Goal: Transaction & Acquisition: Purchase product/service

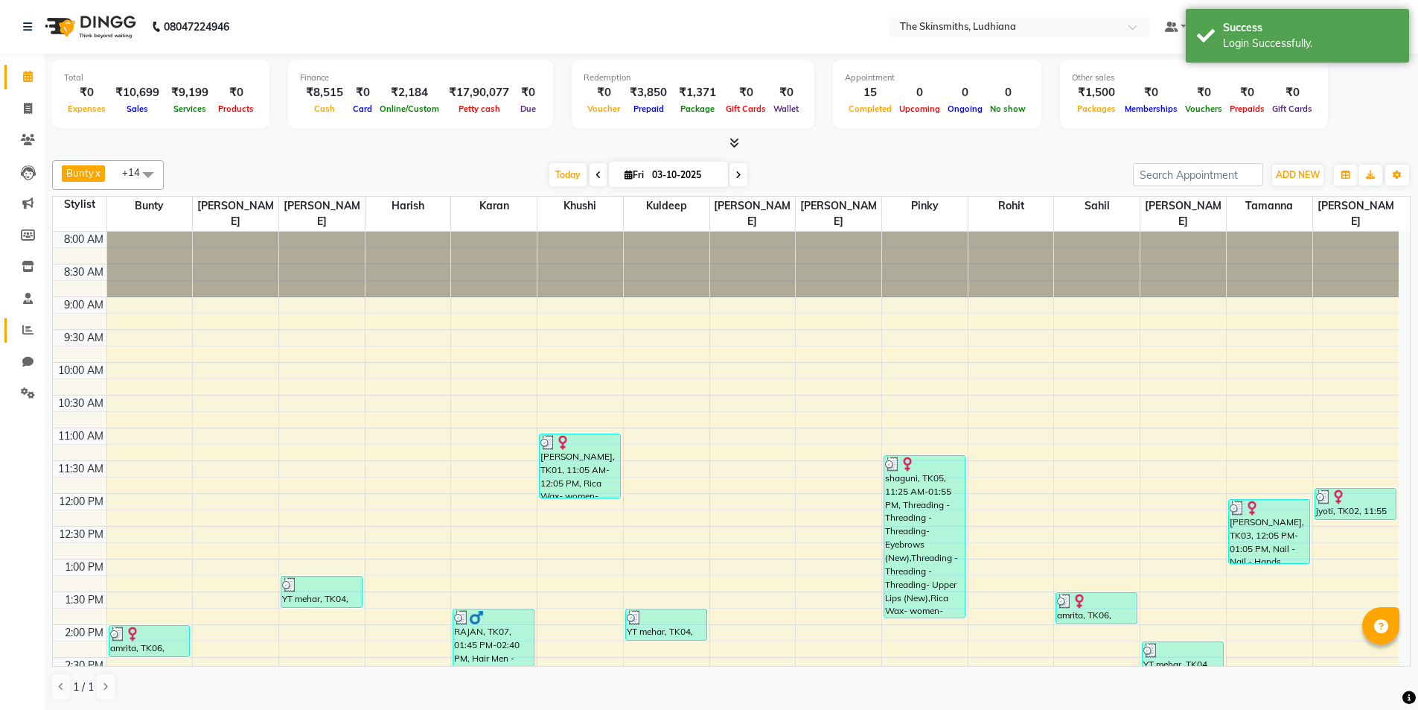
click at [28, 329] on icon at bounding box center [27, 329] width 11 height 11
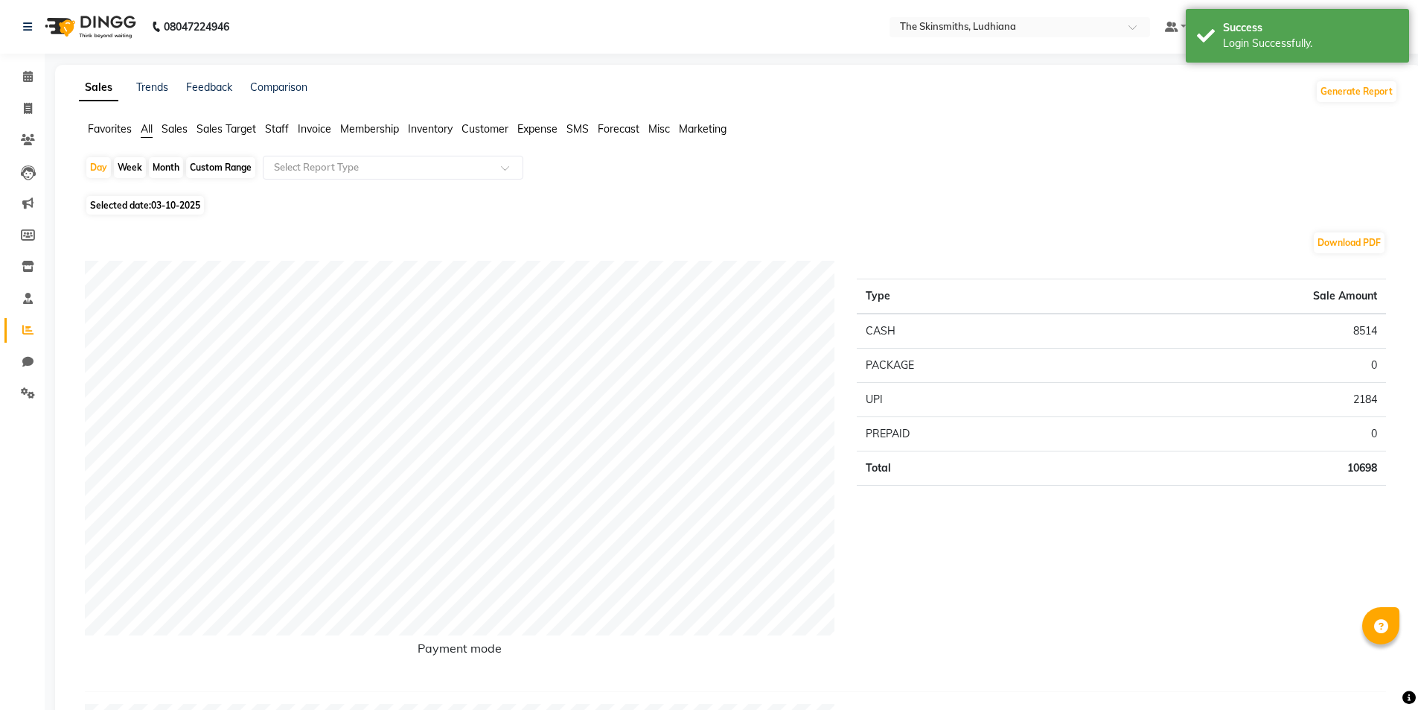
click at [166, 206] on span "03-10-2025" at bounding box center [175, 205] width 49 height 11
select select "10"
select select "2025"
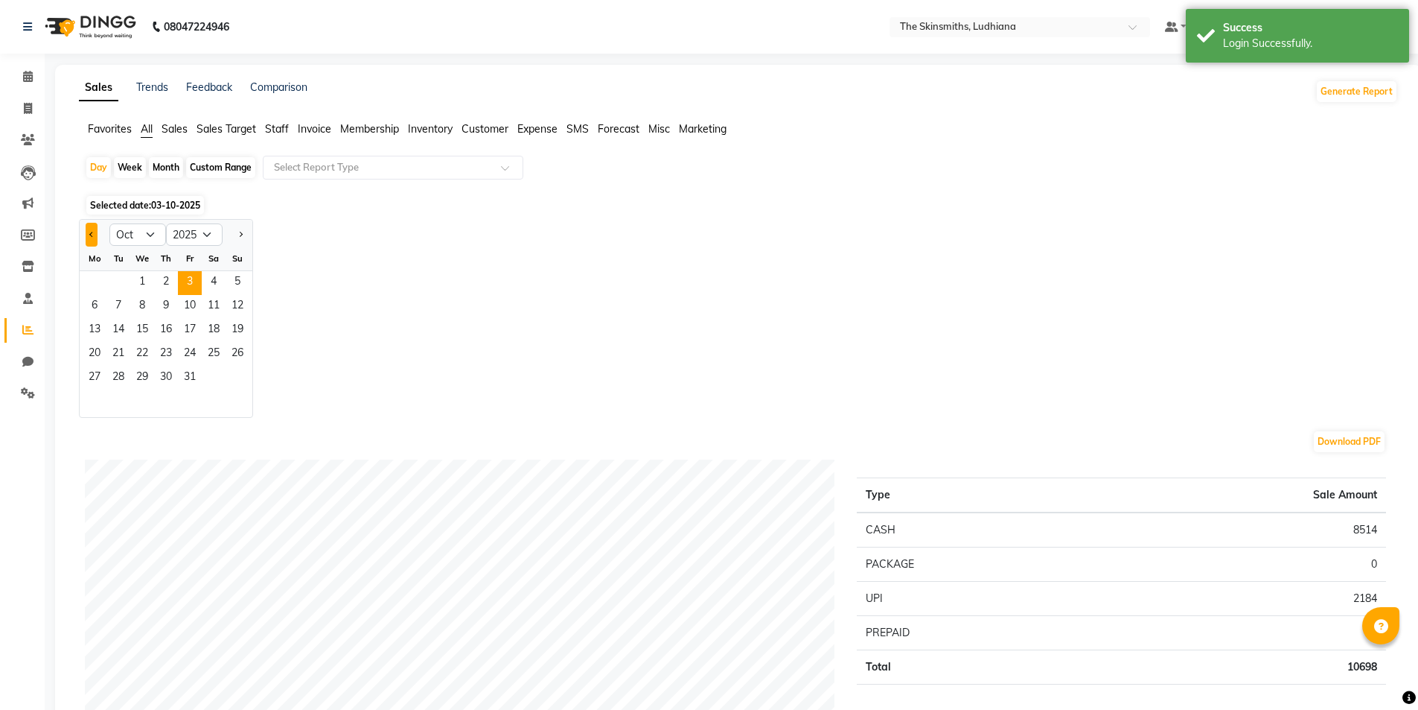
click at [88, 235] on button "Previous month" at bounding box center [92, 235] width 12 height 24
select select "9"
click at [144, 304] on span "10" at bounding box center [142, 307] width 24 height 24
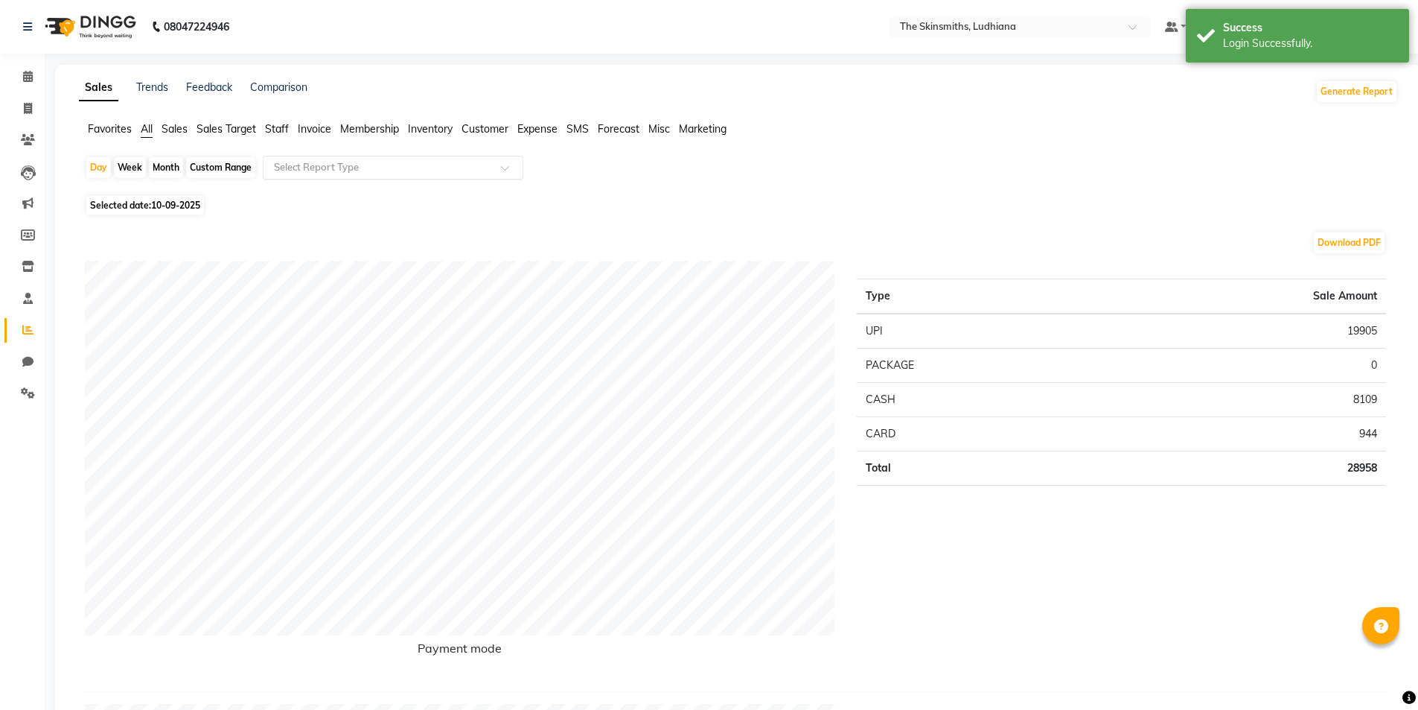
click at [375, 170] on input "text" at bounding box center [378, 167] width 214 height 15
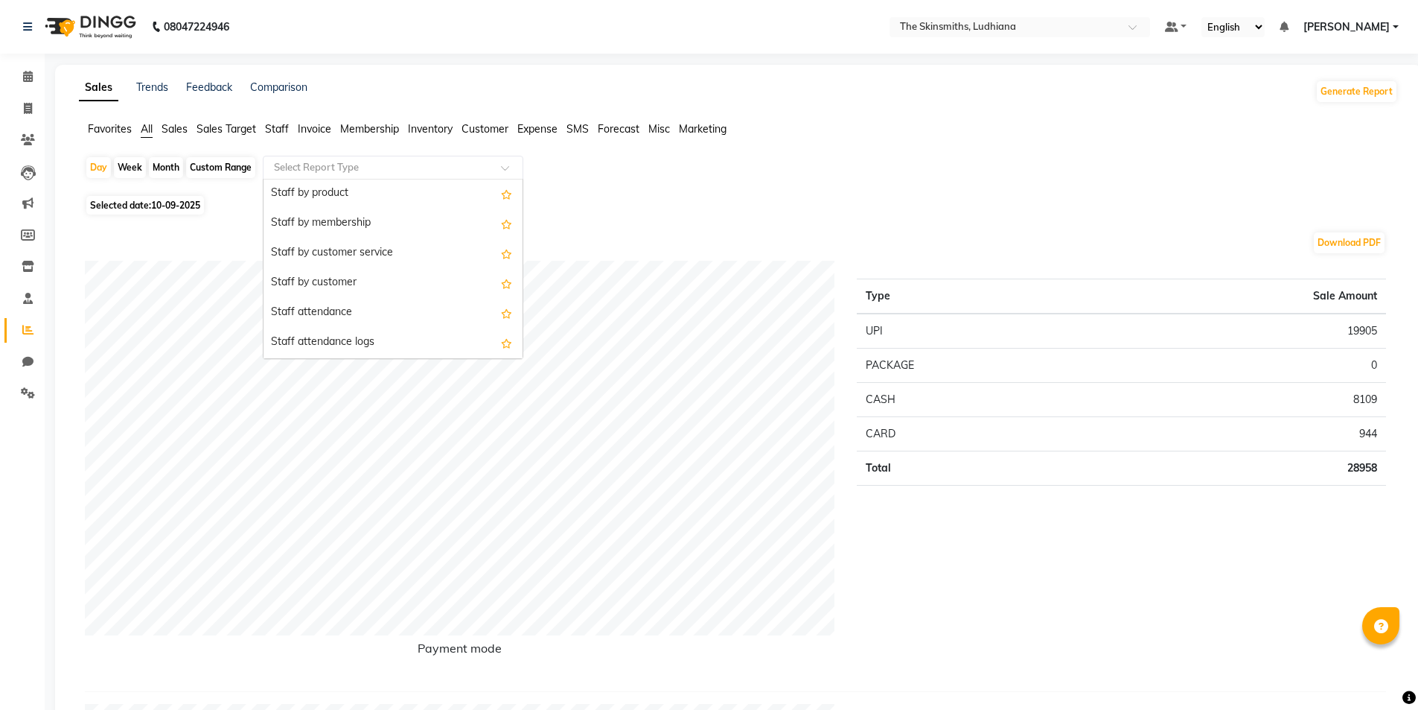
click at [361, 289] on div "Staff by customer" at bounding box center [393, 283] width 259 height 30
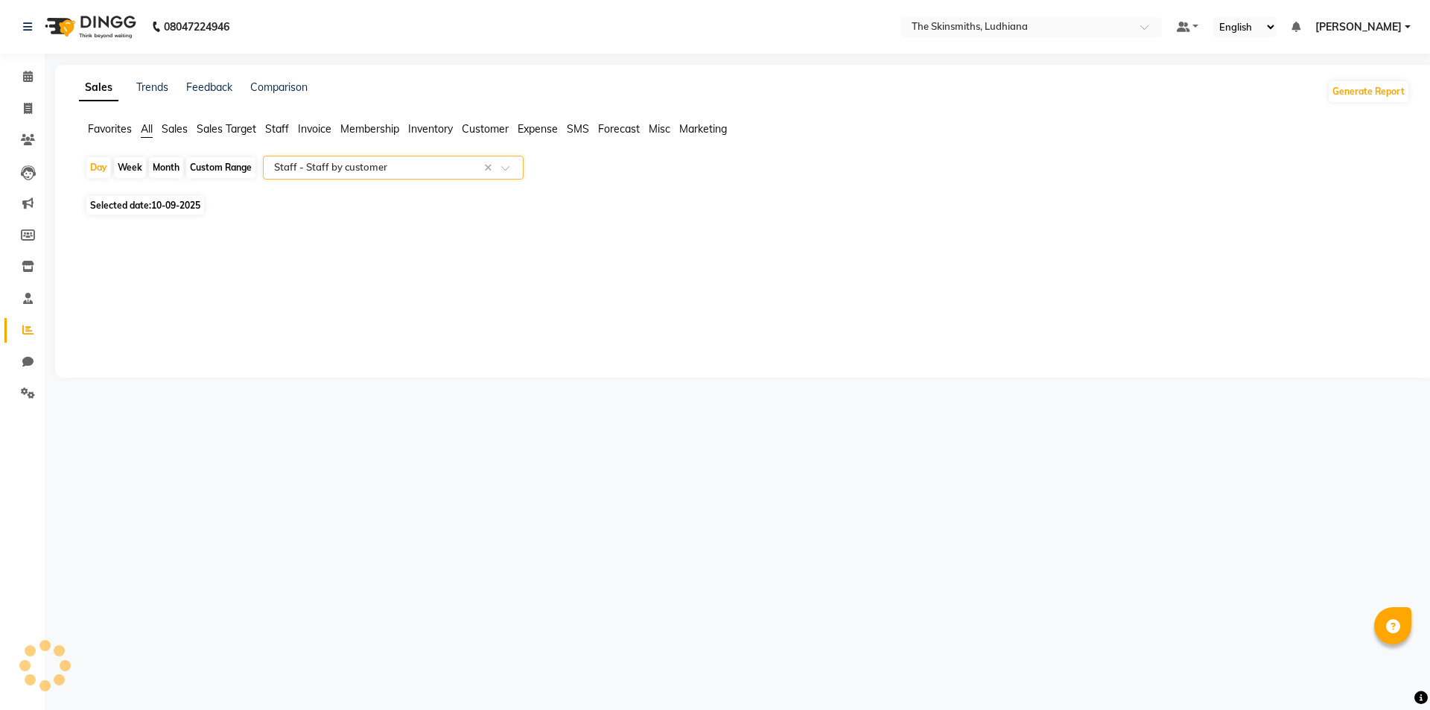
select select "full_report"
select select "csv"
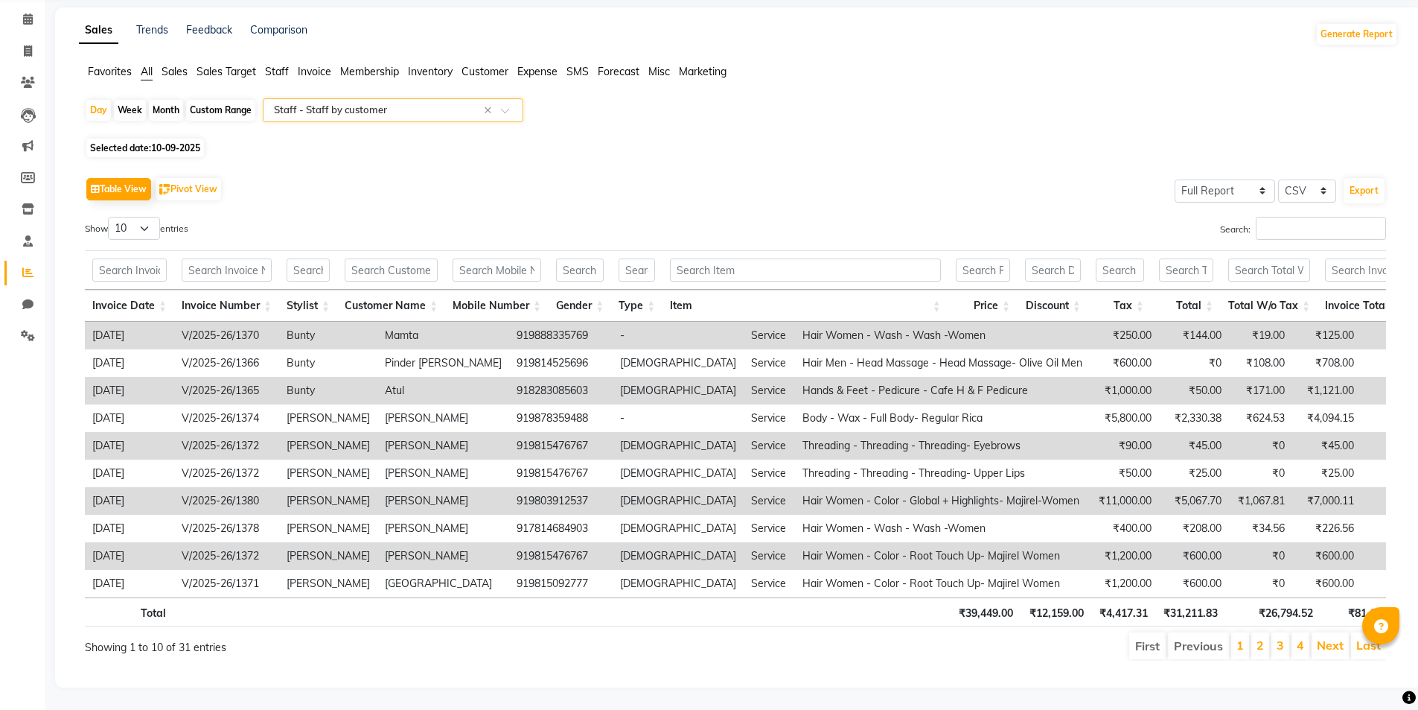
scroll to position [70, 0]
click at [1341, 647] on link "Next" at bounding box center [1330, 644] width 27 height 15
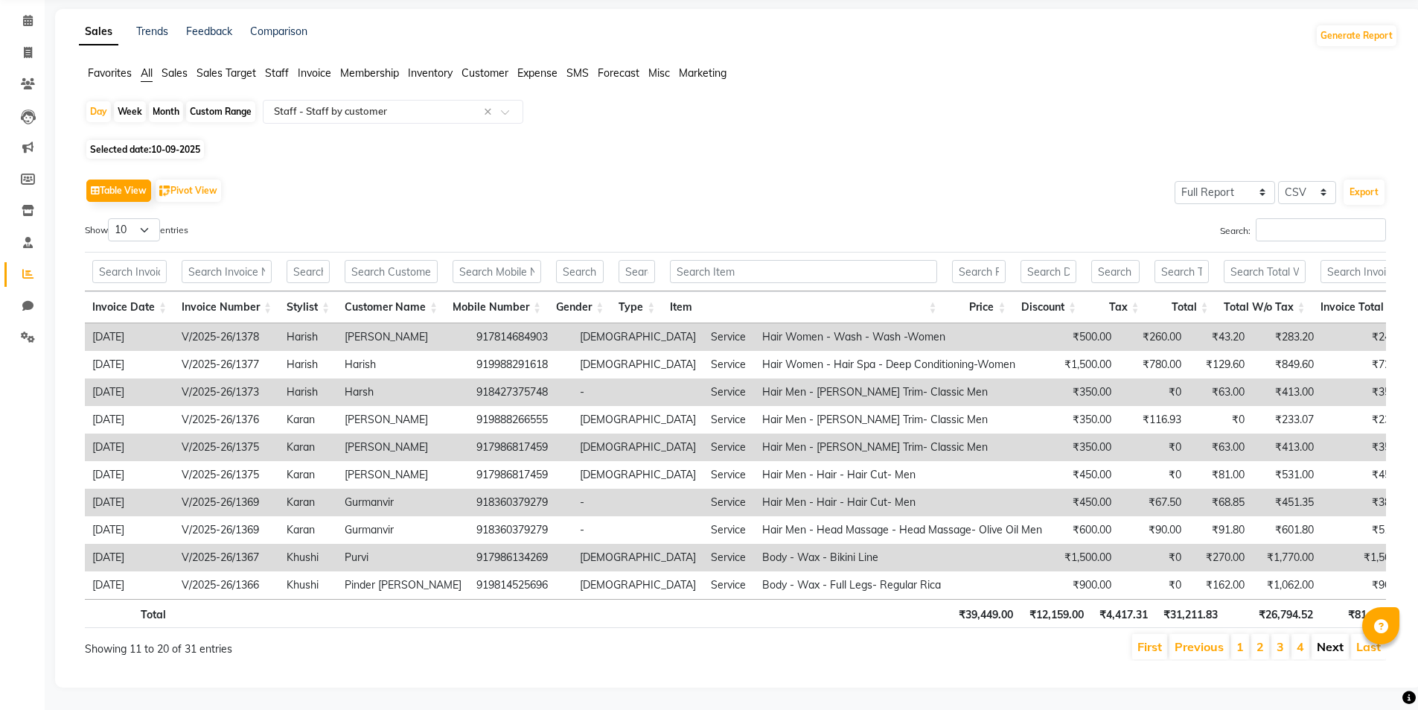
click at [1329, 646] on link "Next" at bounding box center [1330, 646] width 27 height 15
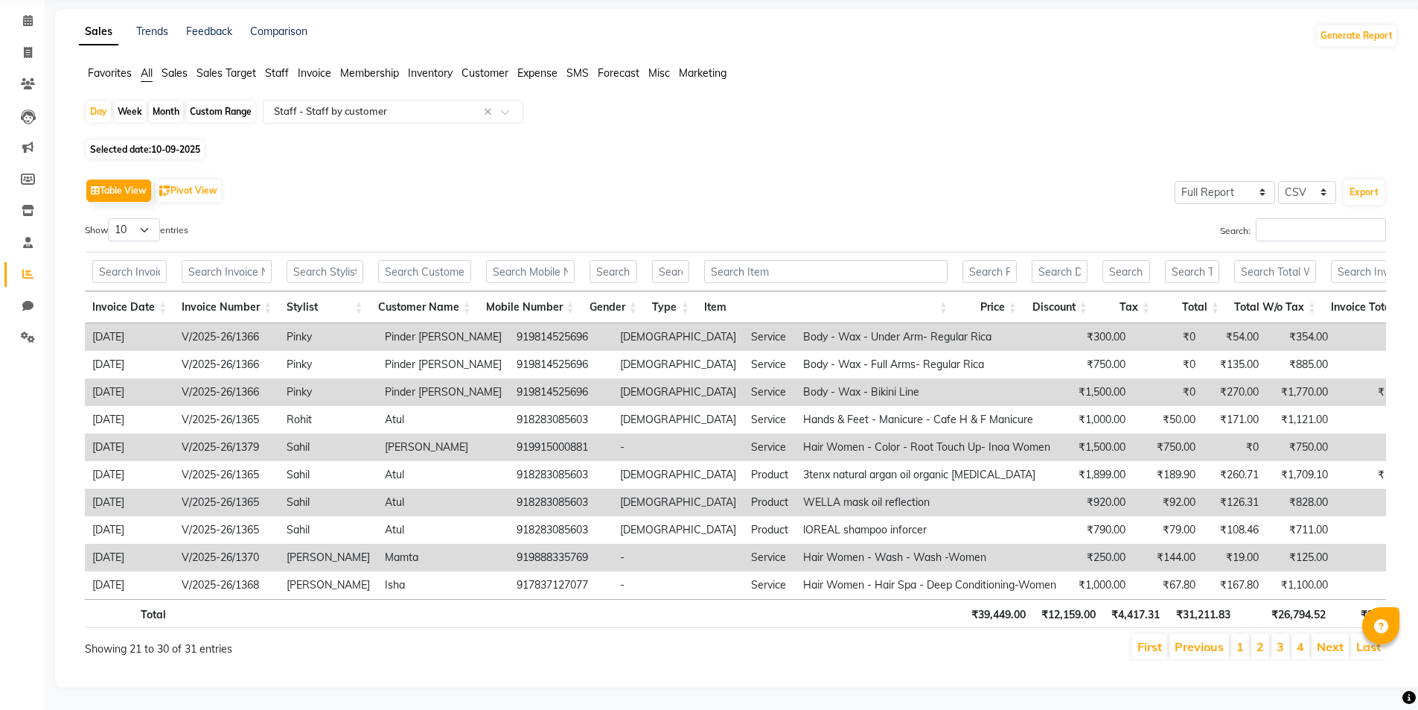
scroll to position [78, 0]
click at [1184, 639] on link "Previous" at bounding box center [1199, 646] width 49 height 15
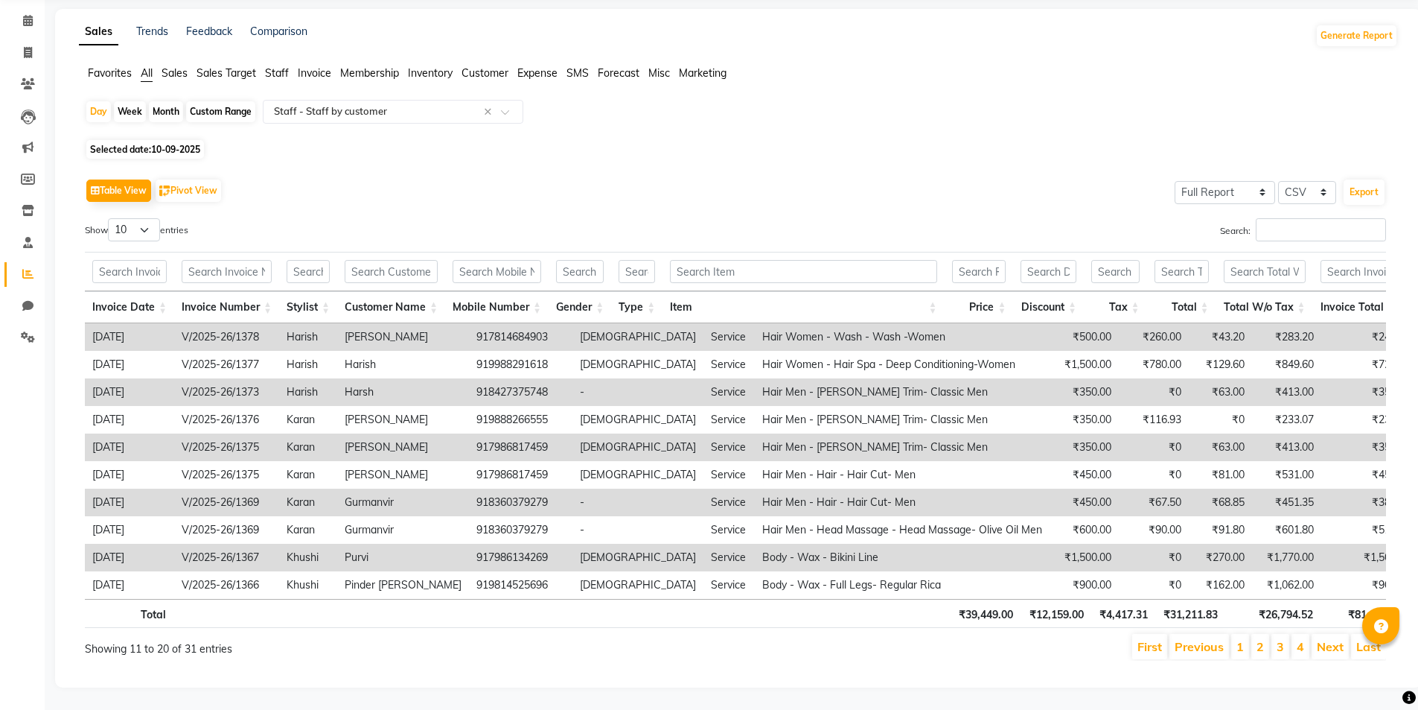
click at [1194, 639] on link "Previous" at bounding box center [1199, 646] width 49 height 15
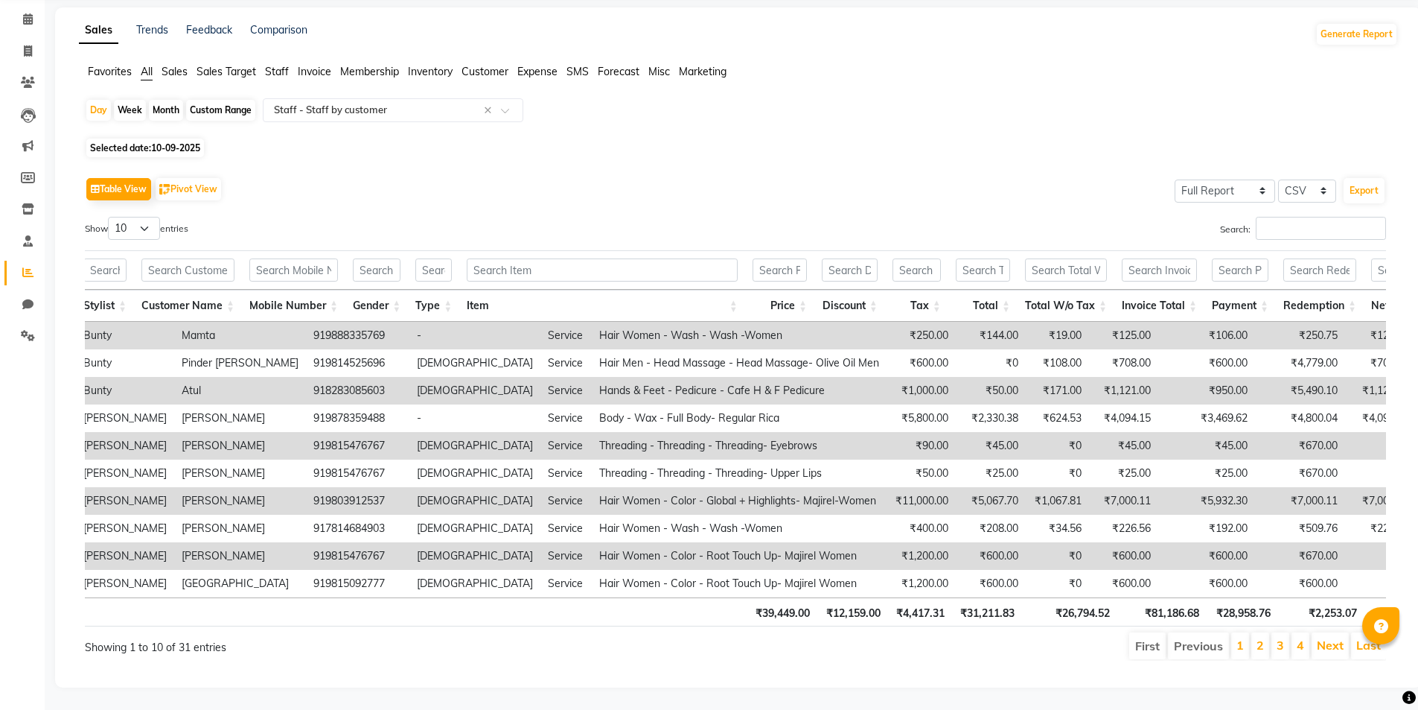
scroll to position [0, 0]
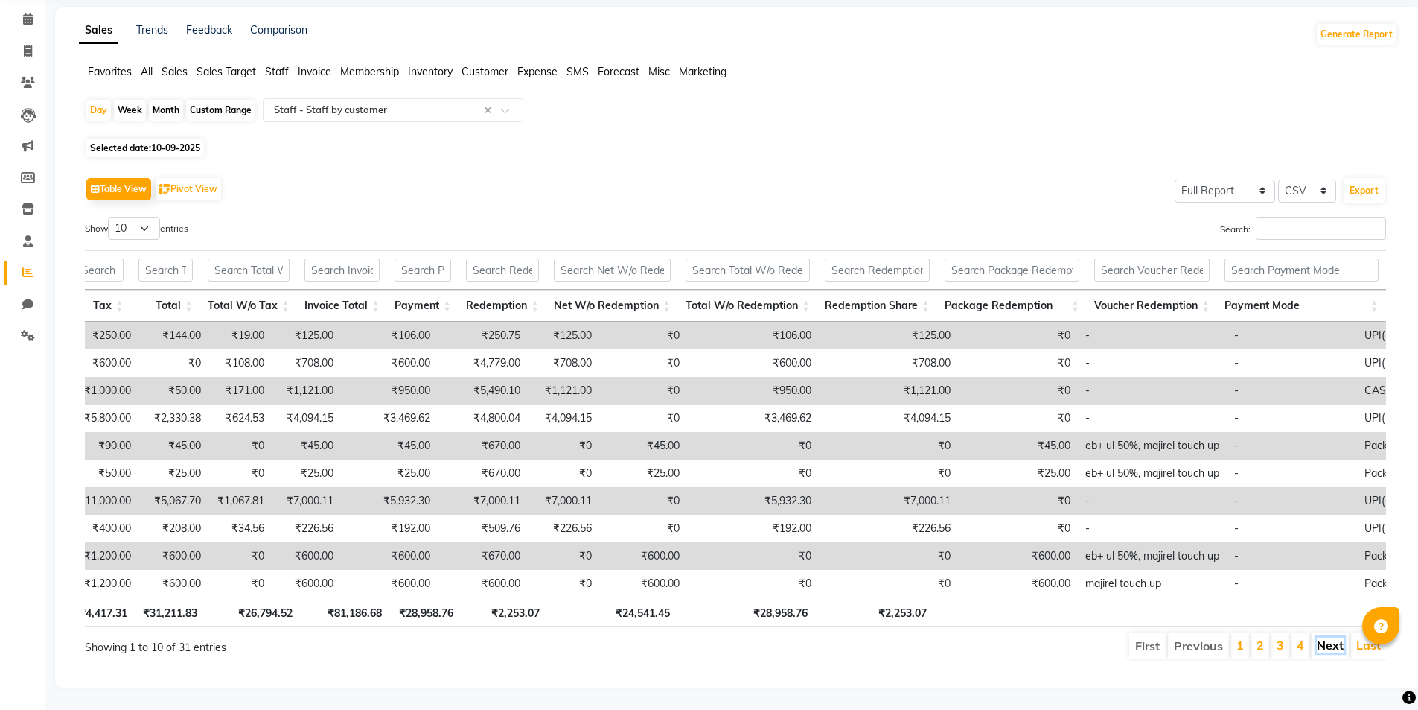
click at [1326, 640] on link "Next" at bounding box center [1330, 644] width 27 height 15
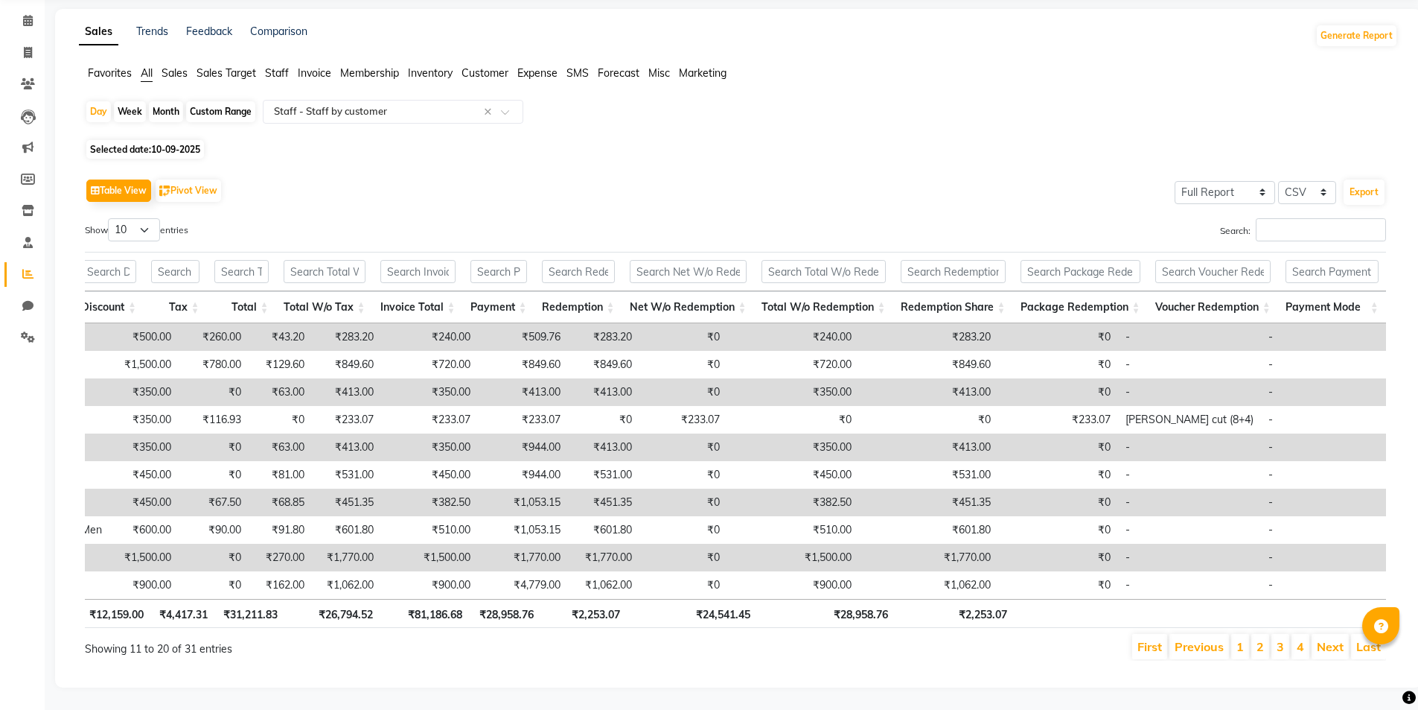
scroll to position [0, 666]
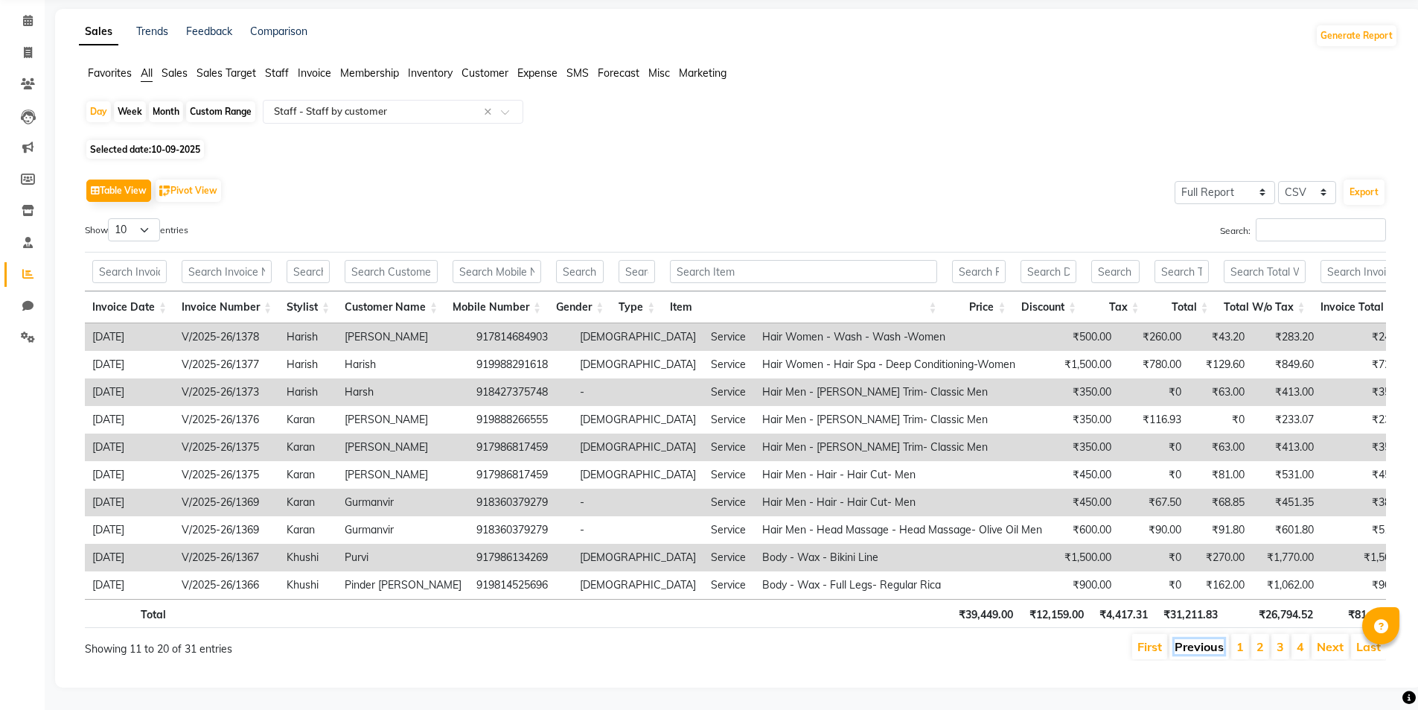
click at [1194, 639] on link "Previous" at bounding box center [1199, 646] width 49 height 15
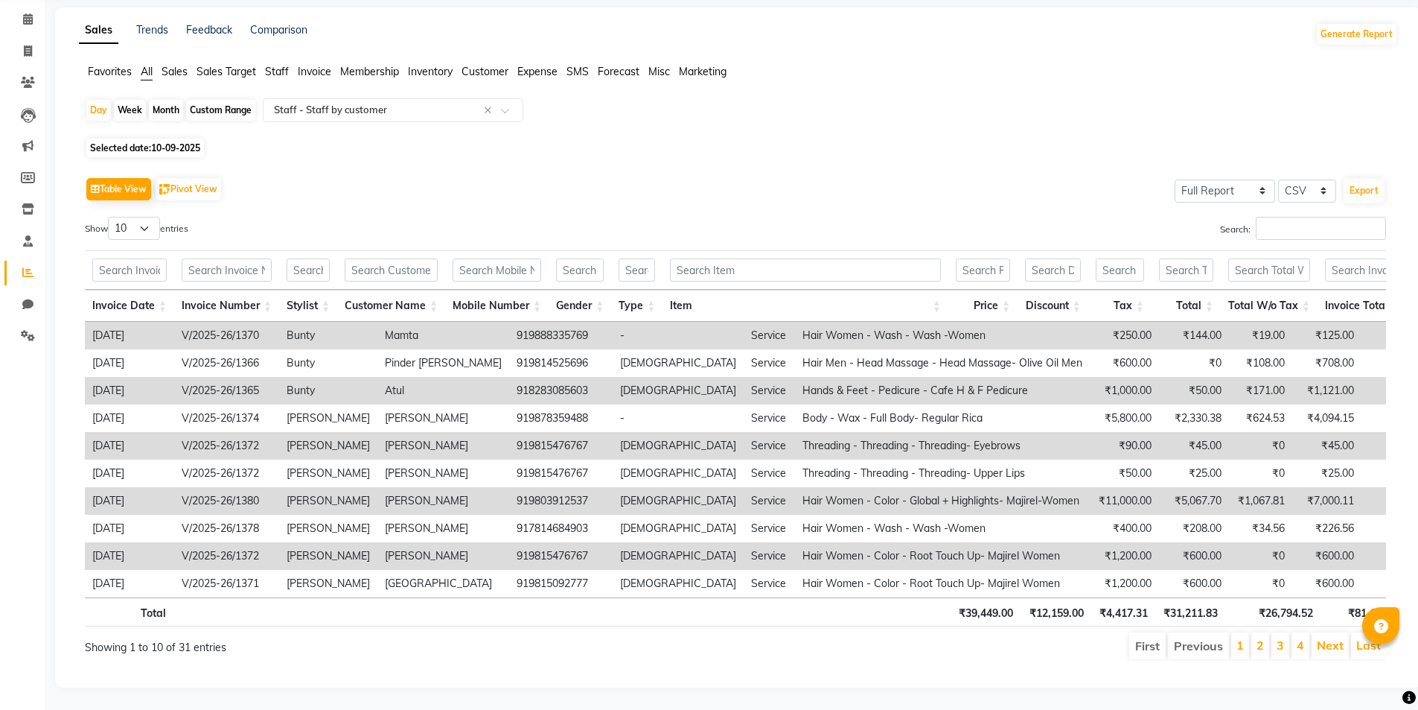
click at [1180, 632] on li "Previous" at bounding box center [1198, 645] width 61 height 27
click at [1324, 642] on link "Next" at bounding box center [1330, 644] width 27 height 15
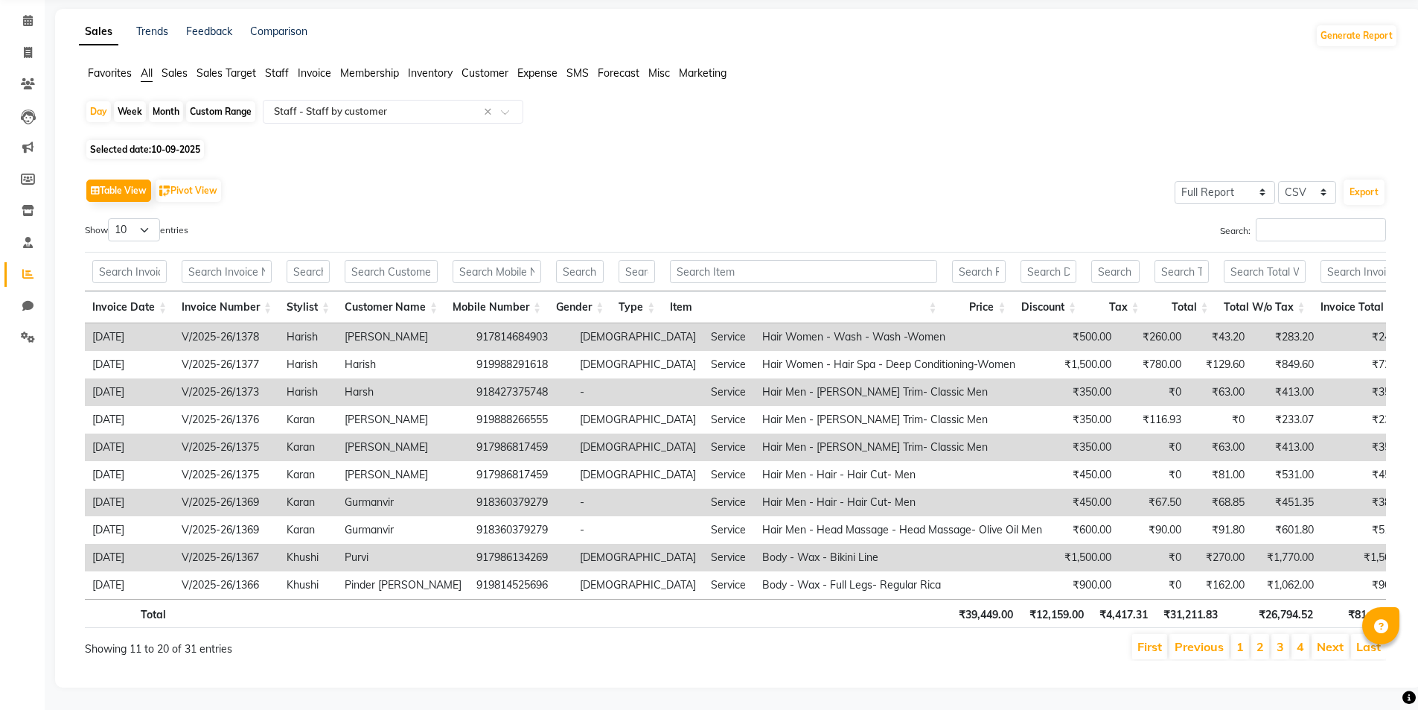
click at [1319, 641] on link "Next" at bounding box center [1330, 646] width 27 height 15
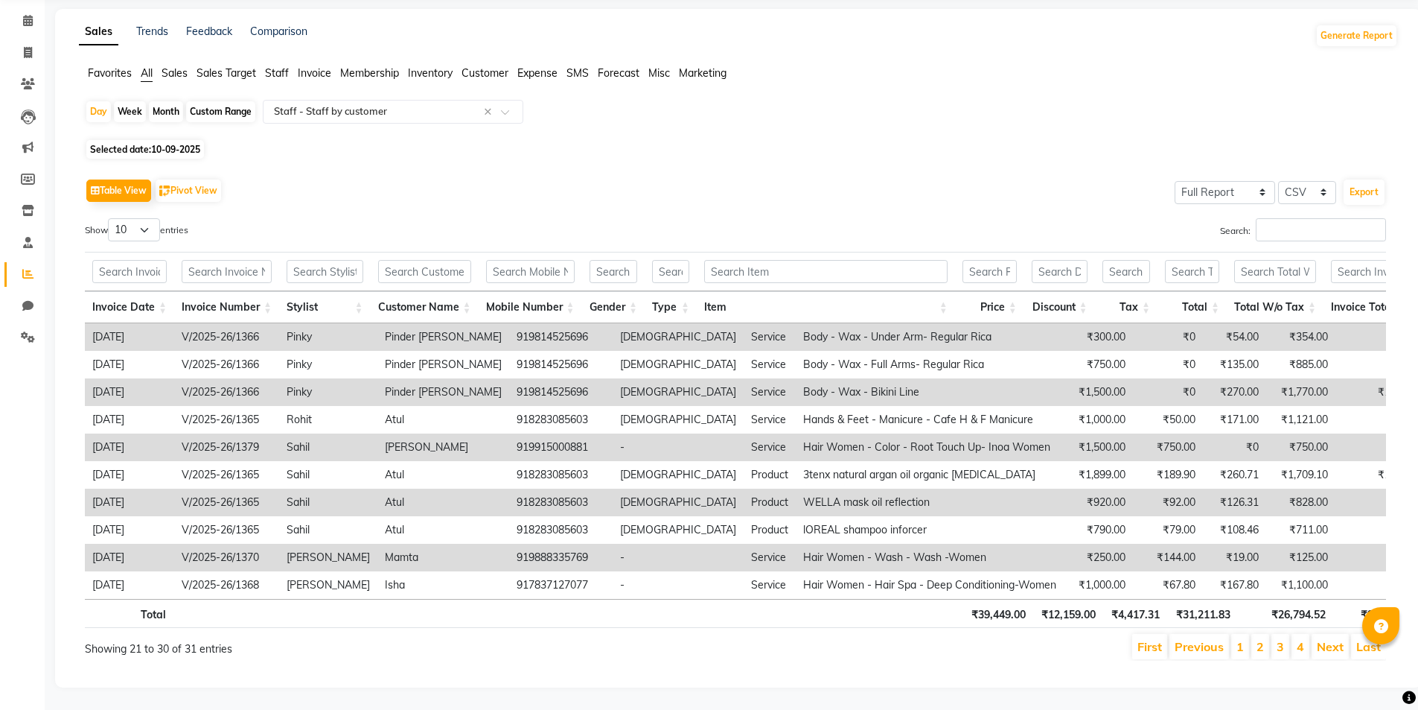
click at [173, 144] on span "10-09-2025" at bounding box center [175, 149] width 49 height 11
select select "9"
select select "2025"
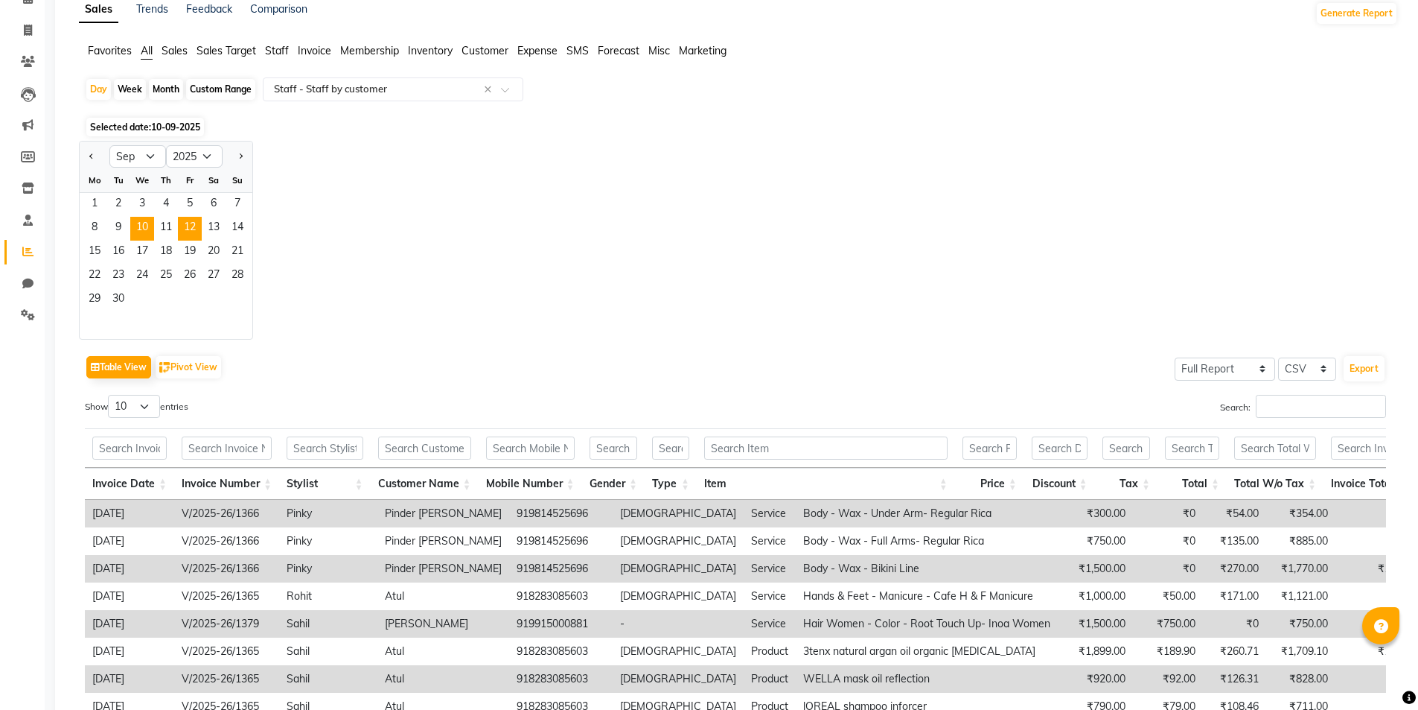
click at [187, 228] on span "12" at bounding box center [190, 229] width 24 height 24
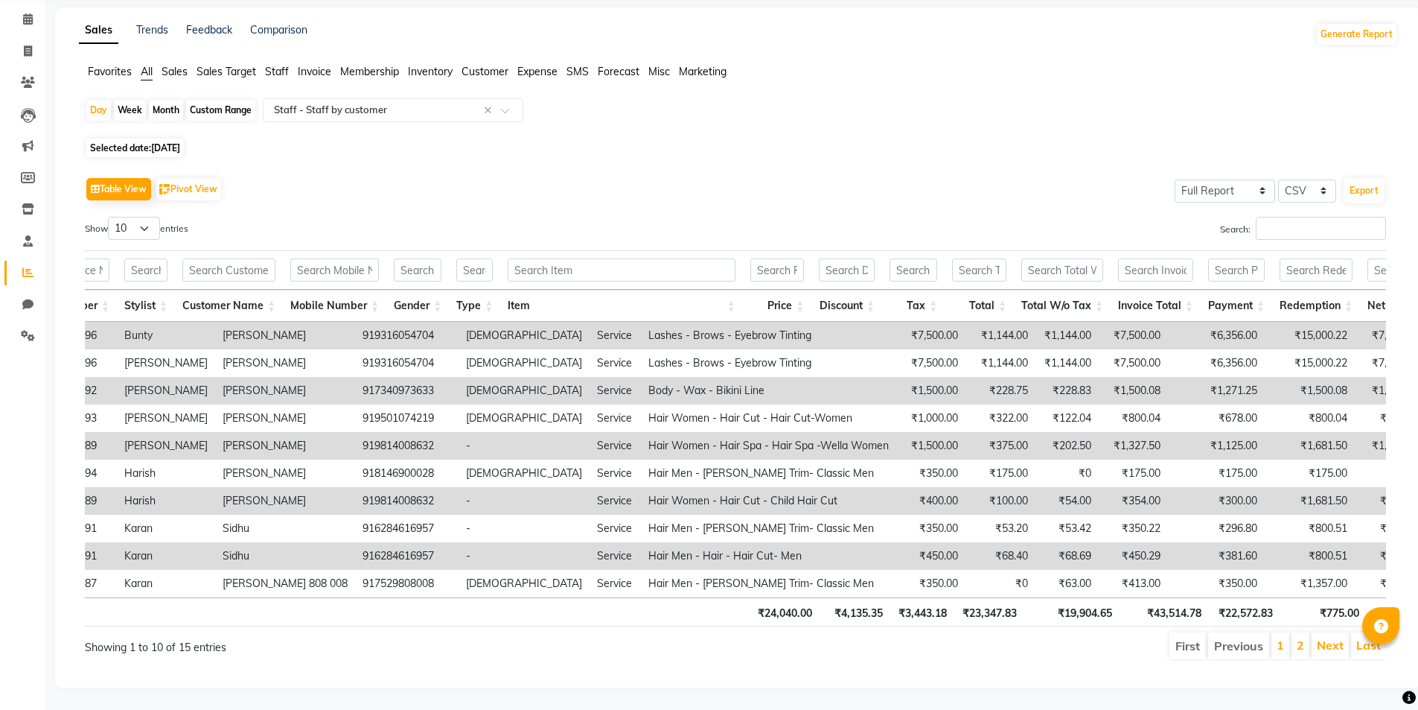
scroll to position [0, 160]
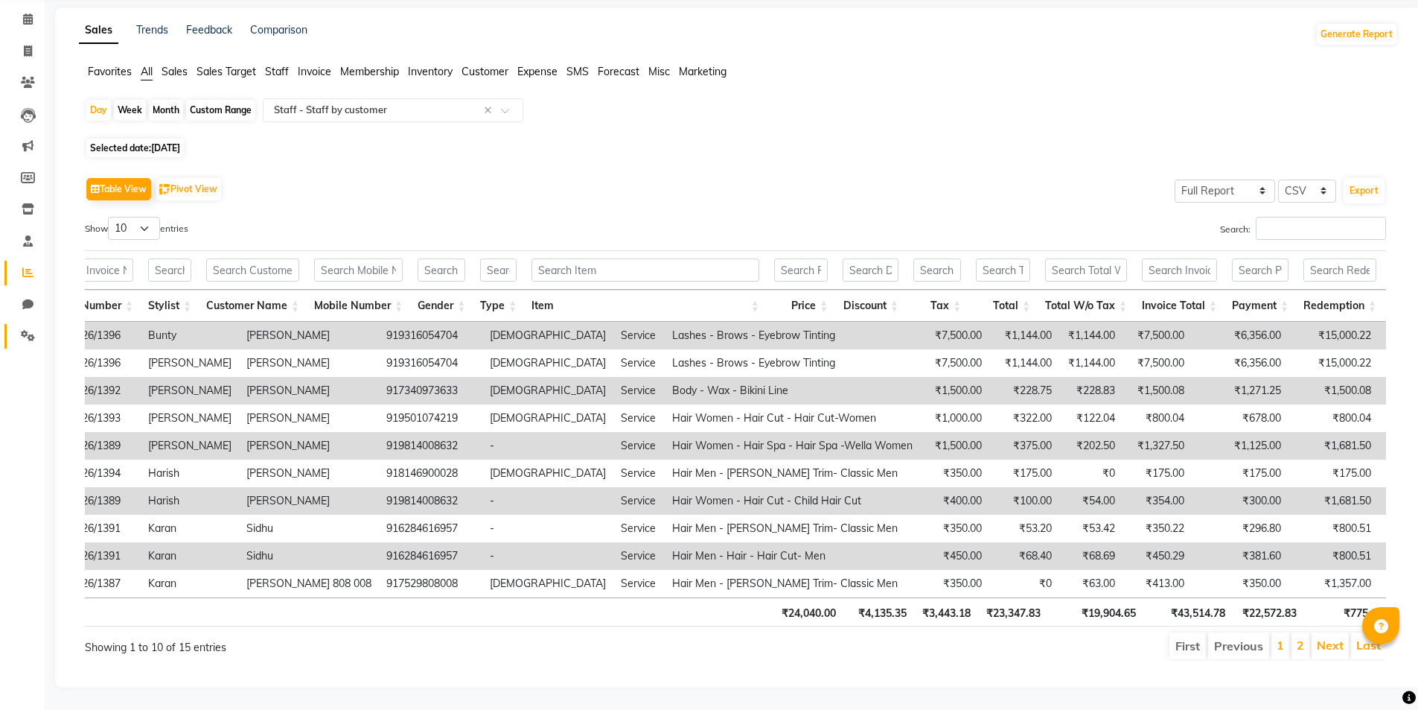
click at [31, 330] on icon at bounding box center [28, 335] width 14 height 11
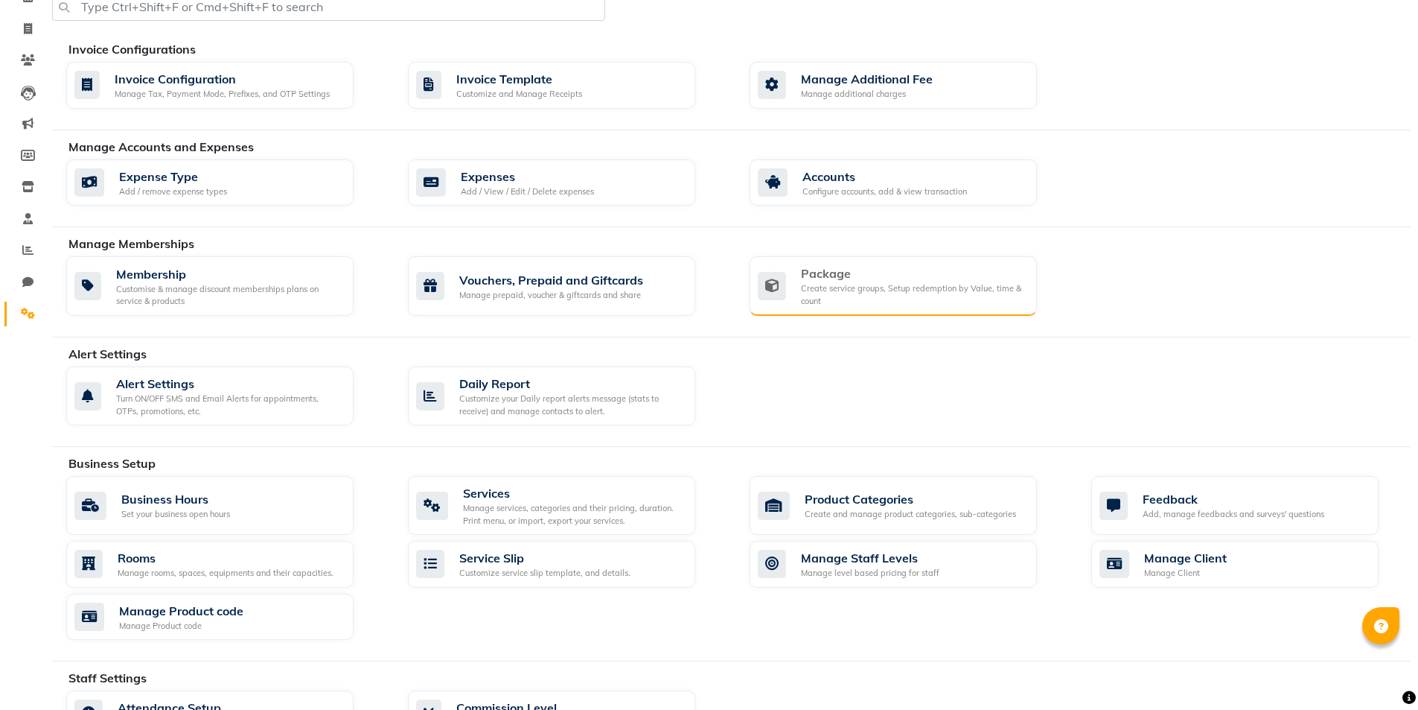
click at [838, 302] on div "Create service groups, Setup redemption by Value, time & count" at bounding box center [913, 294] width 224 height 25
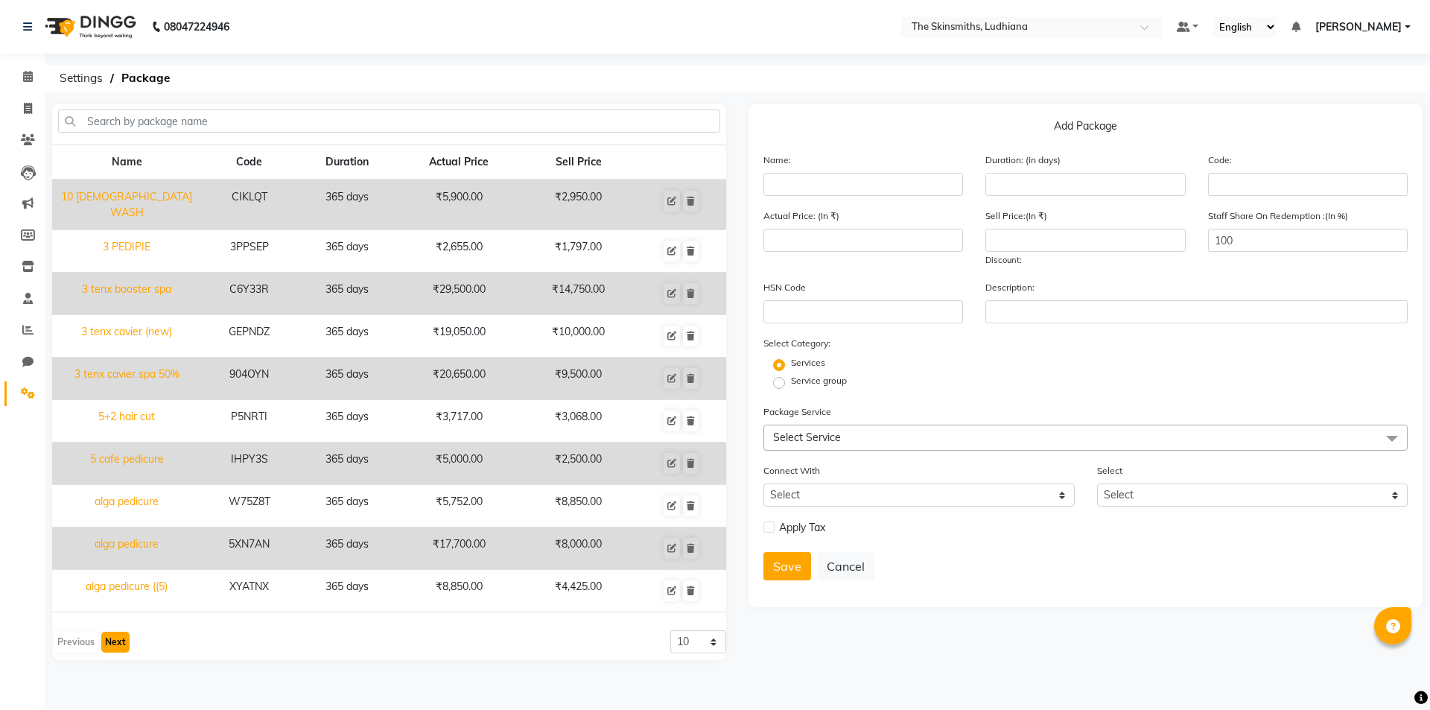
click at [112, 635] on button "Next" at bounding box center [115, 641] width 28 height 21
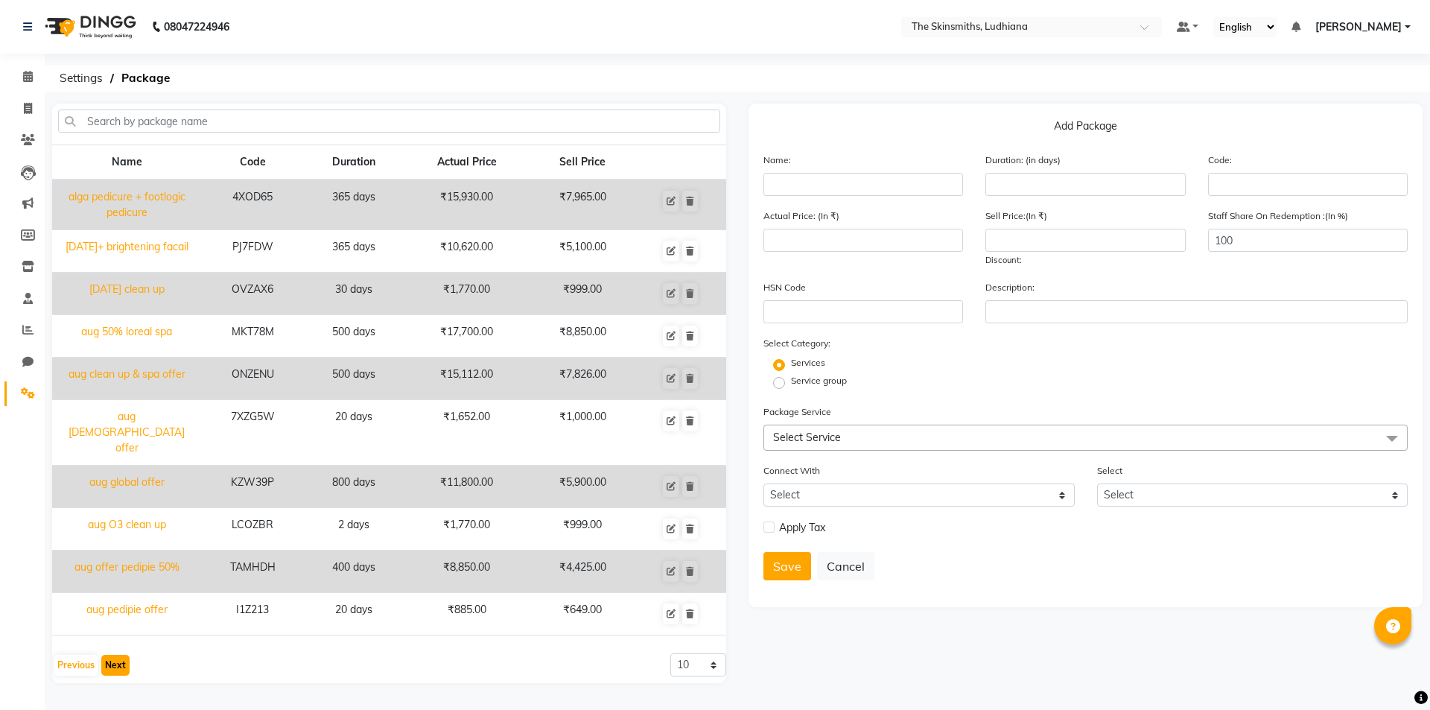
click at [115, 654] on button "Next" at bounding box center [115, 664] width 28 height 21
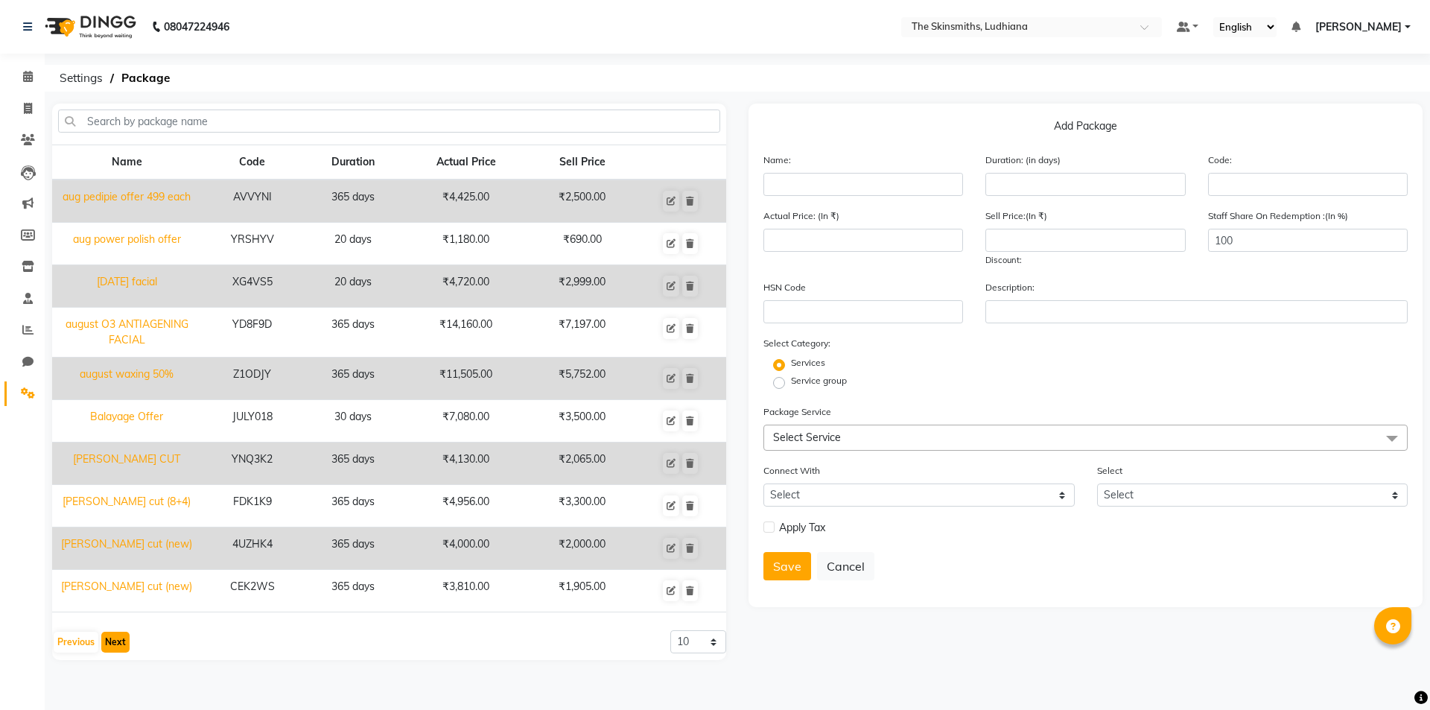
click at [115, 643] on button "Next" at bounding box center [115, 641] width 28 height 21
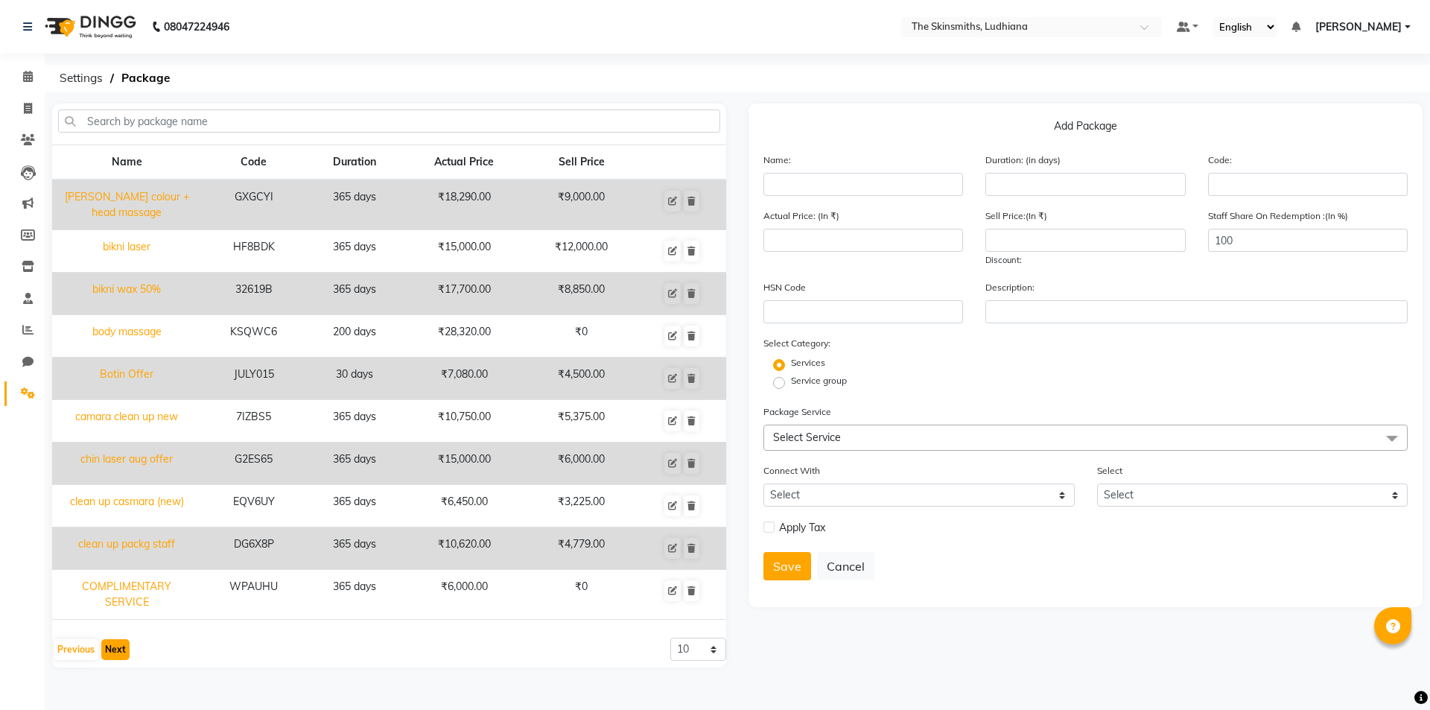
click at [116, 650] on button "Next" at bounding box center [115, 649] width 28 height 21
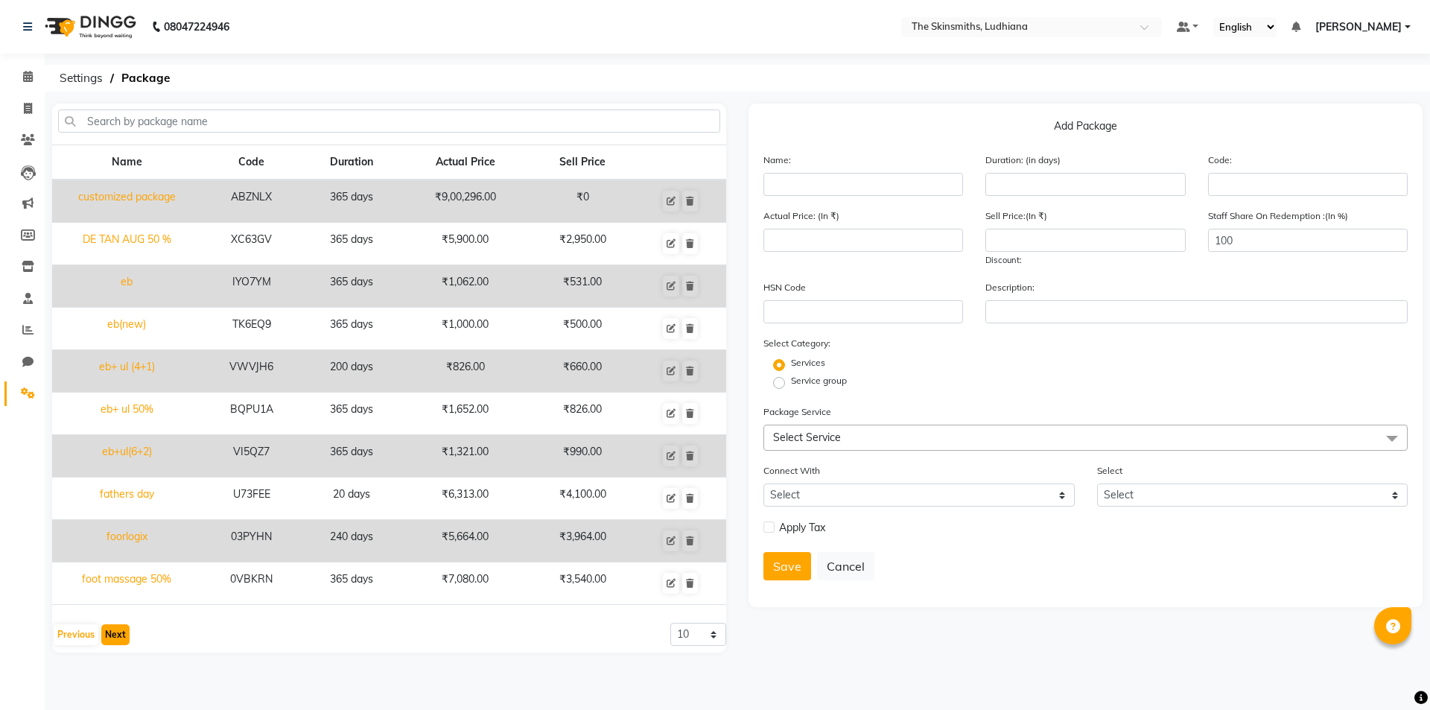
click at [112, 634] on button "Next" at bounding box center [115, 634] width 28 height 21
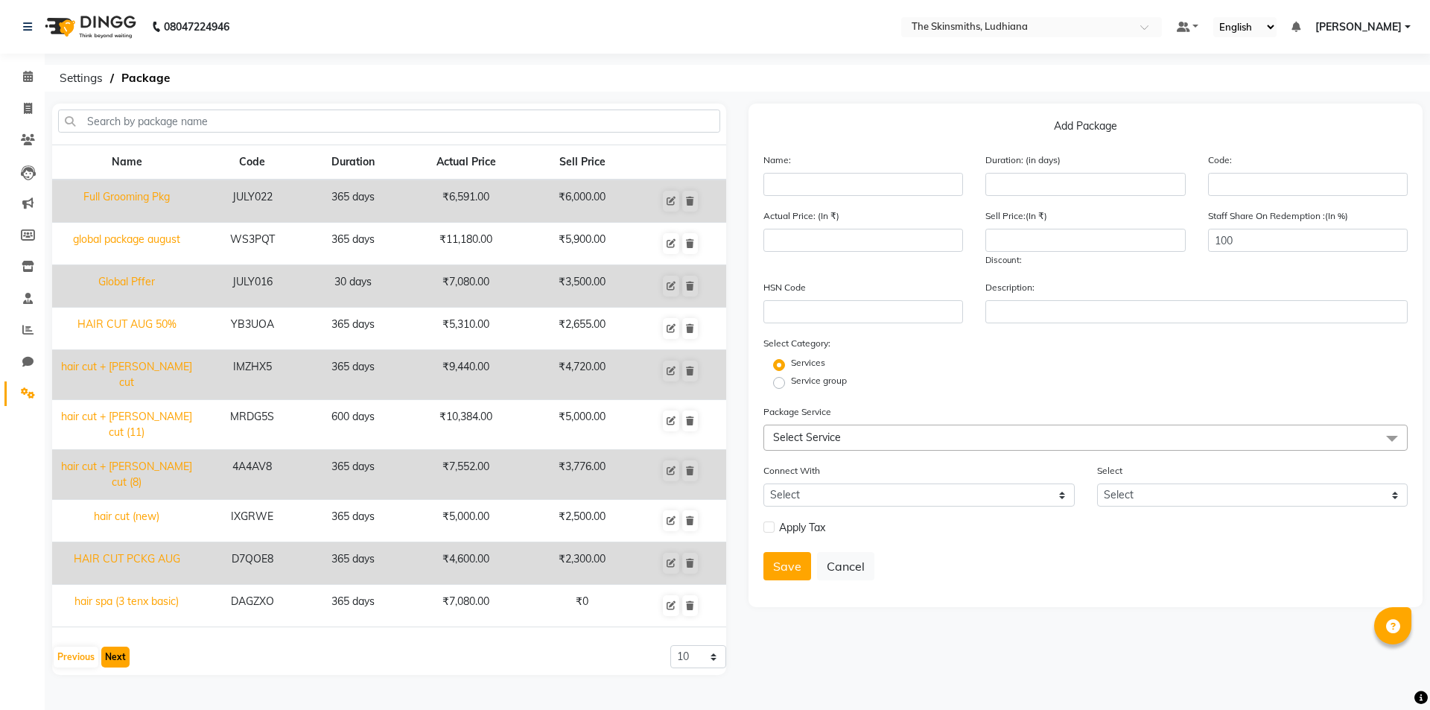
click at [115, 646] on button "Next" at bounding box center [115, 656] width 28 height 21
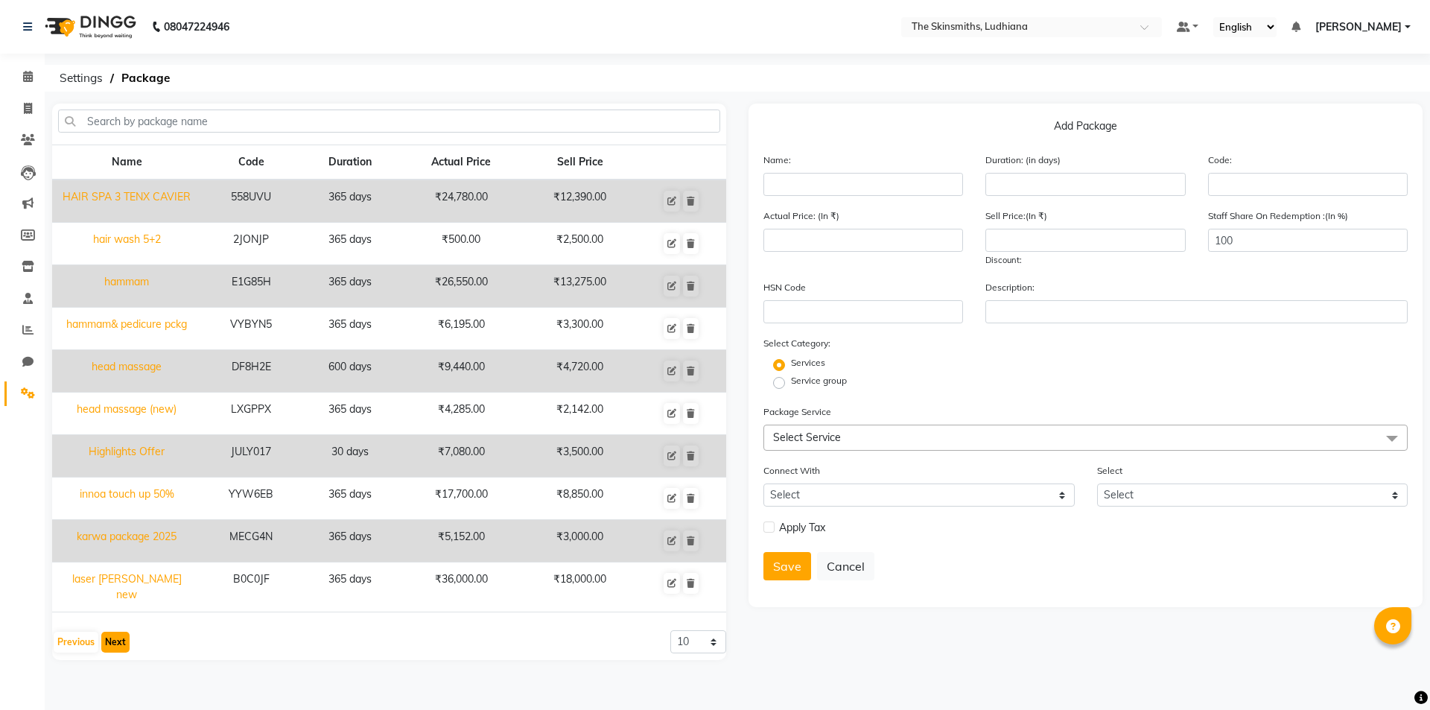
click at [109, 636] on button "Next" at bounding box center [115, 641] width 28 height 21
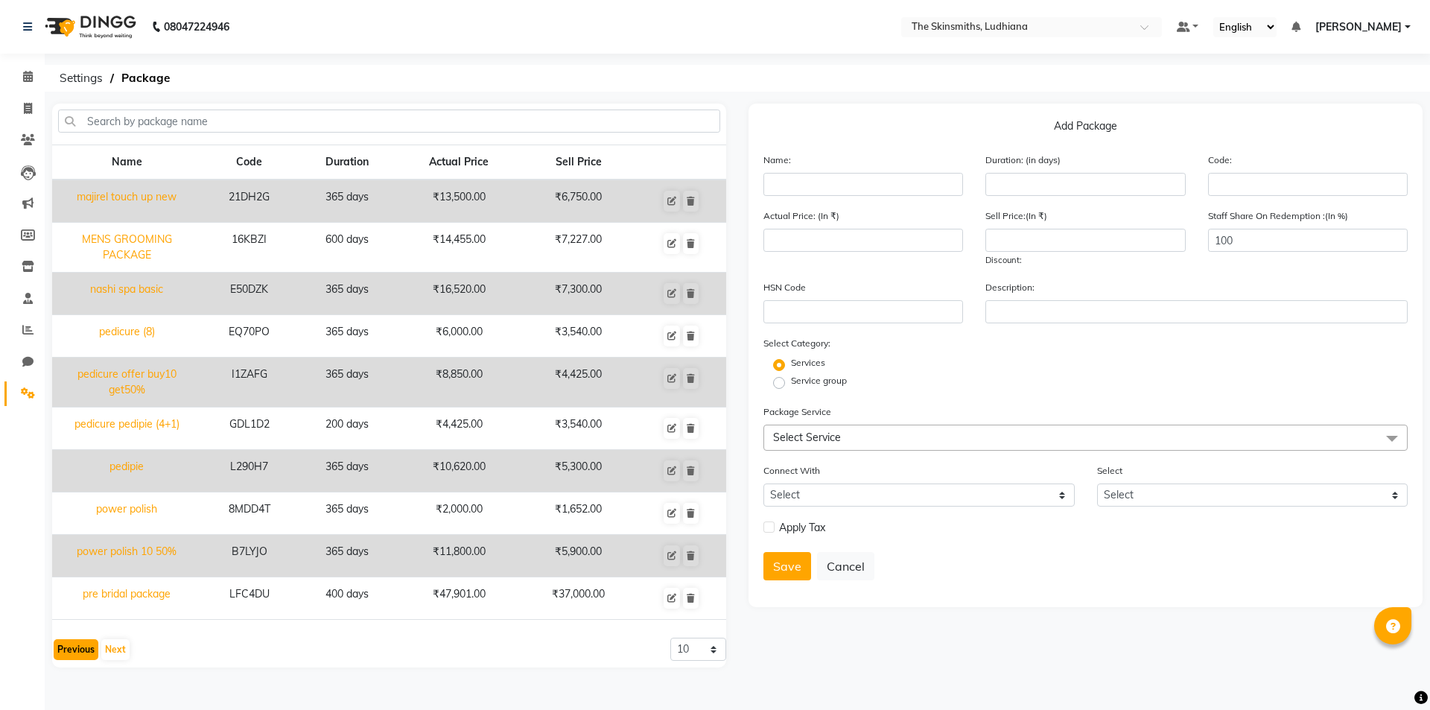
click at [69, 643] on button "Previous" at bounding box center [76, 649] width 45 height 21
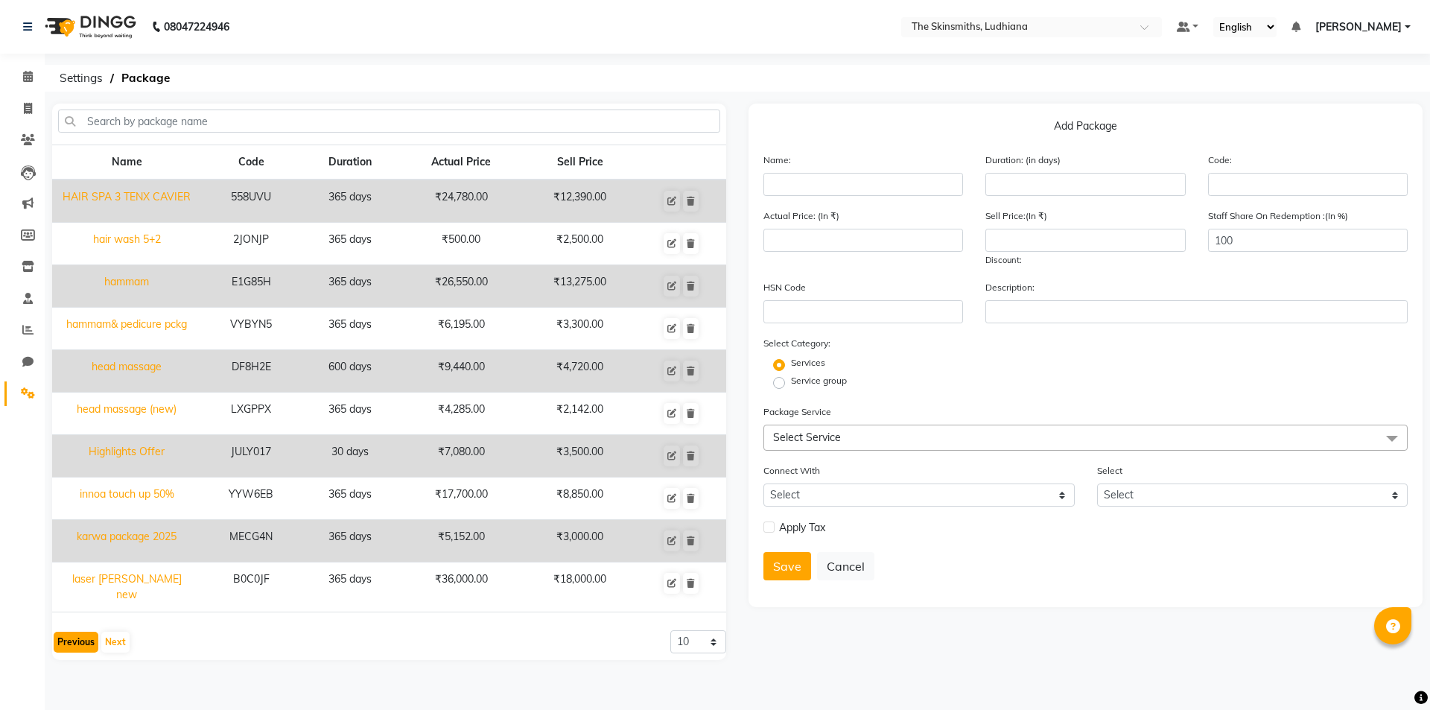
click at [69, 634] on button "Previous" at bounding box center [76, 641] width 45 height 21
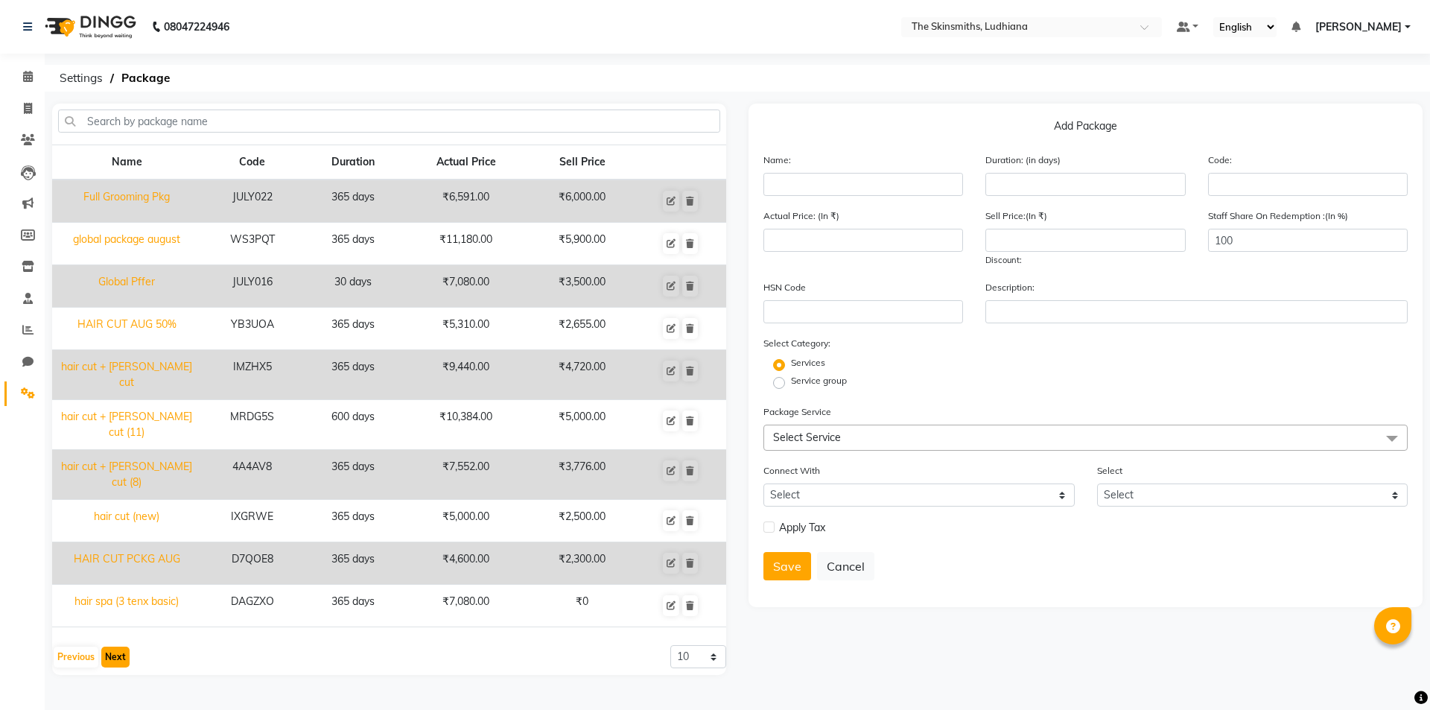
click at [114, 646] on button "Next" at bounding box center [115, 656] width 28 height 21
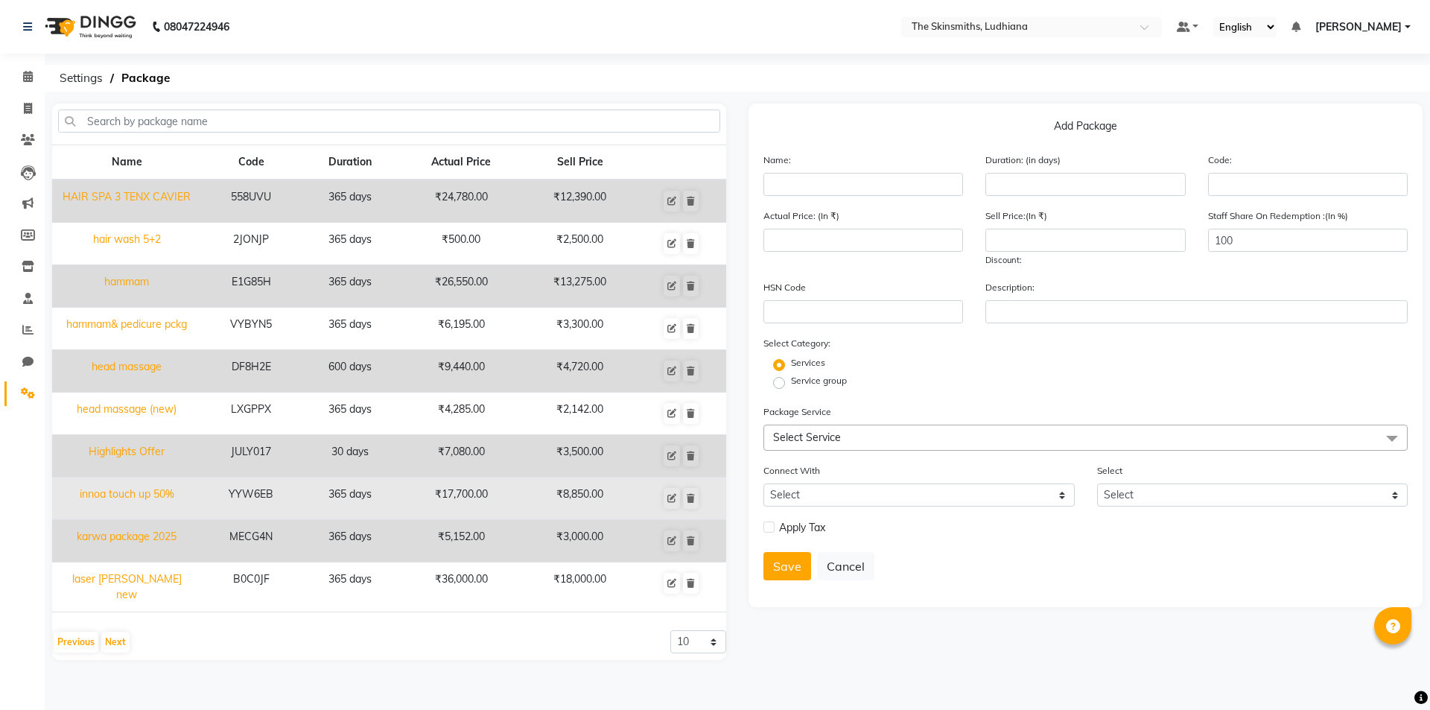
click at [134, 493] on td "innoa touch up 50%" at bounding box center [126, 498] width 149 height 42
type input "innoa touch up 50%"
type input "365"
type input "YYW6EB"
type input "17700"
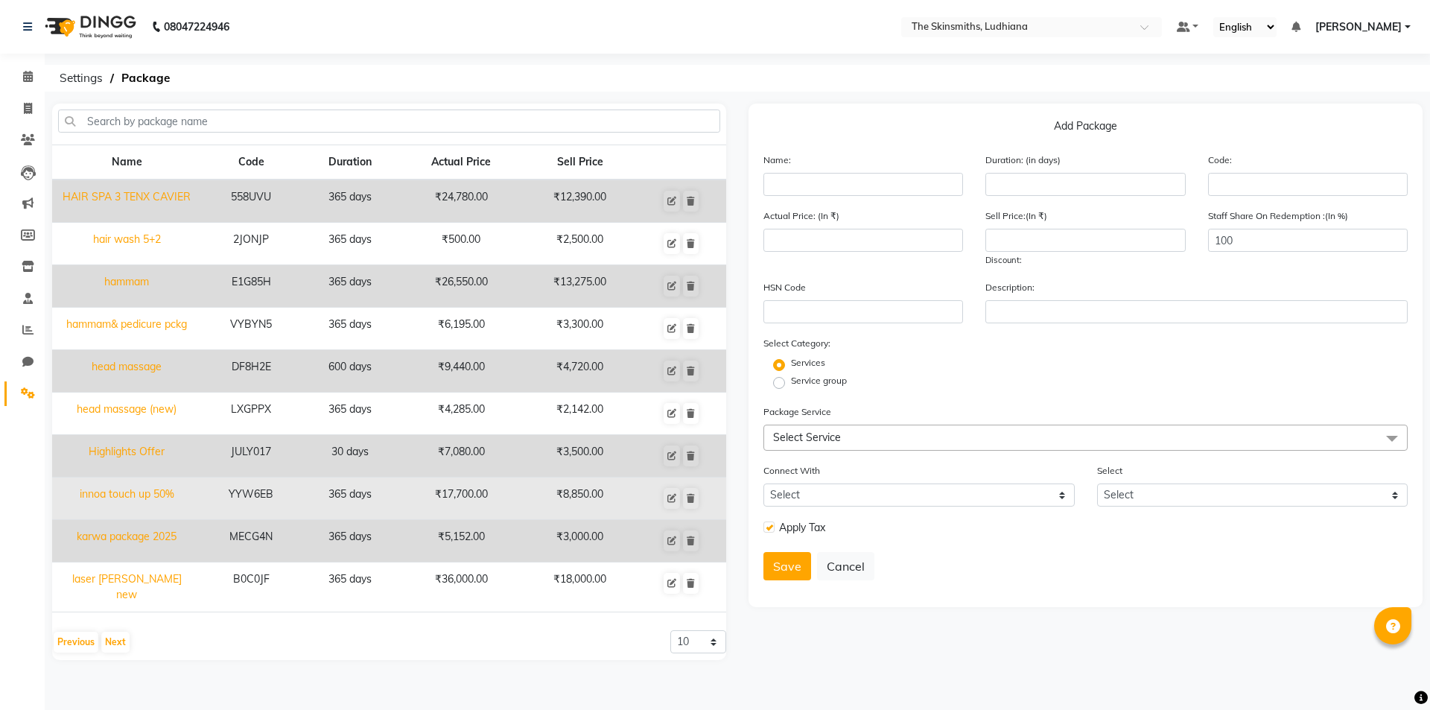
type input "8850"
checkbox input "true"
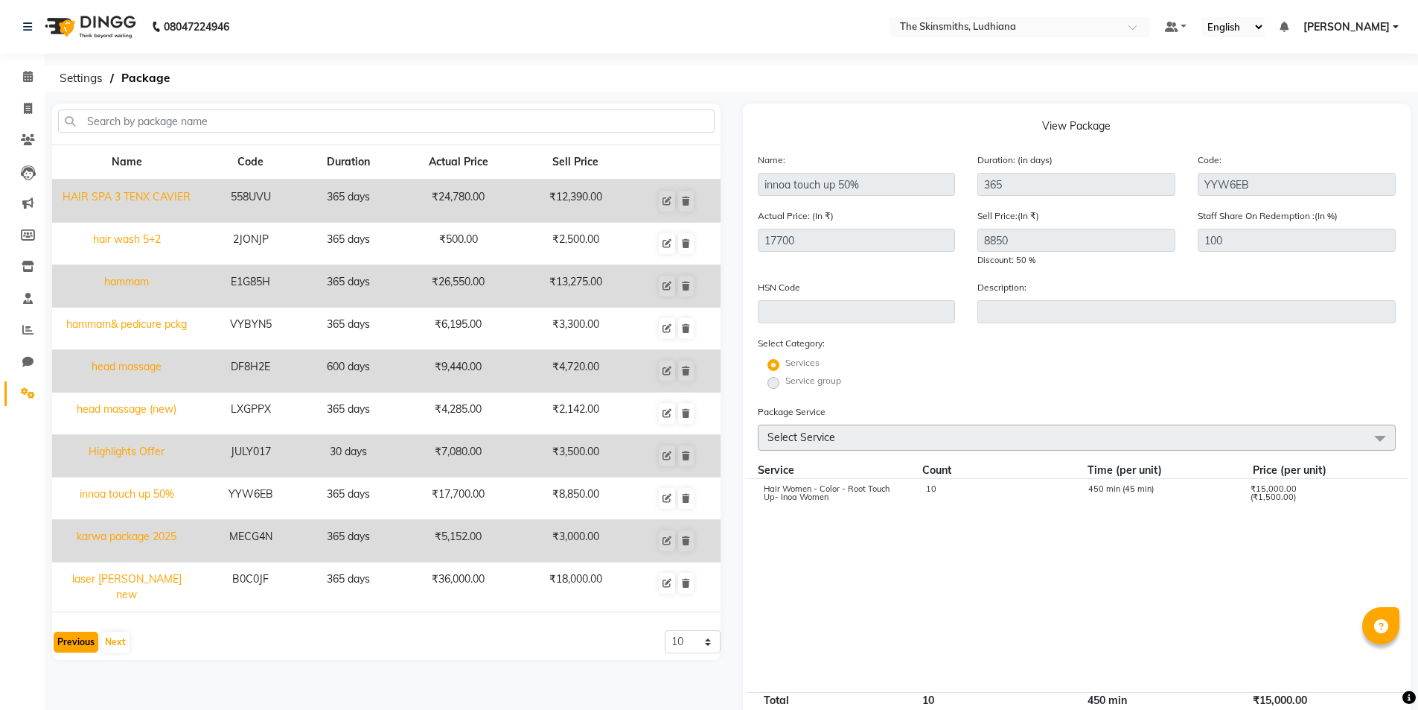
click at [80, 644] on button "Previous" at bounding box center [76, 641] width 45 height 21
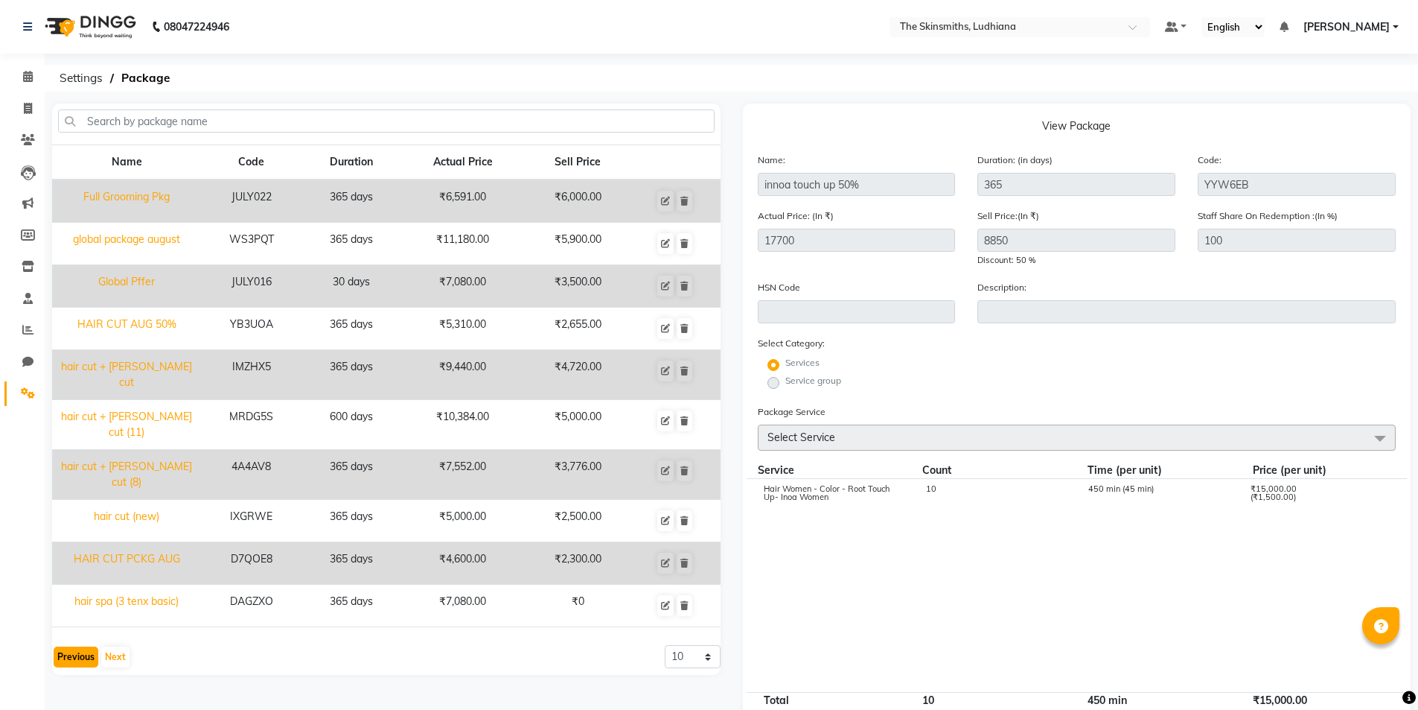
click at [67, 646] on button "Previous" at bounding box center [76, 656] width 45 height 21
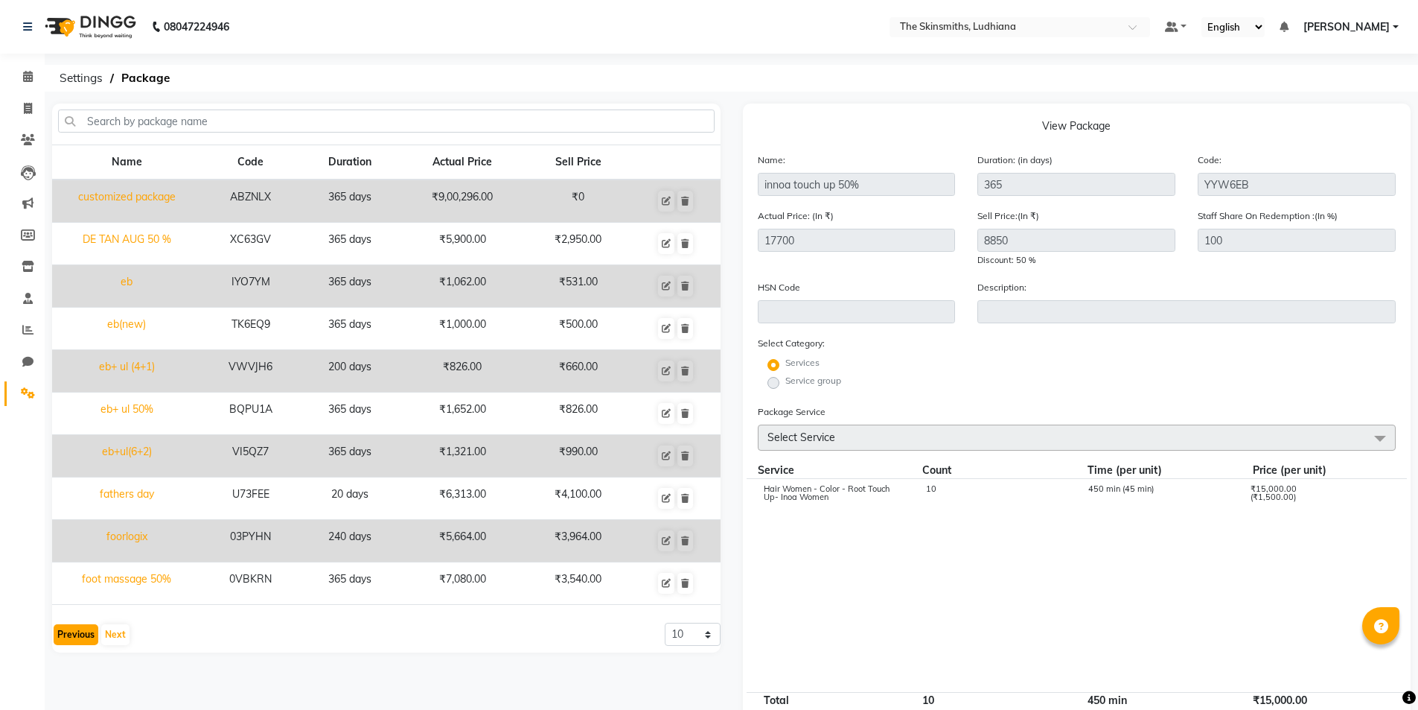
click at [73, 635] on button "Previous" at bounding box center [76, 634] width 45 height 21
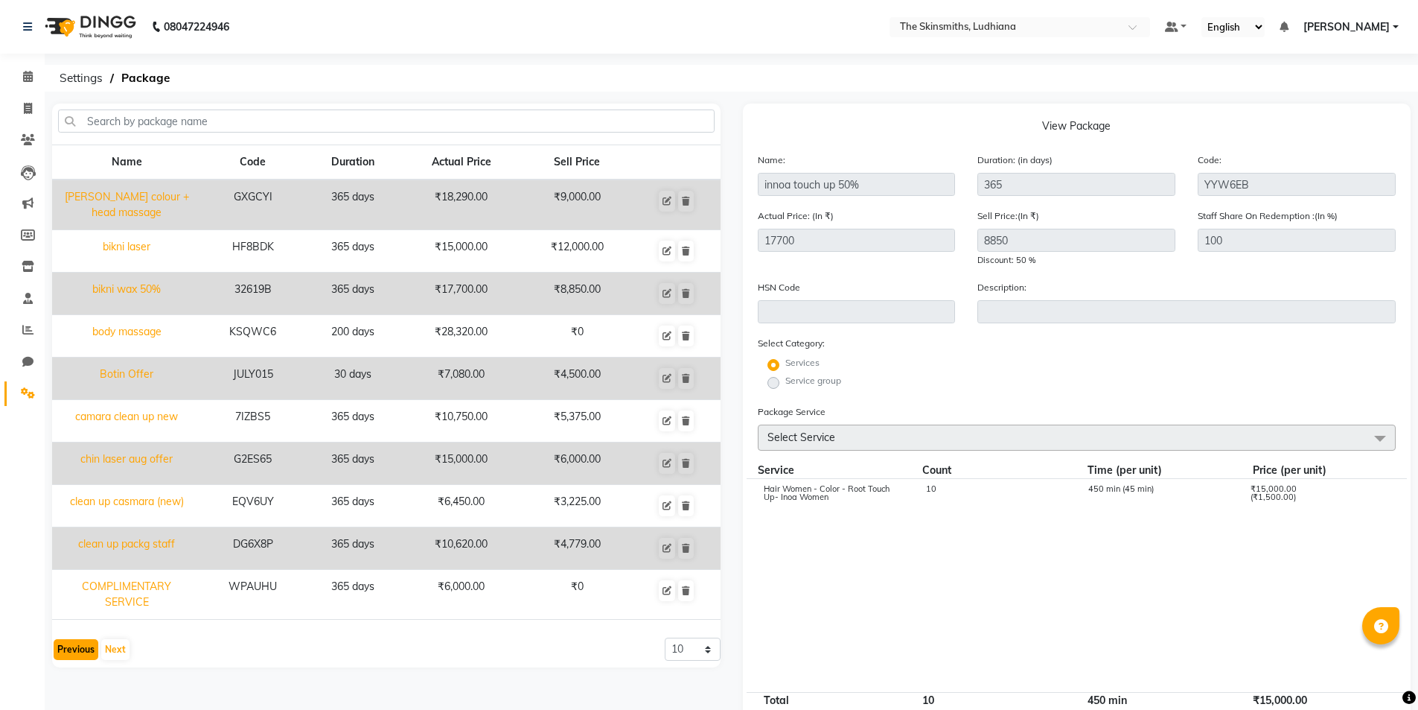
click at [74, 649] on button "Previous" at bounding box center [76, 649] width 45 height 21
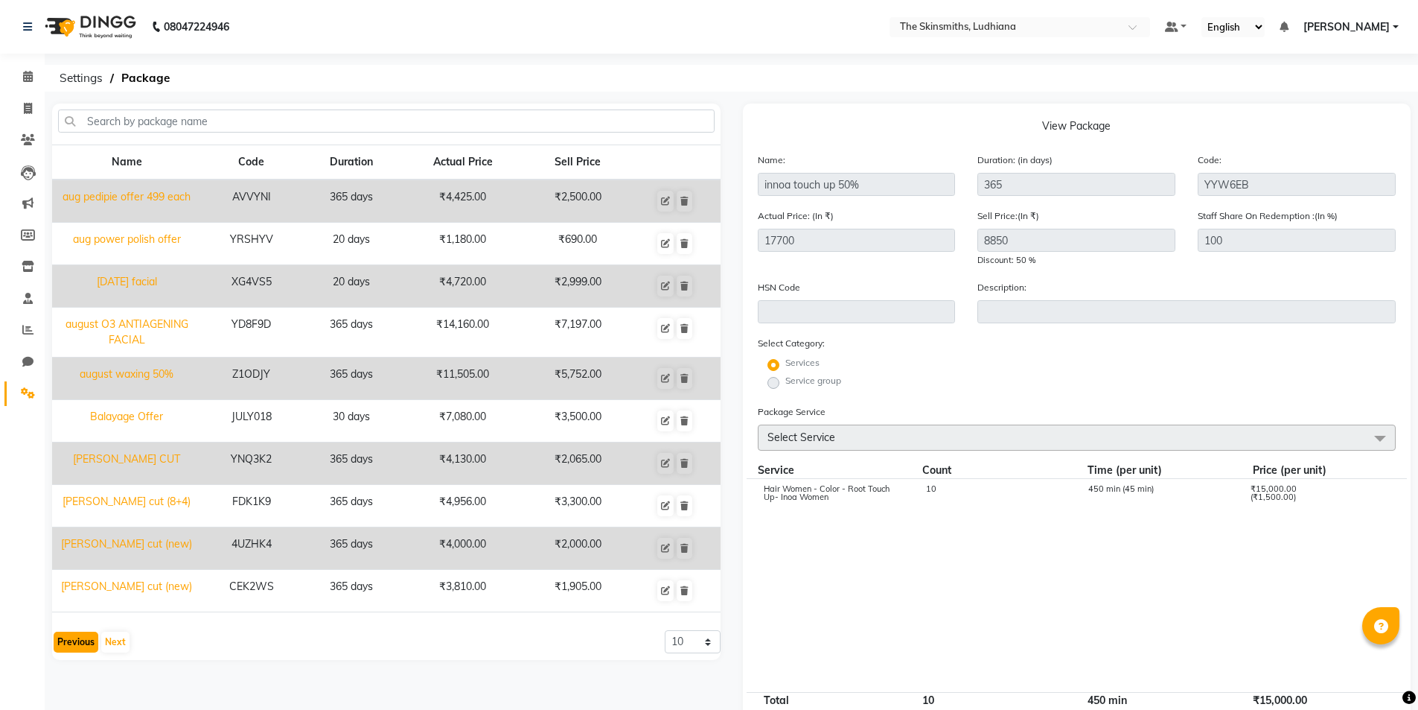
click at [70, 642] on button "Previous" at bounding box center [76, 641] width 45 height 21
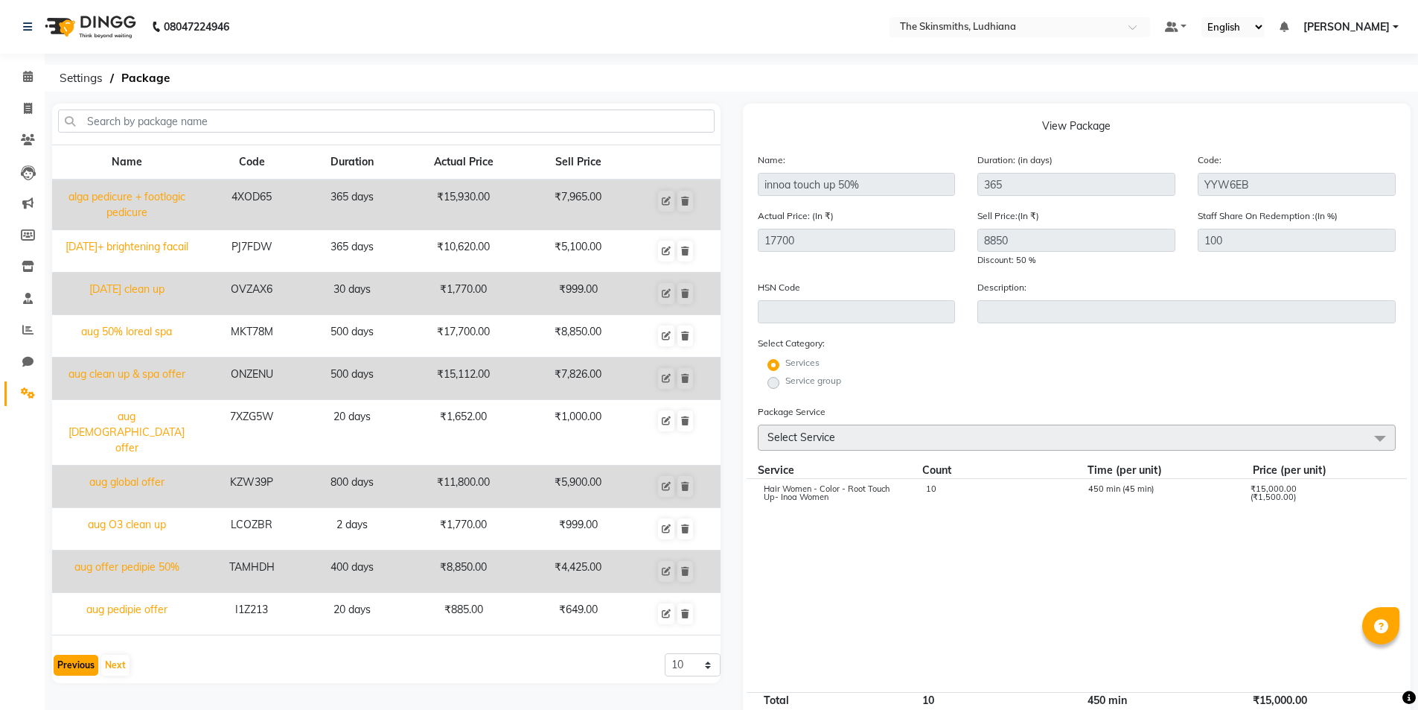
click at [67, 654] on button "Previous" at bounding box center [76, 664] width 45 height 21
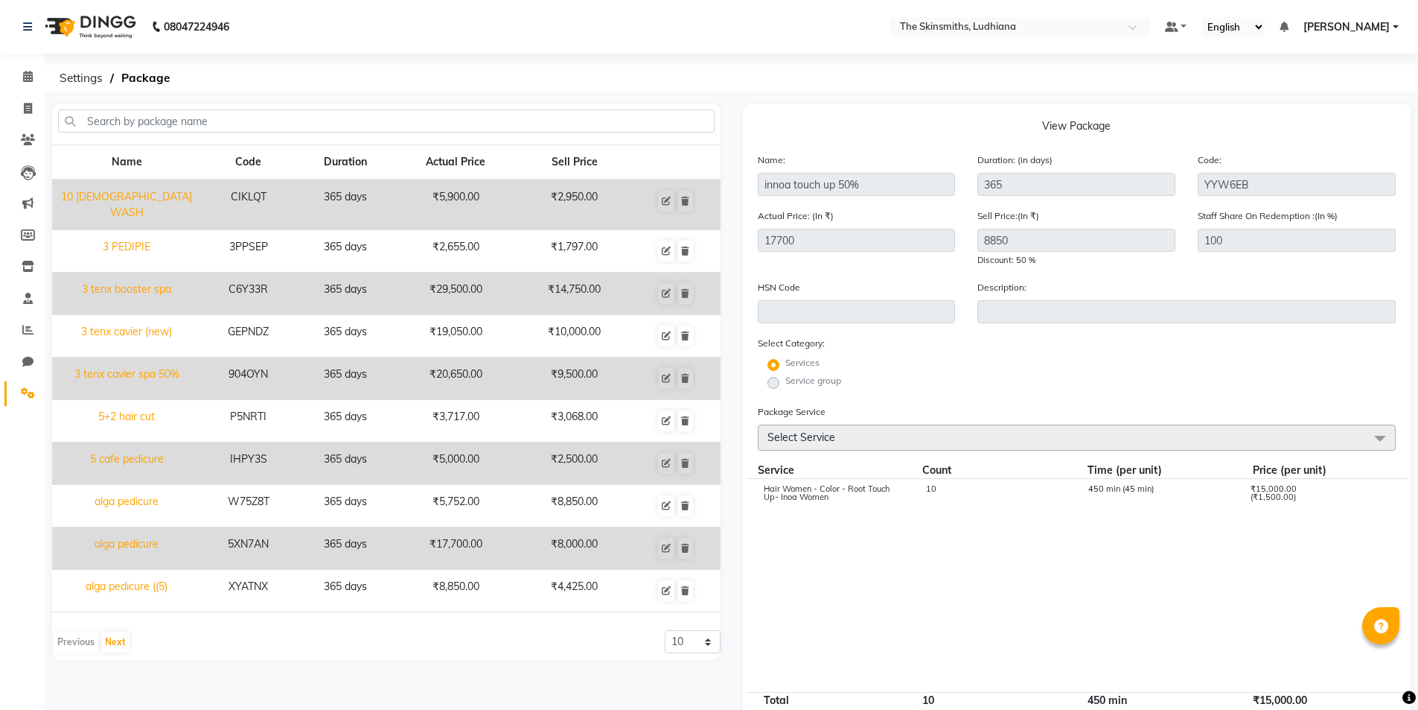
click at [60, 640] on div "Previous Next" at bounding box center [91, 642] width 79 height 24
click at [120, 638] on button "Next" at bounding box center [115, 641] width 28 height 21
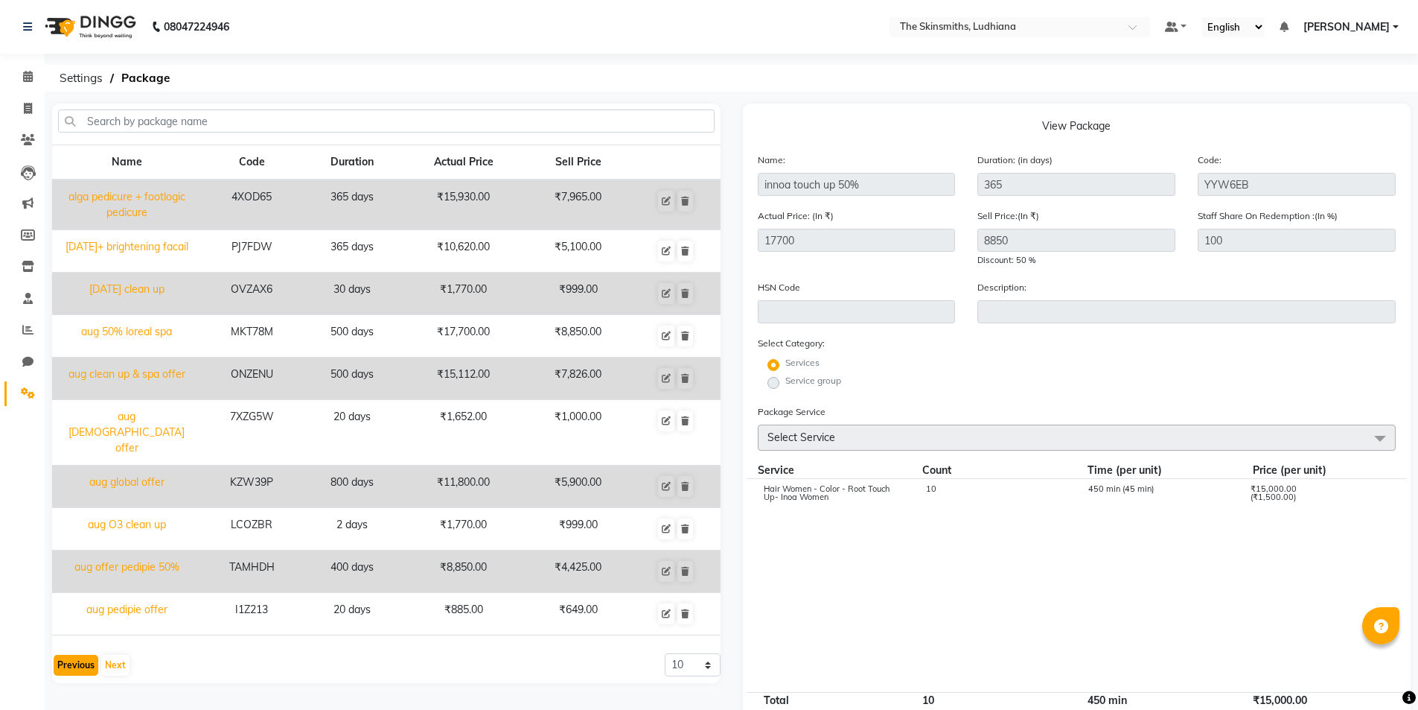
click at [81, 654] on button "Previous" at bounding box center [76, 664] width 45 height 21
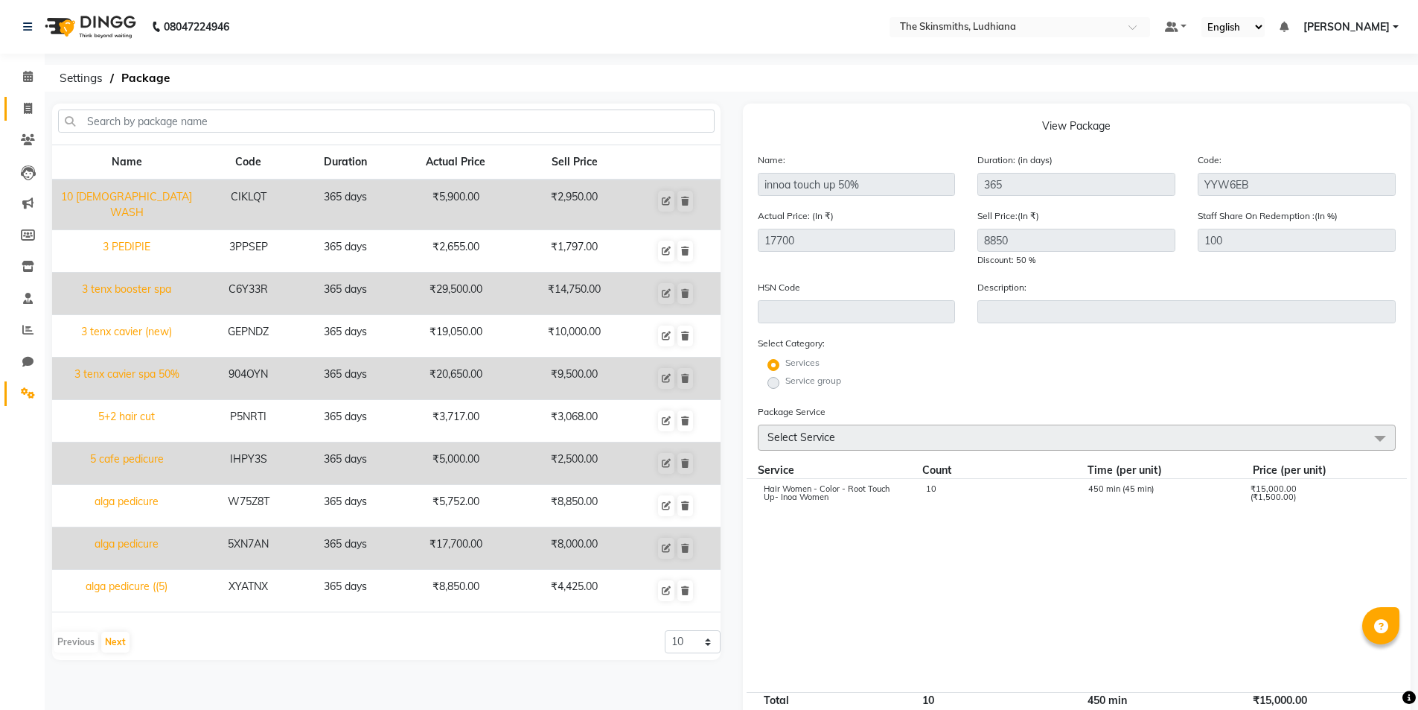
click at [28, 109] on icon at bounding box center [28, 108] width 8 height 11
select select "service"
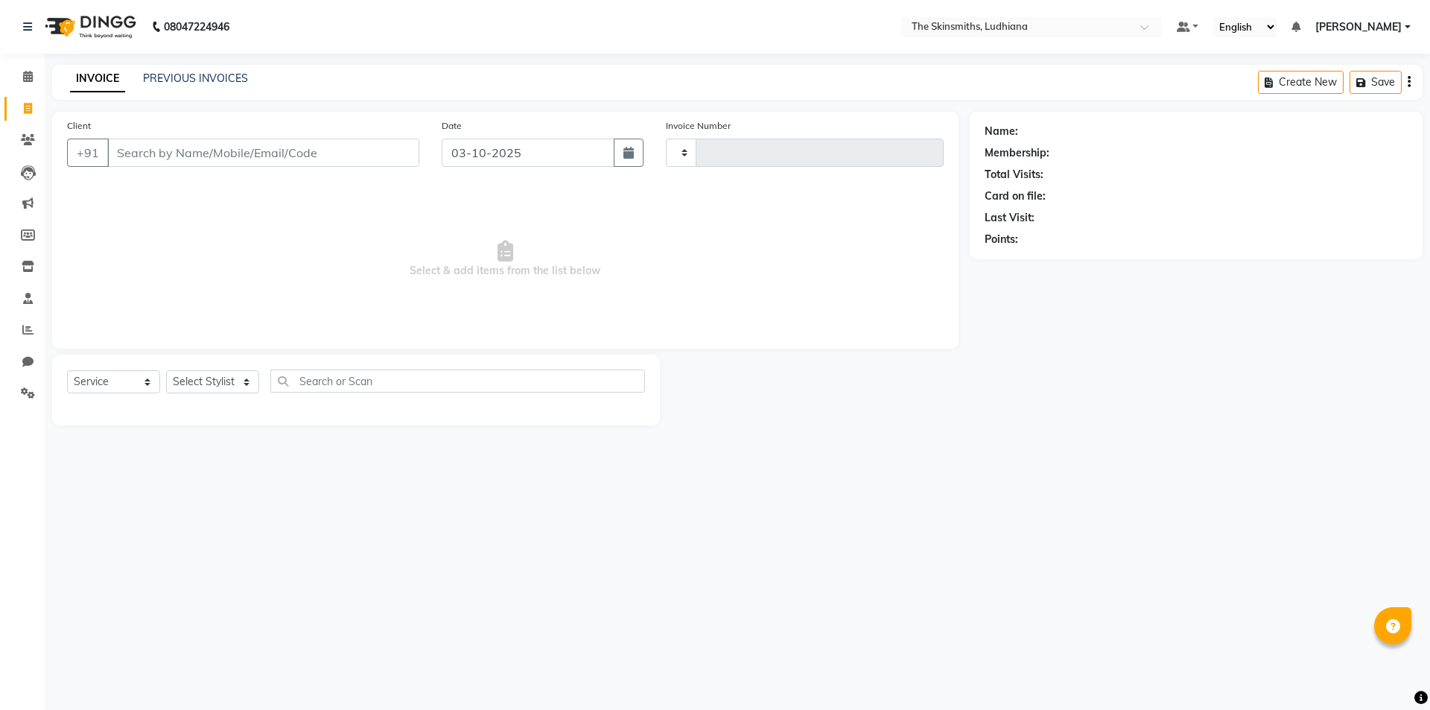
type input "1683"
select select "8115"
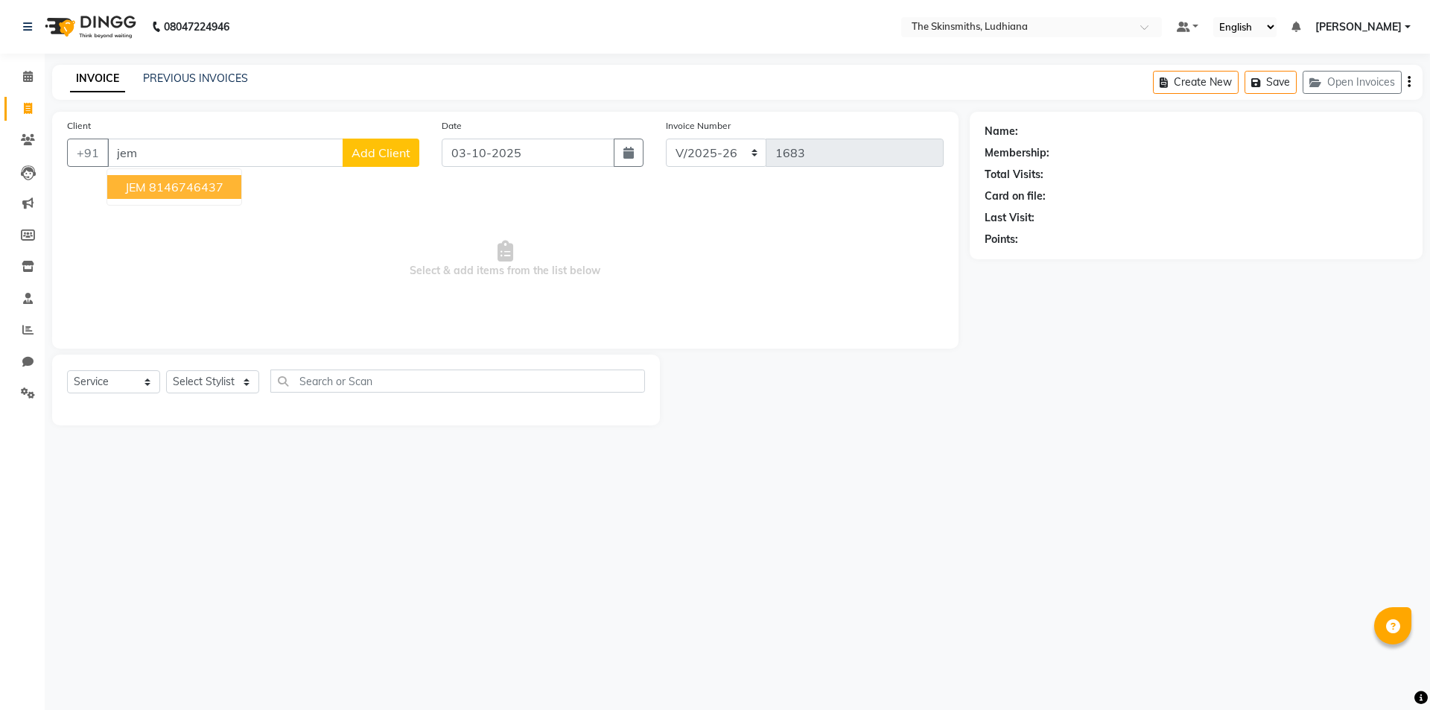
click at [203, 181] on ngb-highlight "8146746437" at bounding box center [186, 186] width 74 height 15
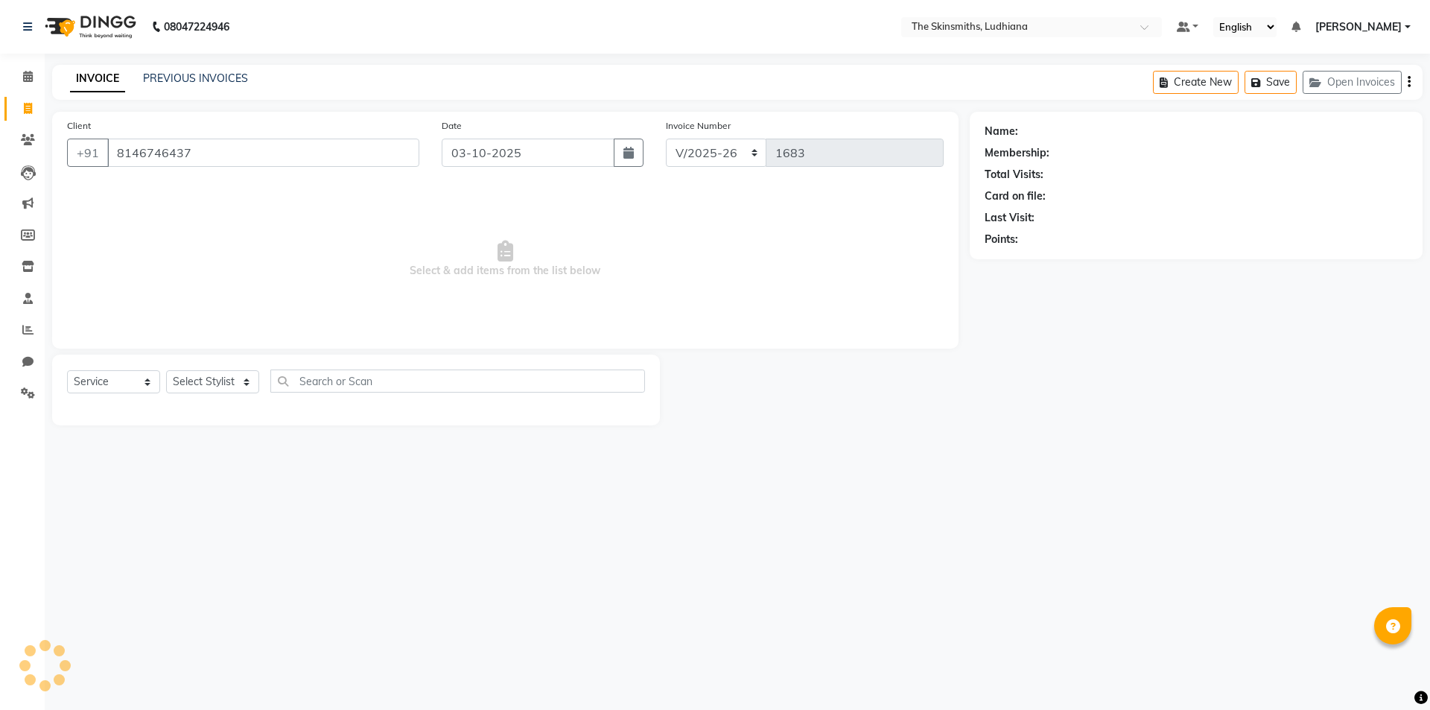
type input "8146746437"
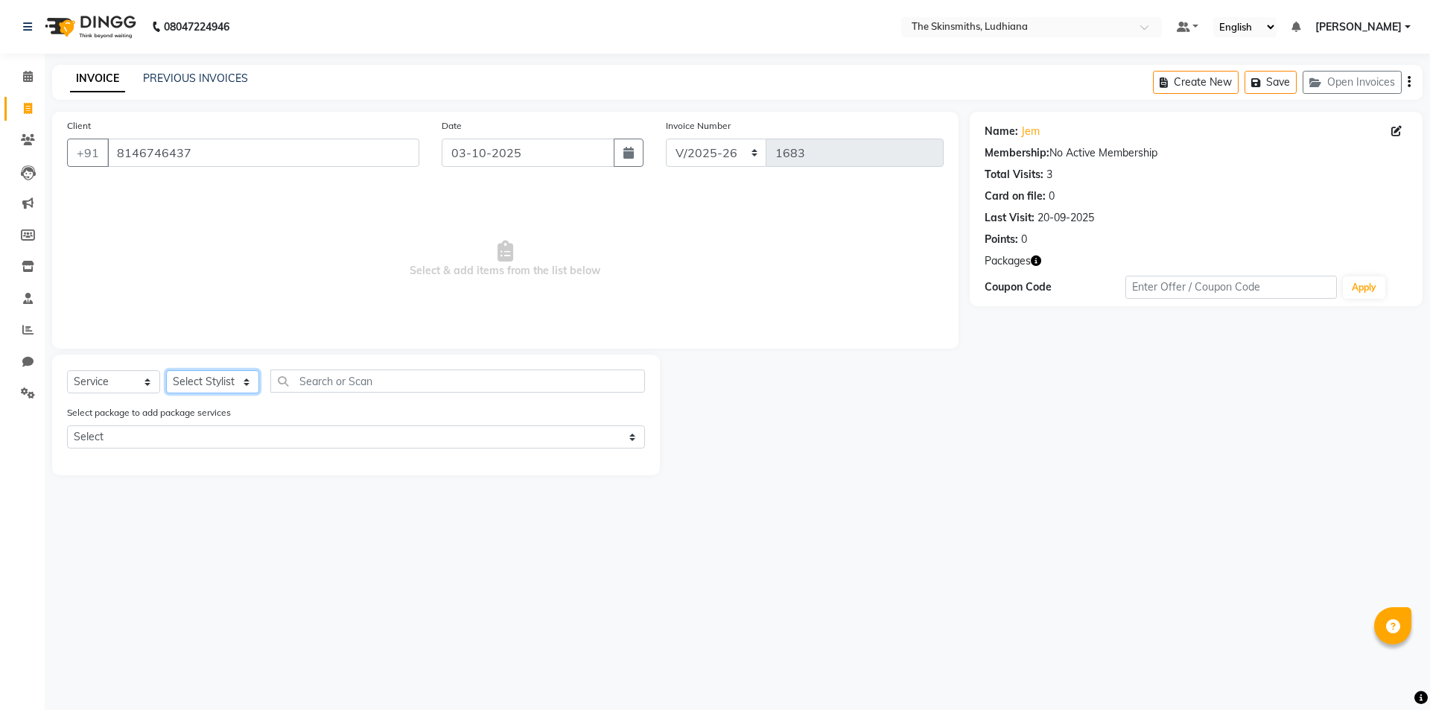
click at [221, 385] on select "Select Stylist Admin Ashu Bunty Dishika DIWAKAR Harish Karan Kawal Oberoi Khush…" at bounding box center [212, 381] width 93 height 23
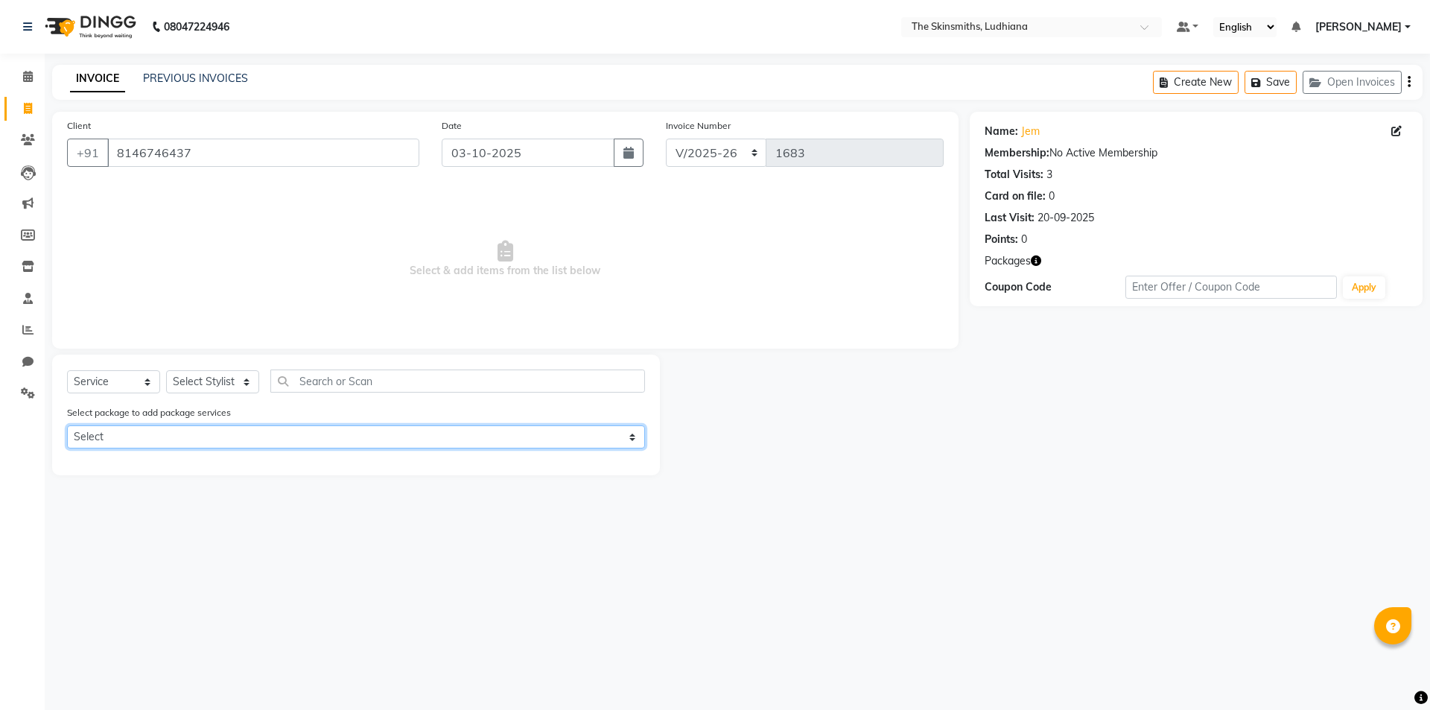
click at [339, 429] on select "Select BEARD CUT DE TAN AUG 50 % HAIR CUT AUG 50%" at bounding box center [356, 436] width 578 height 23
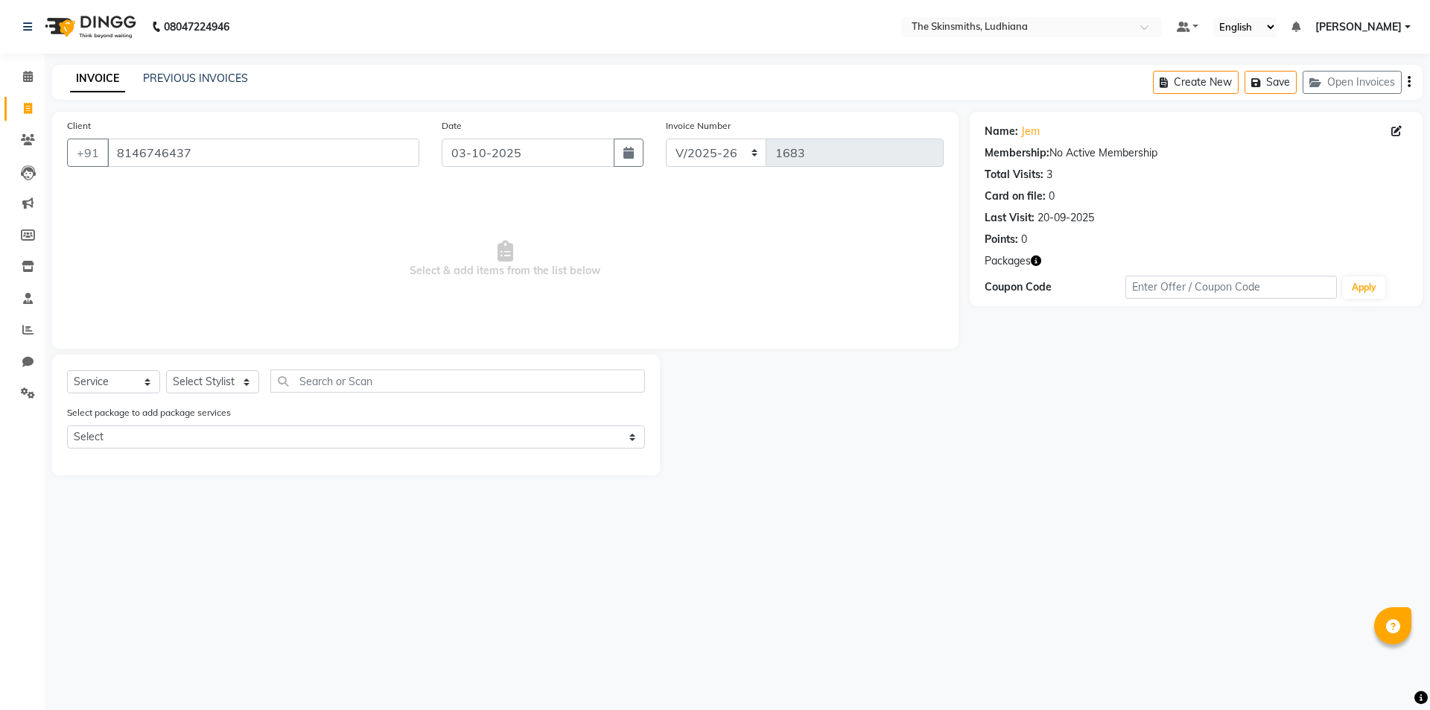
click at [257, 576] on div "08047224946 Select Location × The Skinsmiths, Ludhiana Default Panel My Panel E…" at bounding box center [715, 355] width 1430 height 710
click at [224, 380] on select "Select Stylist Admin Ashu Bunty Dishika DIWAKAR Harish Karan Kawal Oberoi Khush…" at bounding box center [212, 381] width 93 height 23
select select "76543"
click at [166, 370] on select "Select Stylist Admin Ashu Bunty Dishika DIWAKAR Harish Karan Kawal Oberoi Khush…" at bounding box center [212, 381] width 93 height 23
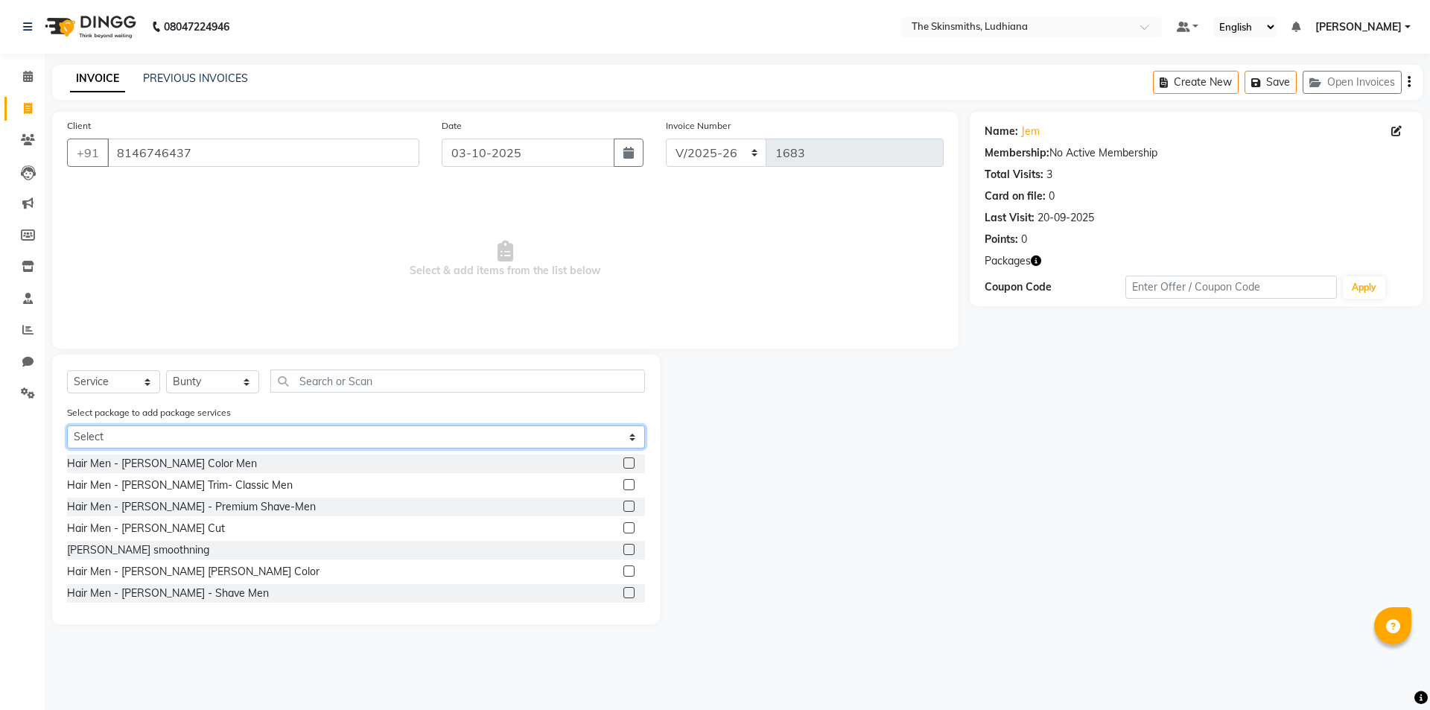
click at [299, 440] on select "Select BEARD CUT DE TAN AUG 50 % HAIR CUT AUG 50%" at bounding box center [356, 436] width 578 height 23
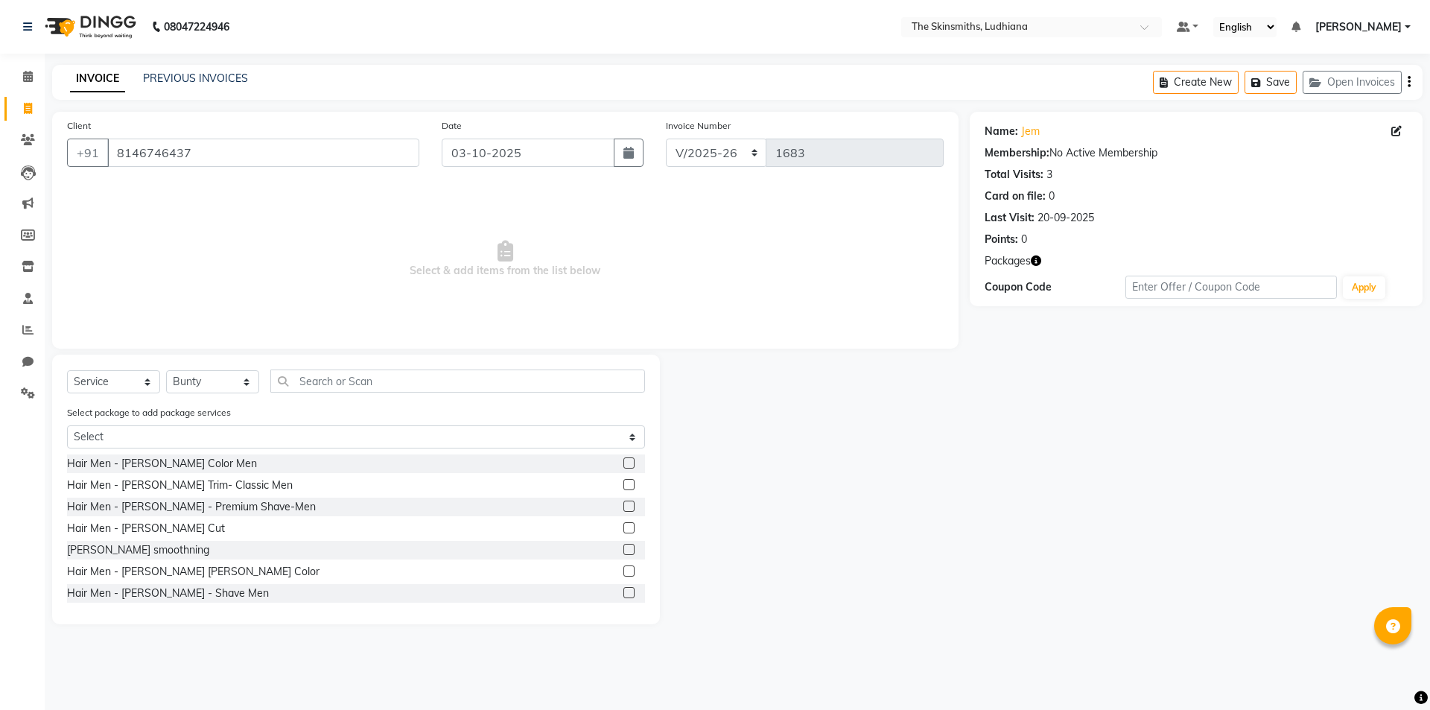
click at [185, 667] on div "08047224946 Select Location × The Skinsmiths, Ludhiana Default Panel My Panel E…" at bounding box center [715, 355] width 1430 height 710
click at [367, 379] on input "text" at bounding box center [457, 380] width 375 height 23
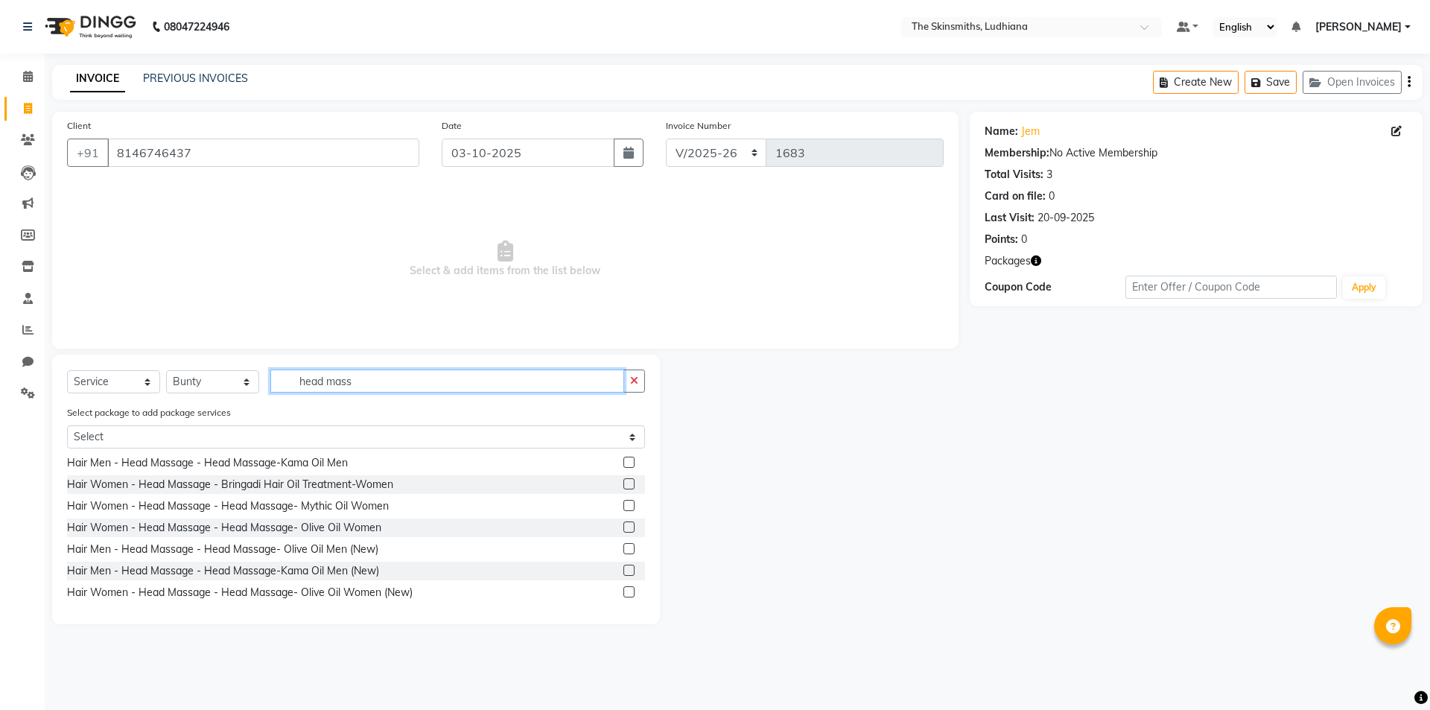
scroll to position [89, 0]
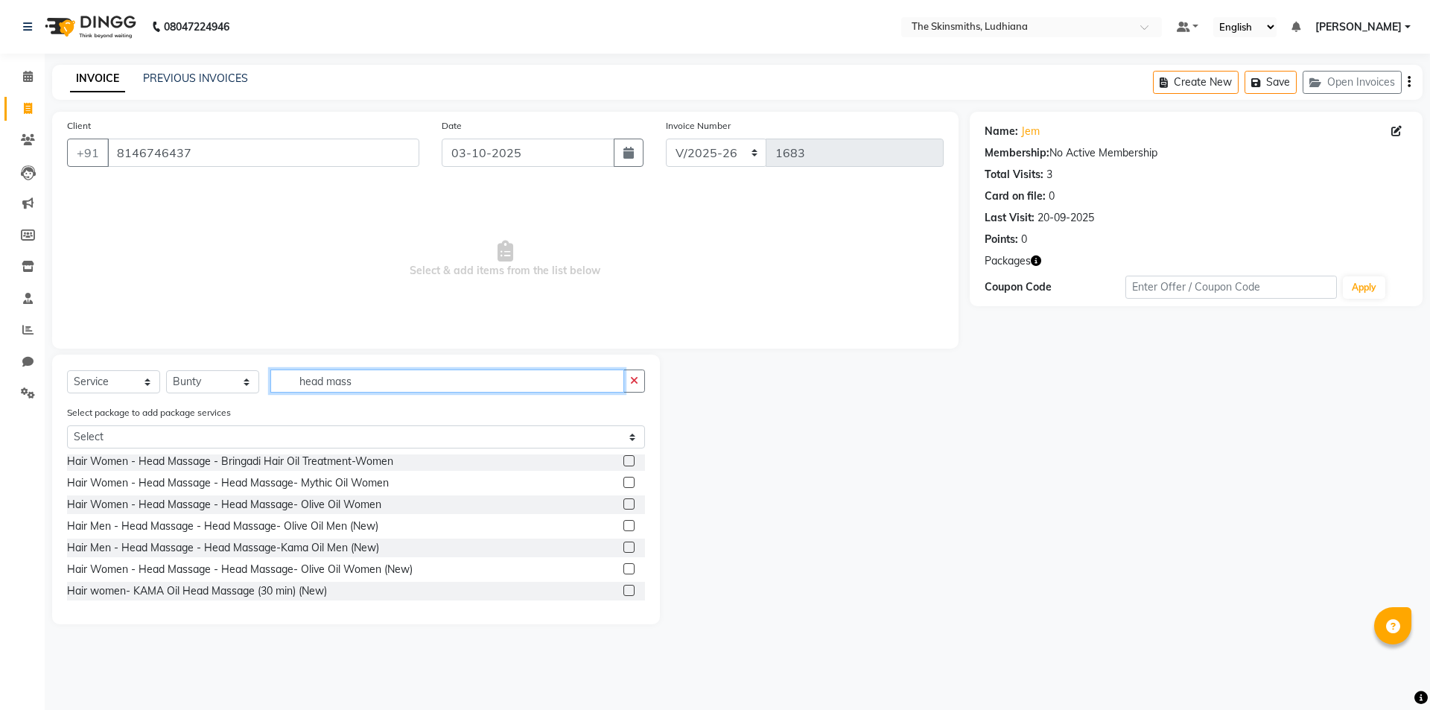
type input "head mass"
click at [623, 569] on label at bounding box center [628, 568] width 11 height 11
click at [623, 569] on input "checkbox" at bounding box center [628, 569] width 10 height 10
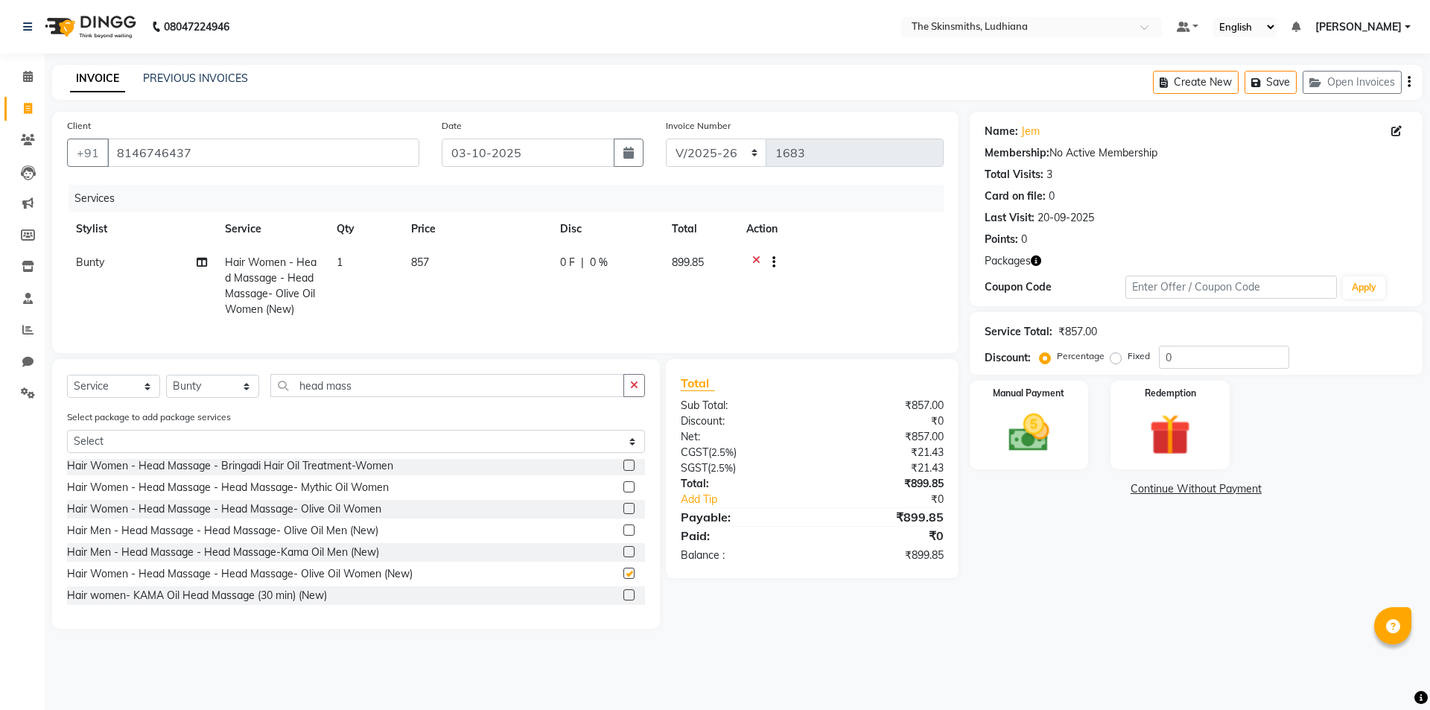
checkbox input "false"
click at [1197, 356] on input "0" at bounding box center [1224, 356] width 130 height 23
type input "50"
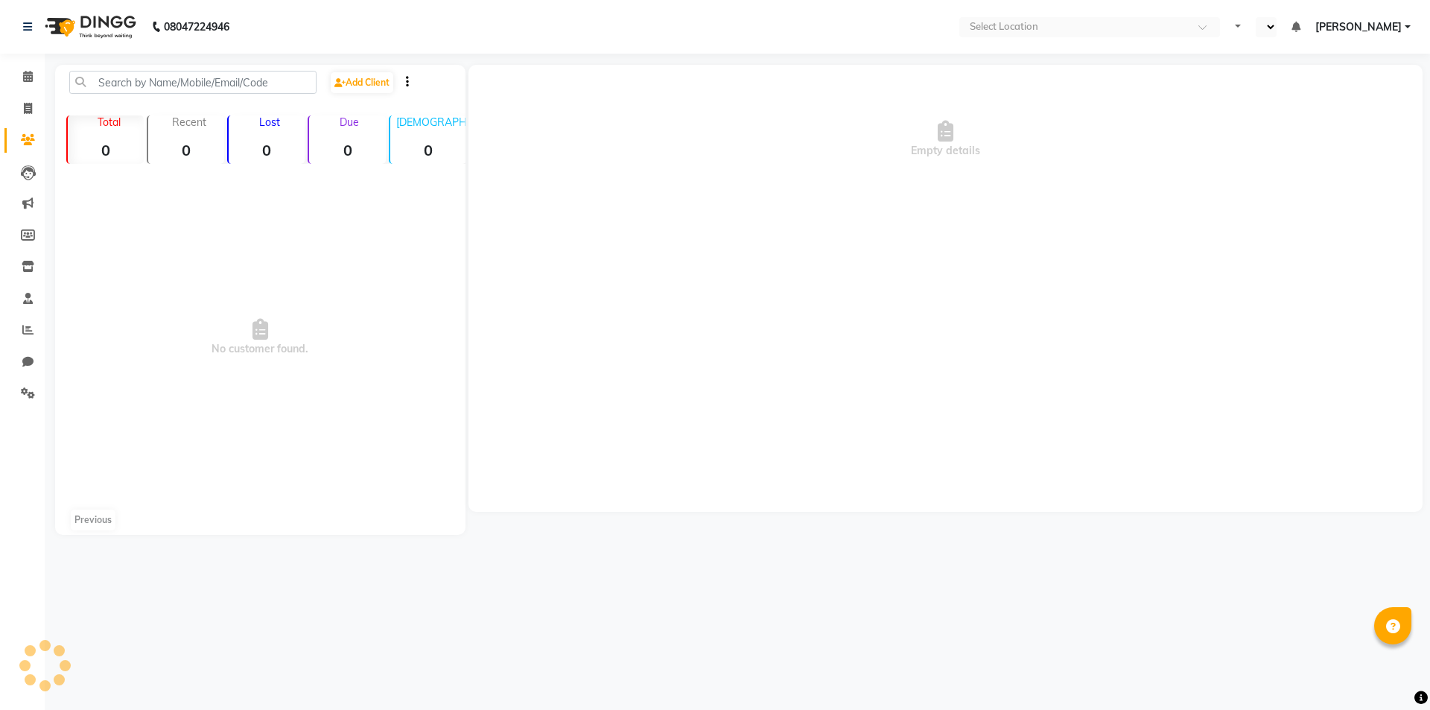
select select "en"
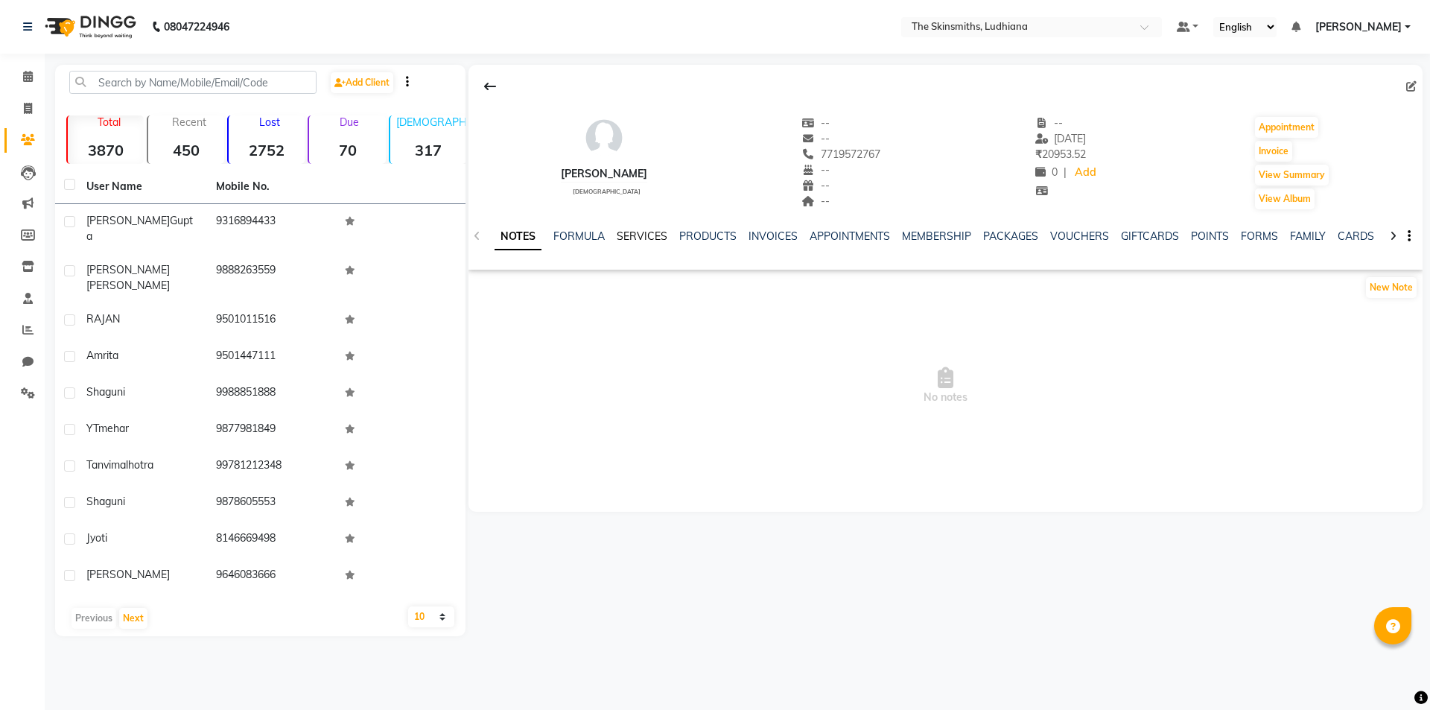
click at [635, 232] on link "SERVICES" at bounding box center [642, 235] width 51 height 13
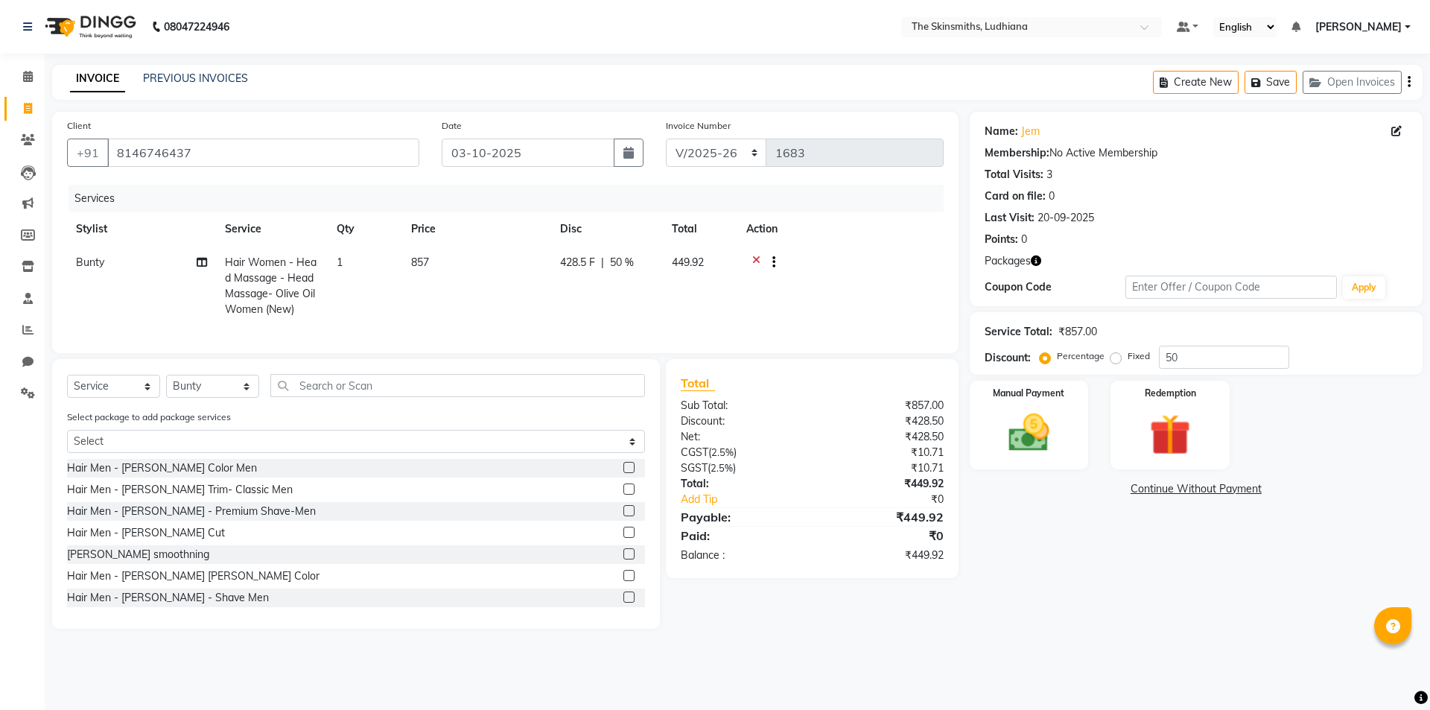
select select "8115"
select select "service"
click at [216, 398] on select "Select Stylist Admin Ashu Bunty Dishika DIWAKAR Harish Karan Kawal Oberoi Khush…" at bounding box center [212, 386] width 93 height 23
select select "76553"
click at [166, 386] on select "Select Stylist Admin [PERSON_NAME] [PERSON_NAME] [PERSON_NAME] [PERSON_NAME] [P…" at bounding box center [212, 386] width 93 height 23
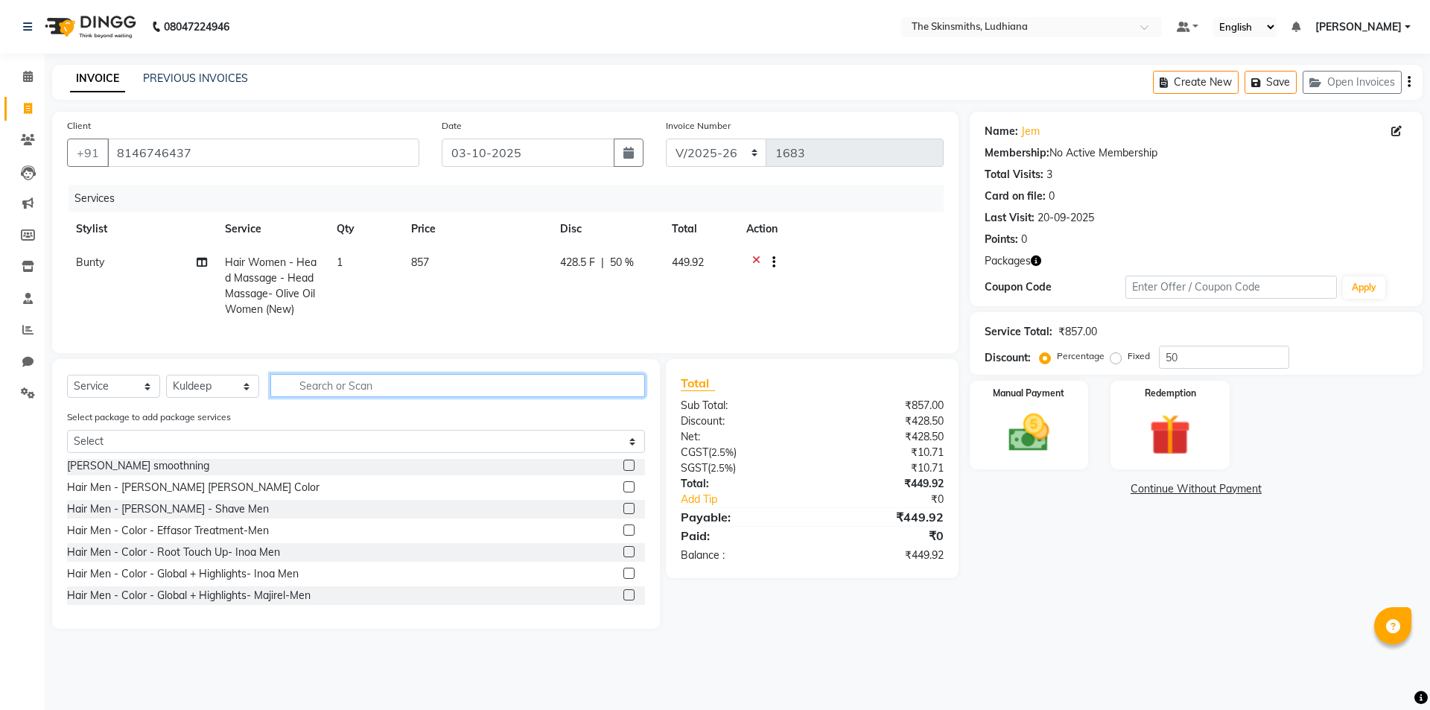
click at [532, 395] on input "text" at bounding box center [457, 385] width 375 height 23
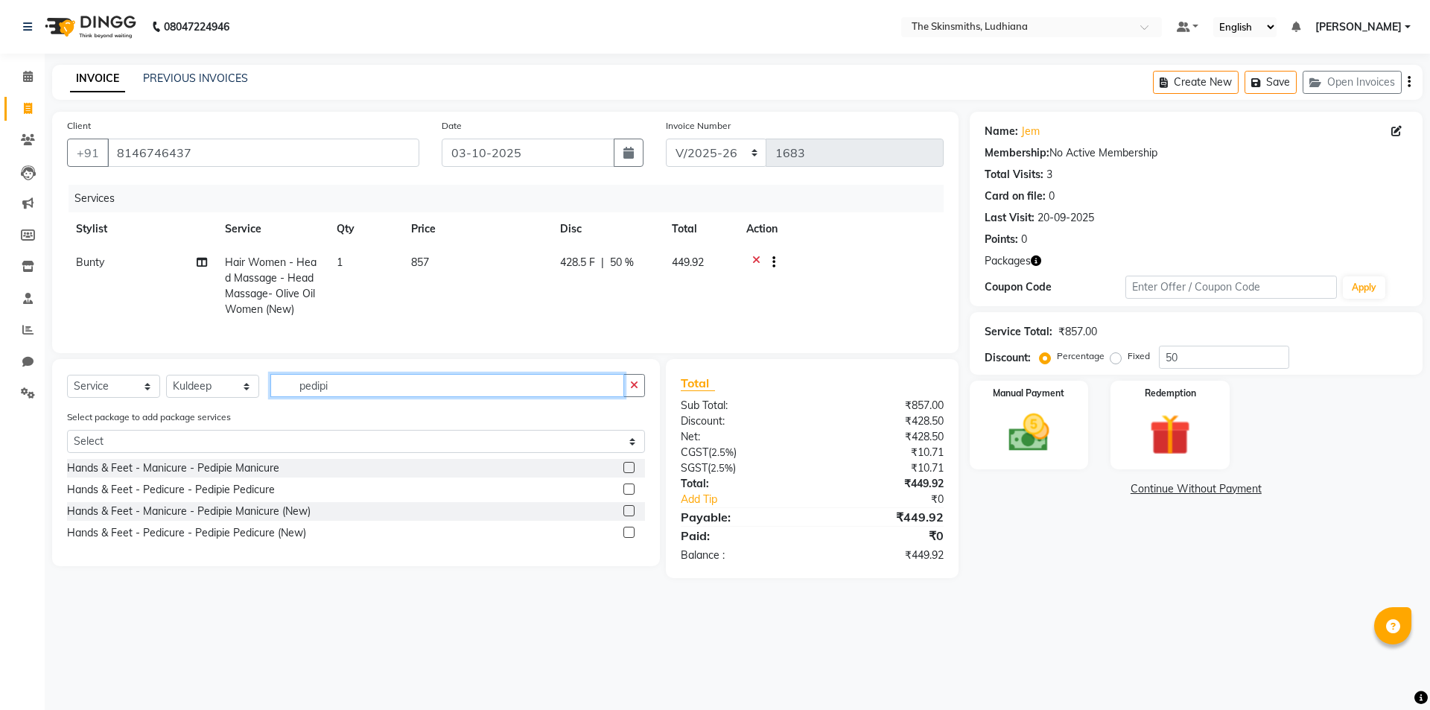
type input "pedipi"
click at [630, 538] on label at bounding box center [628, 531] width 11 height 11
click at [630, 538] on input "checkbox" at bounding box center [628, 533] width 10 height 10
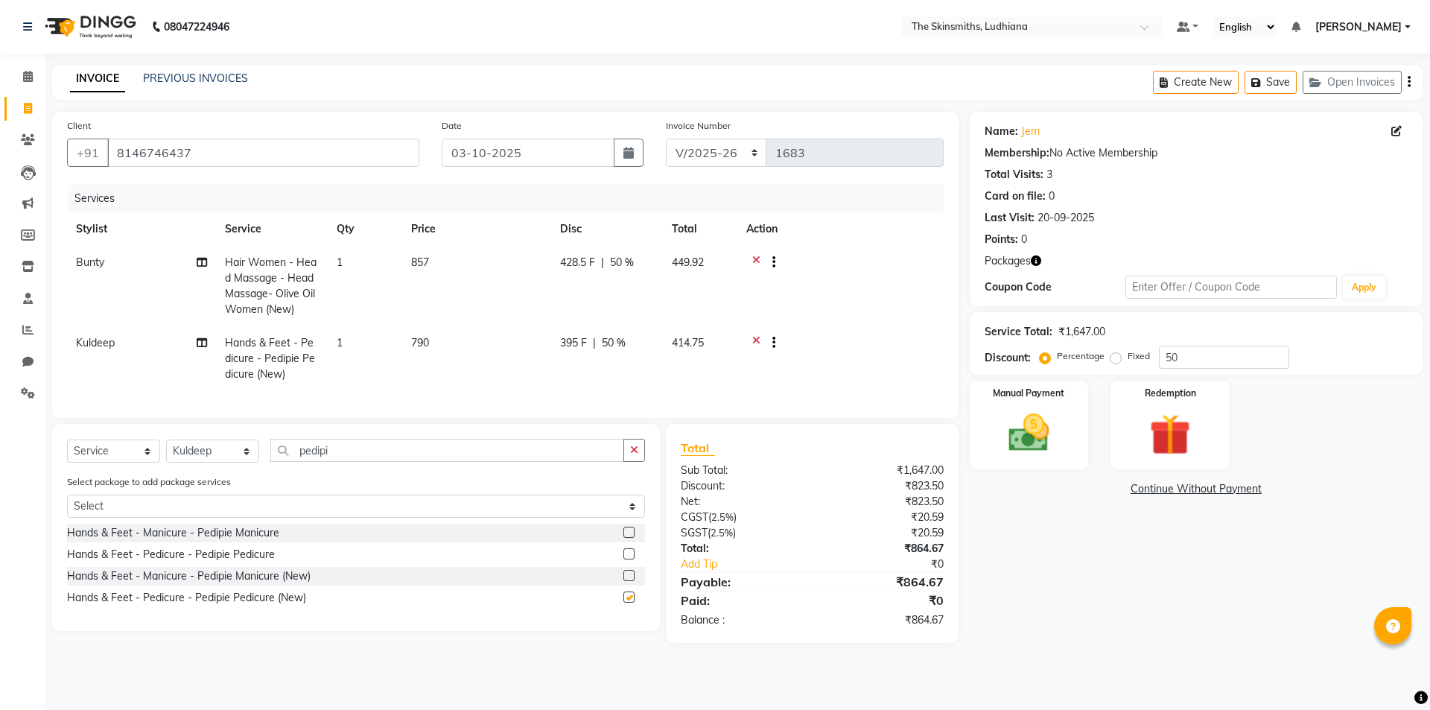
checkbox input "false"
click at [630, 455] on icon "button" at bounding box center [634, 450] width 8 height 10
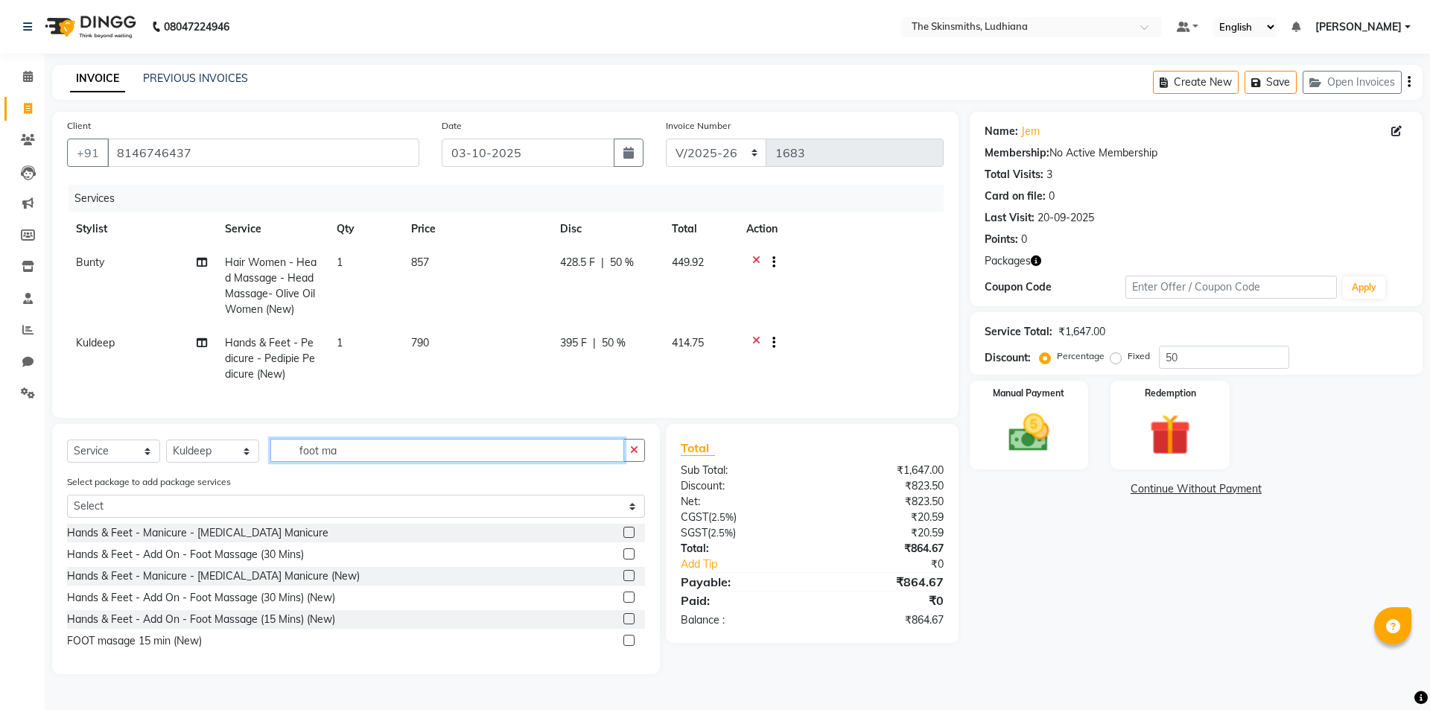
type input "foot ma"
click at [630, 624] on label at bounding box center [628, 618] width 11 height 11
click at [630, 624] on input "checkbox" at bounding box center [628, 619] width 10 height 10
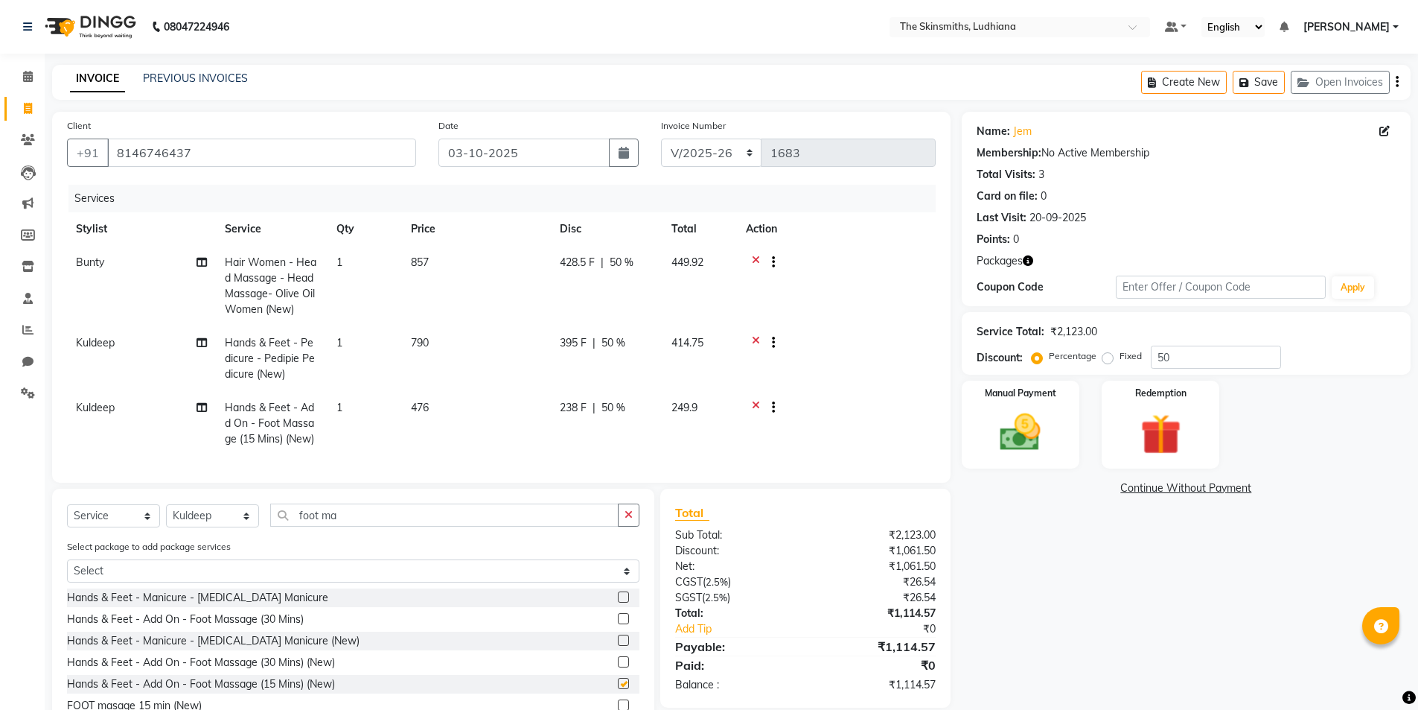
checkbox input "false"
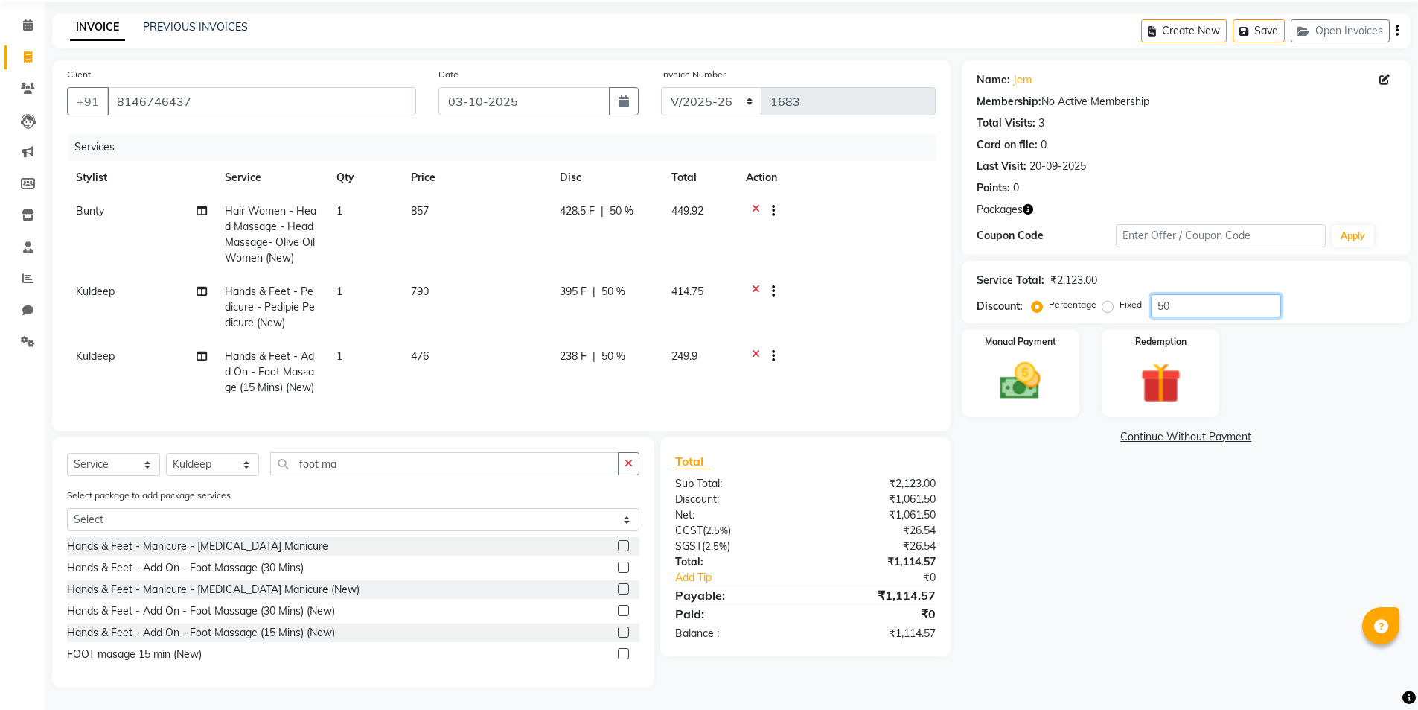
click at [1209, 294] on input "50" at bounding box center [1216, 305] width 130 height 23
type input "50.62"
click at [1004, 345] on div "Manual Payment" at bounding box center [1020, 374] width 123 height 92
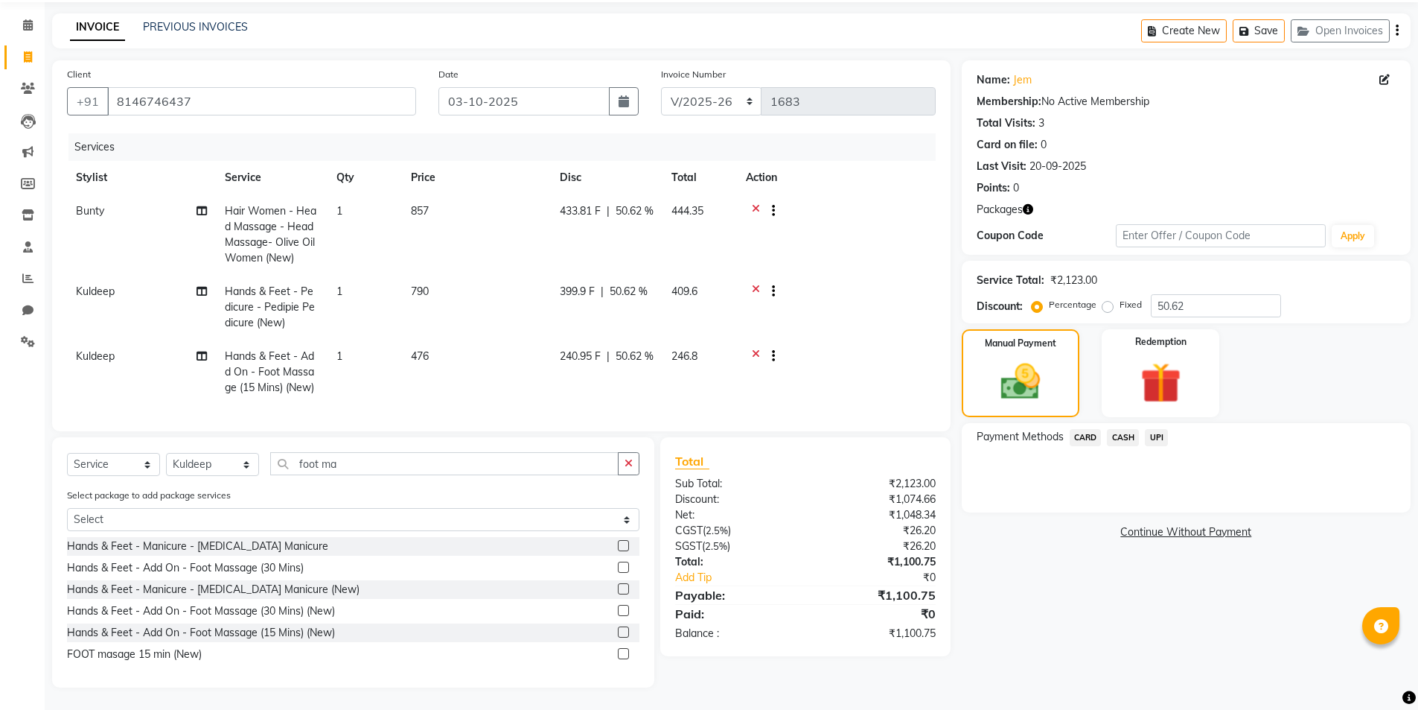
click at [1128, 429] on span "CASH" at bounding box center [1123, 437] width 32 height 17
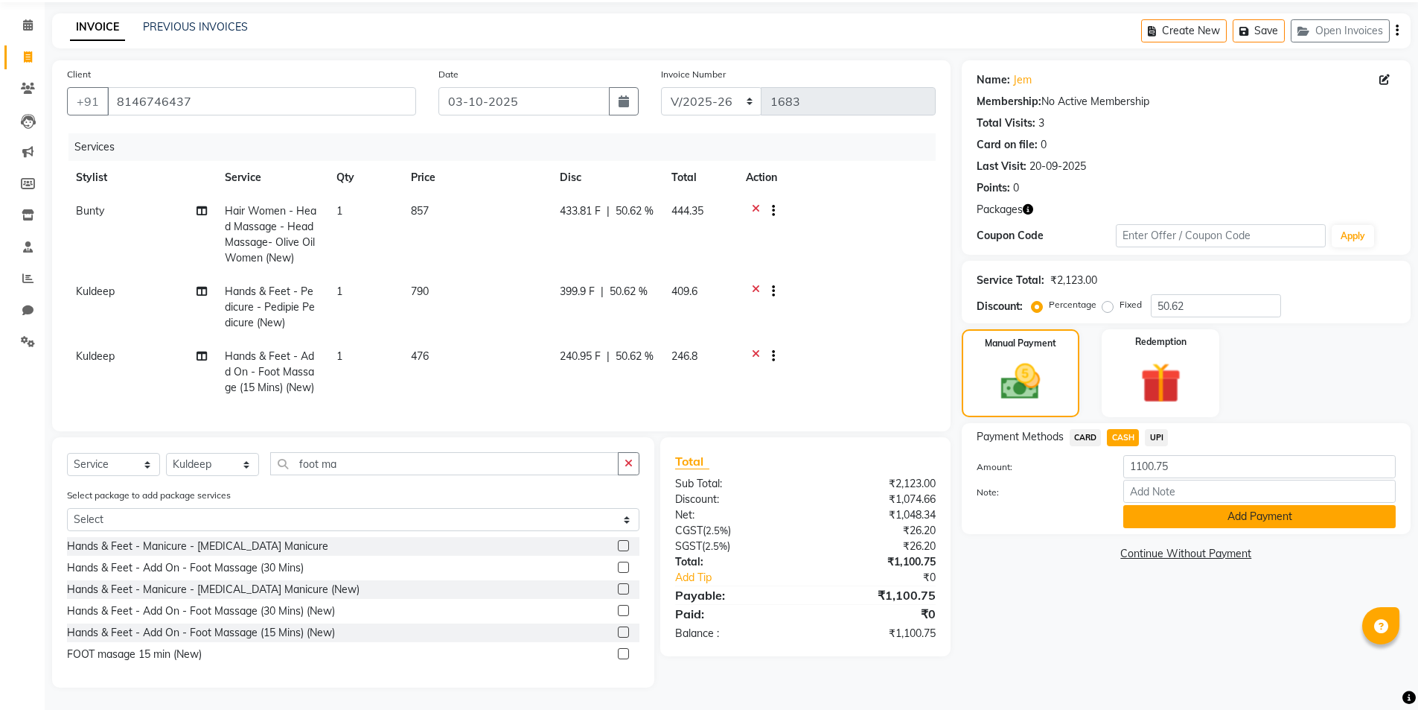
click at [1216, 509] on button "Add Payment" at bounding box center [1260, 516] width 273 height 23
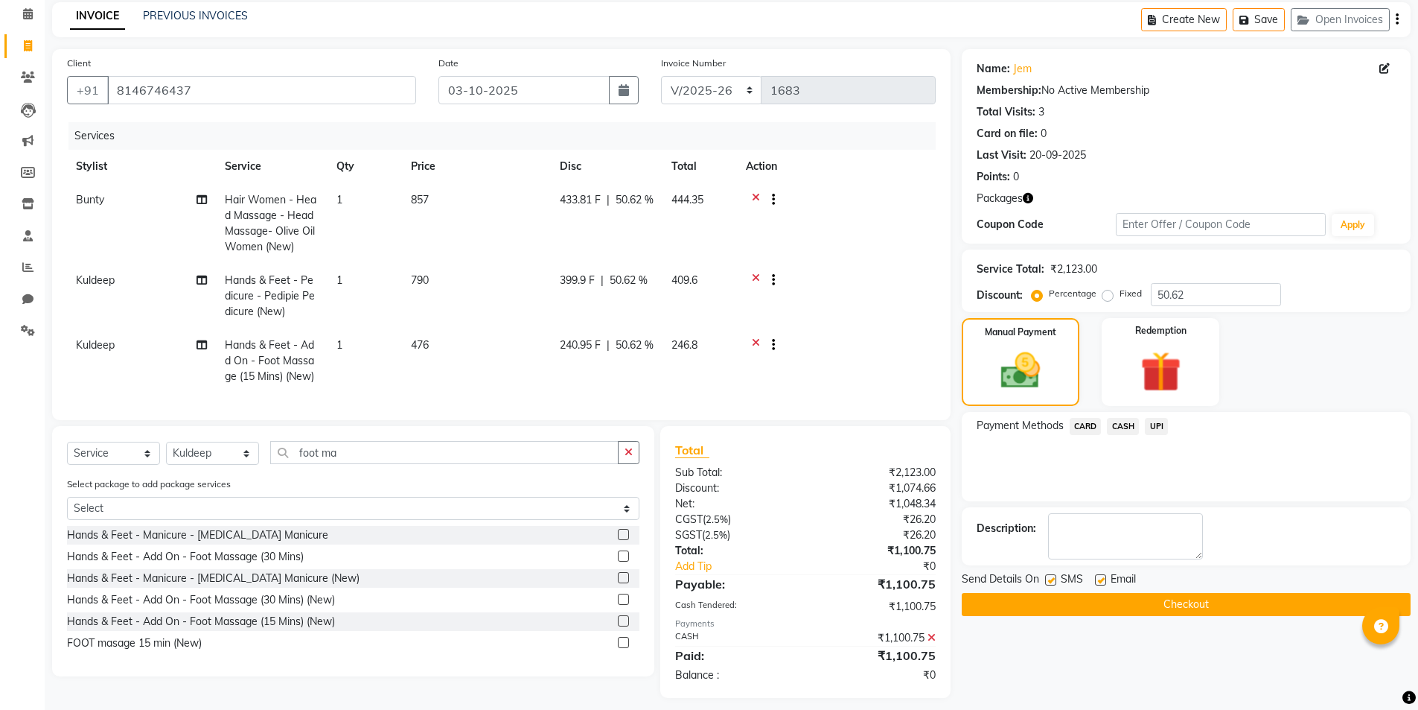
click at [1242, 608] on button "Checkout" at bounding box center [1186, 604] width 449 height 23
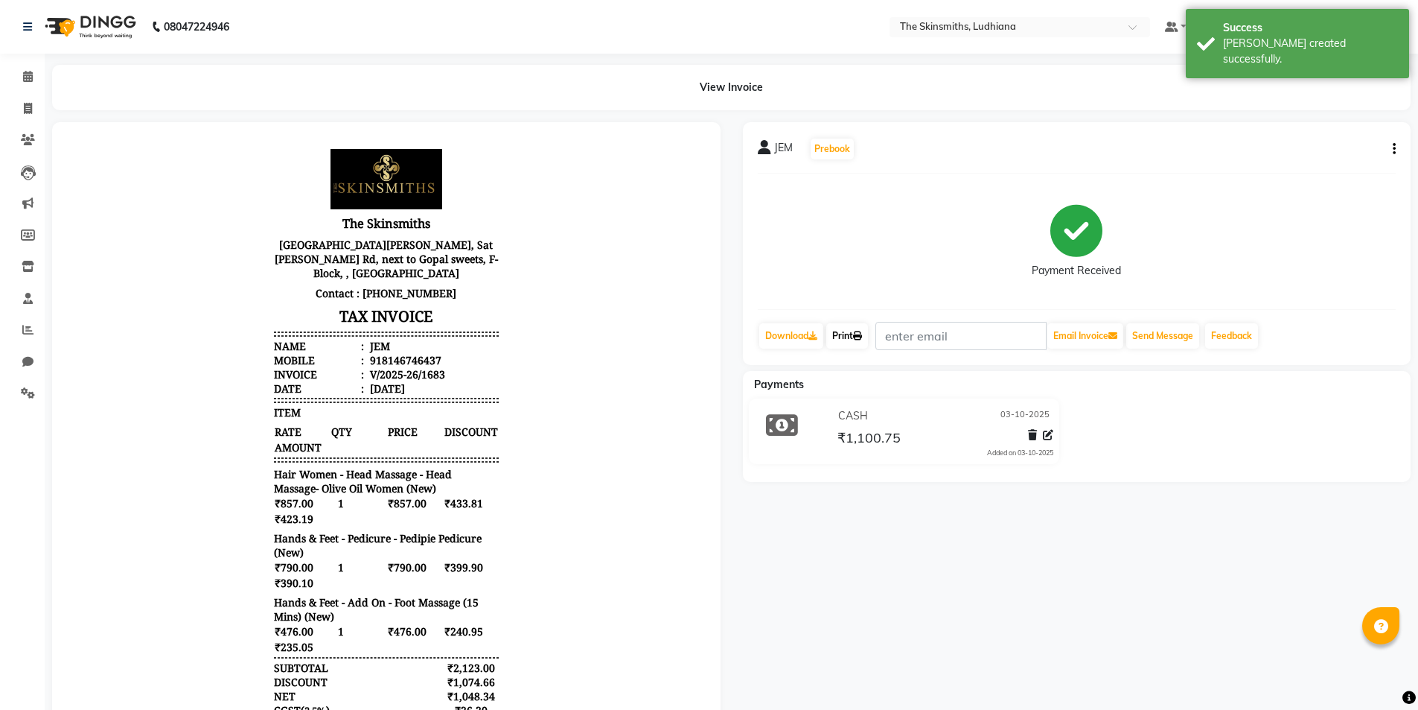
click at [846, 337] on link "Print" at bounding box center [847, 335] width 42 height 25
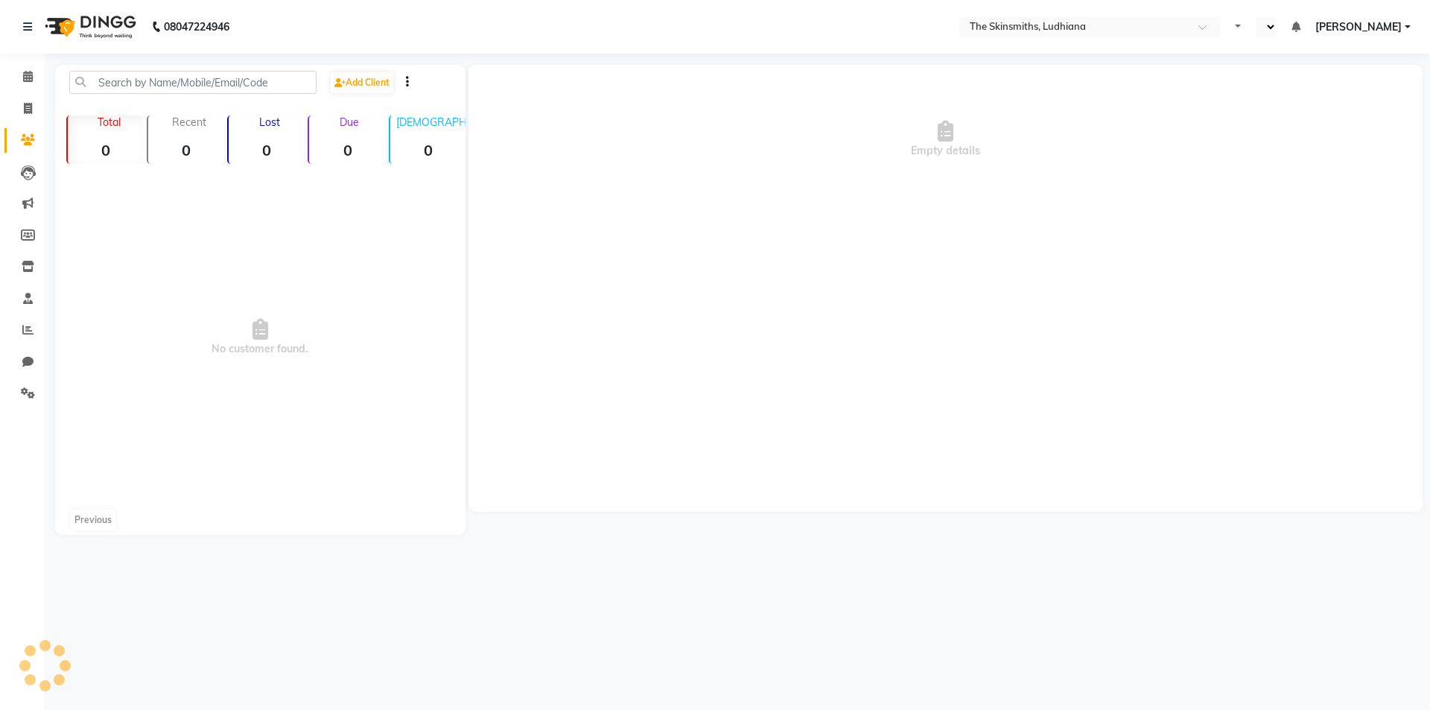
select select "en"
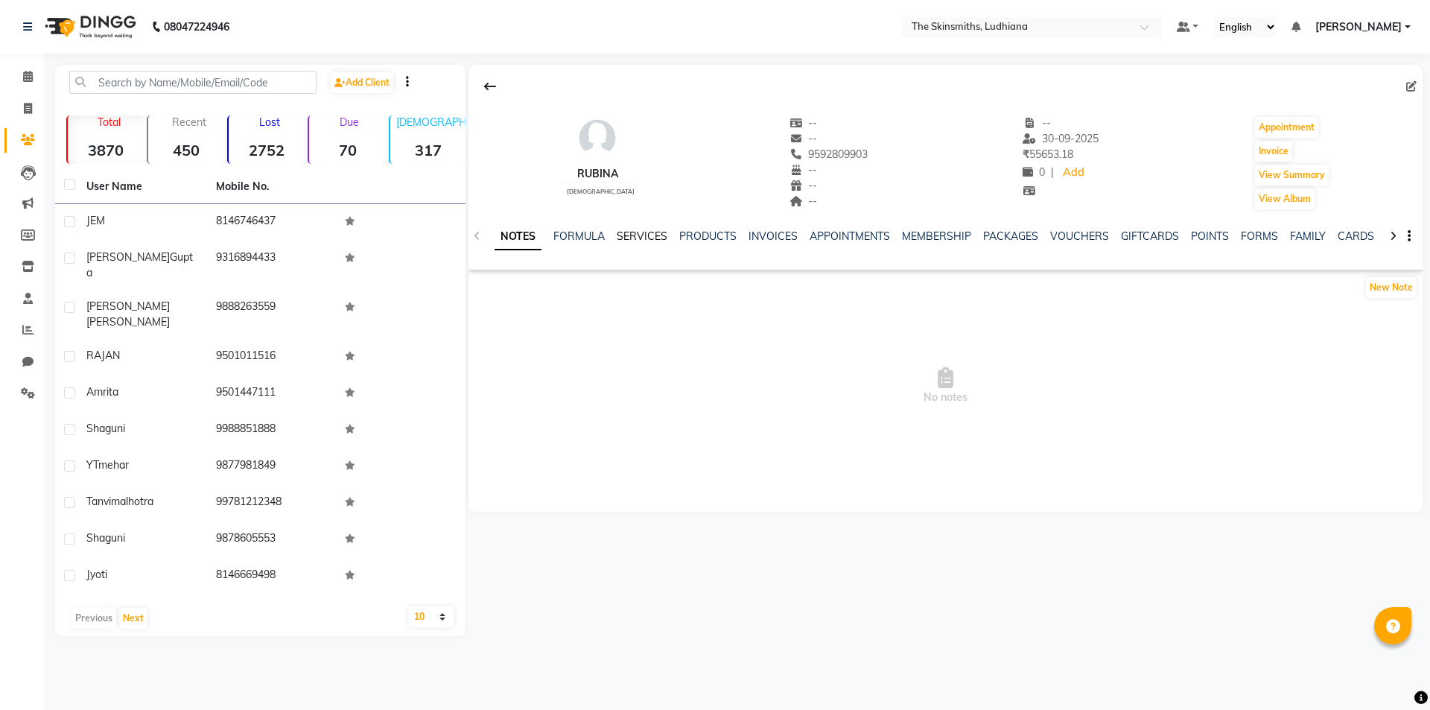
click at [644, 240] on link "SERVICES" at bounding box center [642, 235] width 51 height 13
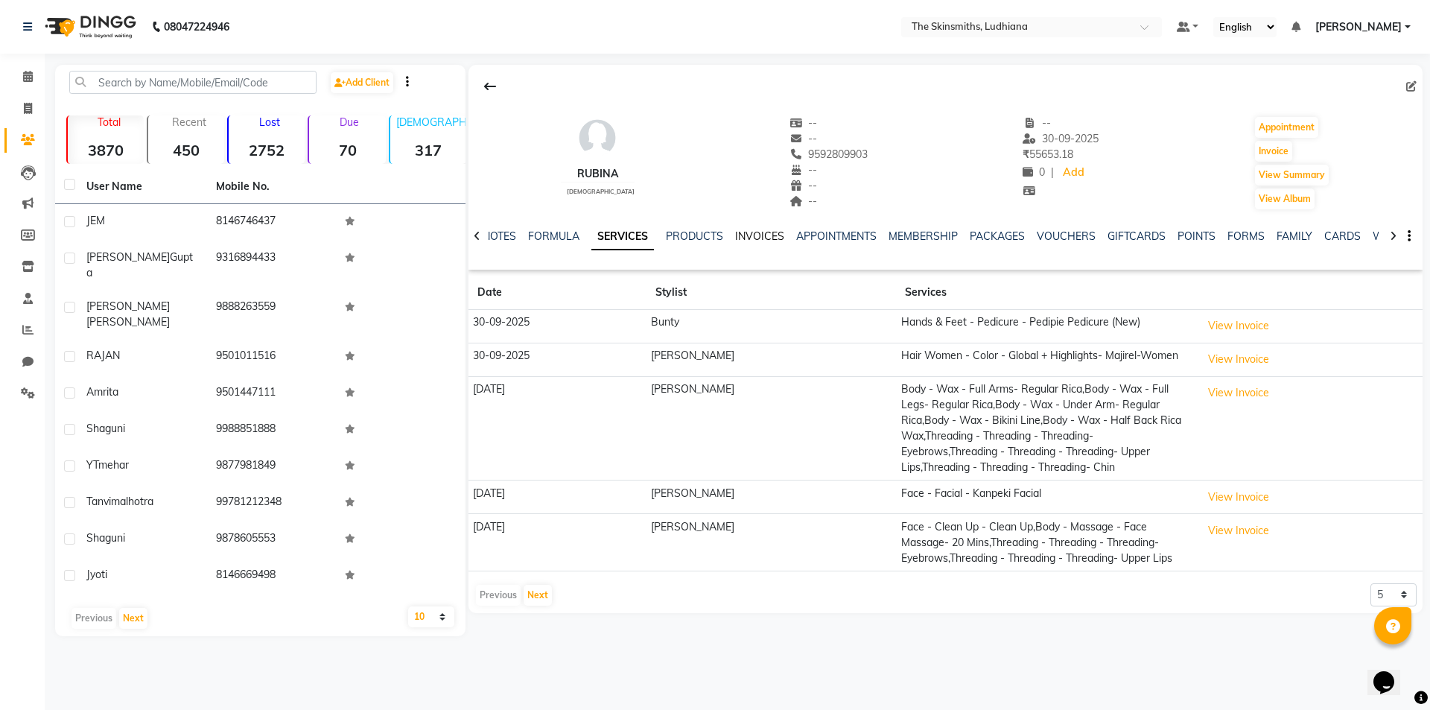
click at [762, 238] on link "INVOICES" at bounding box center [759, 235] width 49 height 13
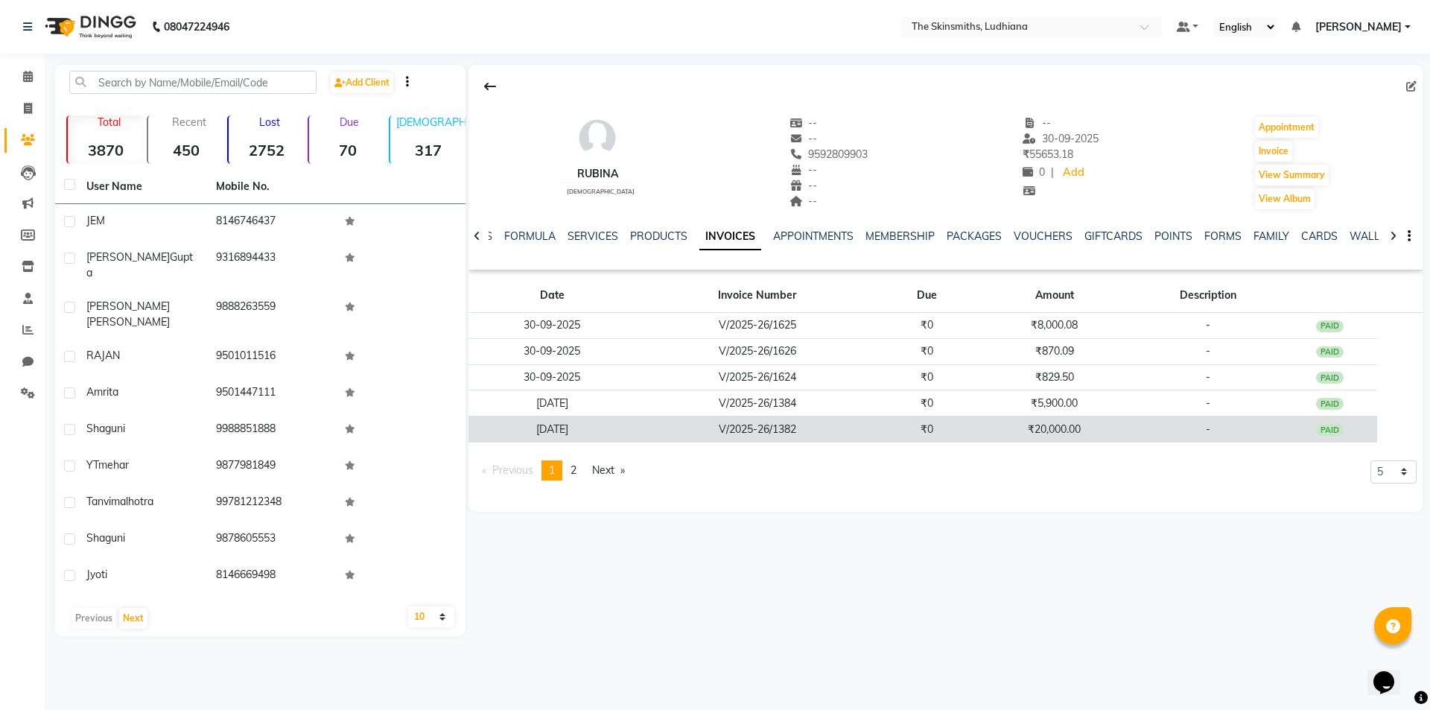
click at [1325, 439] on td "PAID" at bounding box center [1329, 429] width 95 height 26
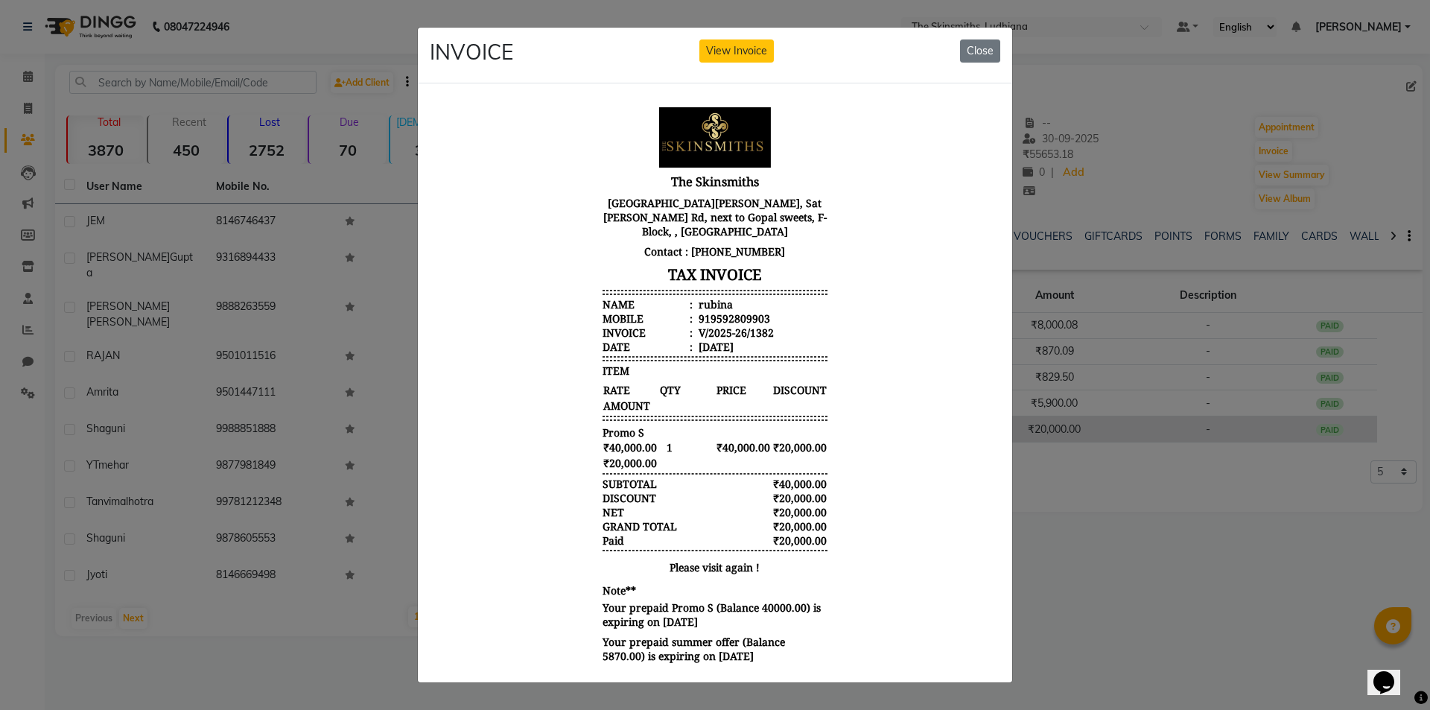
click at [699, 39] on button "View Invoice" at bounding box center [736, 50] width 74 height 23
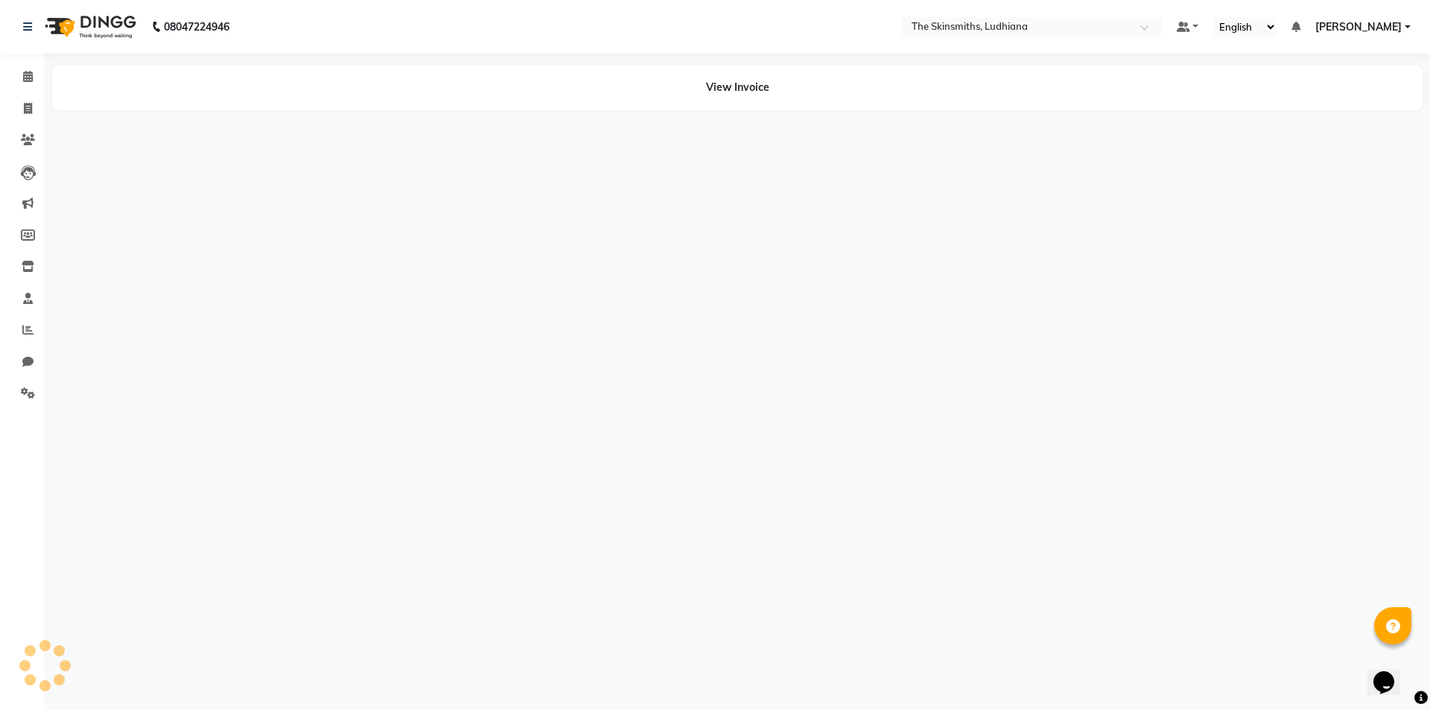
click at [699, 2] on button "View Invoice" at bounding box center [736, 13] width 74 height 23
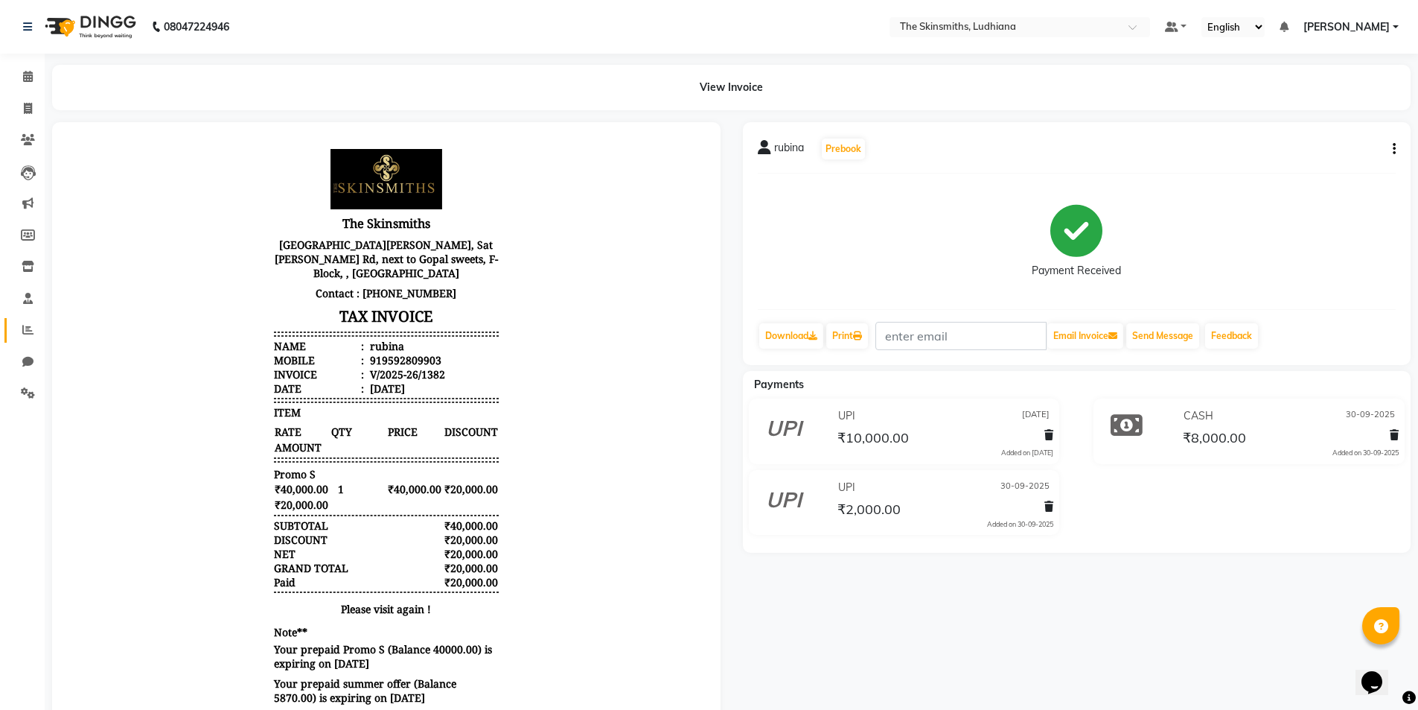
click at [28, 331] on icon at bounding box center [27, 329] width 11 height 11
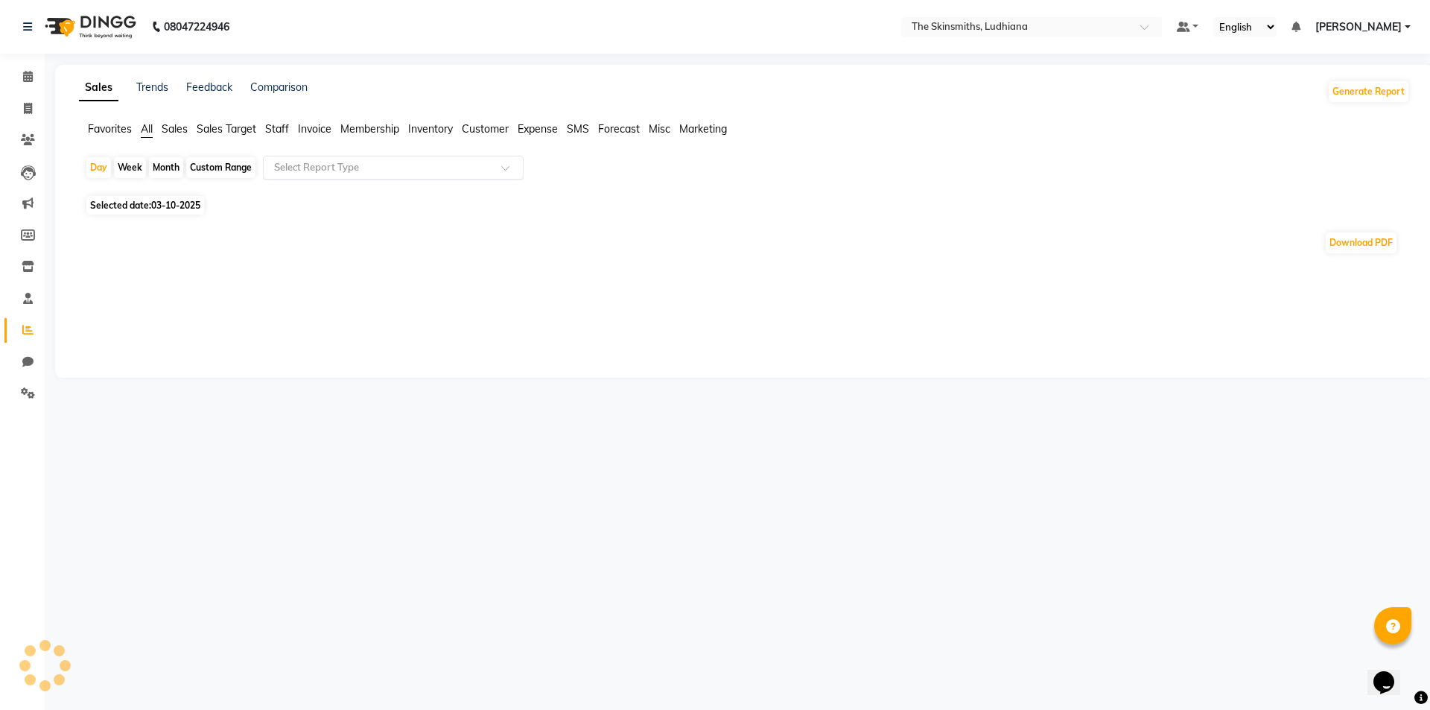
click at [345, 168] on input "text" at bounding box center [378, 167] width 214 height 15
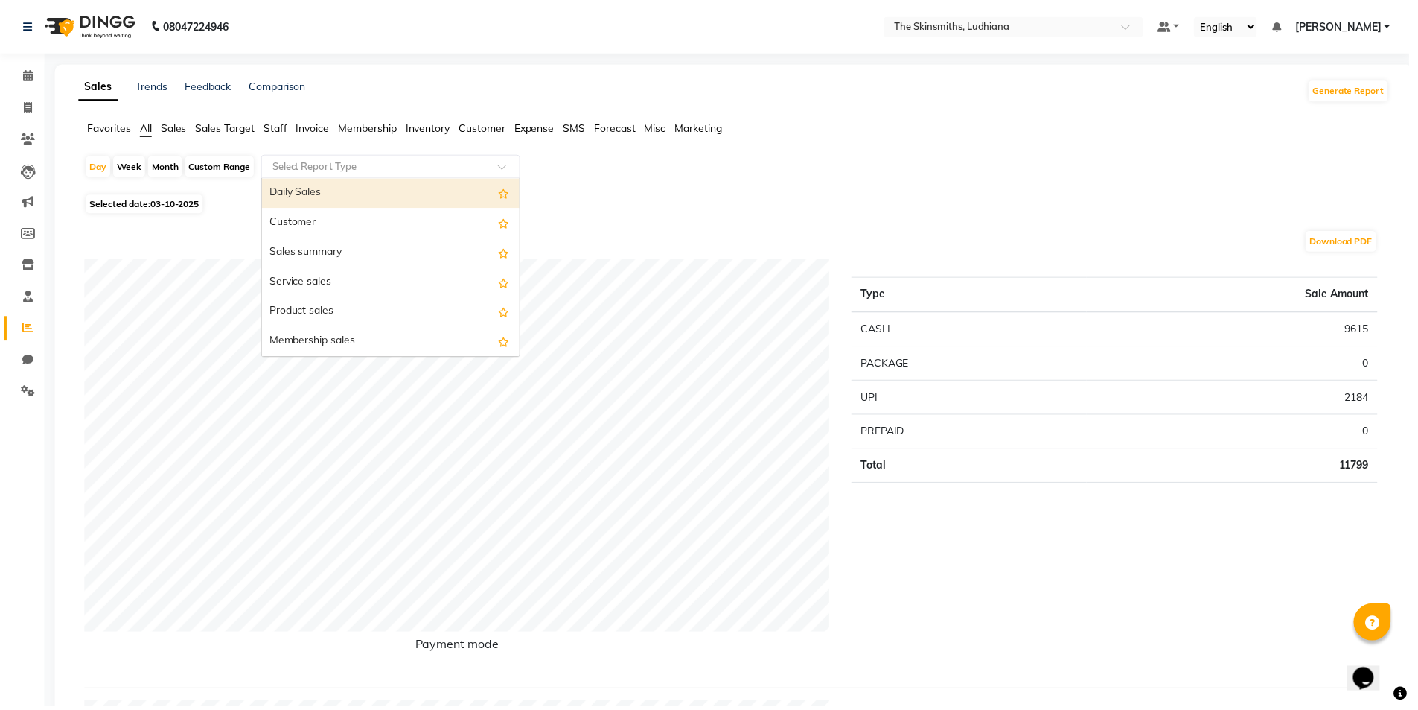
click at [332, 223] on div "Customer" at bounding box center [393, 224] width 259 height 30
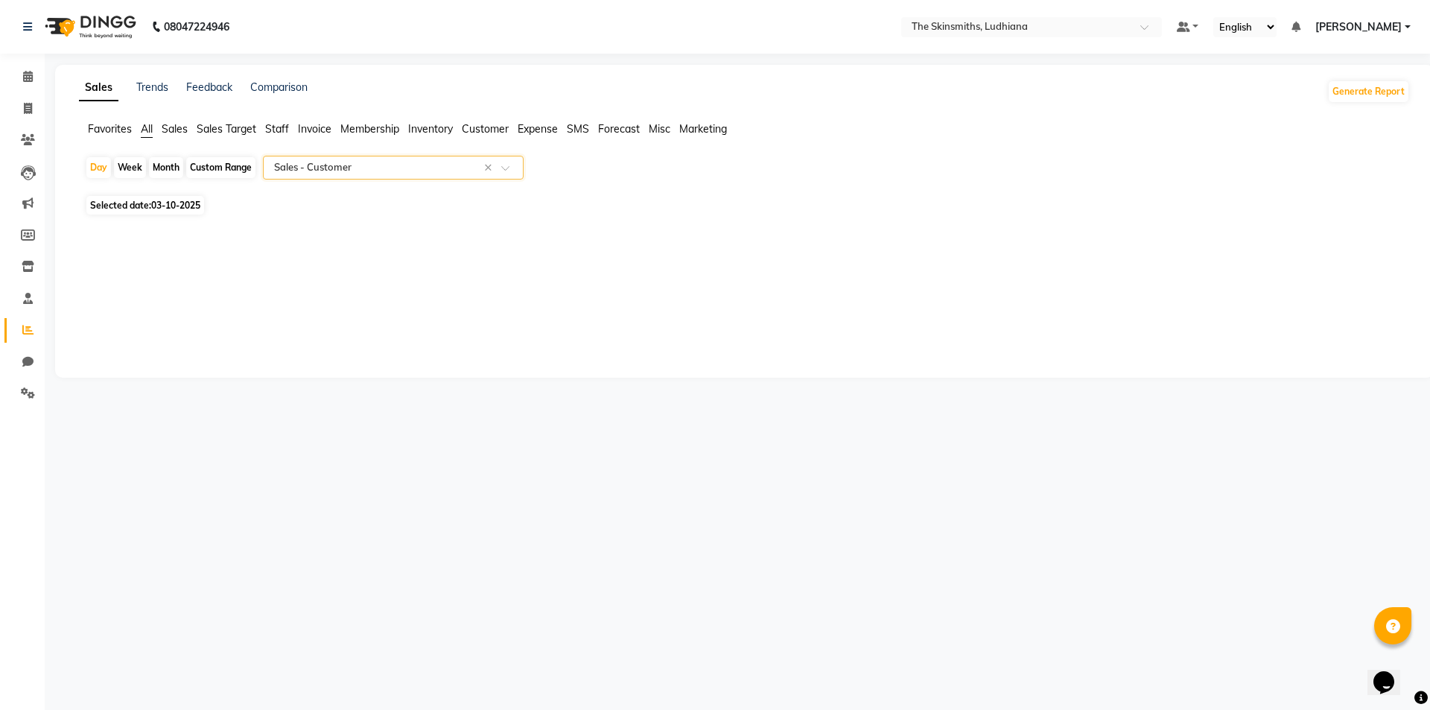
select select "full_report"
select select "csv"
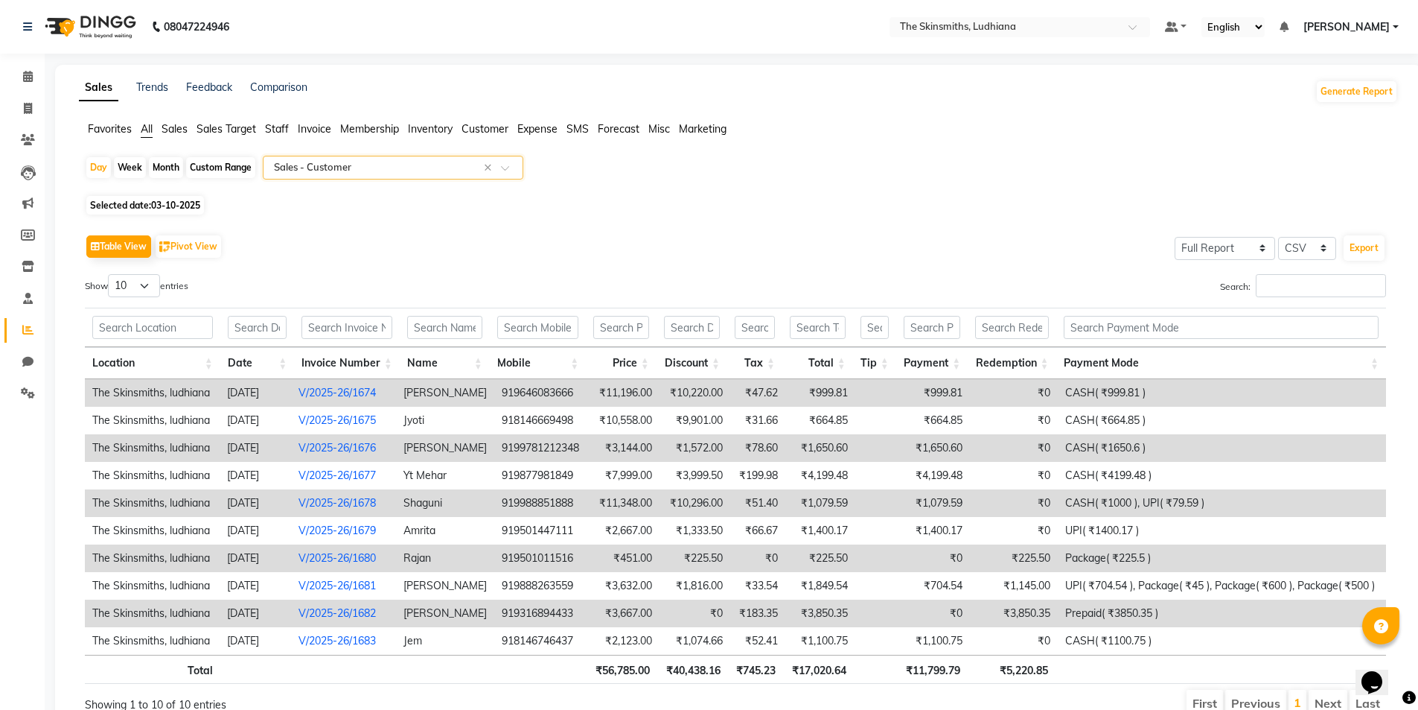
click at [364, 163] on input "text" at bounding box center [378, 167] width 214 height 15
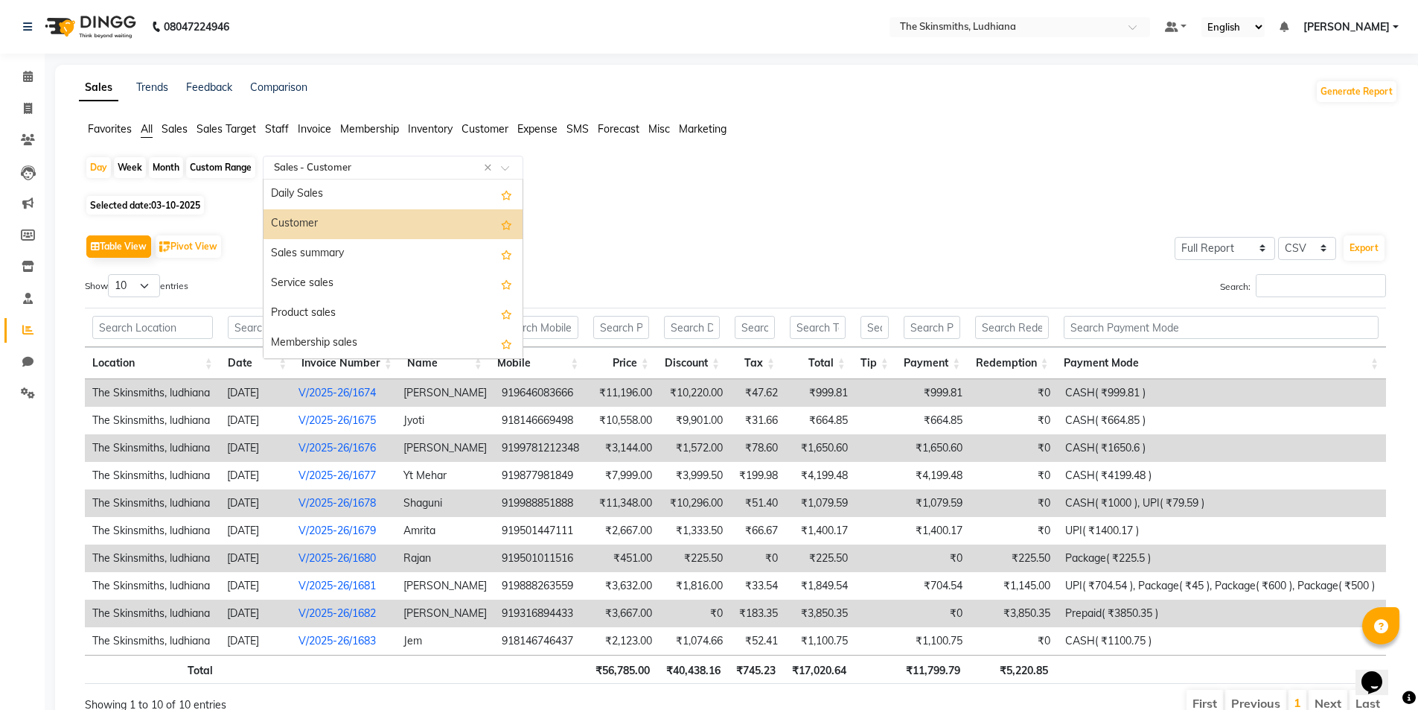
click at [348, 194] on div "Daily Sales" at bounding box center [393, 194] width 259 height 30
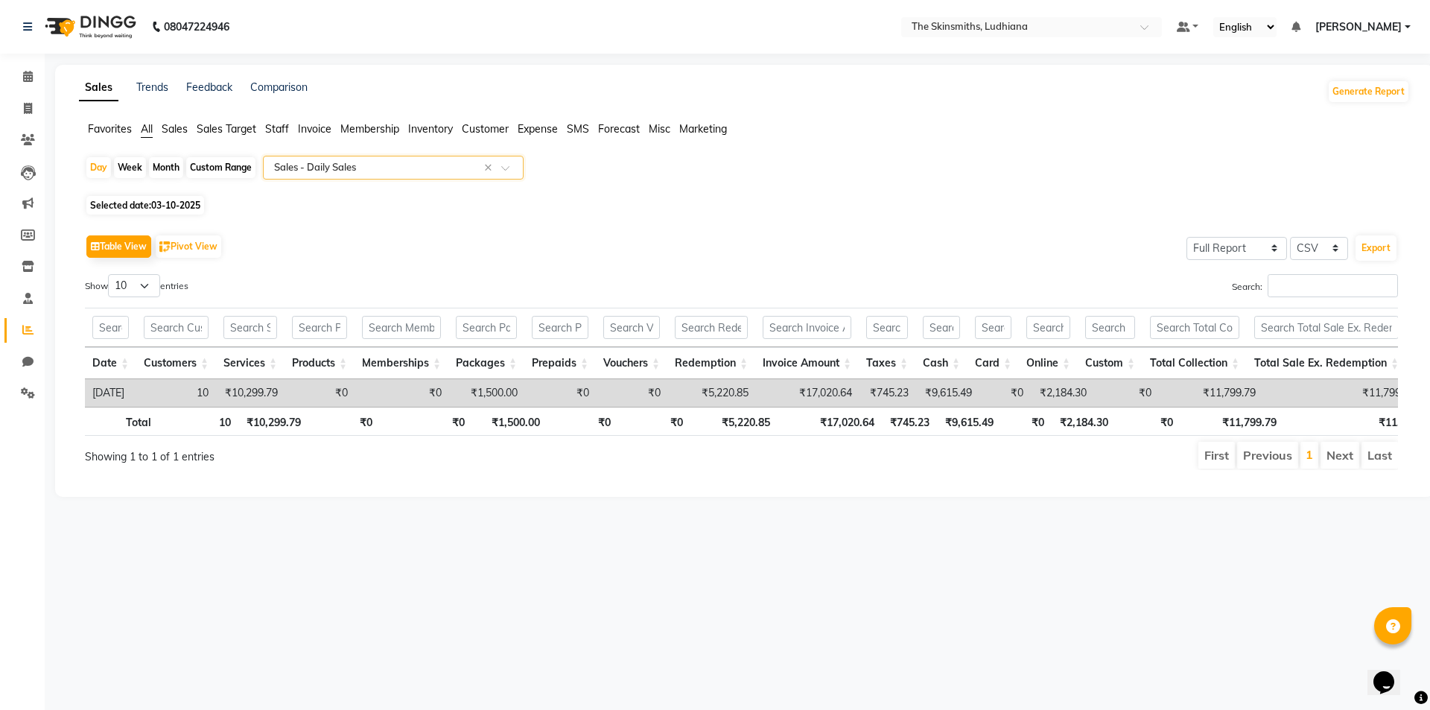
click at [363, 168] on input "text" at bounding box center [378, 167] width 214 height 15
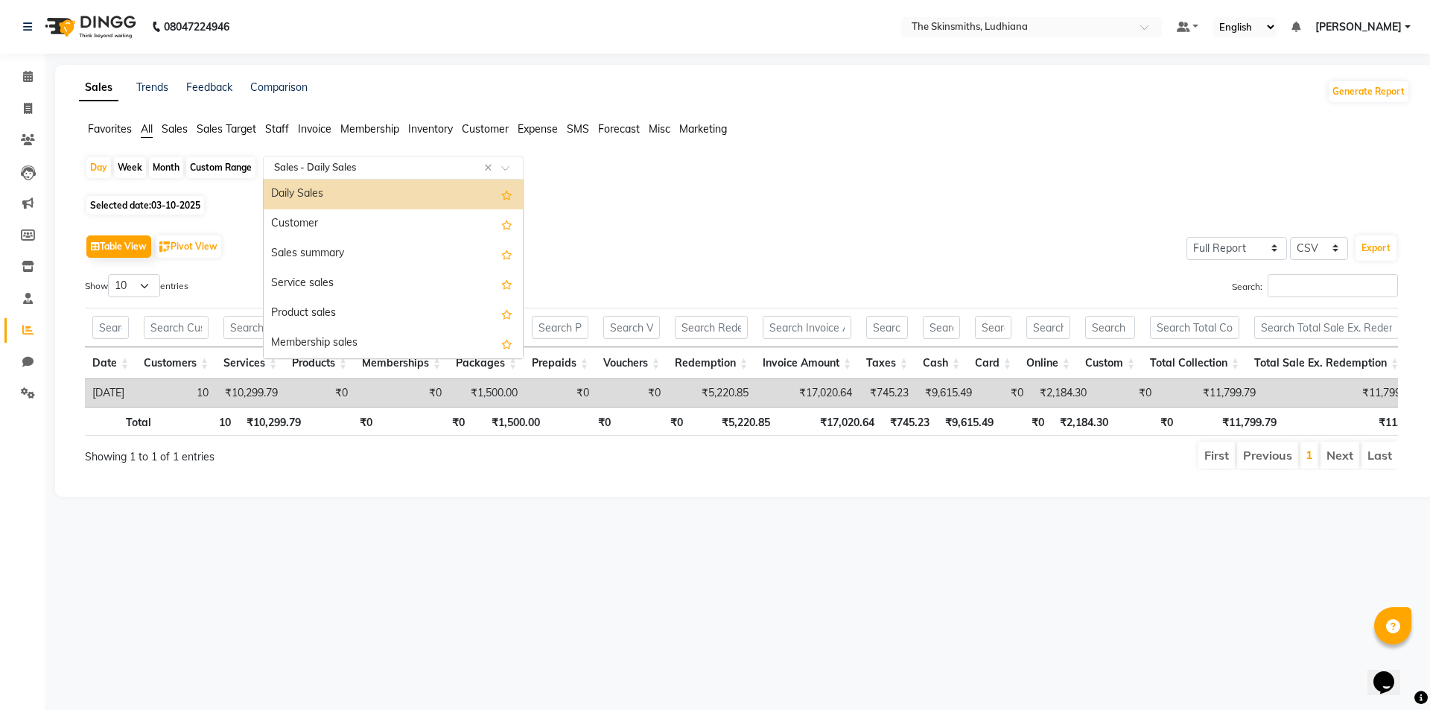
click at [342, 215] on div "Customer" at bounding box center [393, 224] width 259 height 30
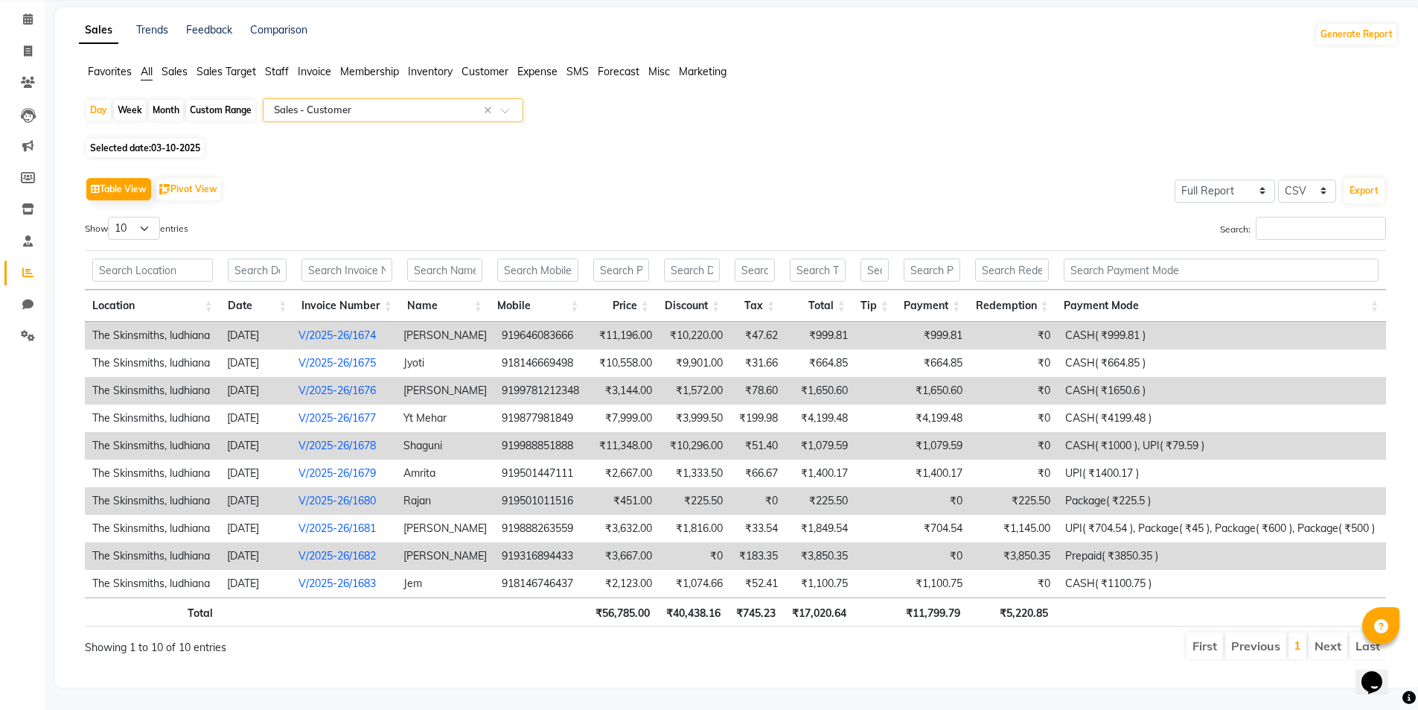
click at [619, 322] on td "₹11,196.00" at bounding box center [625, 336] width 70 height 28
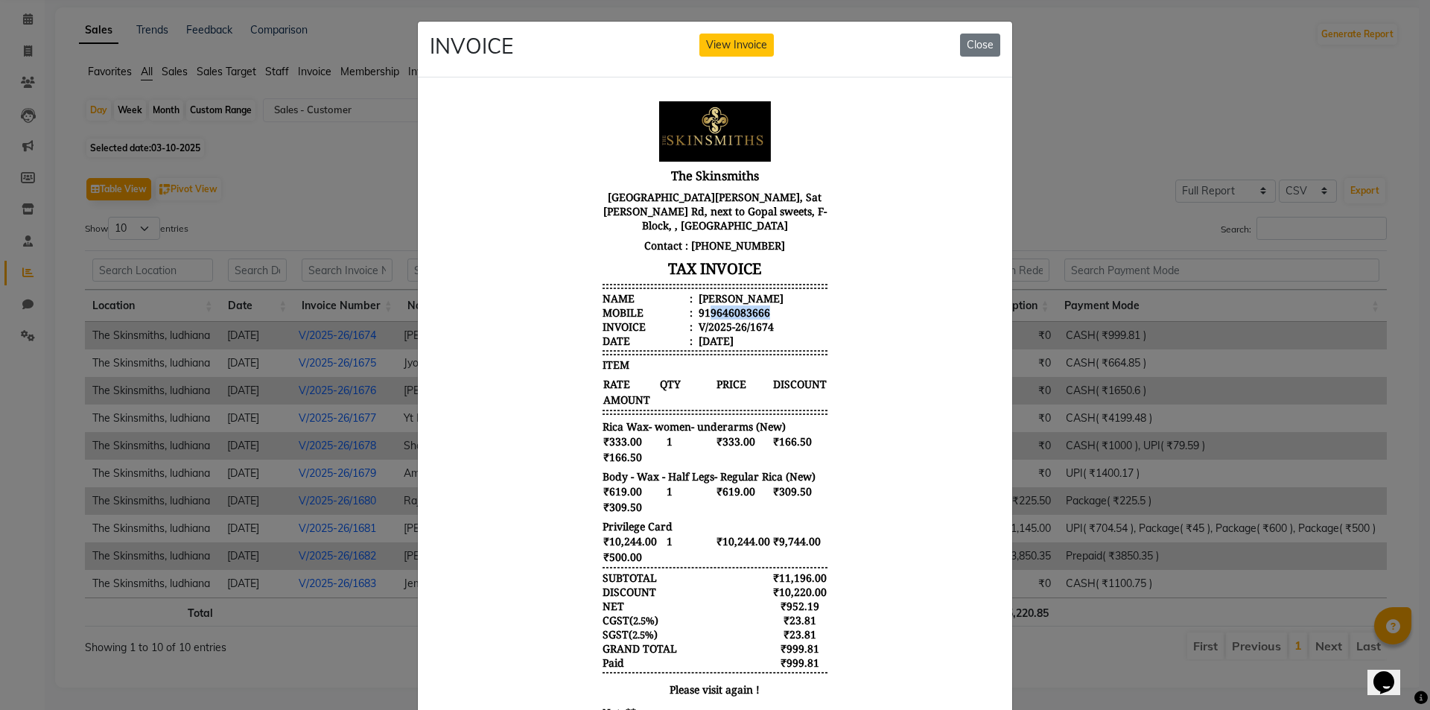
drag, startPoint x: 698, startPoint y: 315, endPoint x: 770, endPoint y: 316, distance: 72.2
click at [770, 316] on li "Mobile : 919646083666" at bounding box center [714, 312] width 225 height 14
copy div "9646083666"
click at [976, 40] on button "Close" at bounding box center [980, 45] width 40 height 23
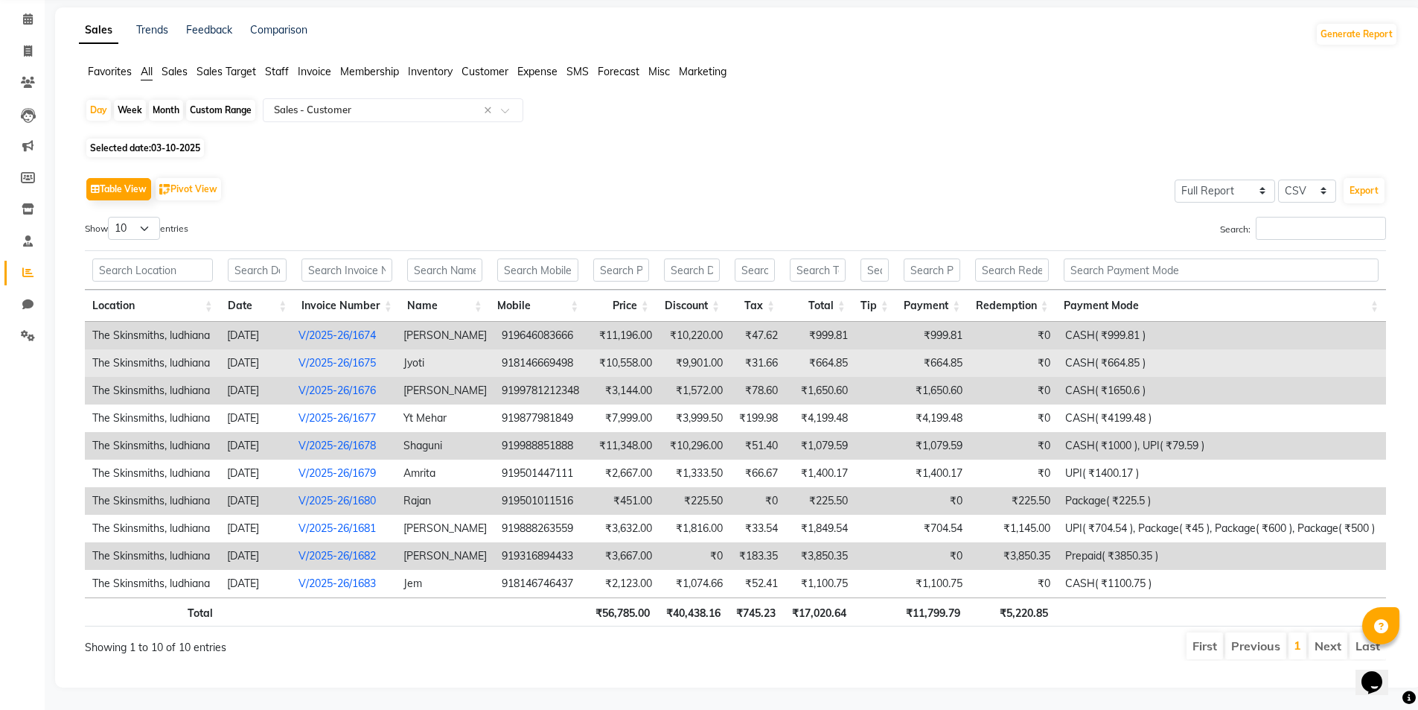
click at [556, 349] on td "918146669498" at bounding box center [542, 363] width 96 height 28
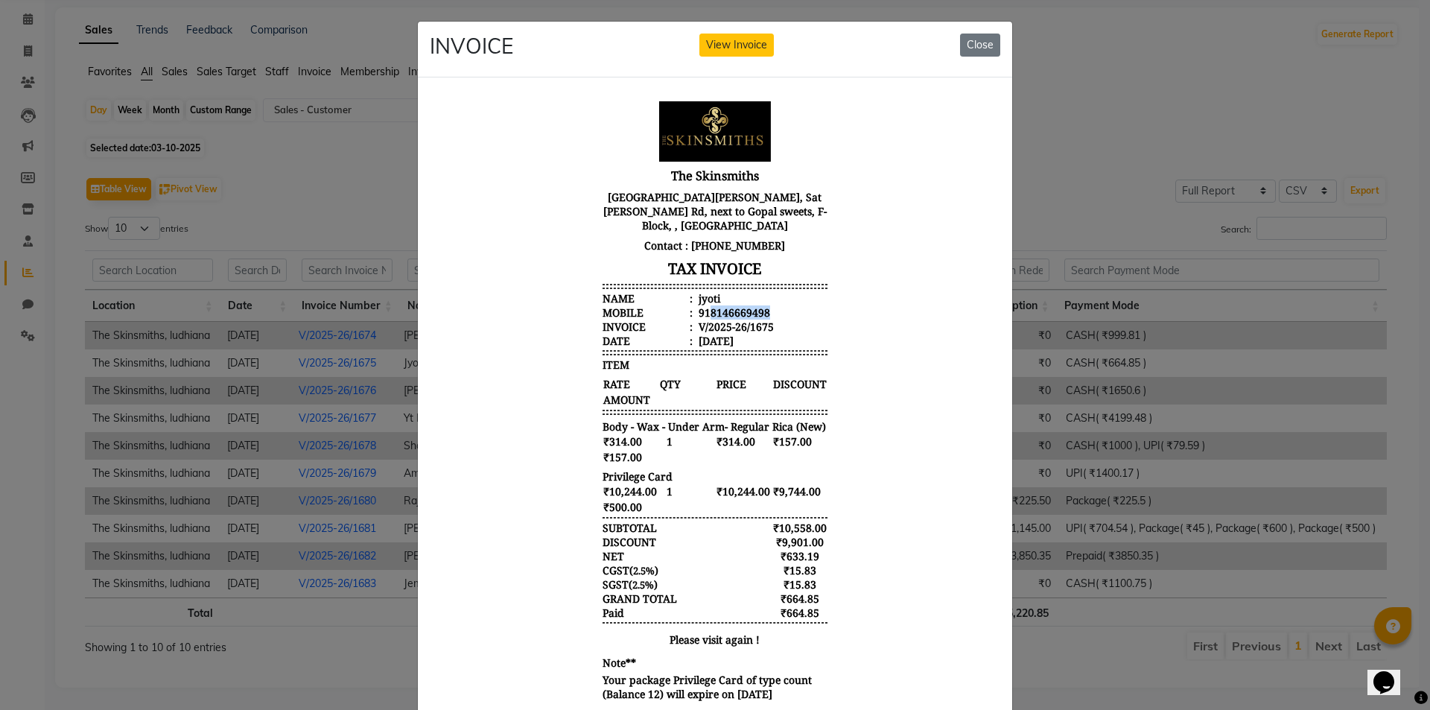
drag, startPoint x: 699, startPoint y: 310, endPoint x: 768, endPoint y: 312, distance: 68.5
click at [768, 312] on li "Mobile : 918146669498" at bounding box center [714, 312] width 225 height 14
copy div "8146669498"
click at [976, 49] on button "Close" at bounding box center [980, 45] width 40 height 23
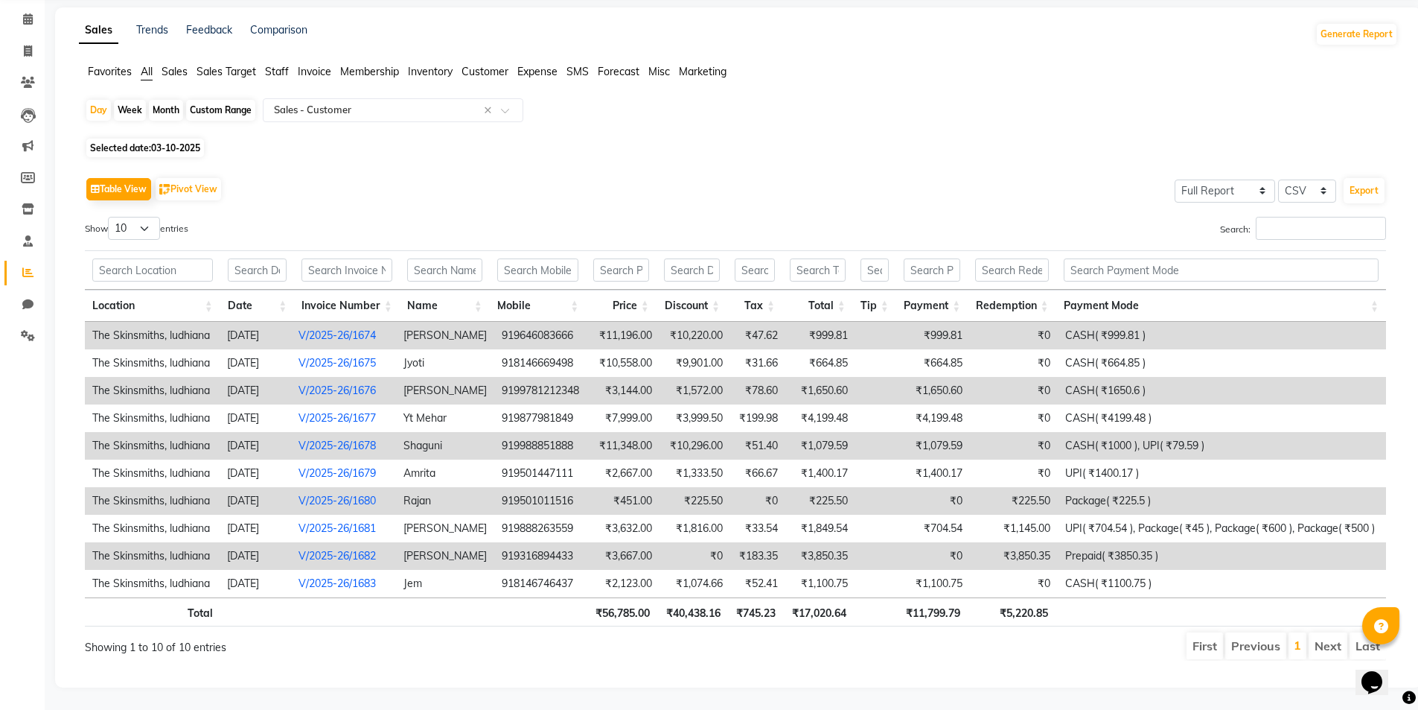
click at [569, 377] on td "9199781212348" at bounding box center [542, 391] width 96 height 28
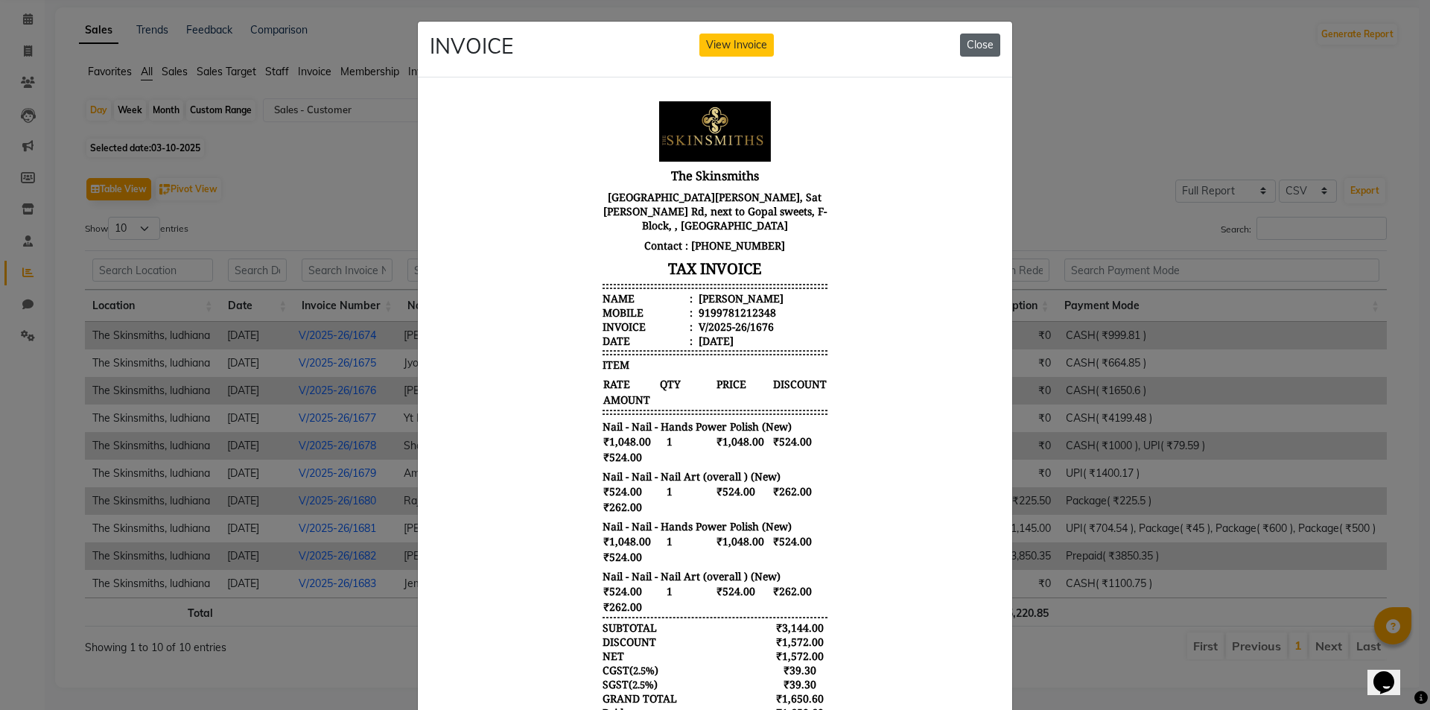
click at [986, 42] on button "Close" at bounding box center [980, 45] width 40 height 23
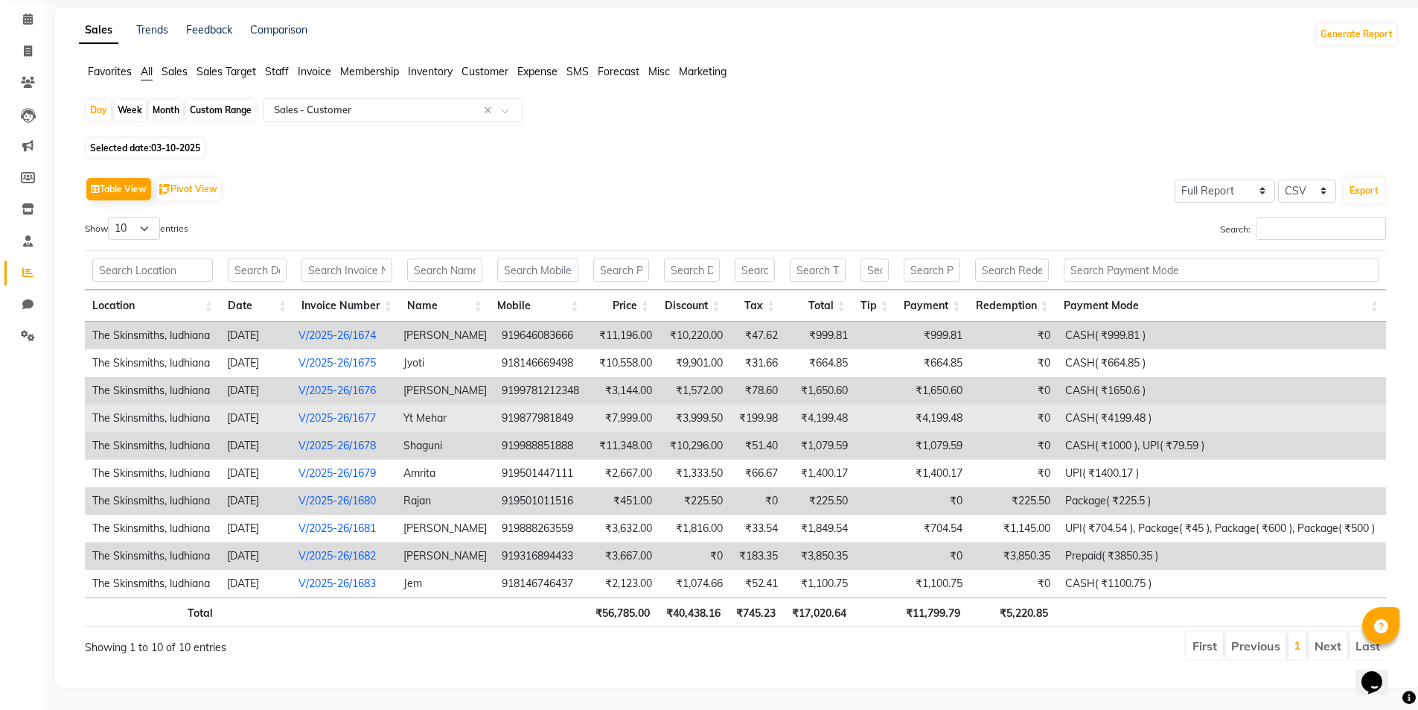
click at [547, 407] on td "919877981849" at bounding box center [542, 418] width 96 height 28
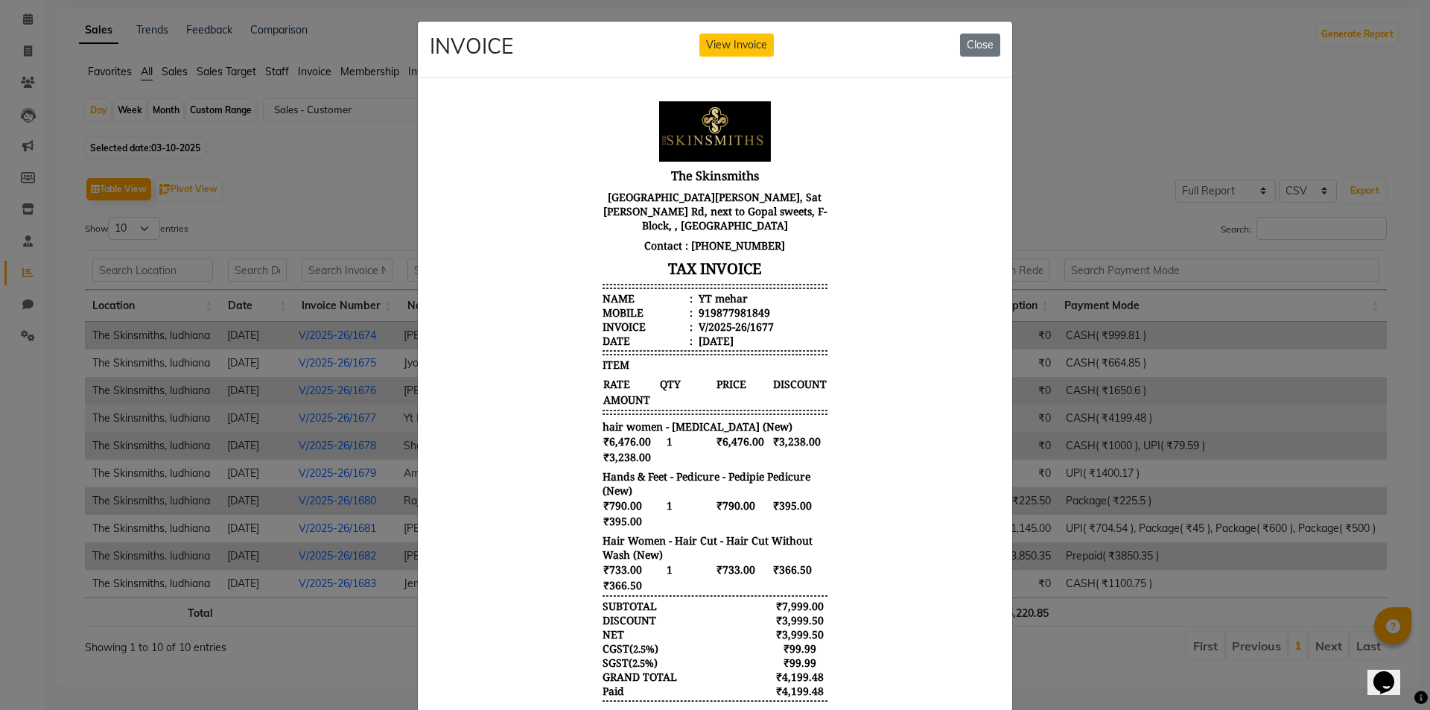
scroll to position [12, 0]
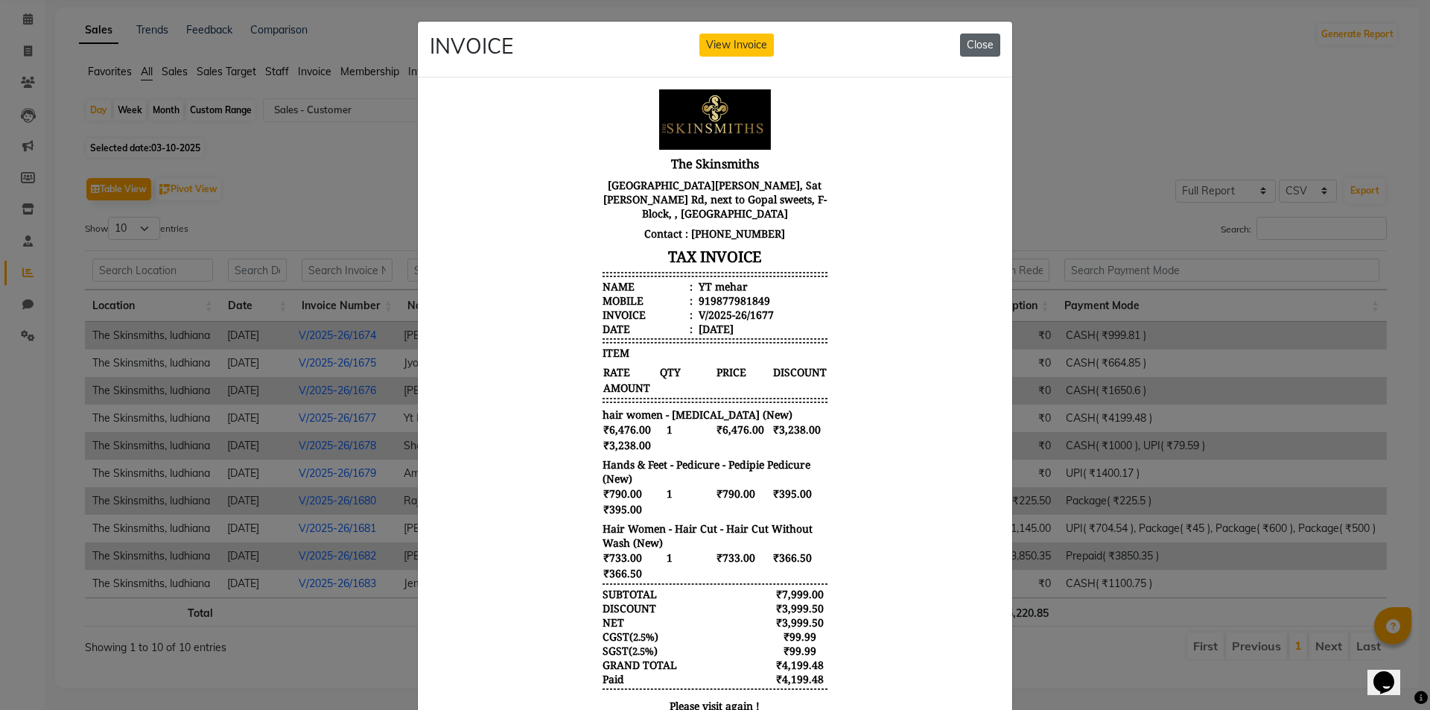
click at [979, 48] on button "Close" at bounding box center [980, 45] width 40 height 23
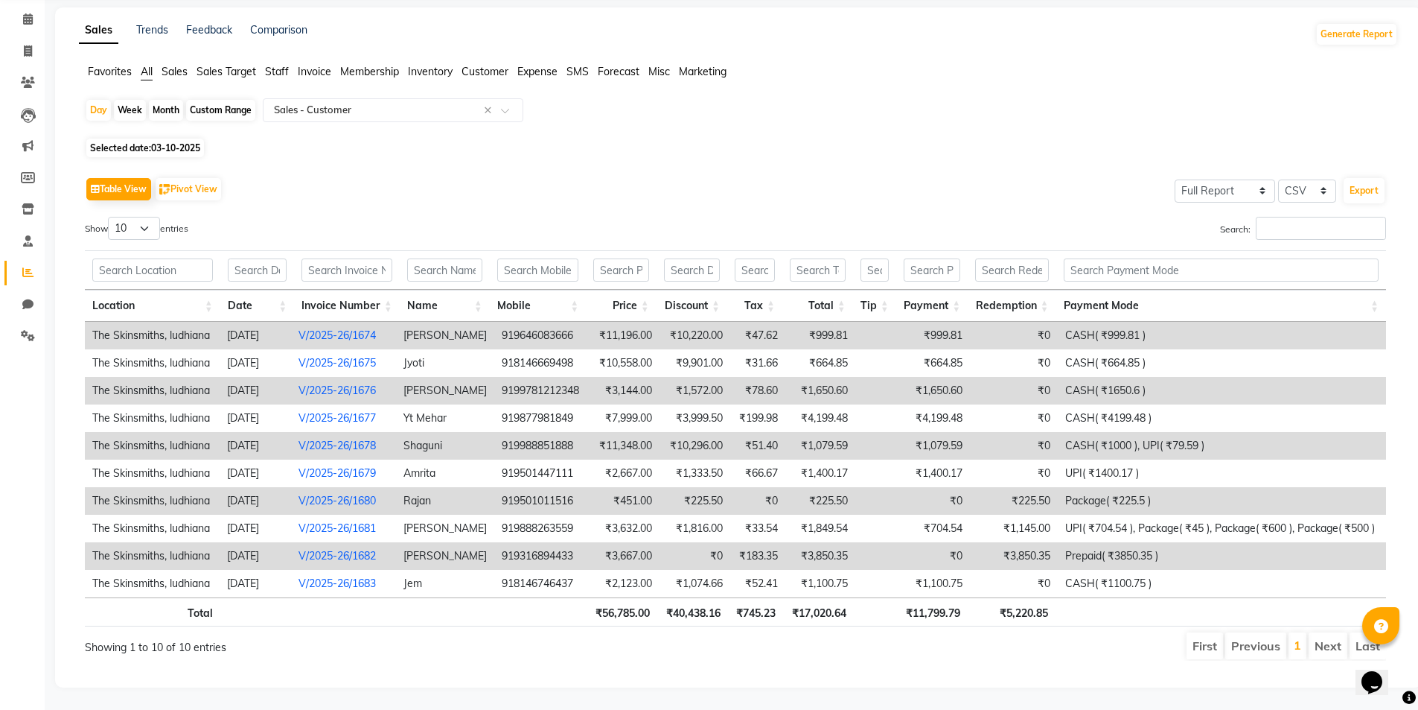
click at [550, 433] on td "919988851888" at bounding box center [542, 446] width 96 height 28
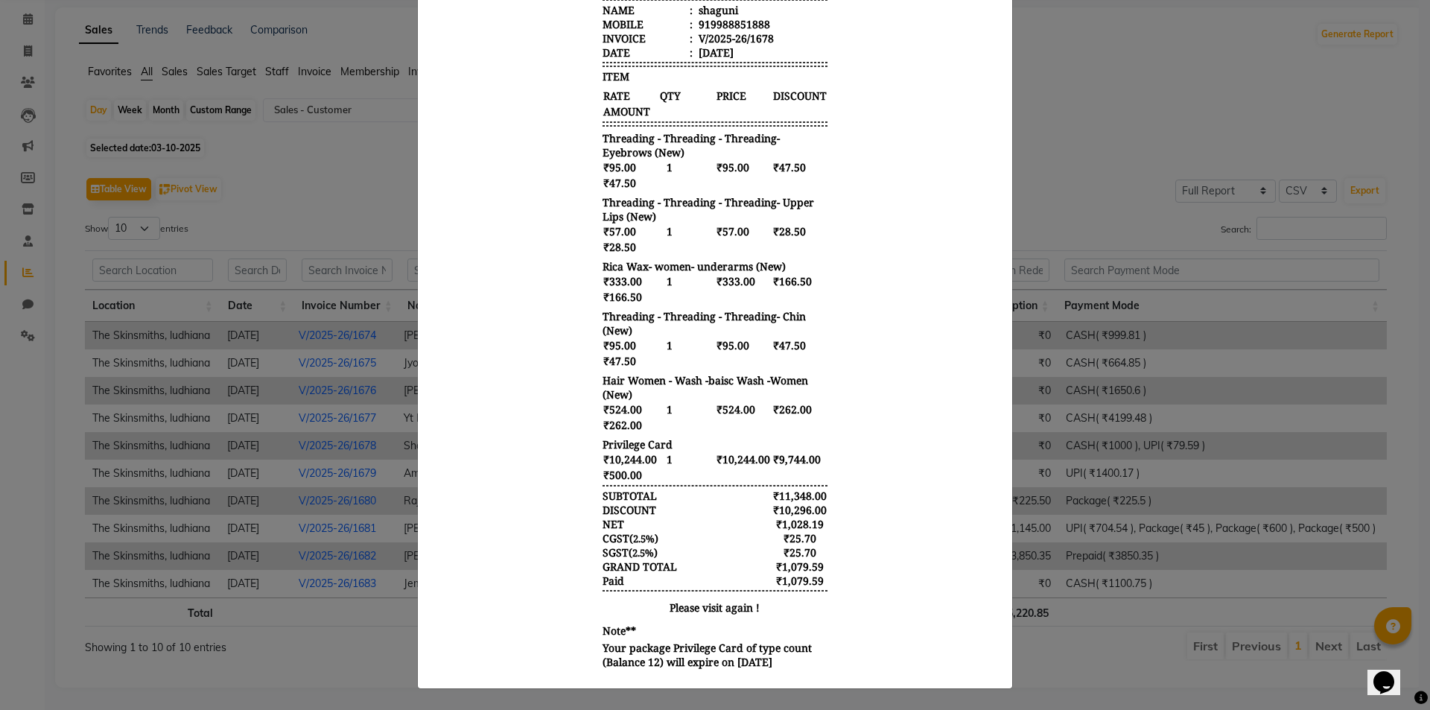
scroll to position [0, 0]
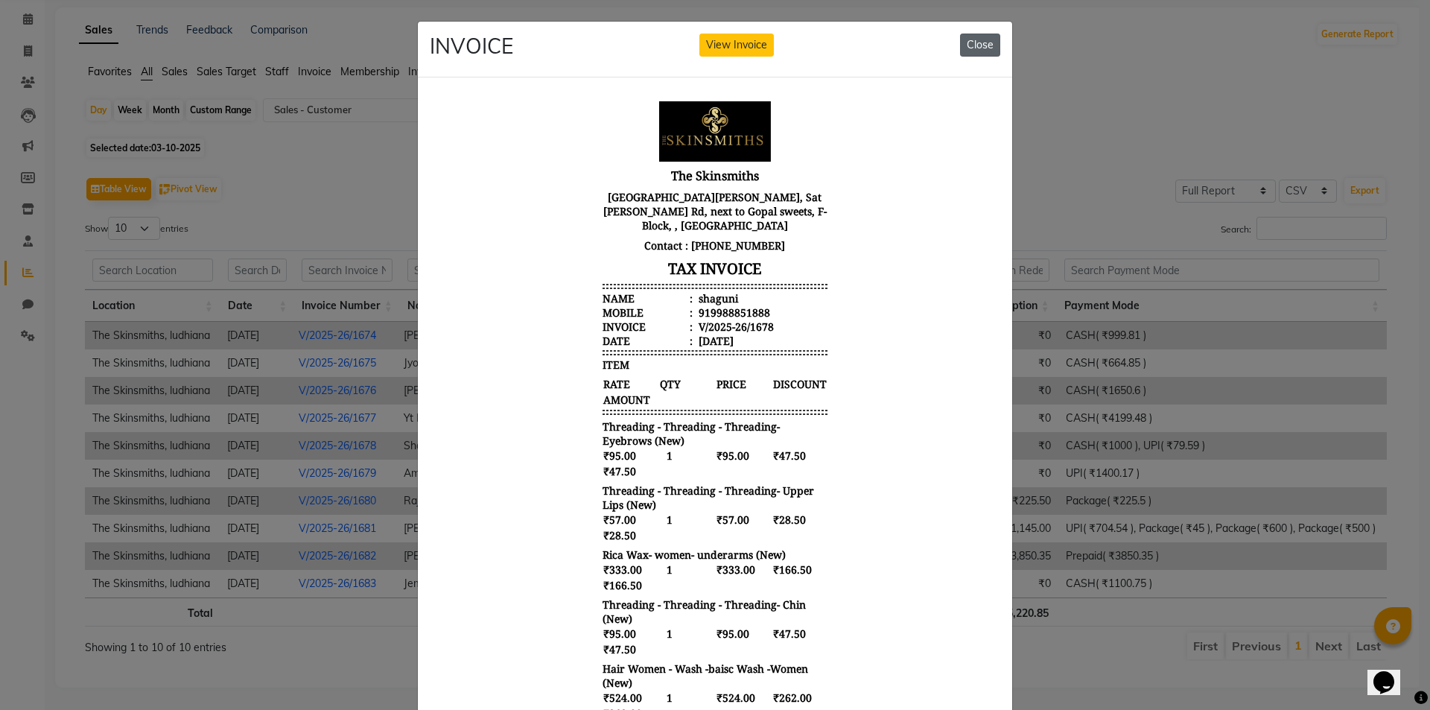
click at [983, 51] on button "Close" at bounding box center [980, 45] width 40 height 23
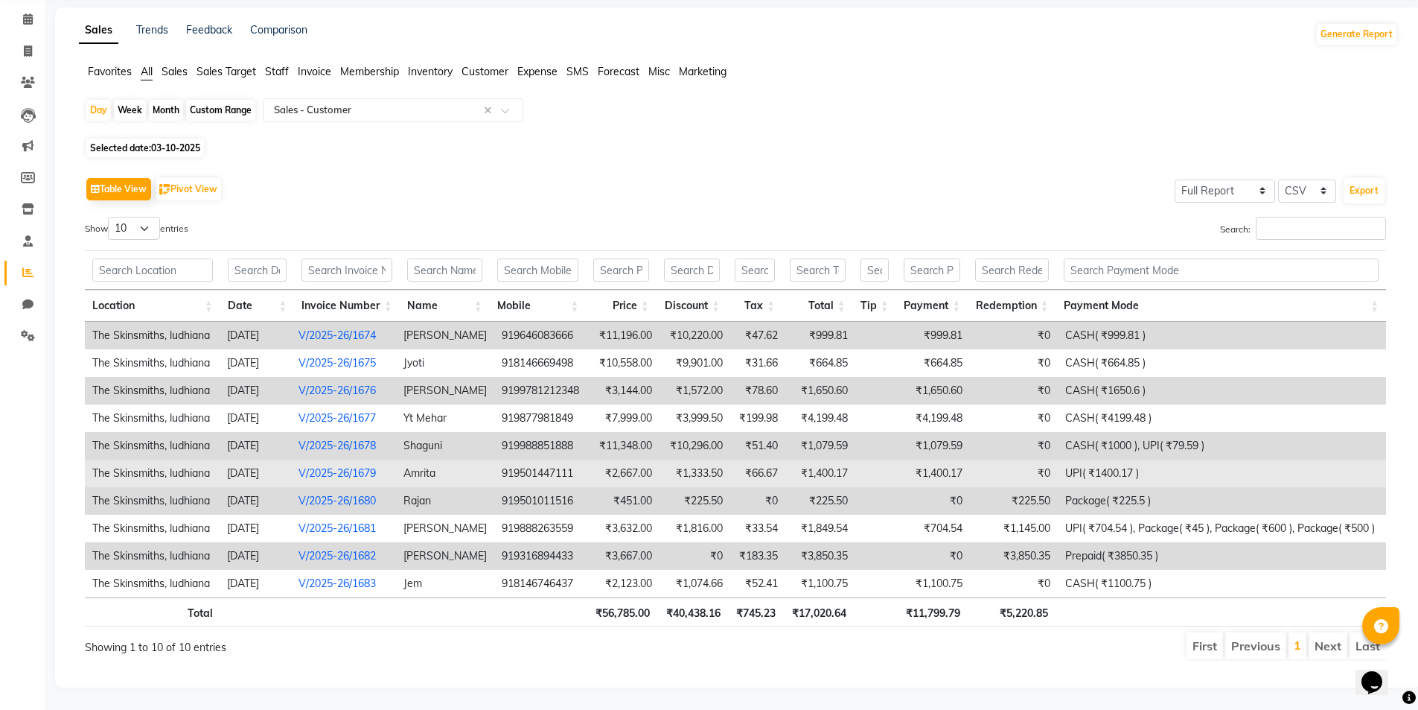
click at [573, 459] on td "919501447111" at bounding box center [542, 473] width 96 height 28
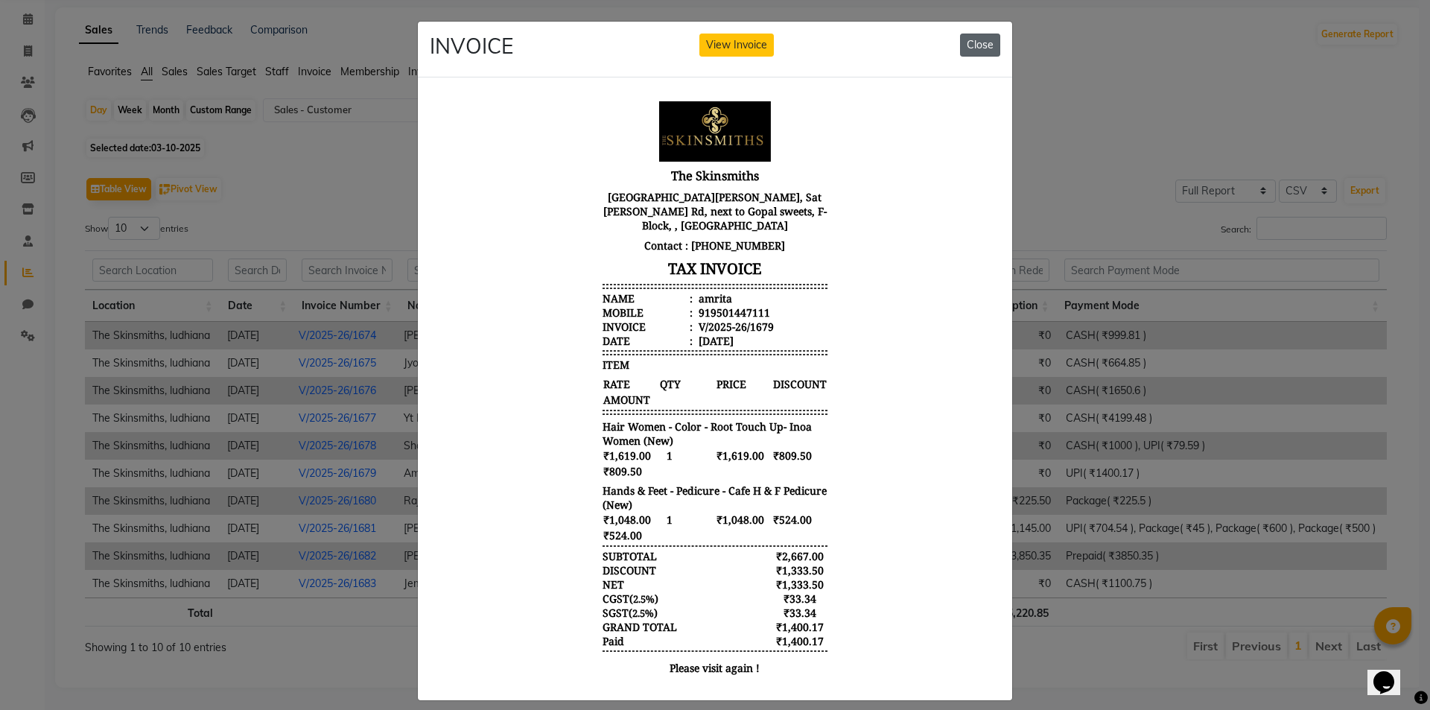
click at [965, 50] on button "Close" at bounding box center [980, 45] width 40 height 23
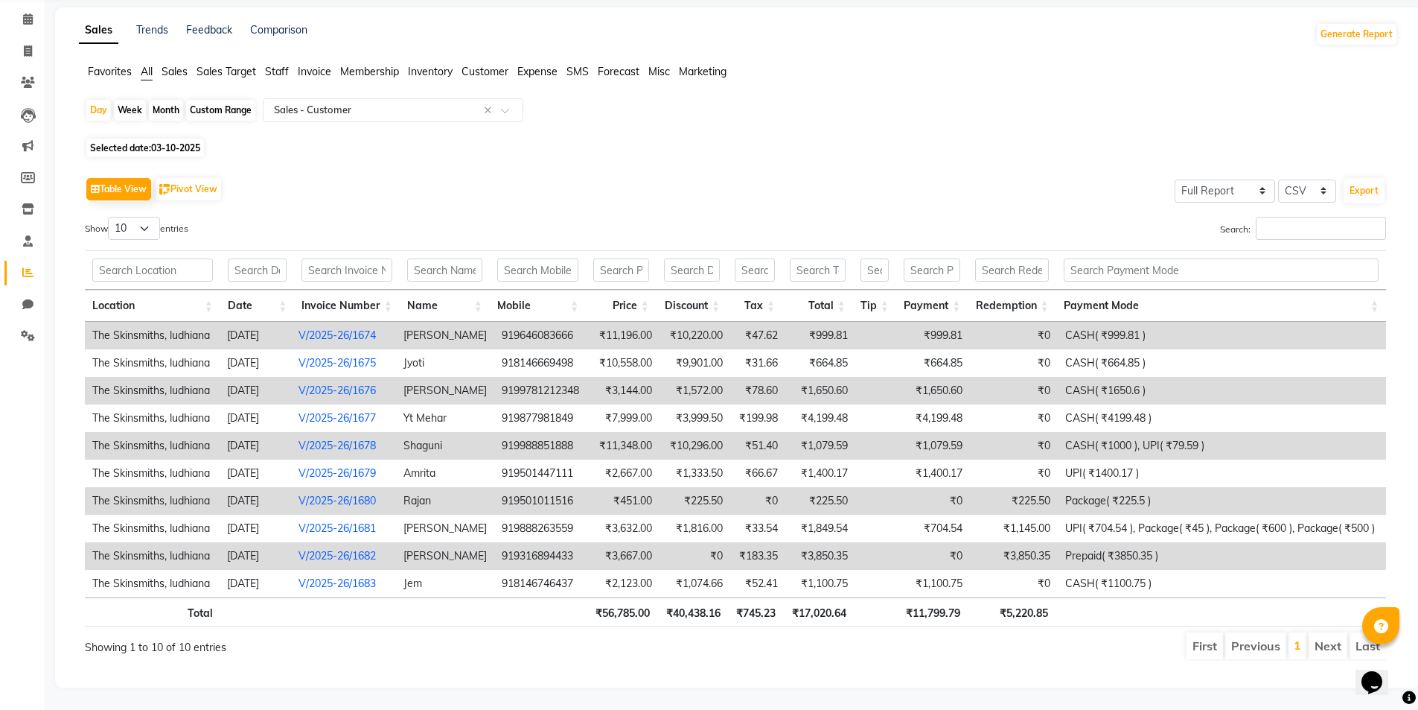
click at [604, 490] on td "₹451.00" at bounding box center [625, 501] width 70 height 28
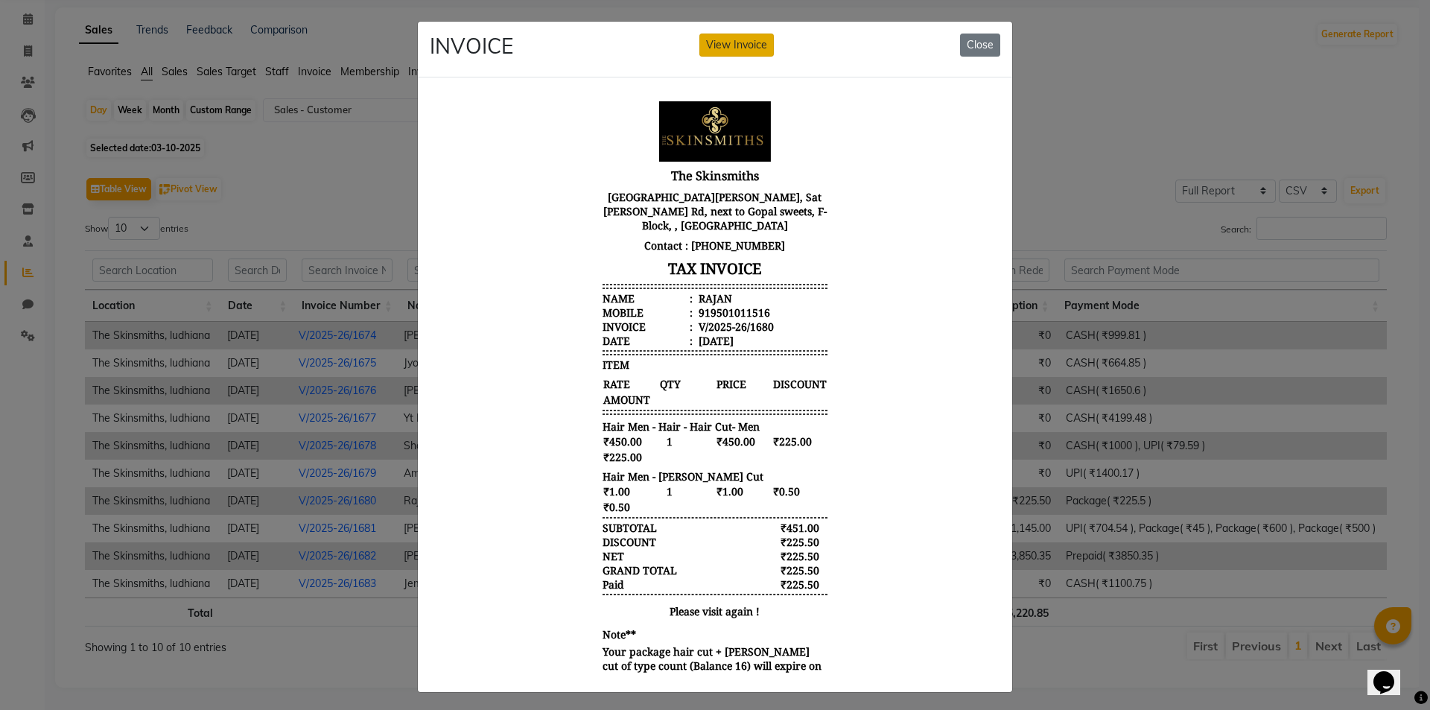
click at [721, 50] on button "View Invoice" at bounding box center [736, 45] width 74 height 23
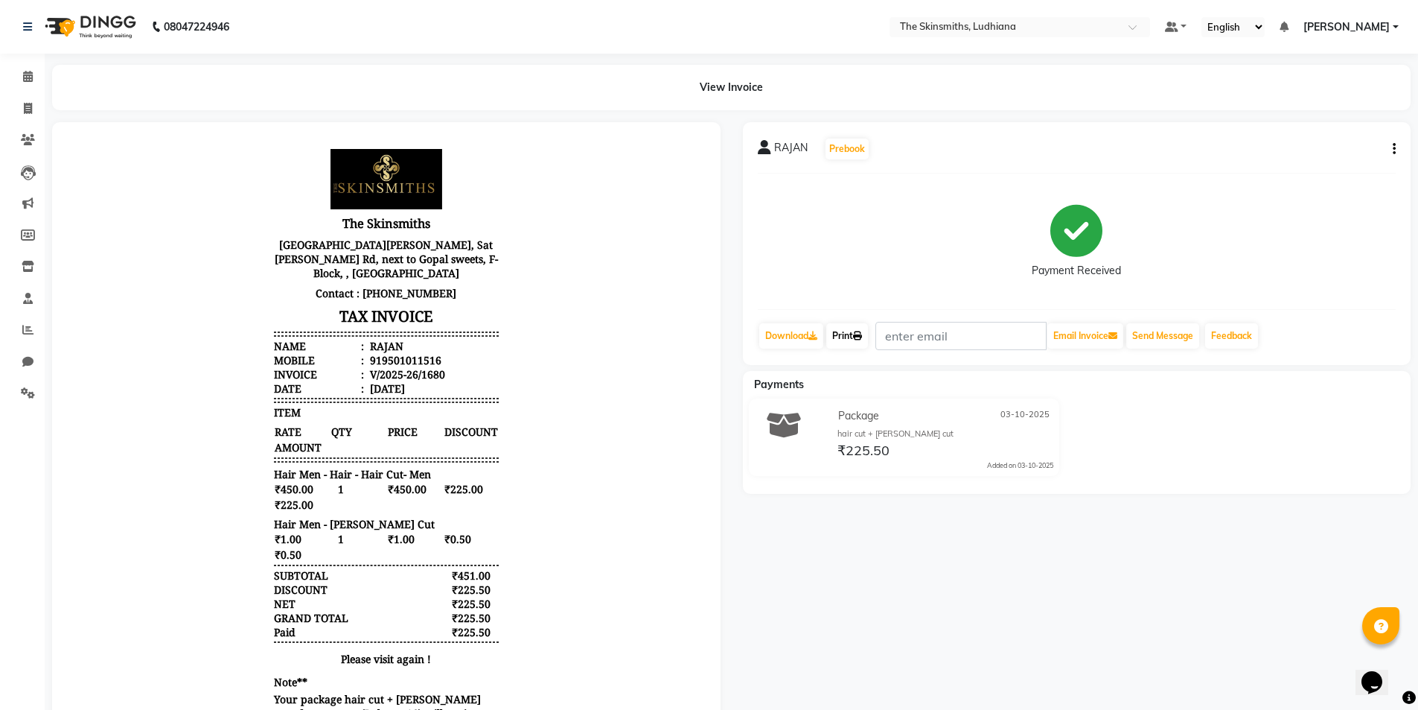
click at [840, 326] on link "Print" at bounding box center [847, 335] width 42 height 25
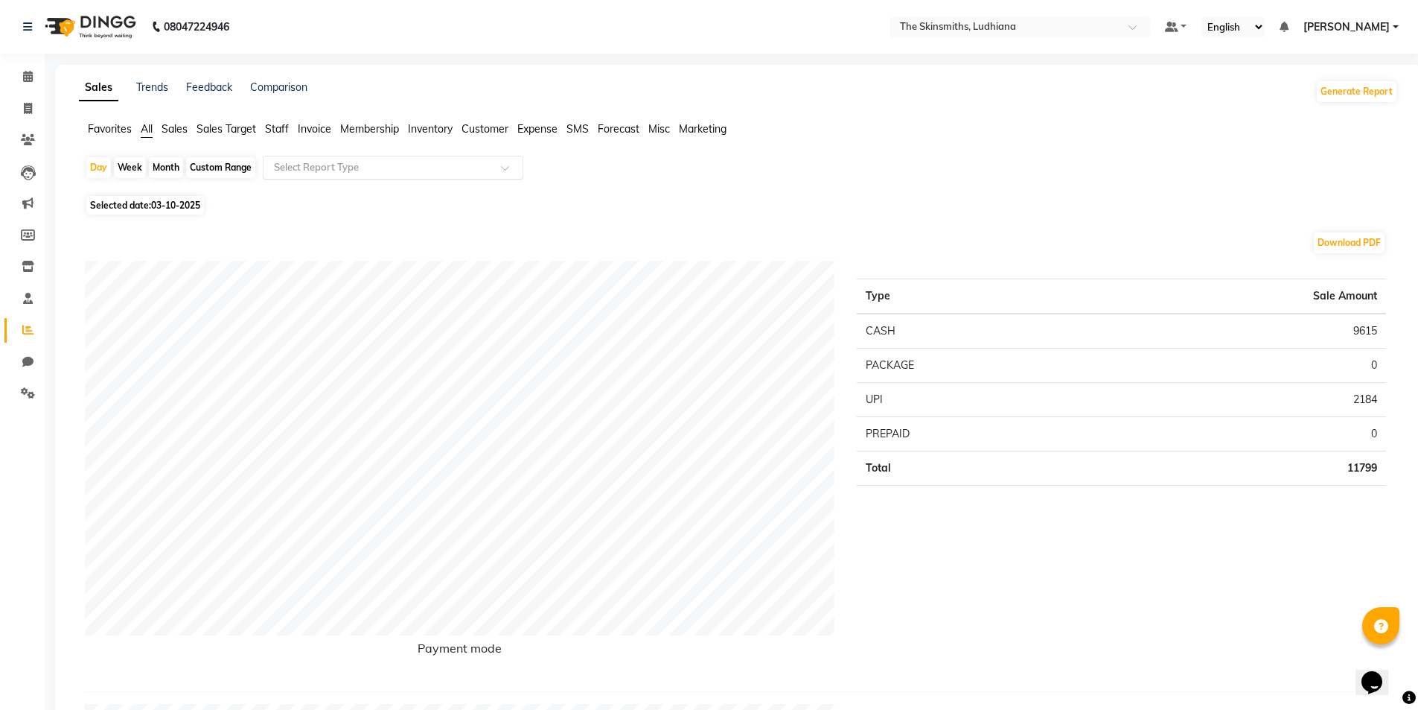
click at [383, 169] on input "text" at bounding box center [378, 167] width 214 height 15
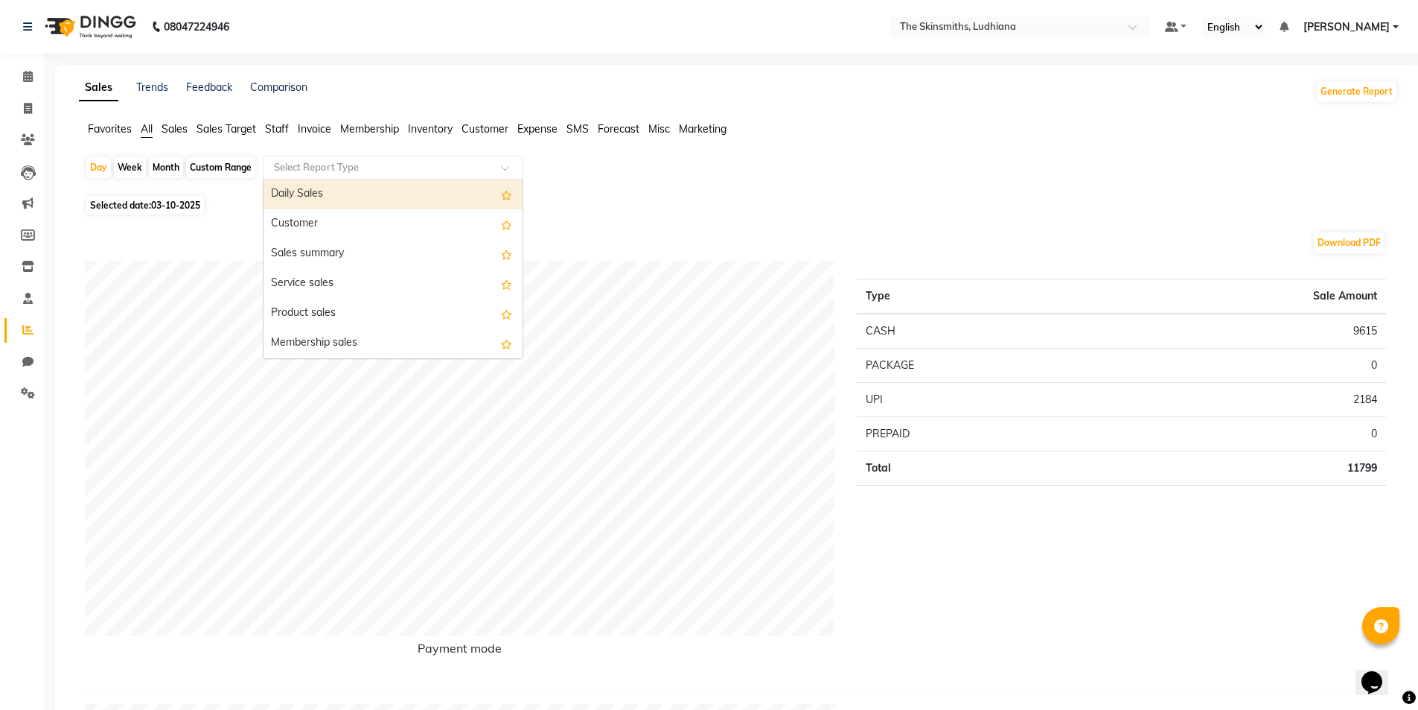
click at [339, 219] on div "Customer" at bounding box center [393, 224] width 259 height 30
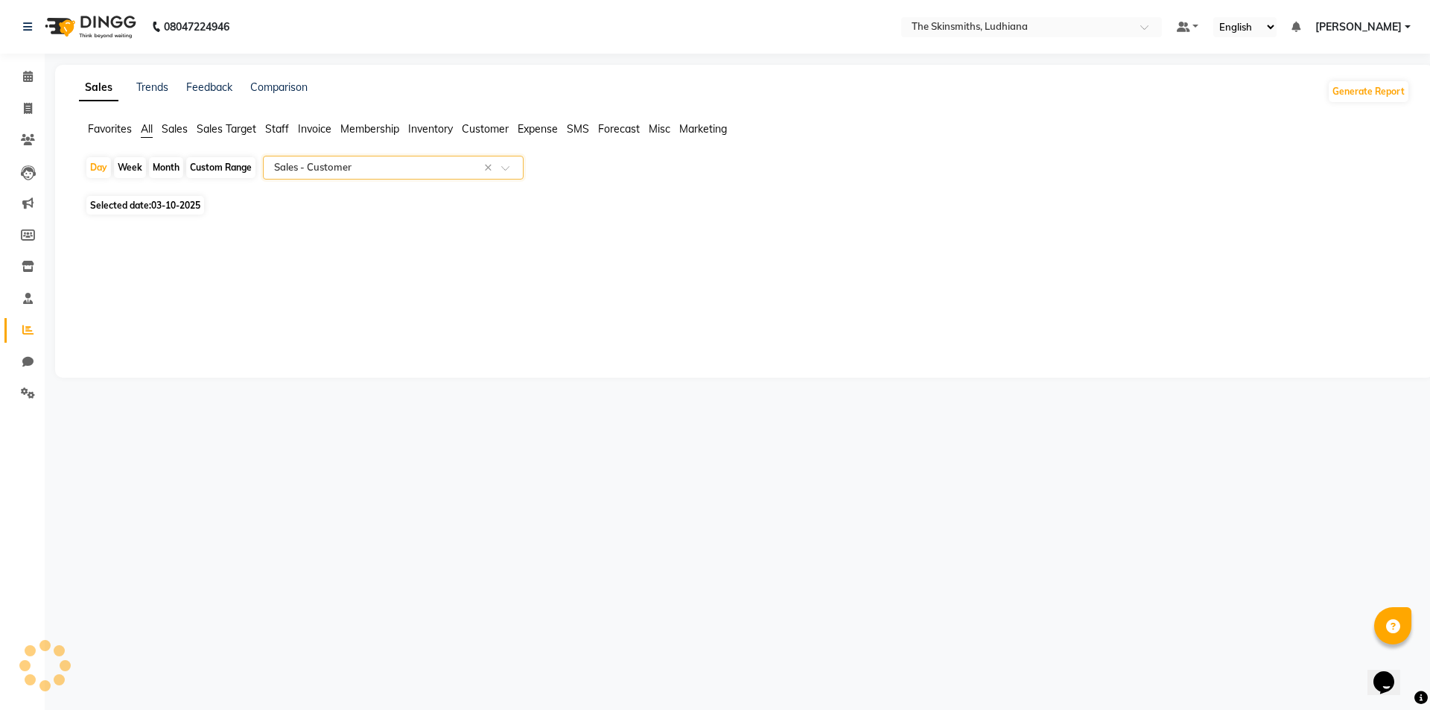
select select "full_report"
select select "csv"
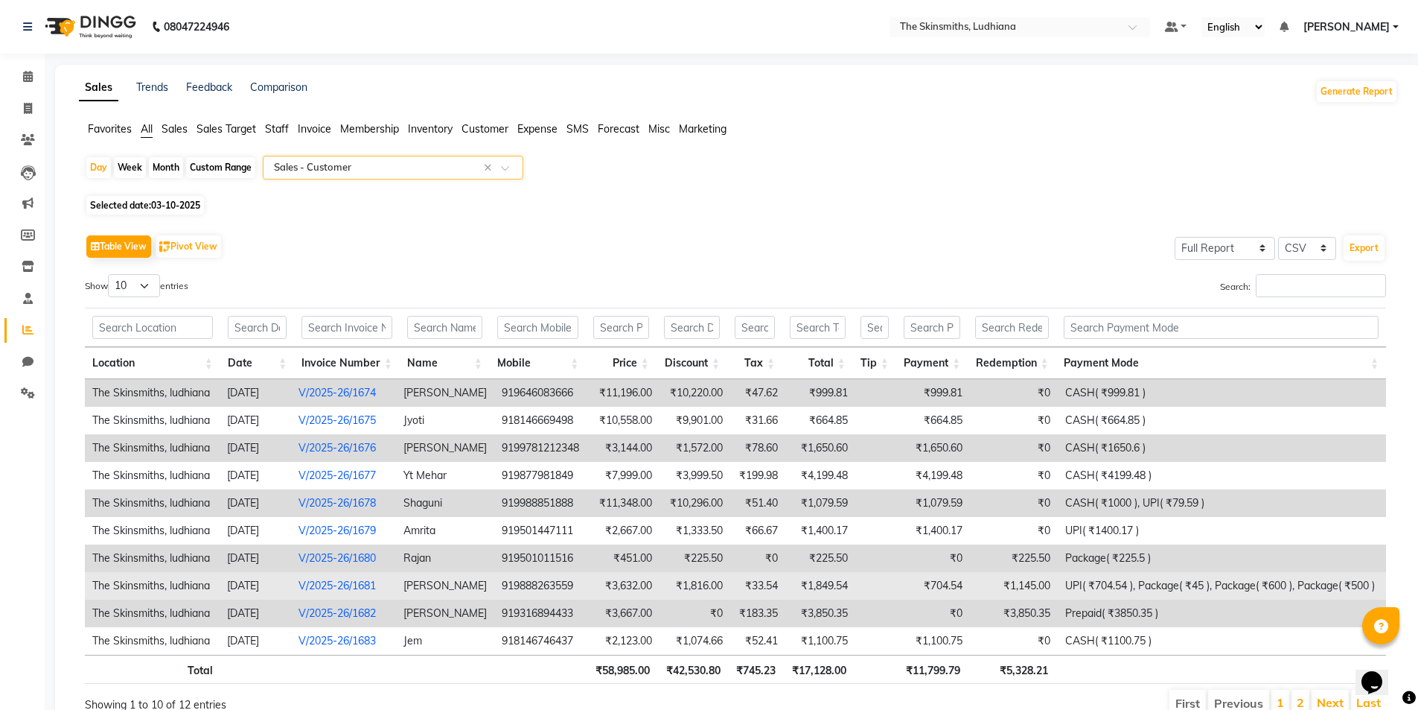
click at [553, 586] on td "919888263559" at bounding box center [542, 586] width 96 height 28
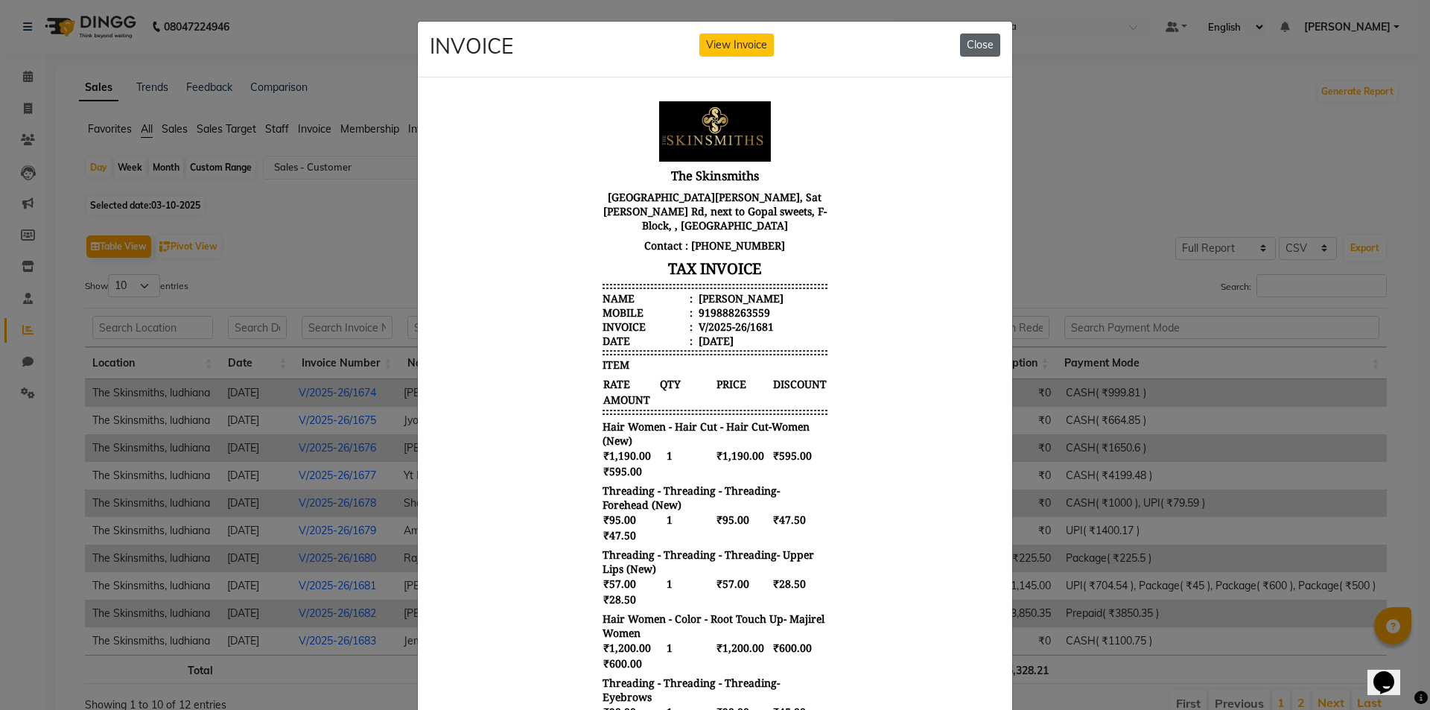
click at [972, 51] on button "Close" at bounding box center [980, 45] width 40 height 23
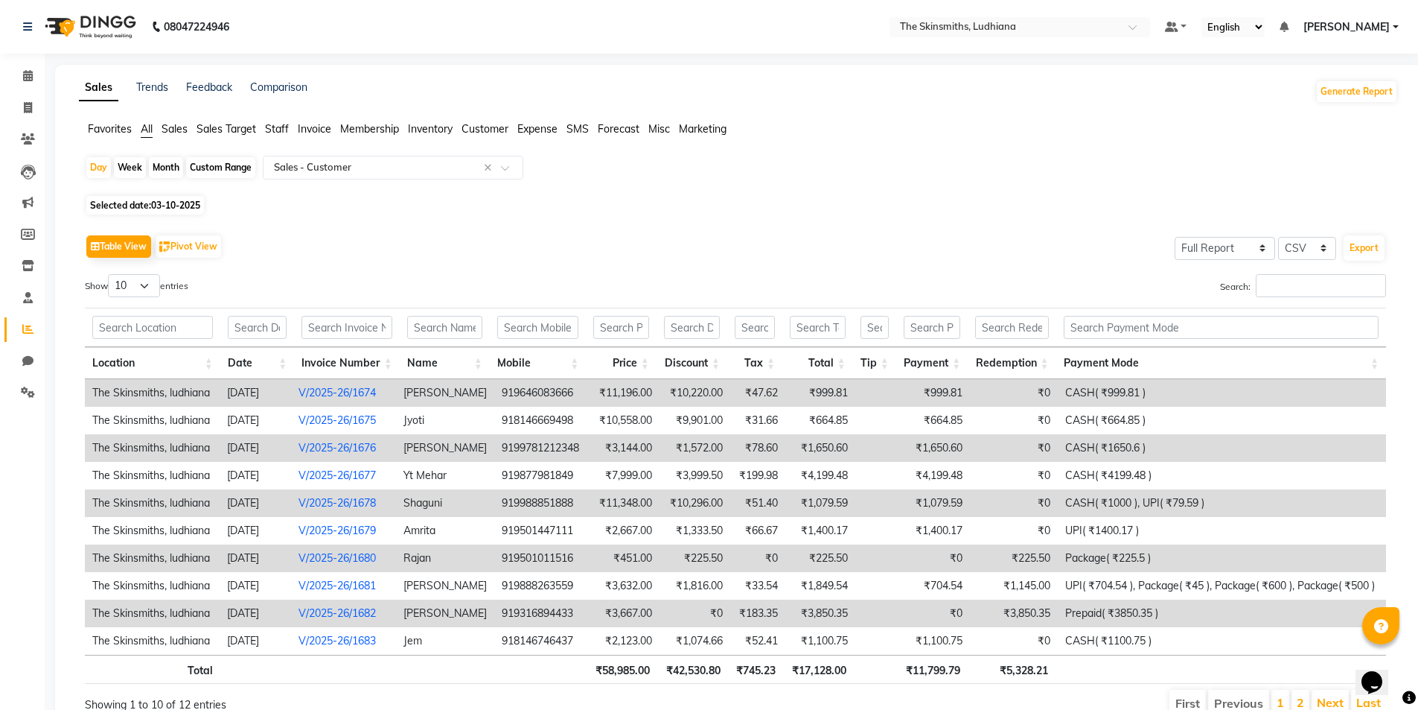
click at [1396, 27] on link "[PERSON_NAME]" at bounding box center [1351, 27] width 95 height 16
click at [1336, 106] on link "Sign out" at bounding box center [1323, 102] width 136 height 23
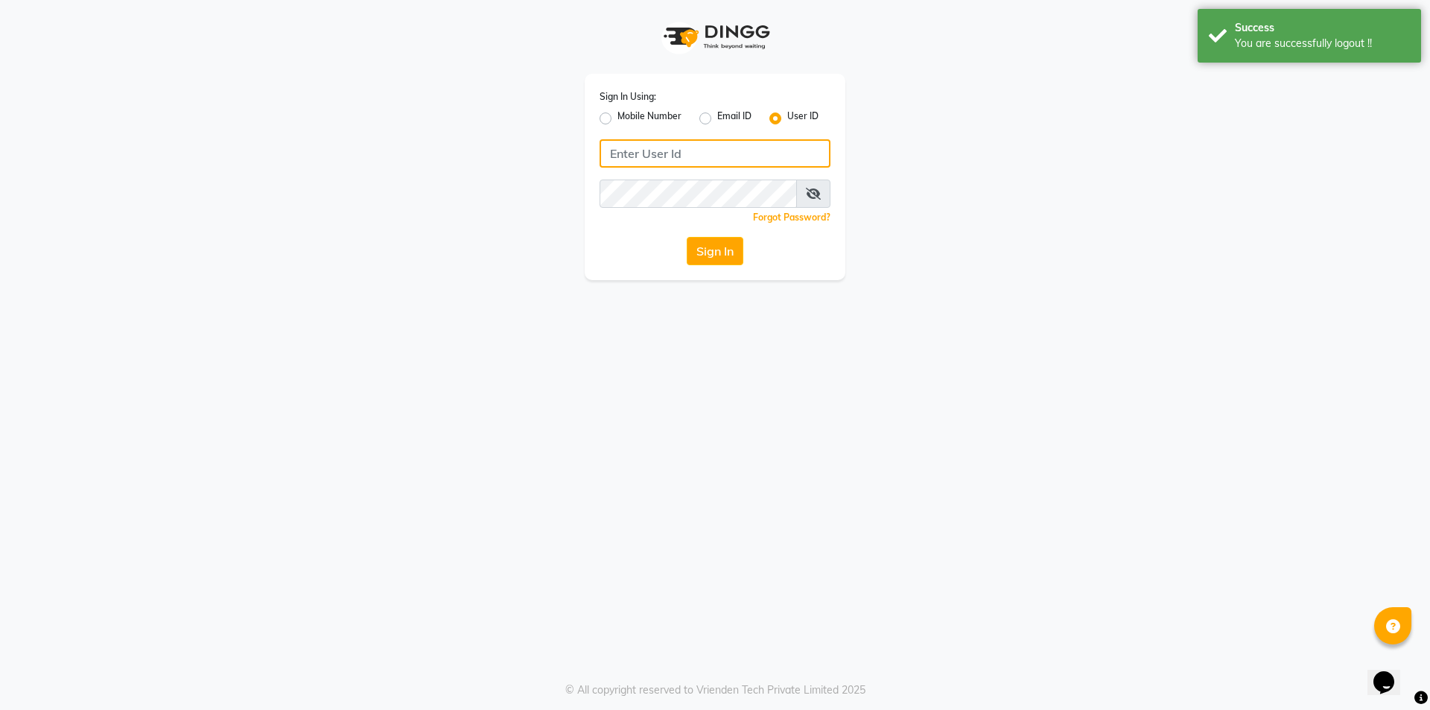
type input "Skinsmiths@123"
click at [718, 253] on button "Sign In" at bounding box center [714, 251] width 57 height 28
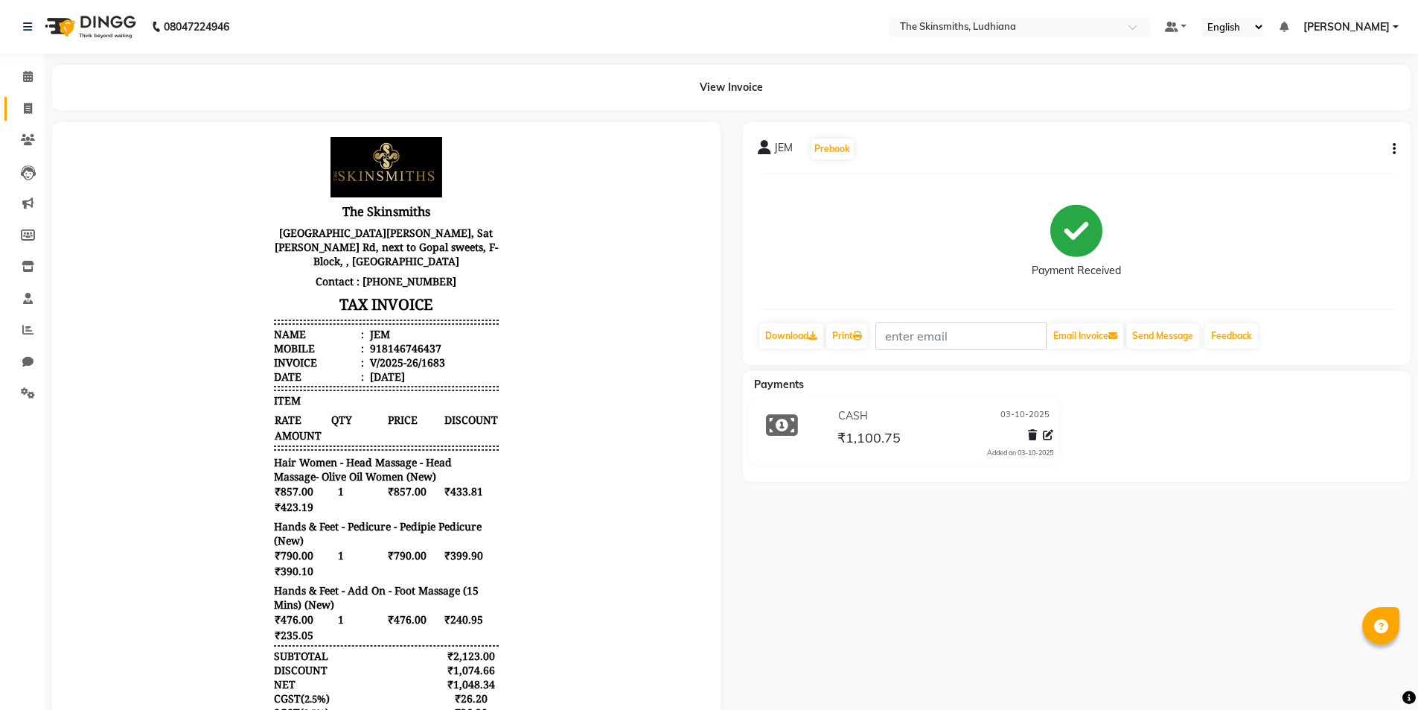
click at [35, 101] on span at bounding box center [28, 109] width 26 height 17
select select "service"
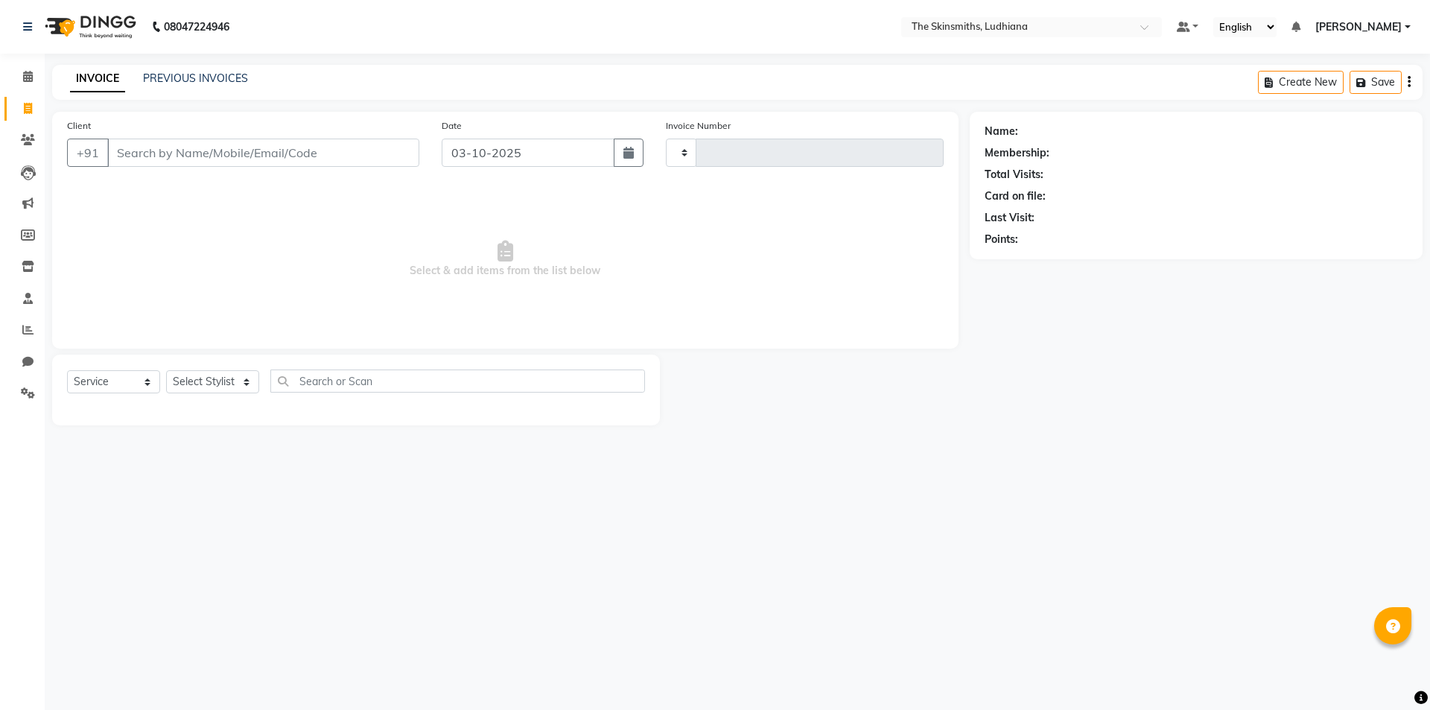
type input "1684"
select select "8115"
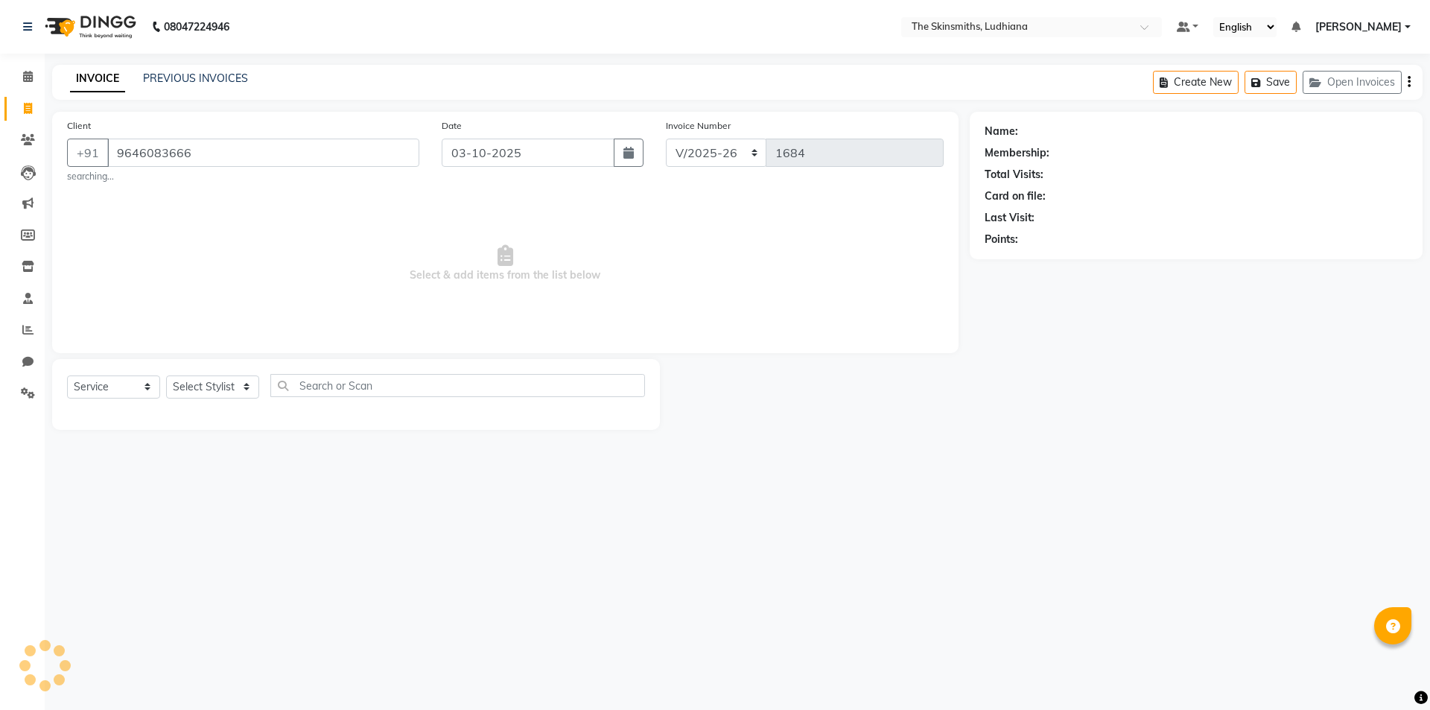
type input "9646083666"
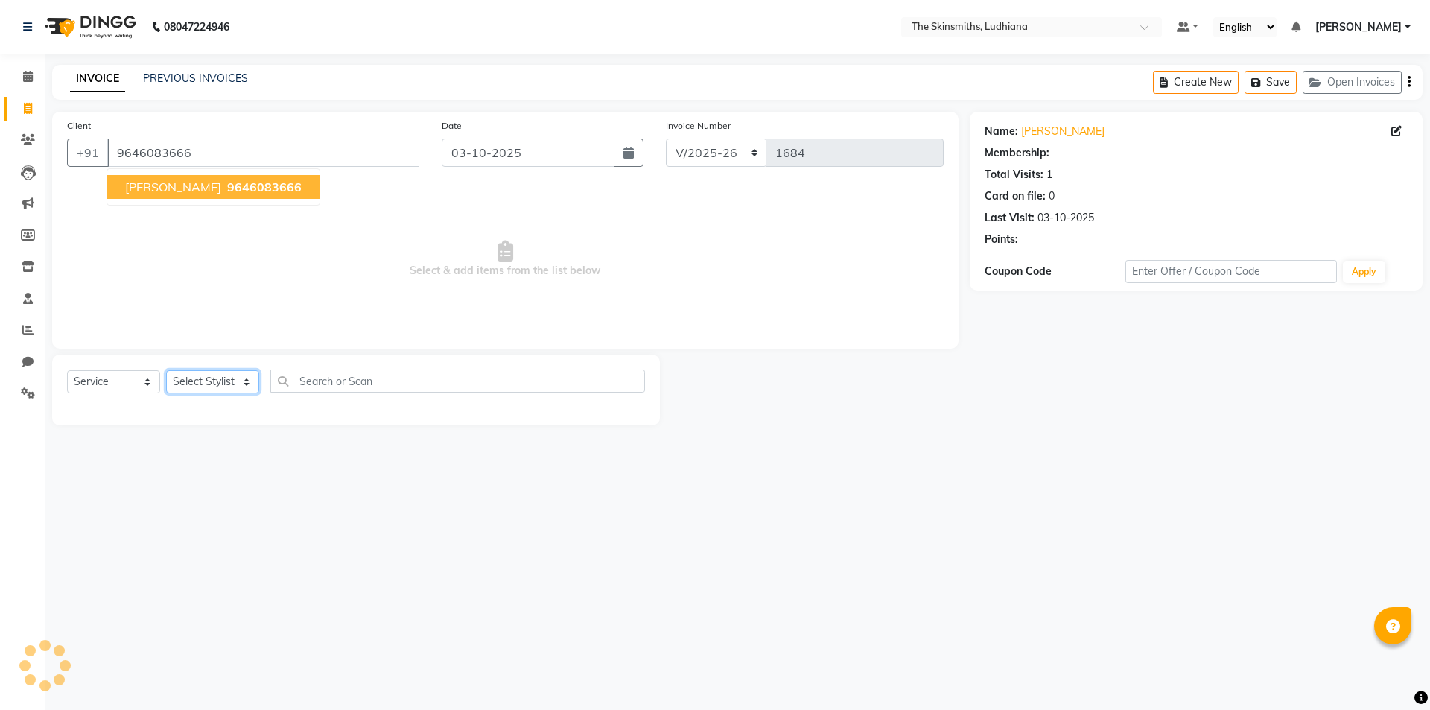
click at [194, 384] on select "Select Stylist" at bounding box center [212, 381] width 93 height 23
select select "1: Object"
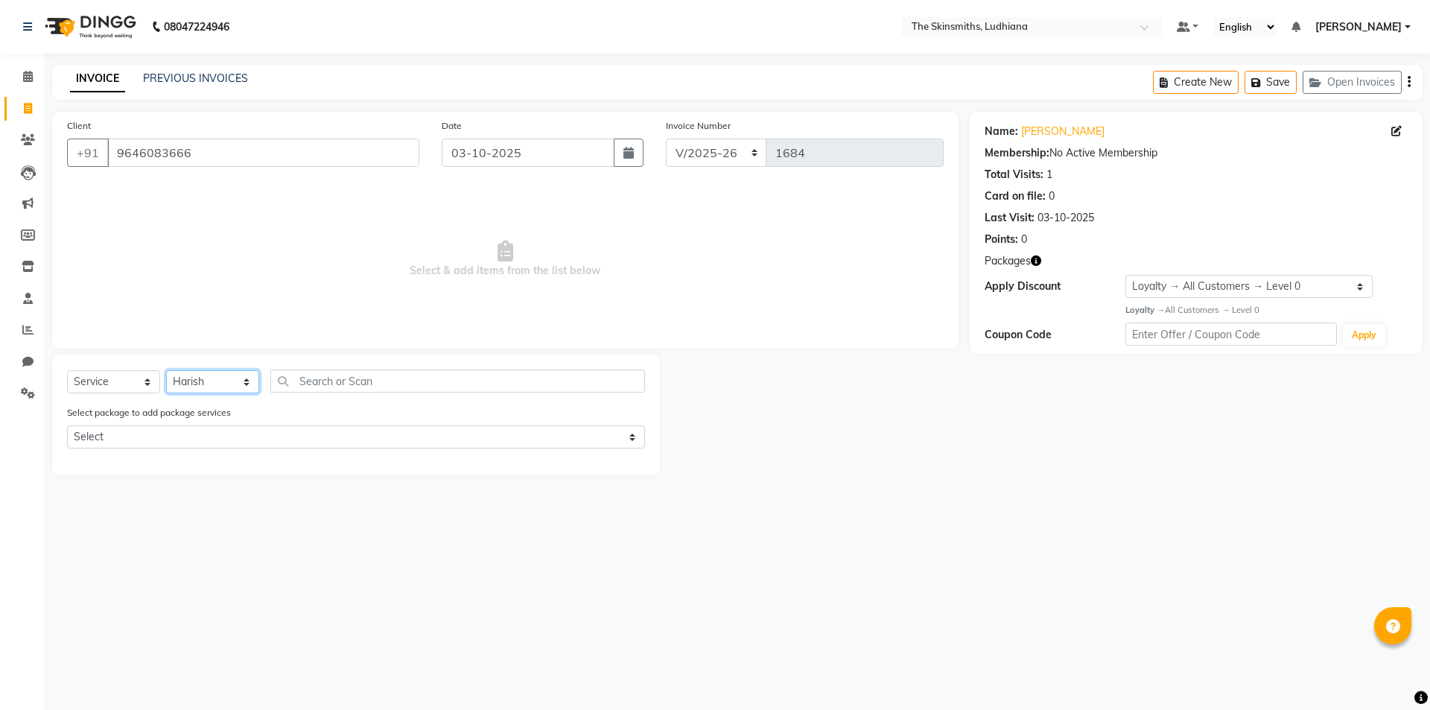
click at [166, 370] on select "Select Stylist Admin [PERSON_NAME] [PERSON_NAME] [PERSON_NAME] [PERSON_NAME] [P…" at bounding box center [212, 381] width 93 height 23
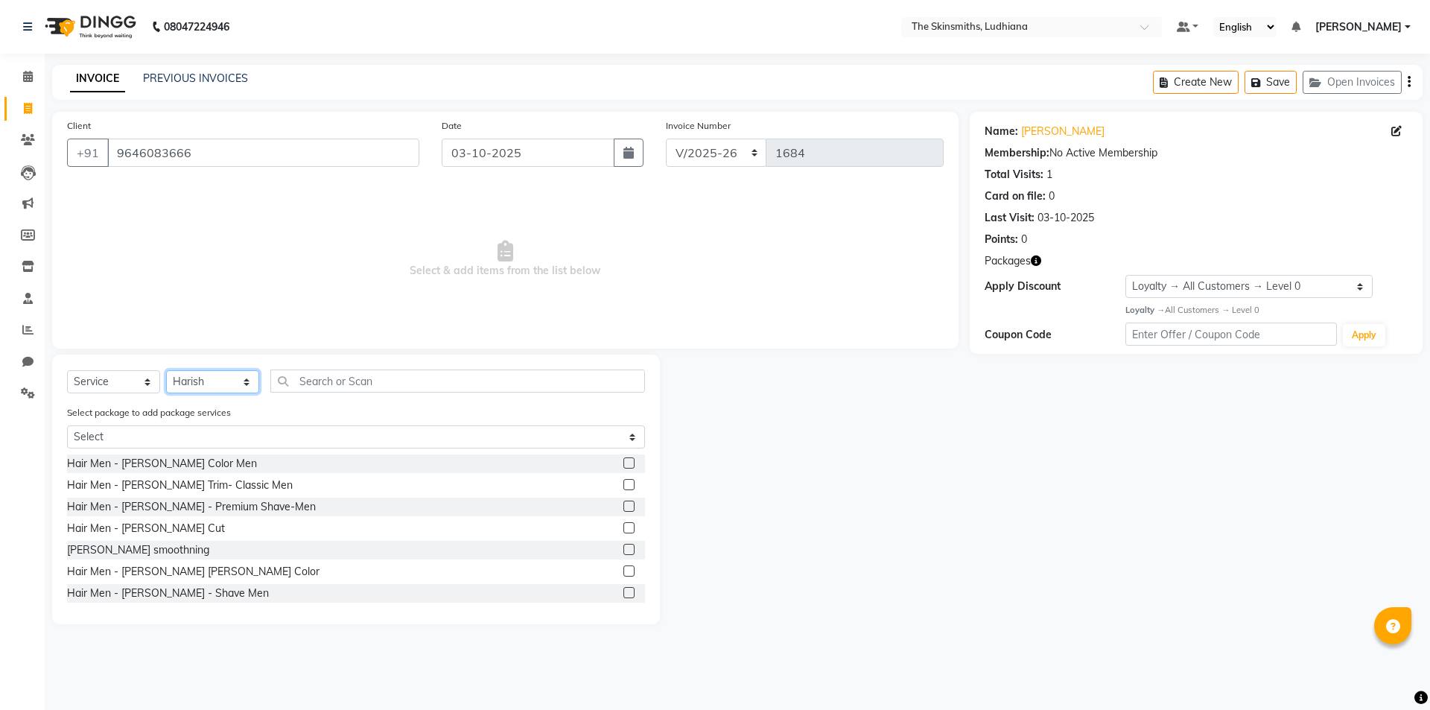
click at [208, 376] on select "Select Stylist Admin [PERSON_NAME] [PERSON_NAME] [PERSON_NAME] [PERSON_NAME] [P…" at bounding box center [212, 381] width 93 height 23
select select "76550"
click at [166, 370] on select "Select Stylist Admin [PERSON_NAME] [PERSON_NAME] [PERSON_NAME] [PERSON_NAME] [P…" at bounding box center [212, 381] width 93 height 23
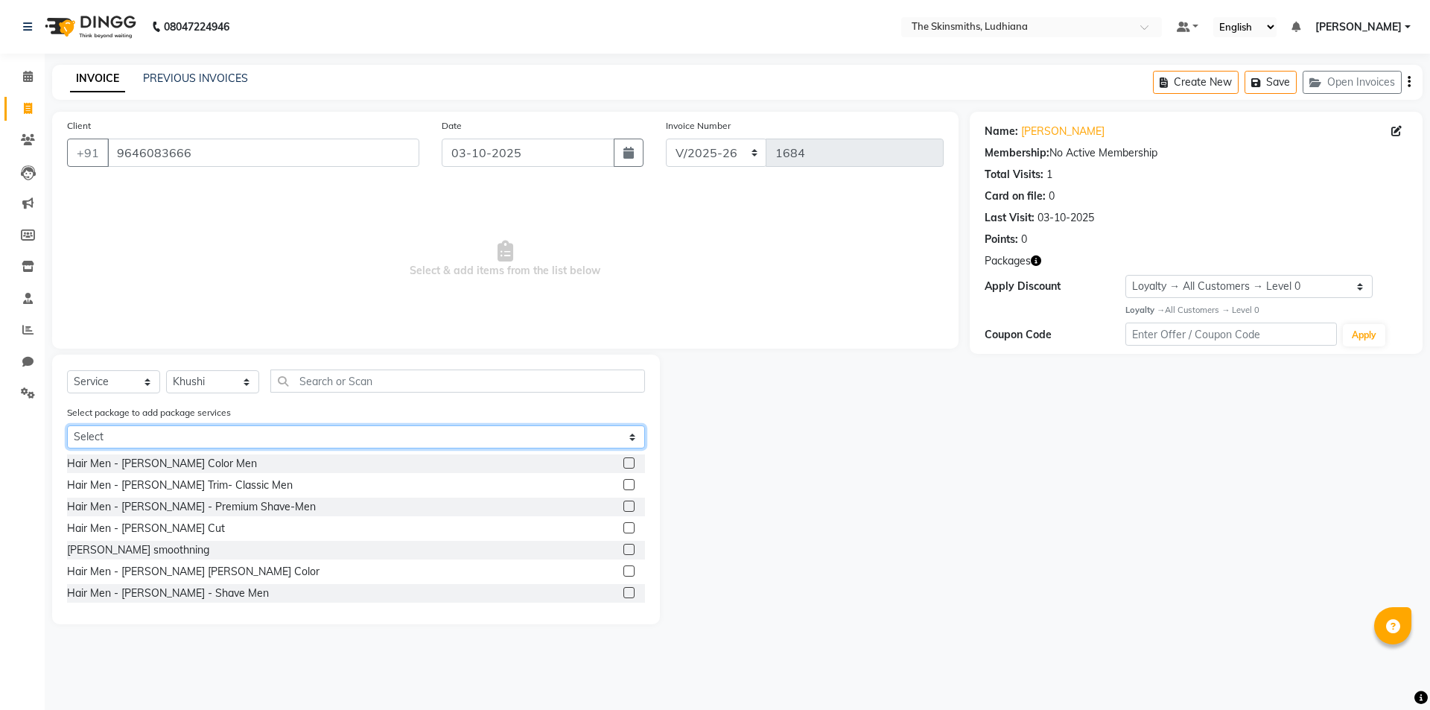
click at [130, 439] on select "Select Privilege Card" at bounding box center [356, 436] width 578 height 23
select select "1: Object"
click at [67, 425] on select "Select Privilege Card" at bounding box center [356, 436] width 578 height 23
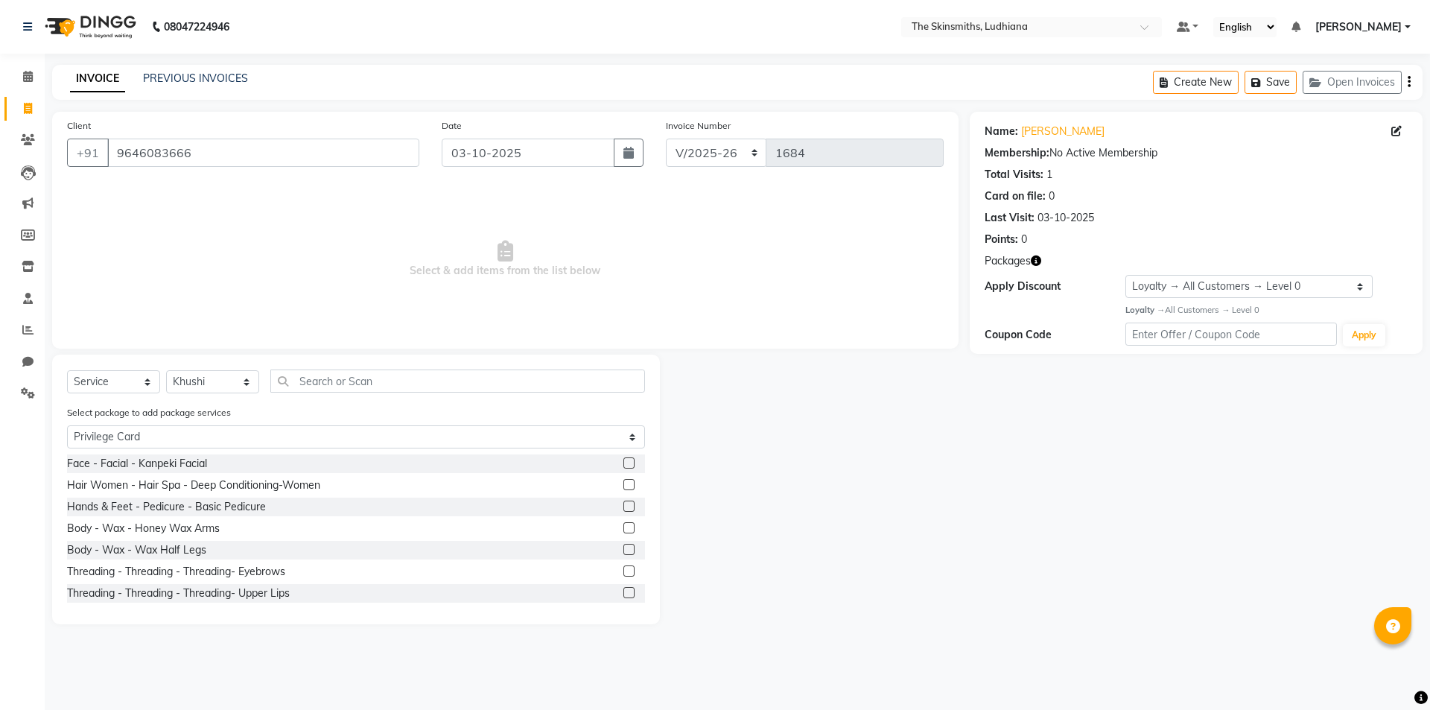
click at [623, 526] on label at bounding box center [628, 527] width 11 height 11
click at [623, 526] on input "checkbox" at bounding box center [628, 528] width 10 height 10
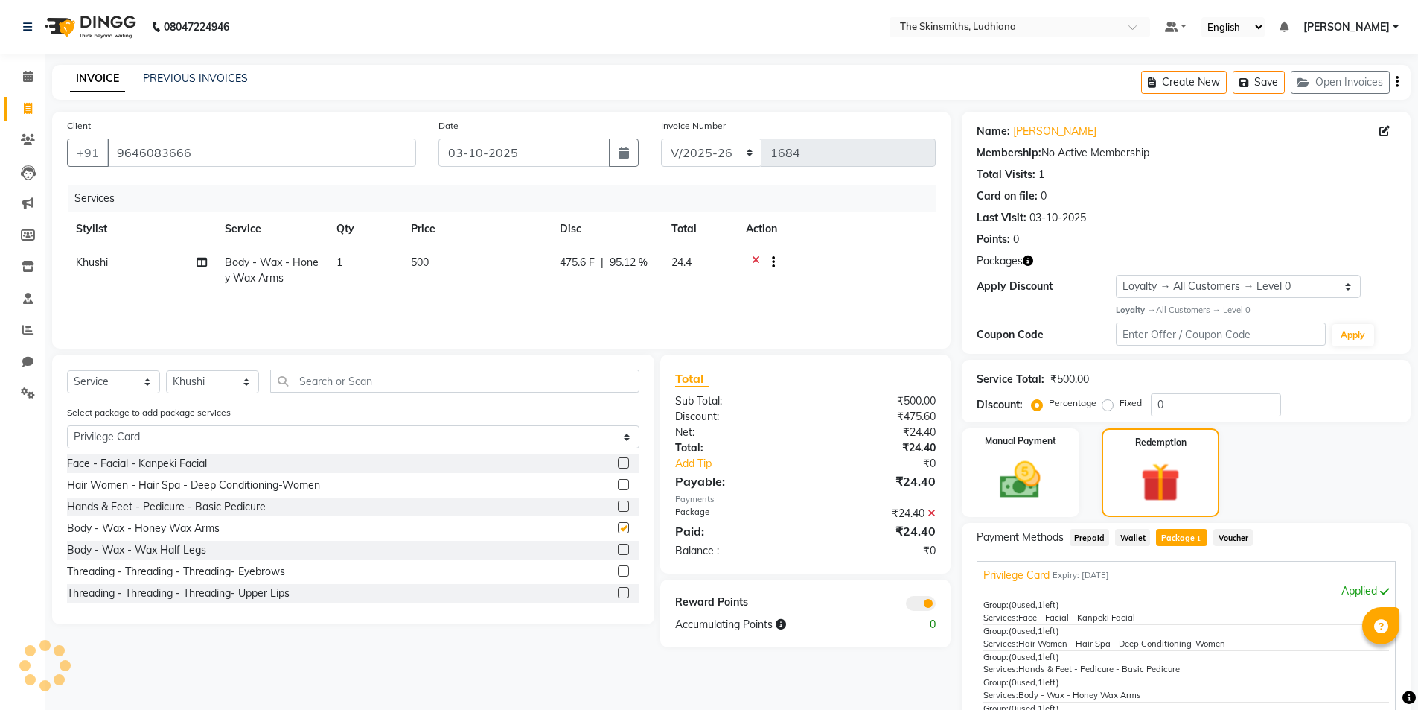
checkbox input "false"
click at [618, 549] on label at bounding box center [623, 549] width 11 height 11
click at [618, 549] on input "checkbox" at bounding box center [623, 550] width 10 height 10
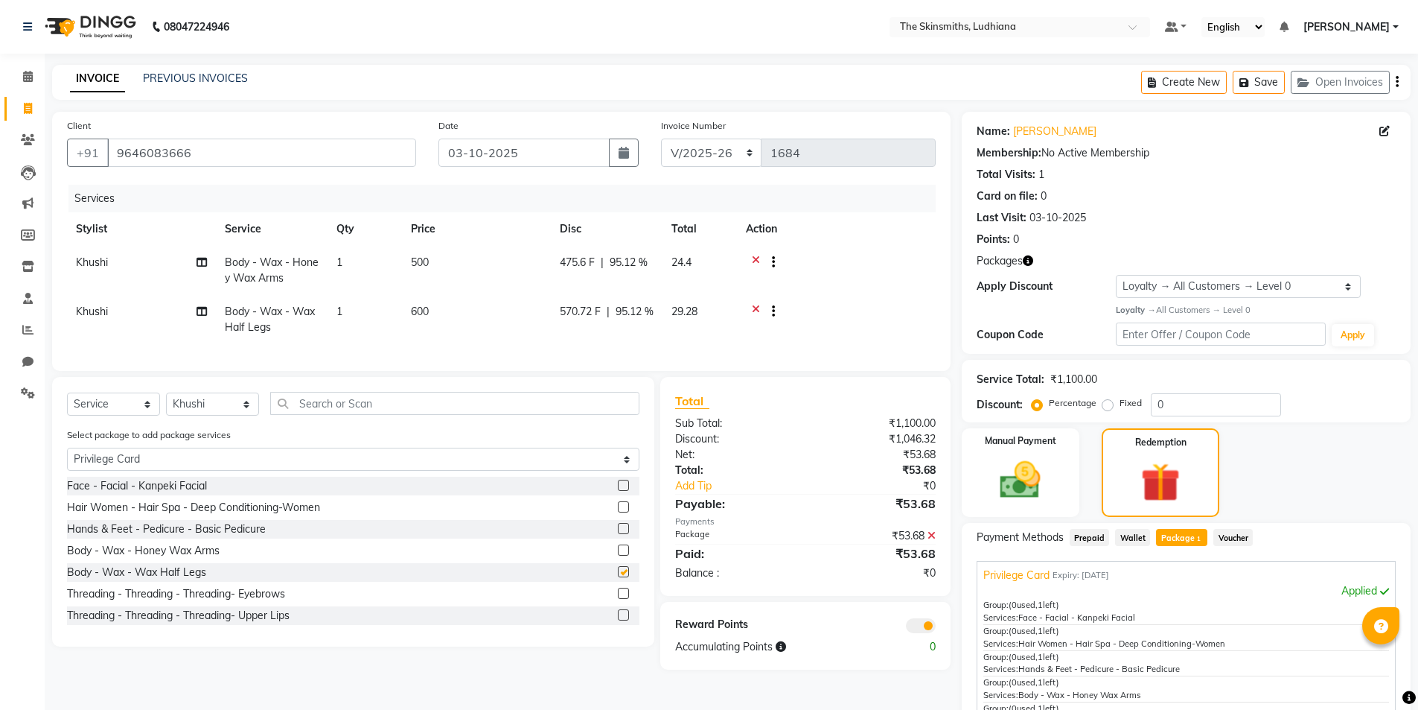
checkbox input "false"
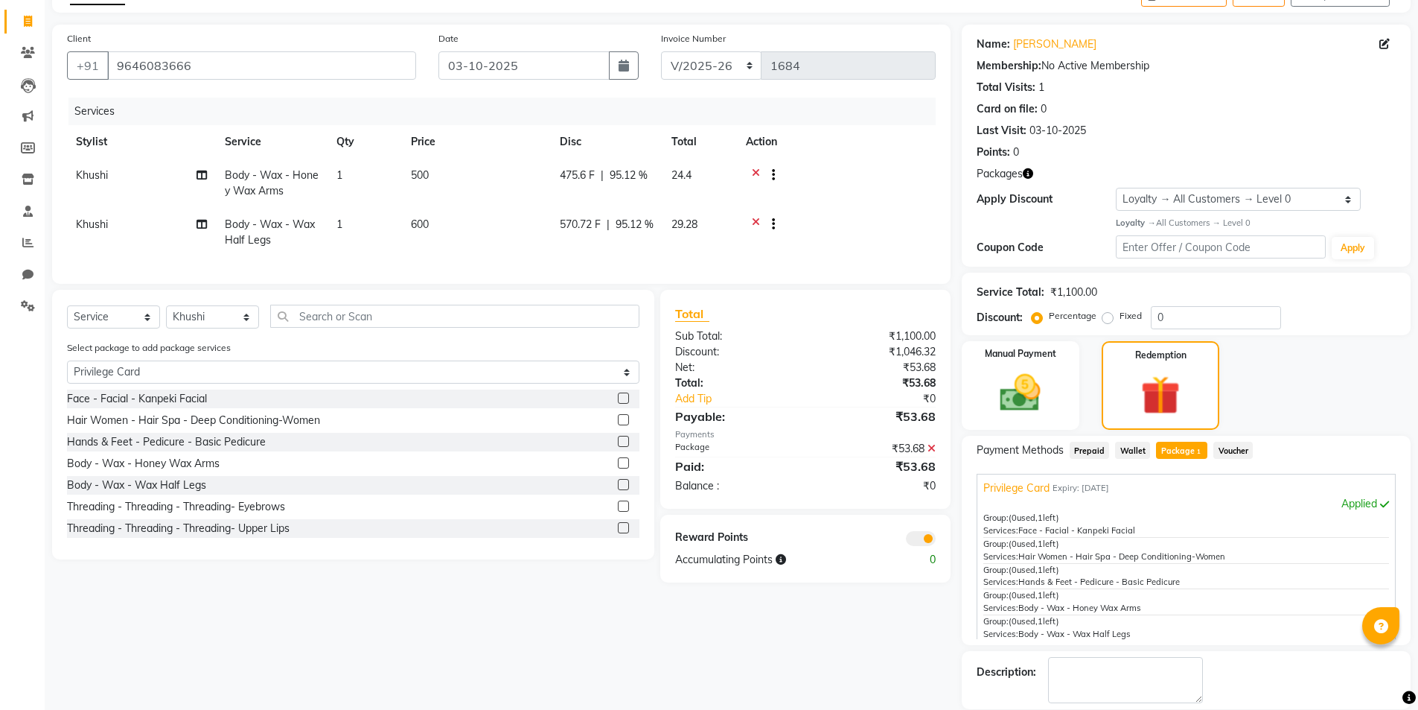
scroll to position [156, 0]
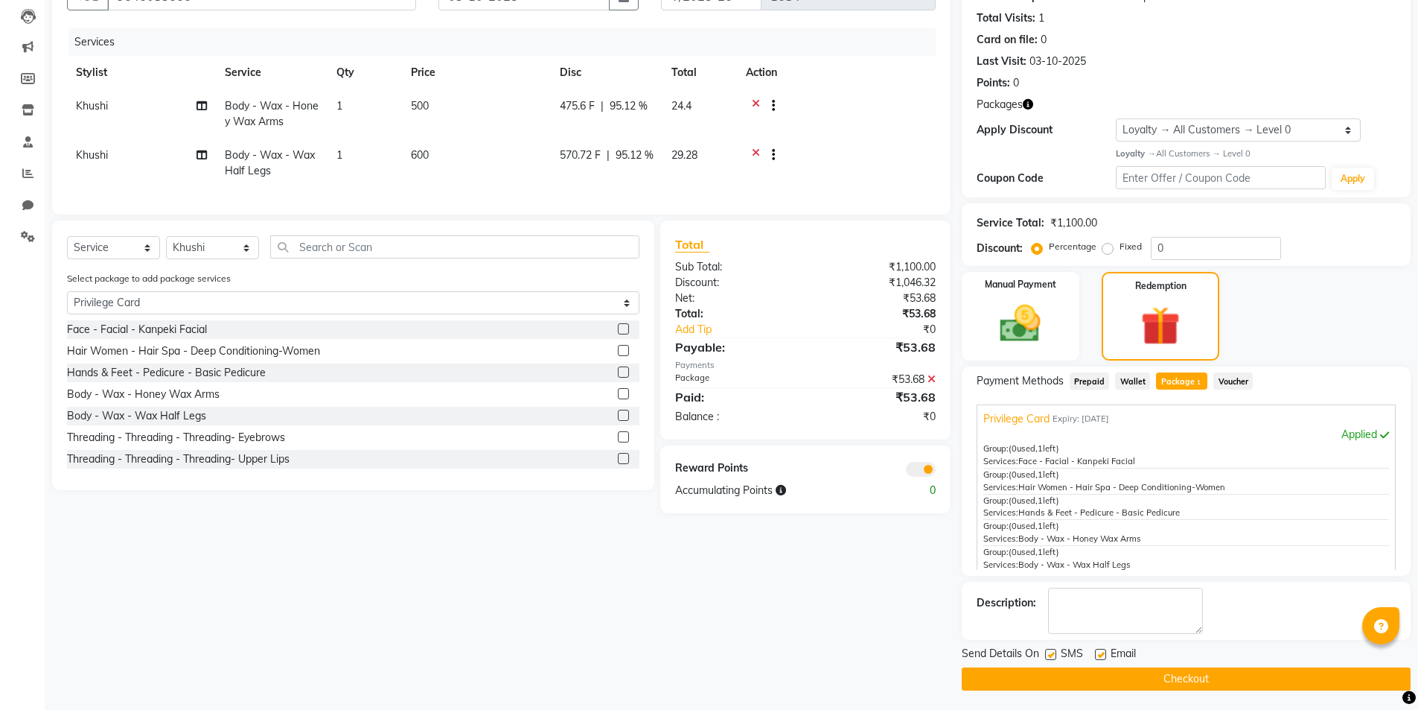
click at [1269, 675] on button "Checkout" at bounding box center [1186, 678] width 449 height 23
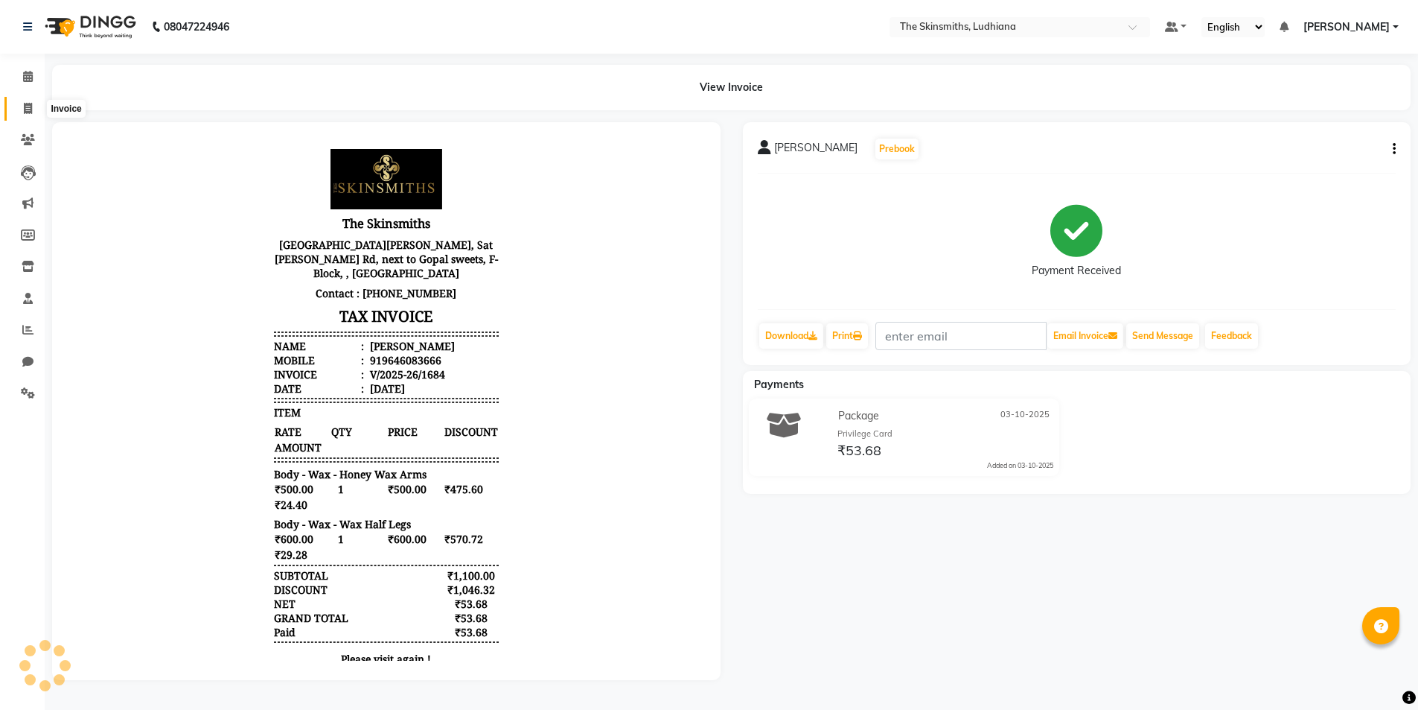
click at [17, 115] on span at bounding box center [28, 109] width 26 height 17
select select "service"
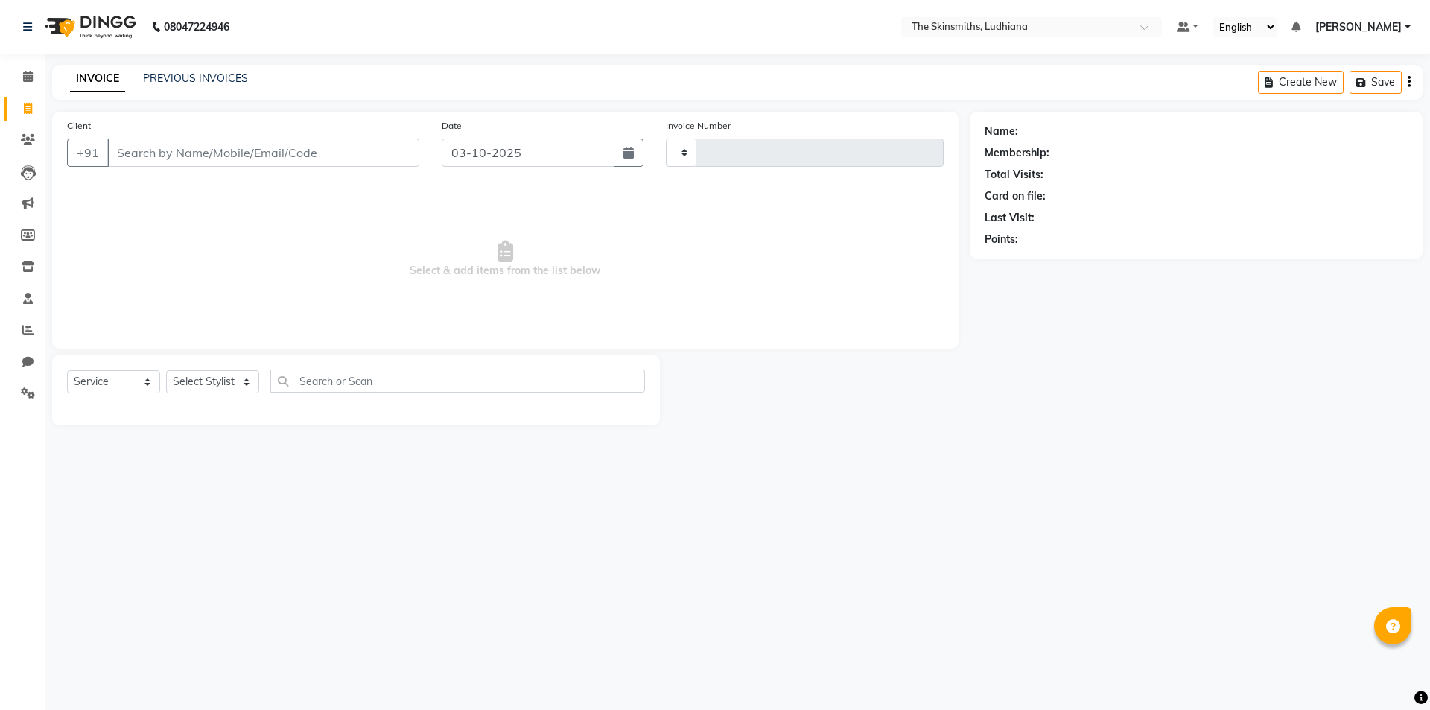
type input "1685"
select select "8115"
type input "8146669498"
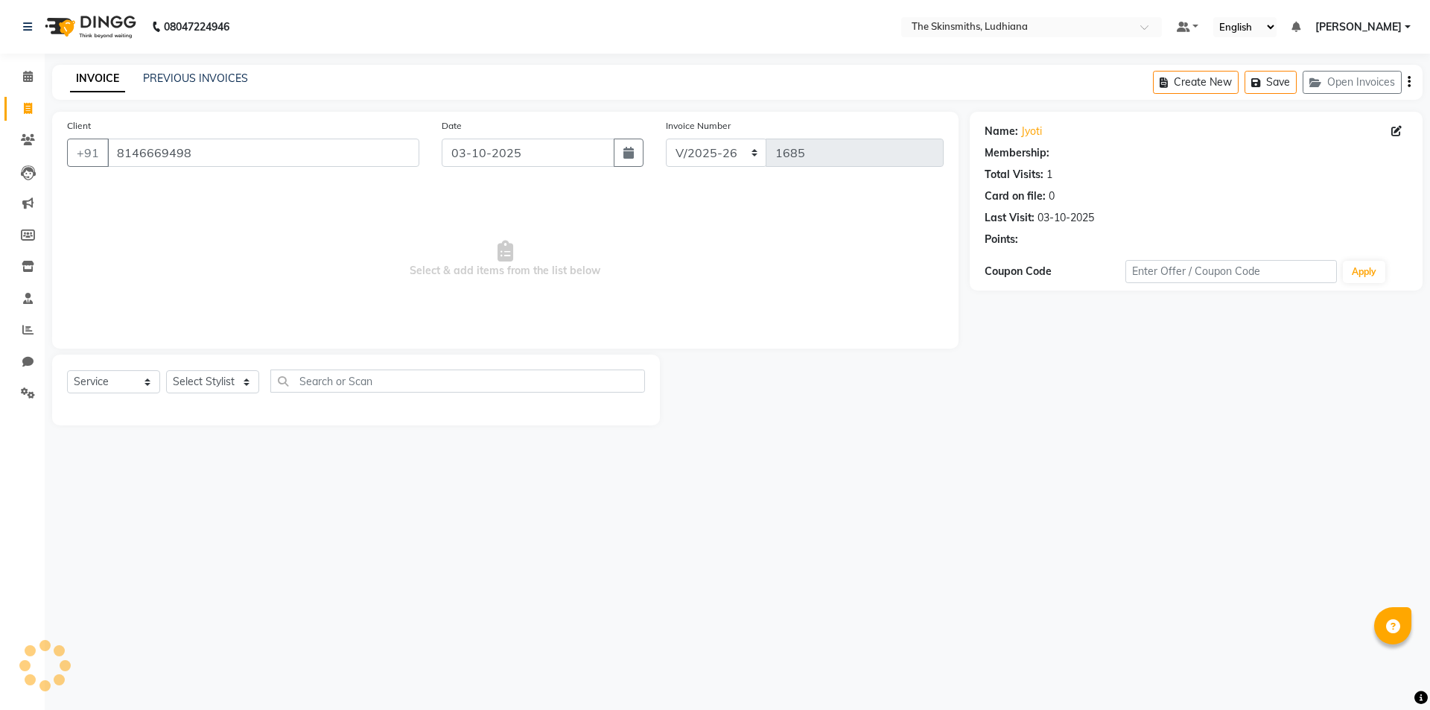
select select "1: Object"
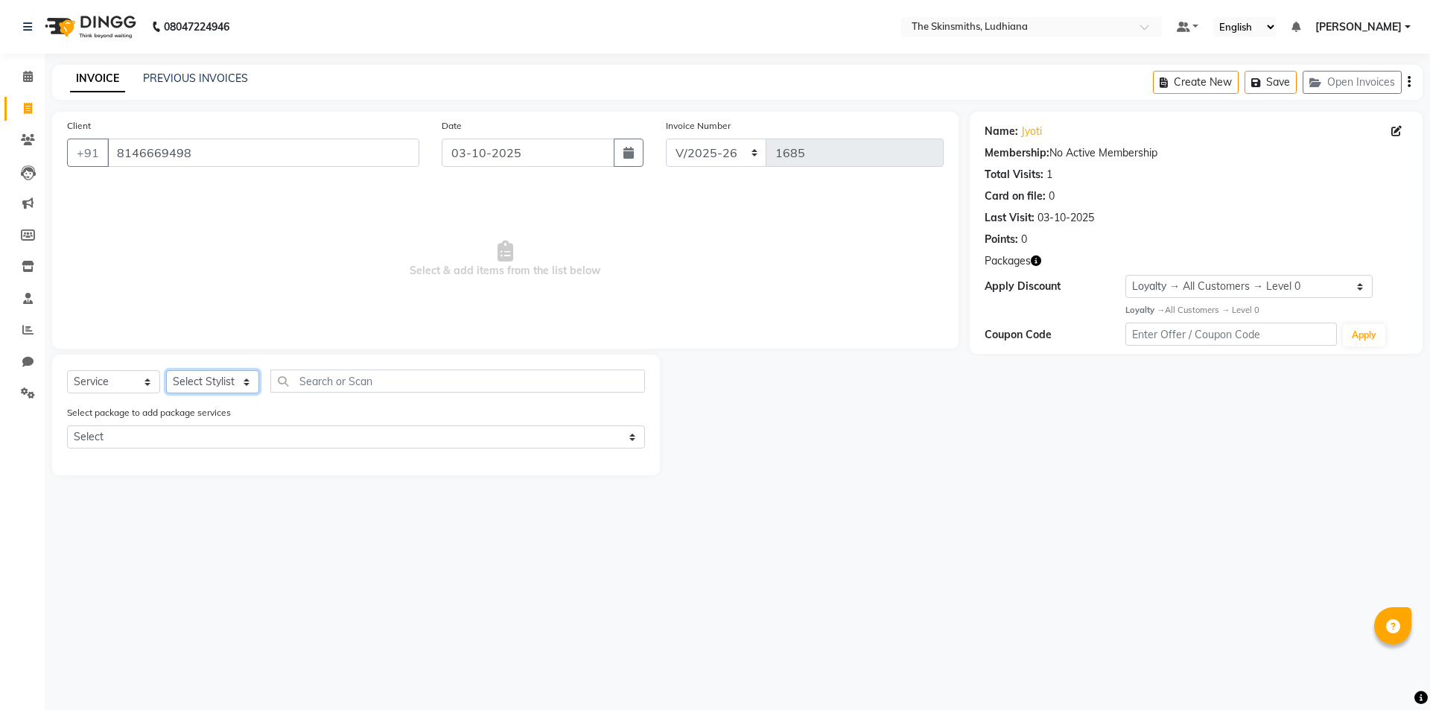
click at [220, 389] on select "Select Stylist Admin Ashu Bunty Dishika DIWAKAR Harish Karan Kawal Oberoi Khush…" at bounding box center [212, 381] width 93 height 23
select select "76548"
click at [166, 370] on select "Select Stylist Admin Ashu Bunty Dishika DIWAKAR Harish Karan Kawal Oberoi Khush…" at bounding box center [212, 381] width 93 height 23
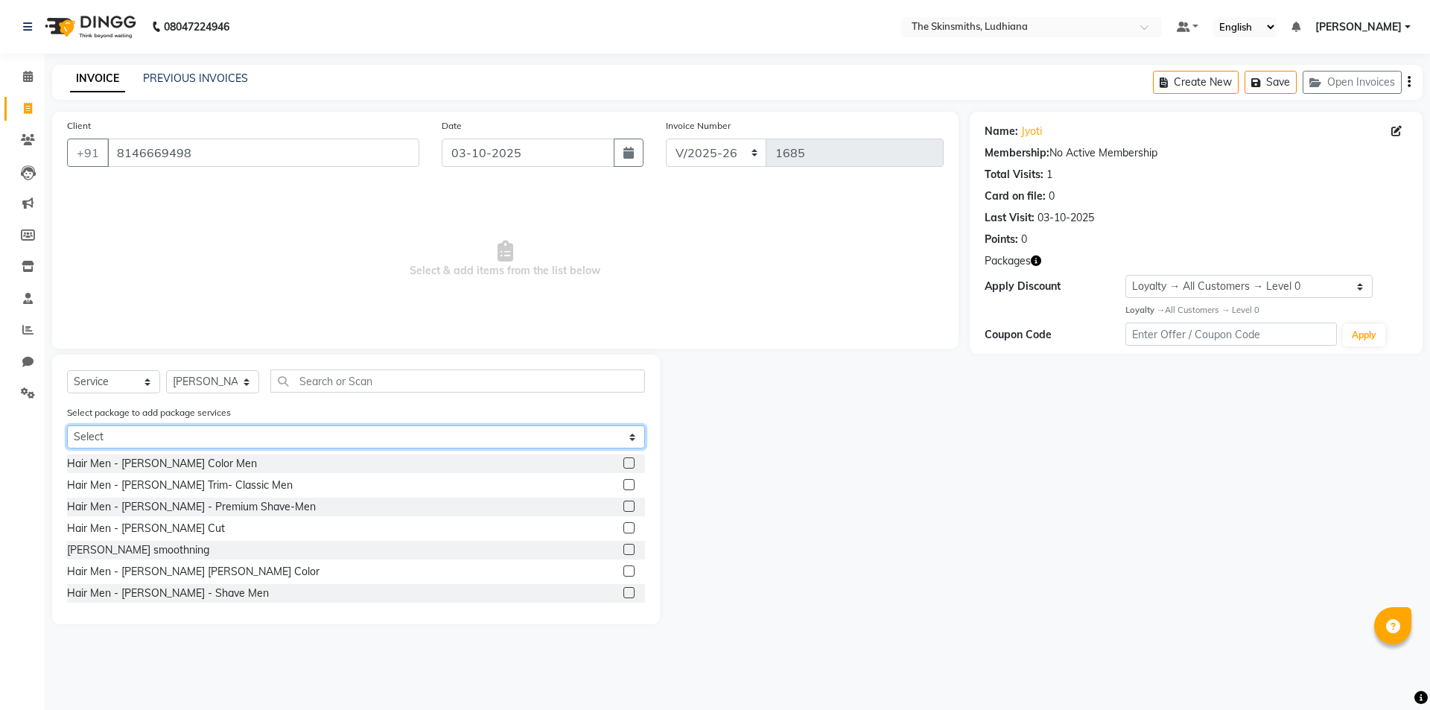
click at [159, 438] on select "Select Privilege Card" at bounding box center [356, 436] width 578 height 23
select select "1: Object"
click at [67, 425] on select "Select Privilege Card" at bounding box center [356, 436] width 578 height 23
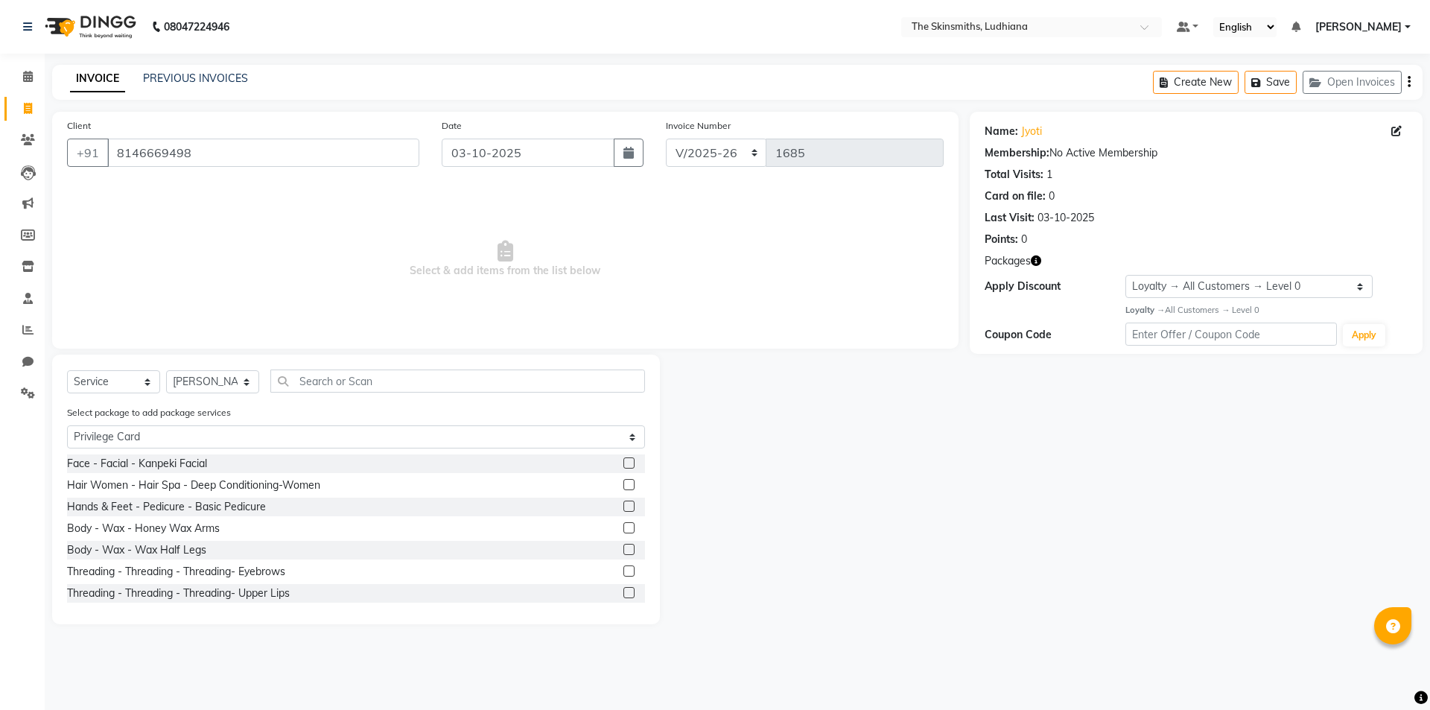
click at [623, 526] on label at bounding box center [628, 527] width 11 height 11
click at [623, 526] on input "checkbox" at bounding box center [628, 528] width 10 height 10
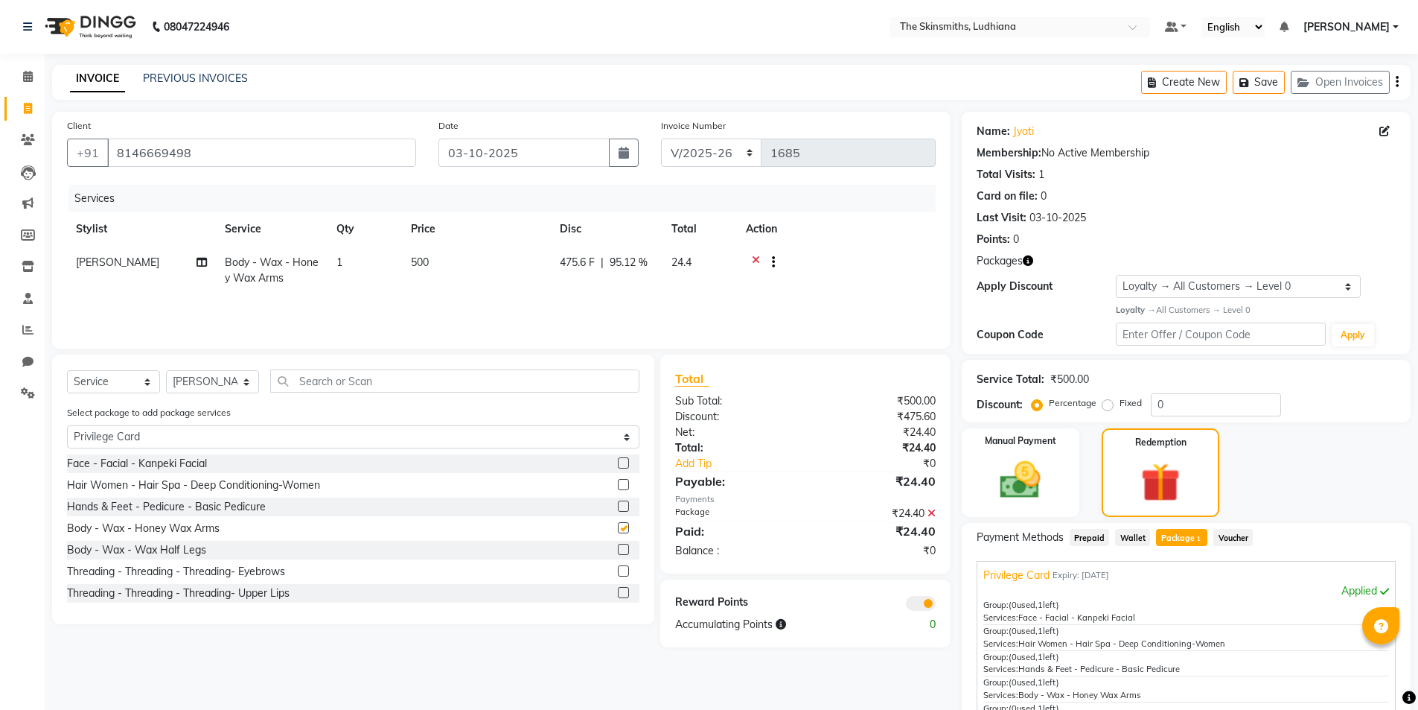
checkbox input "false"
click at [618, 547] on label at bounding box center [623, 549] width 11 height 11
click at [618, 547] on input "checkbox" at bounding box center [623, 550] width 10 height 10
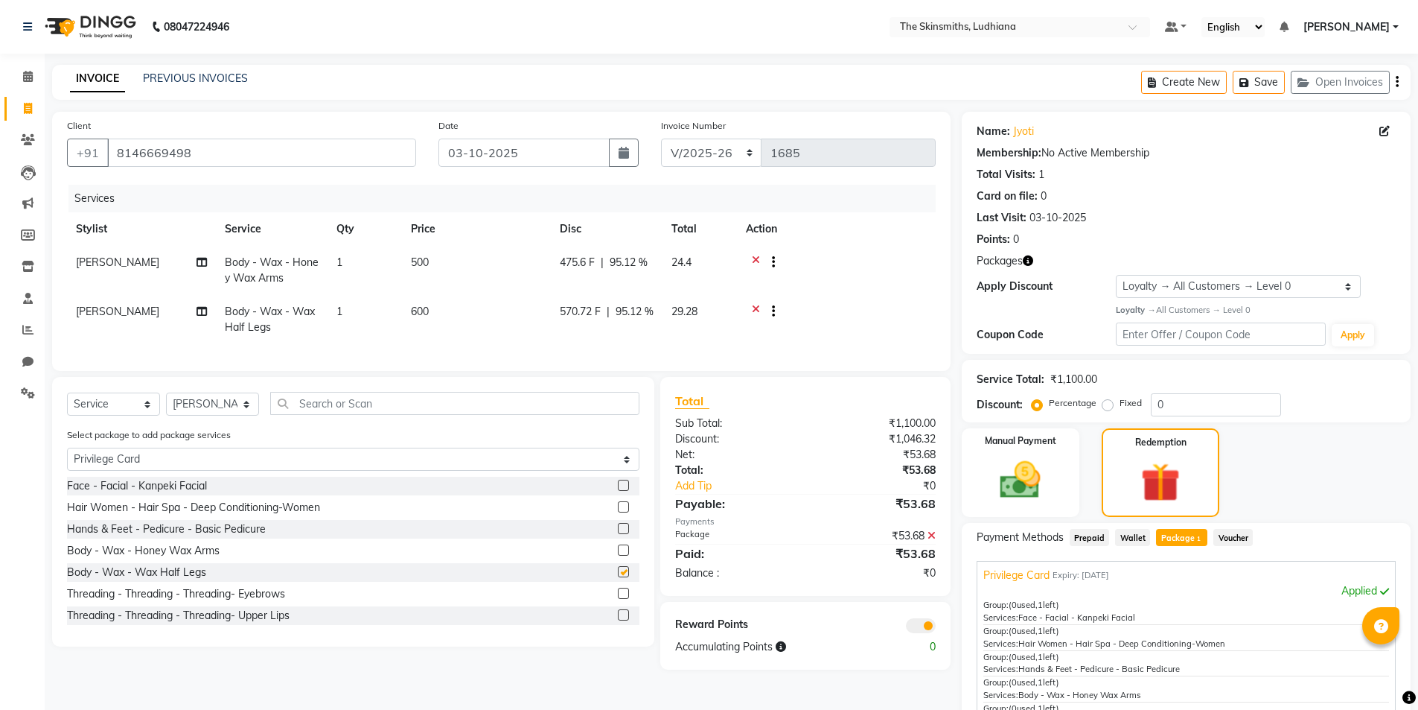
checkbox input "false"
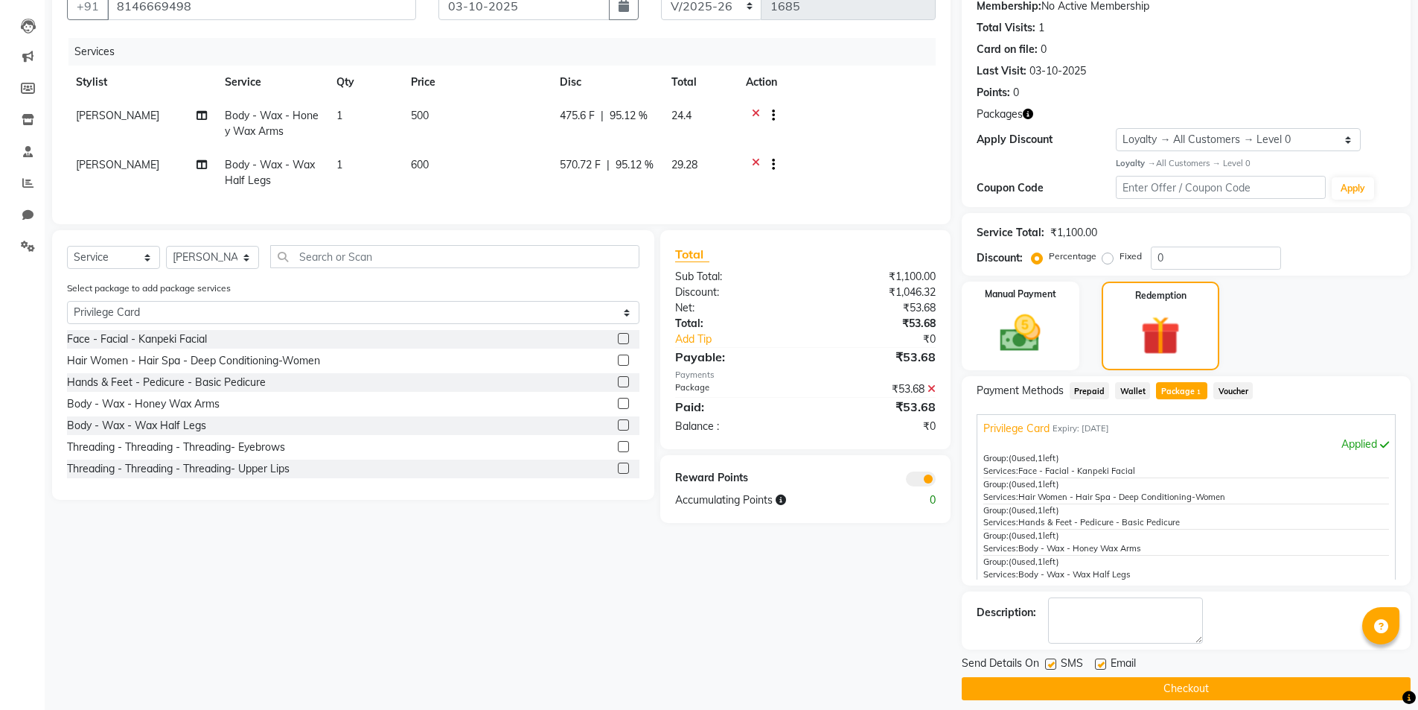
click at [1223, 686] on button "Checkout" at bounding box center [1186, 688] width 449 height 23
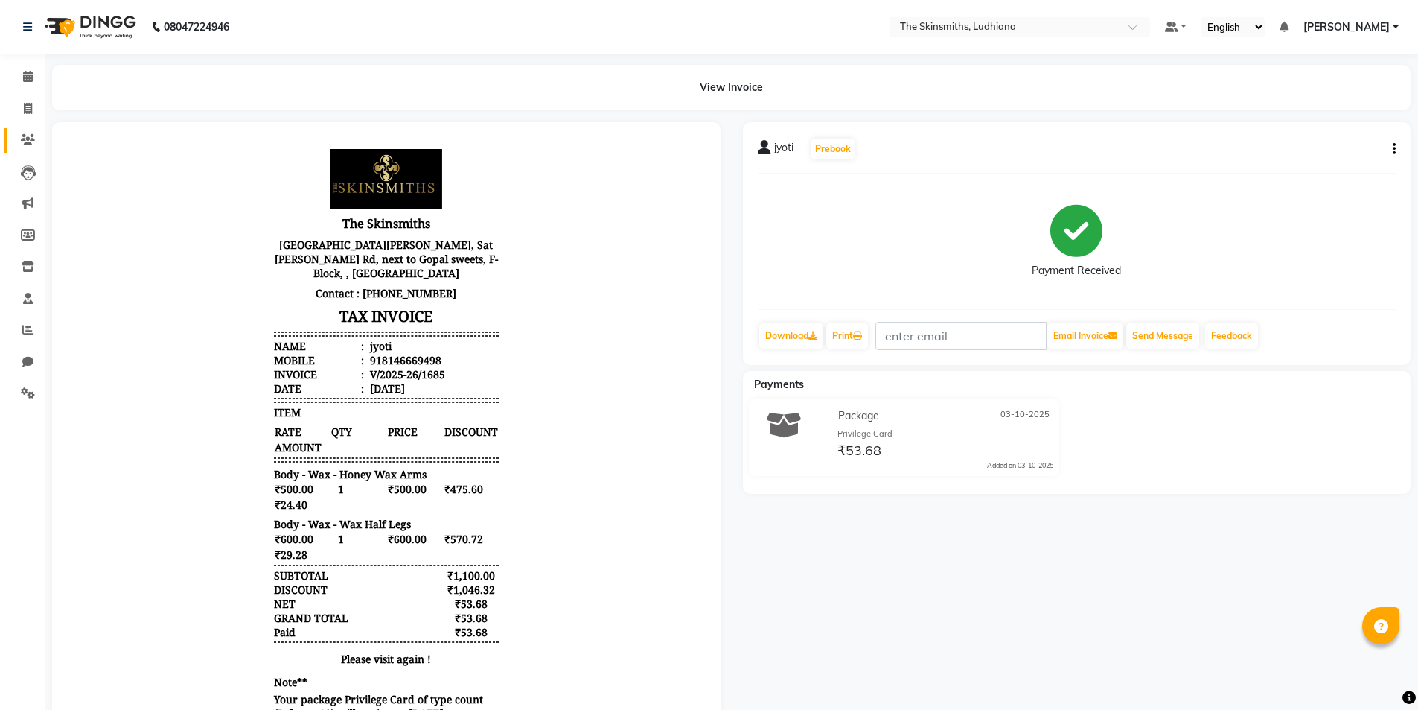
click at [19, 144] on span at bounding box center [28, 140] width 26 height 17
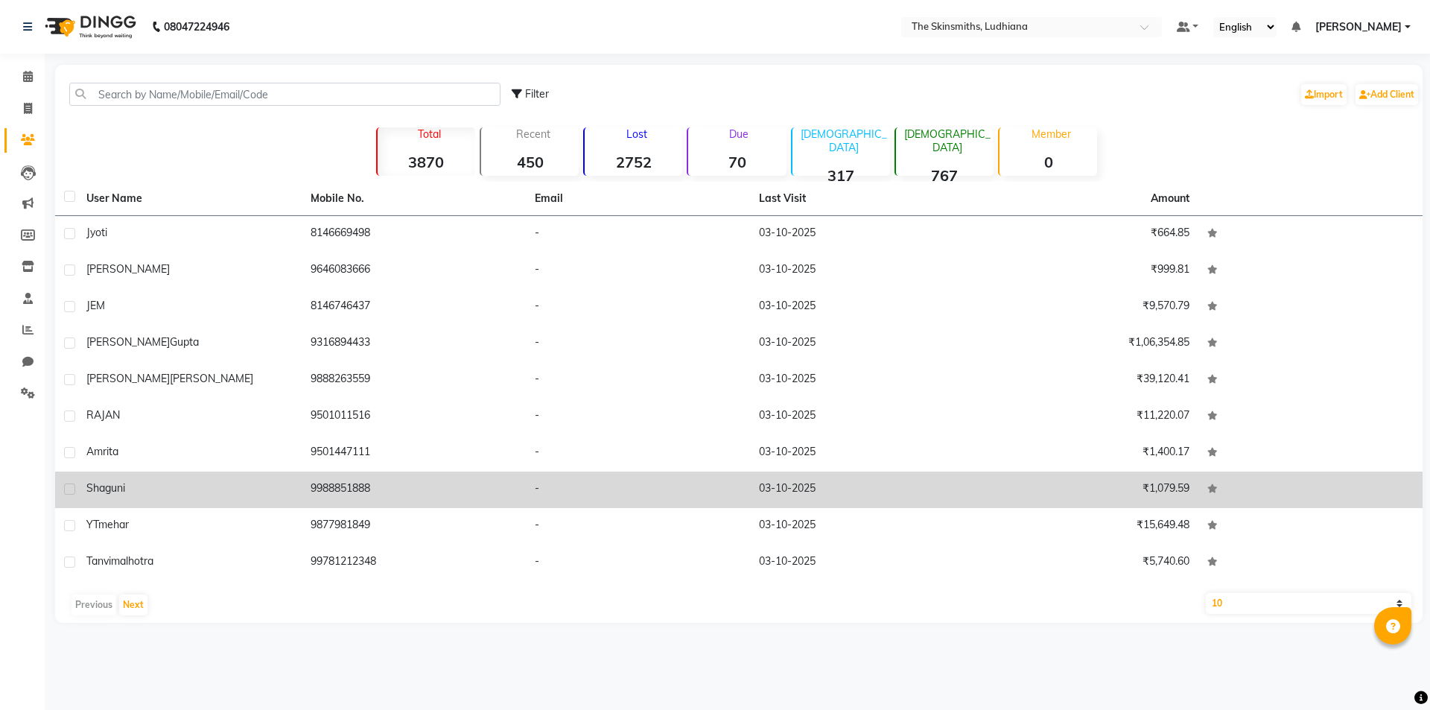
click at [351, 488] on td "9988851888" at bounding box center [414, 489] width 224 height 36
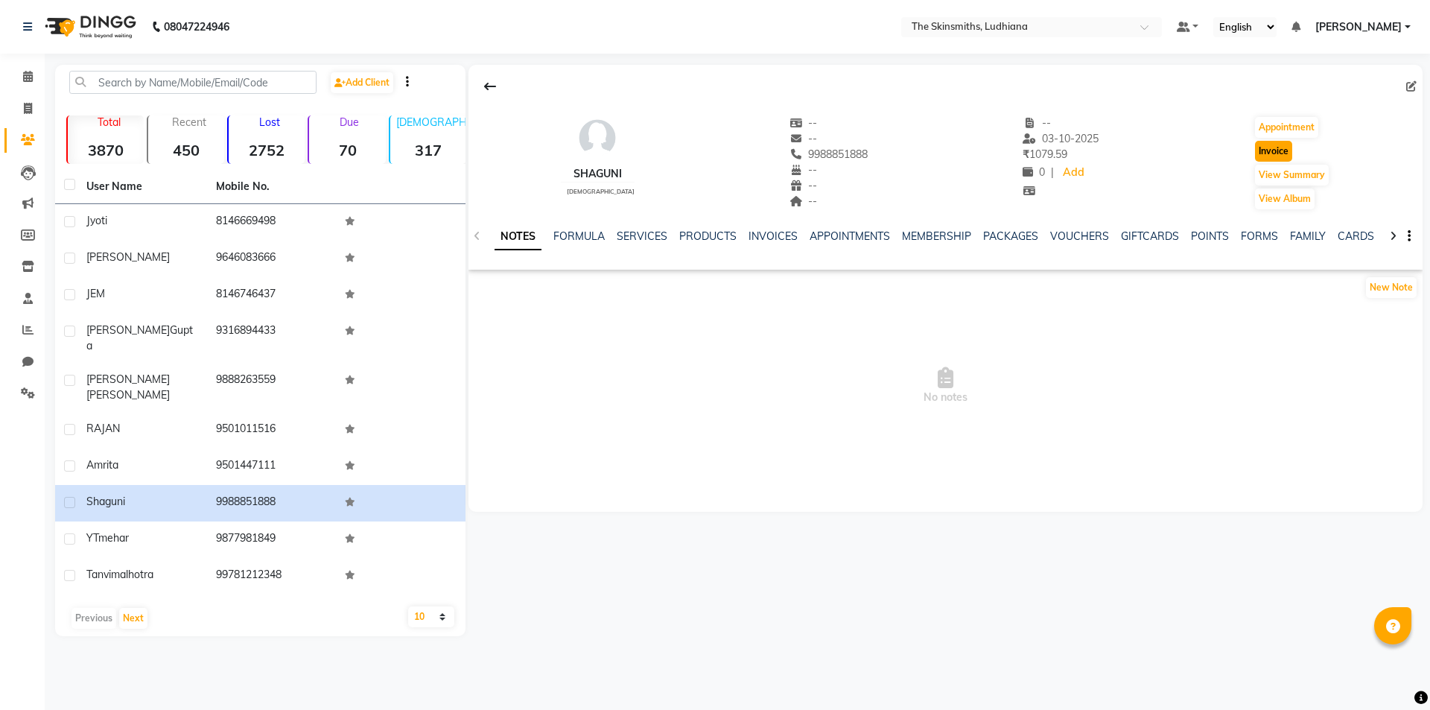
click at [1275, 151] on button "Invoice" at bounding box center [1273, 151] width 37 height 21
select select "service"
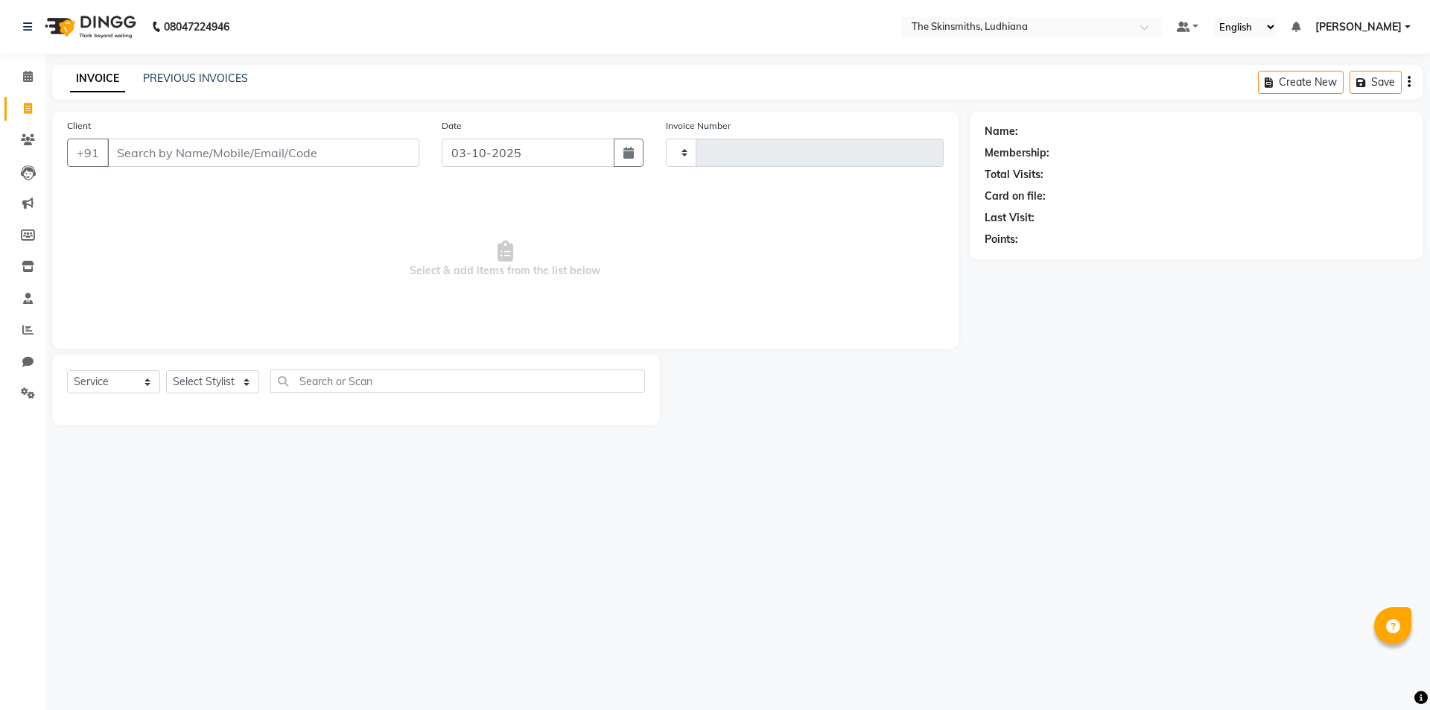
type input "1686"
select select "8115"
click at [223, 389] on select "Select Stylist" at bounding box center [212, 381] width 93 height 23
type input "9988851888"
click at [214, 386] on select "Select Stylist Admin Ashu Bunty Dishika DIWAKAR Harish Karan Kawal Oberoi Khush…" at bounding box center [212, 381] width 93 height 23
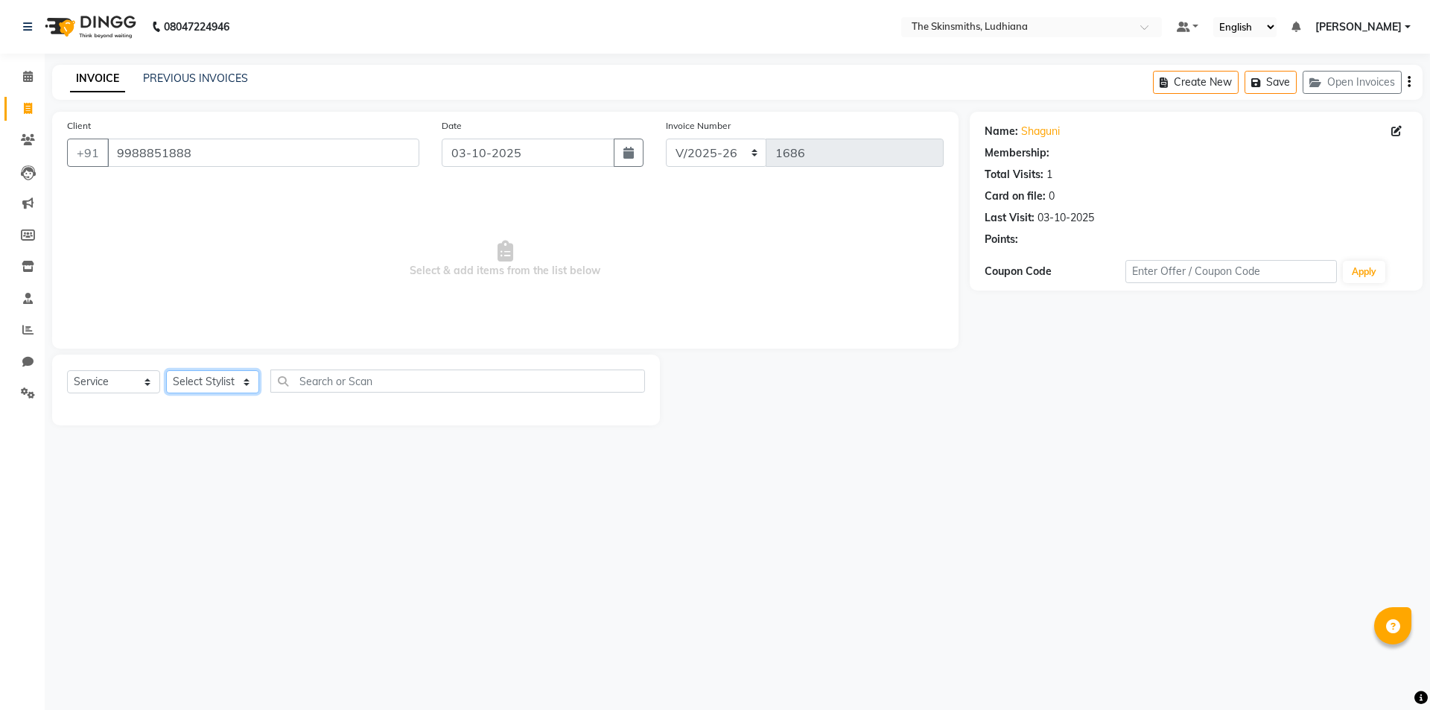
click at [219, 383] on select "Select Stylist Admin Ashu Bunty Dishika DIWAKAR Harish Karan Kawal Oberoi Khush…" at bounding box center [212, 381] width 93 height 23
select select "1: Object"
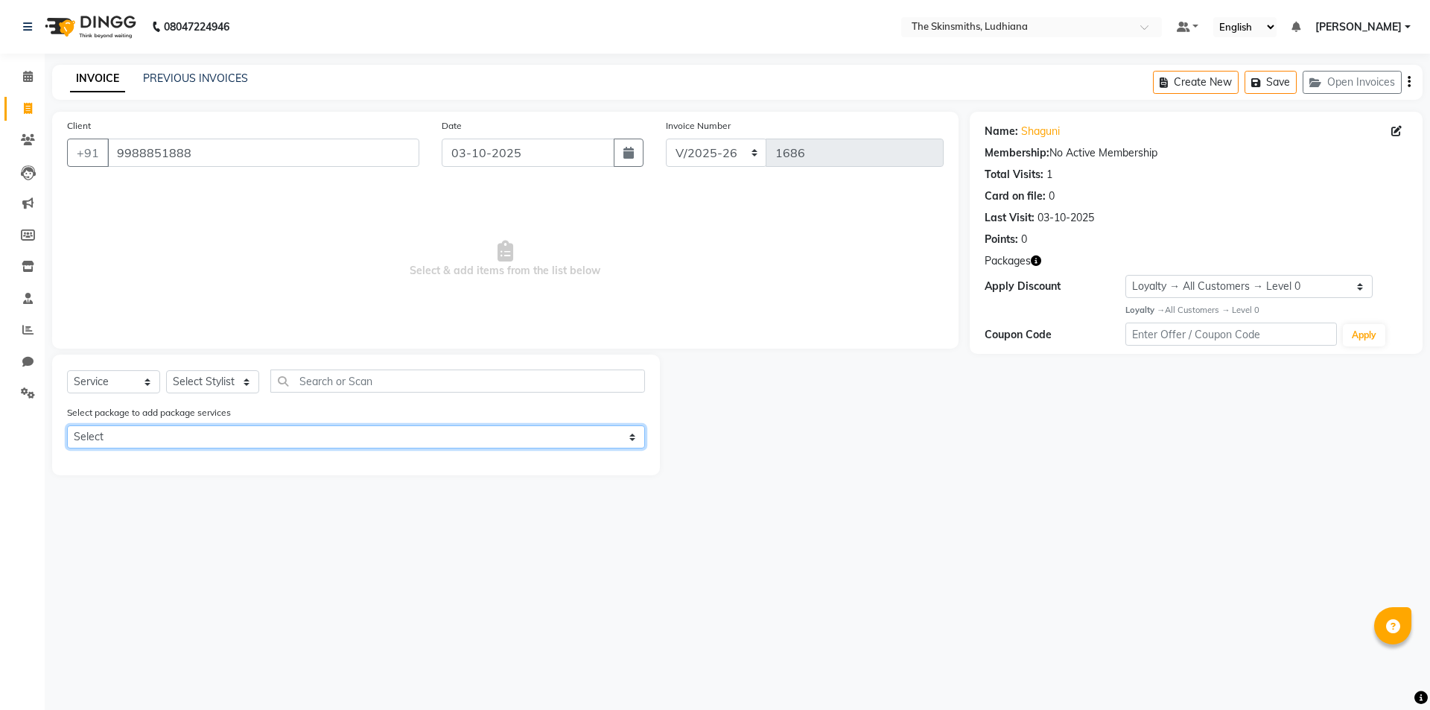
click at [317, 435] on select "Select Privilege Card" at bounding box center [356, 436] width 578 height 23
select select "1: Object"
click at [67, 425] on select "Select Privilege Card" at bounding box center [356, 436] width 578 height 23
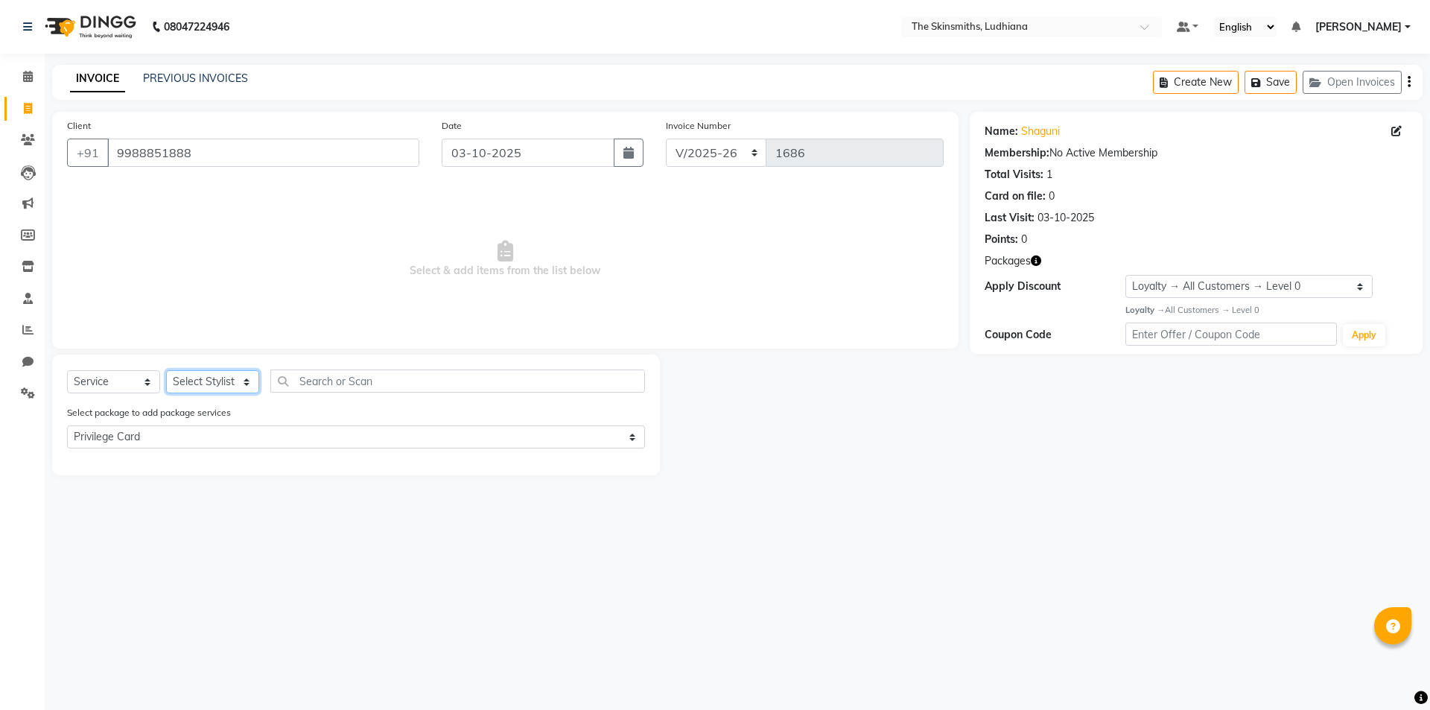
click at [223, 384] on select "Select Stylist Admin Ashu Bunty Dishika DIWAKAR Harish Karan Kawal Oberoi Khush…" at bounding box center [212, 381] width 93 height 23
select select "80364"
click at [166, 370] on select "Select Stylist Admin Ashu Bunty Dishika DIWAKAR Harish Karan Kawal Oberoi Khush…" at bounding box center [212, 381] width 93 height 23
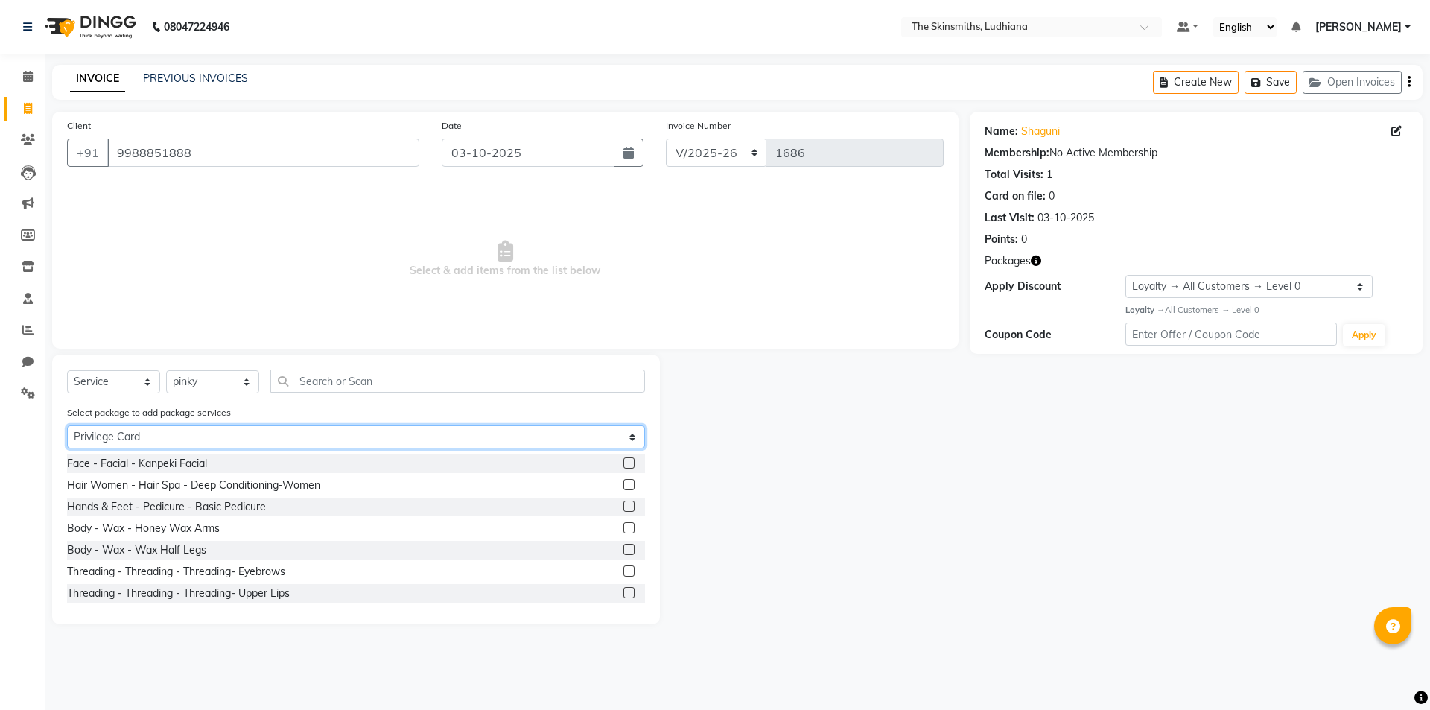
click at [258, 434] on select "Select Privilege Card" at bounding box center [356, 436] width 578 height 23
click at [67, 425] on select "Select Privilege Card" at bounding box center [356, 436] width 578 height 23
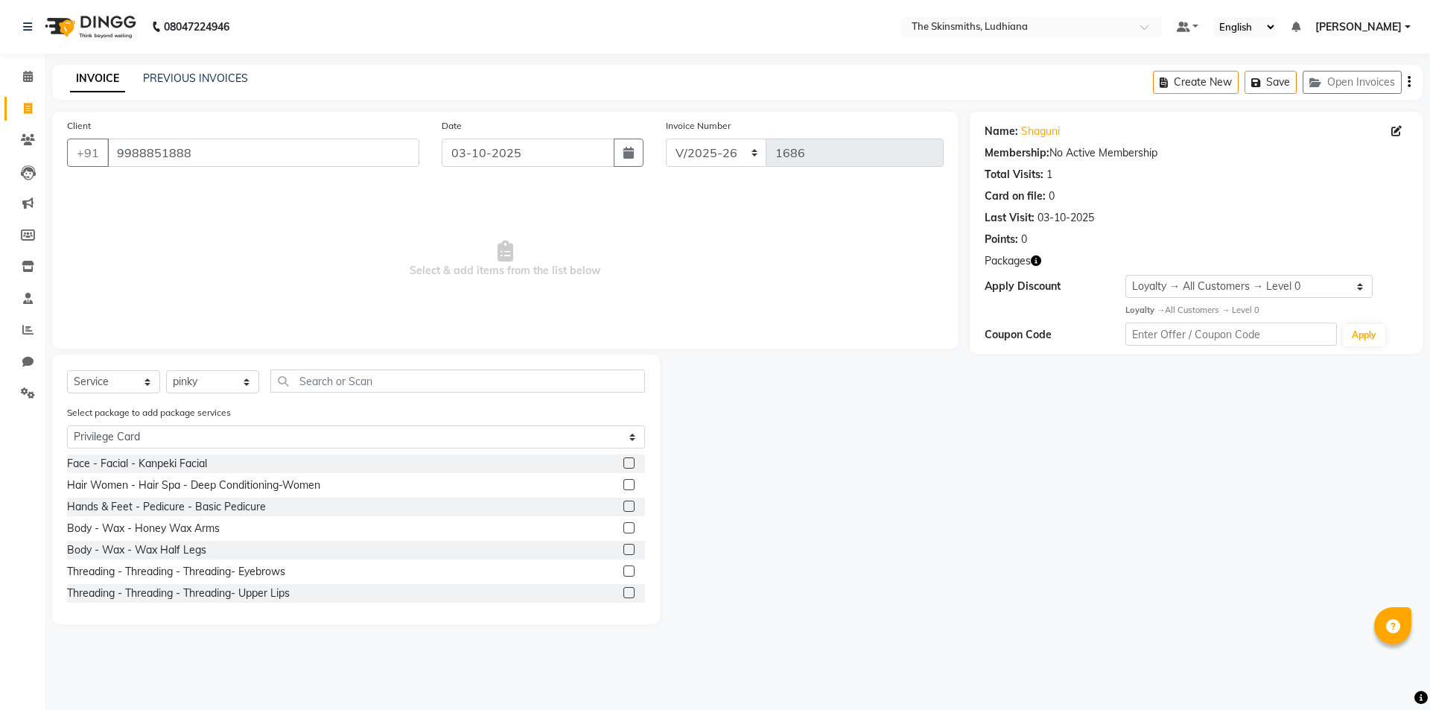
click at [623, 529] on label at bounding box center [628, 527] width 11 height 11
click at [623, 529] on input "checkbox" at bounding box center [628, 528] width 10 height 10
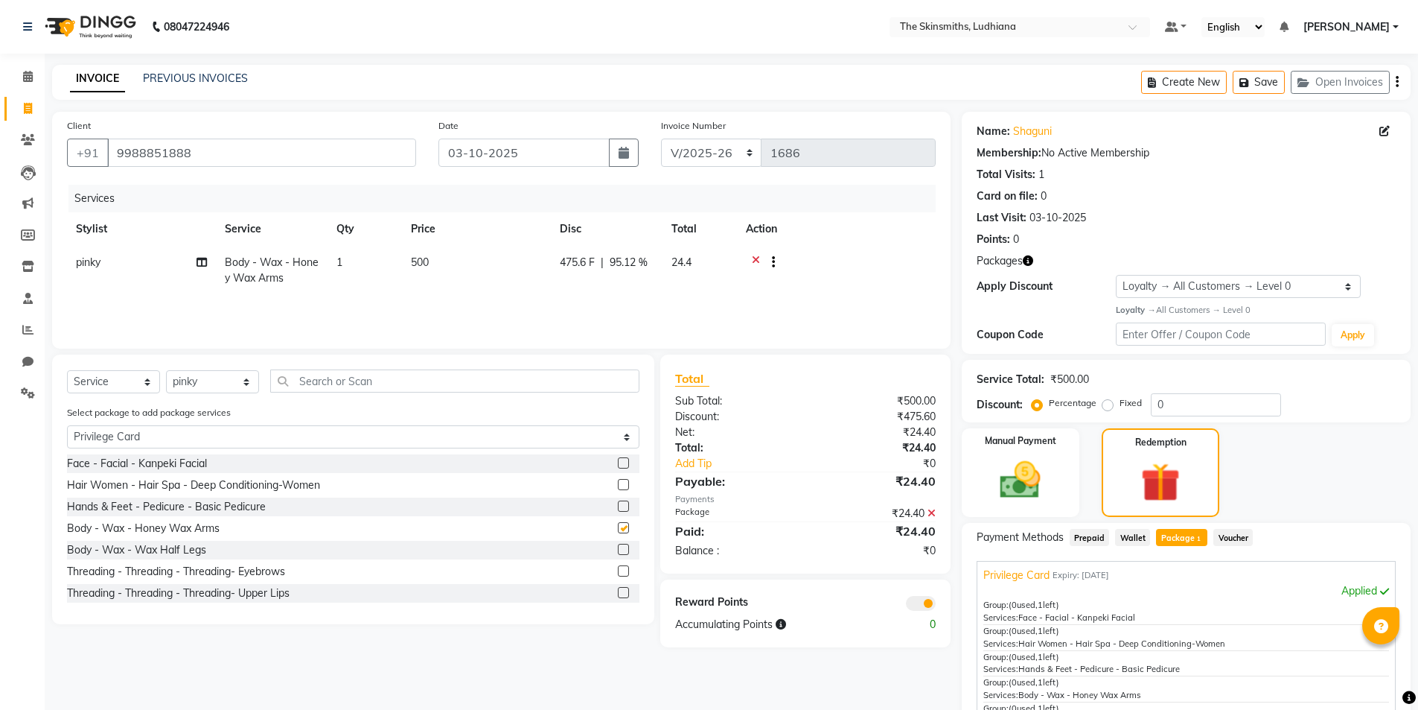
click at [618, 526] on label at bounding box center [623, 527] width 11 height 11
click at [618, 526] on input "checkbox" at bounding box center [623, 528] width 10 height 10
checkbox input "false"
click at [618, 548] on label at bounding box center [623, 549] width 11 height 11
click at [618, 548] on input "checkbox" at bounding box center [623, 550] width 10 height 10
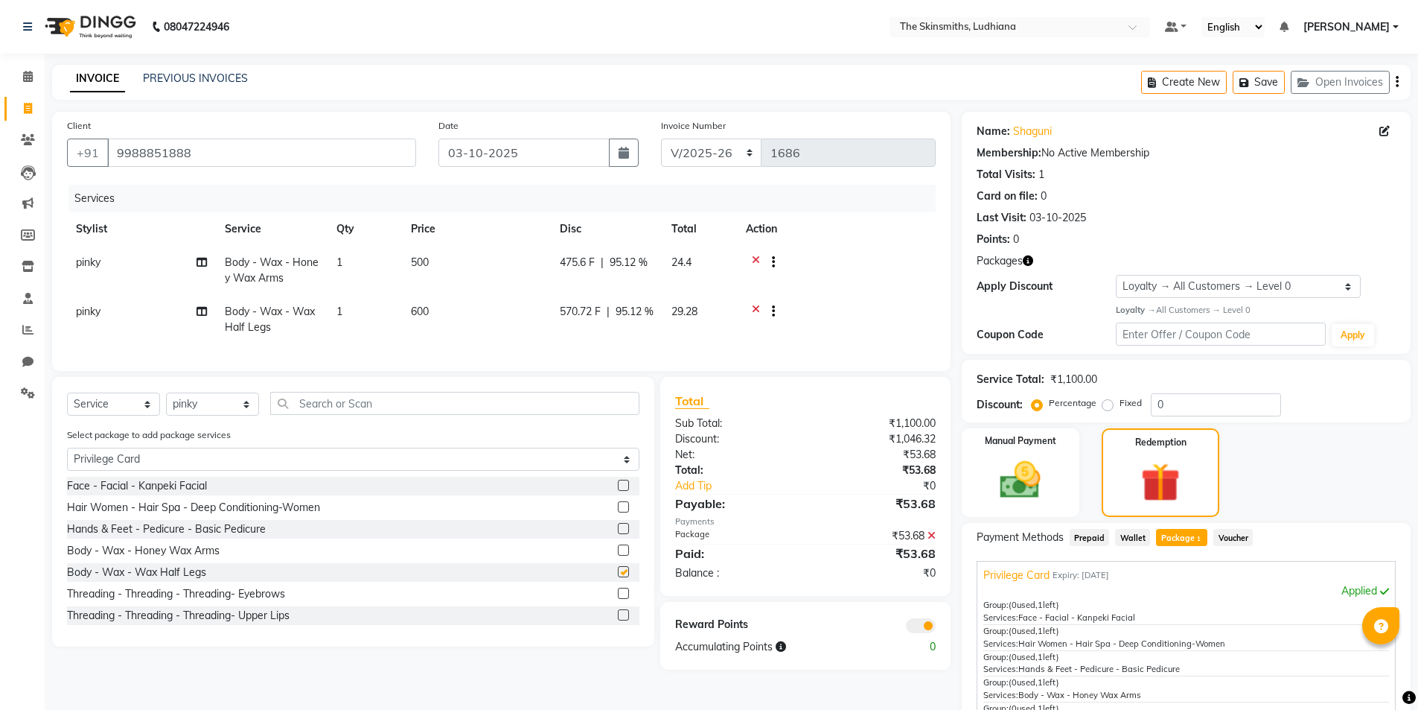
checkbox input "false"
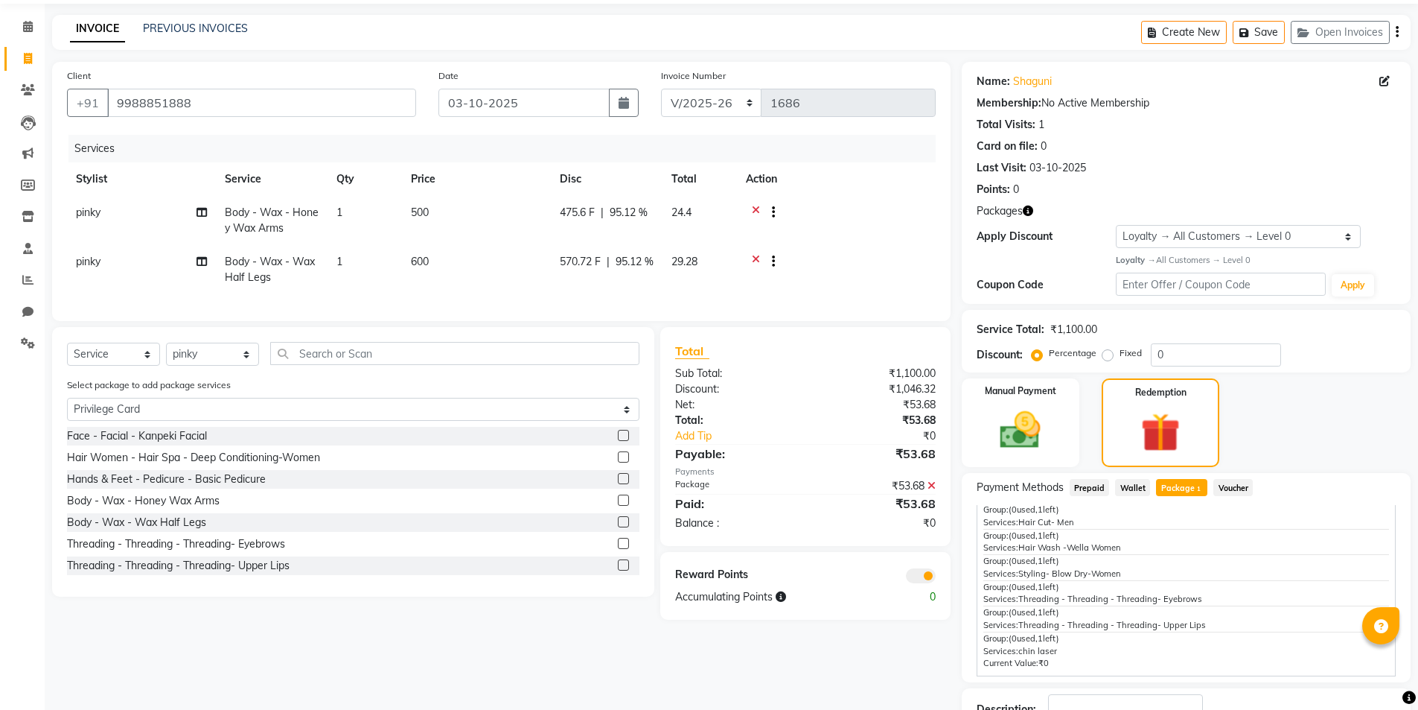
scroll to position [159, 0]
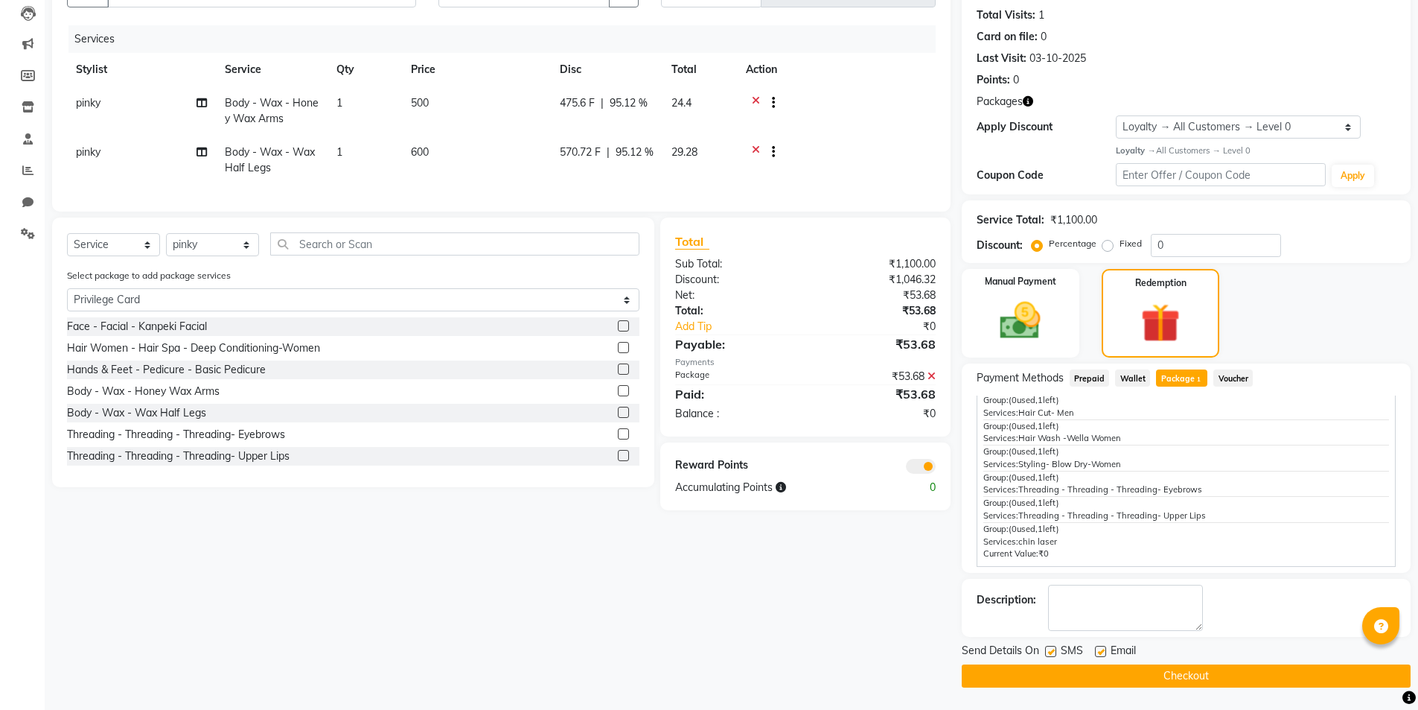
click at [1240, 669] on button "Checkout" at bounding box center [1186, 675] width 449 height 23
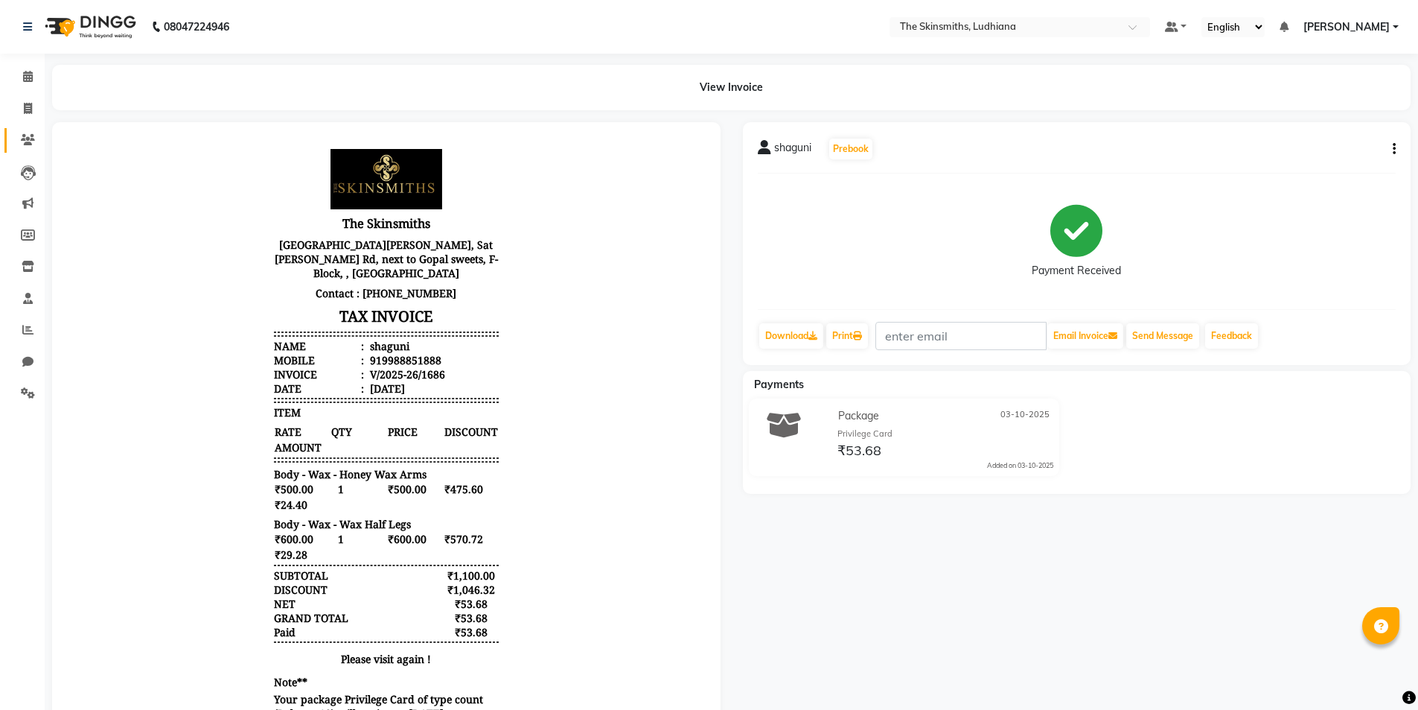
click at [25, 141] on icon at bounding box center [28, 139] width 14 height 11
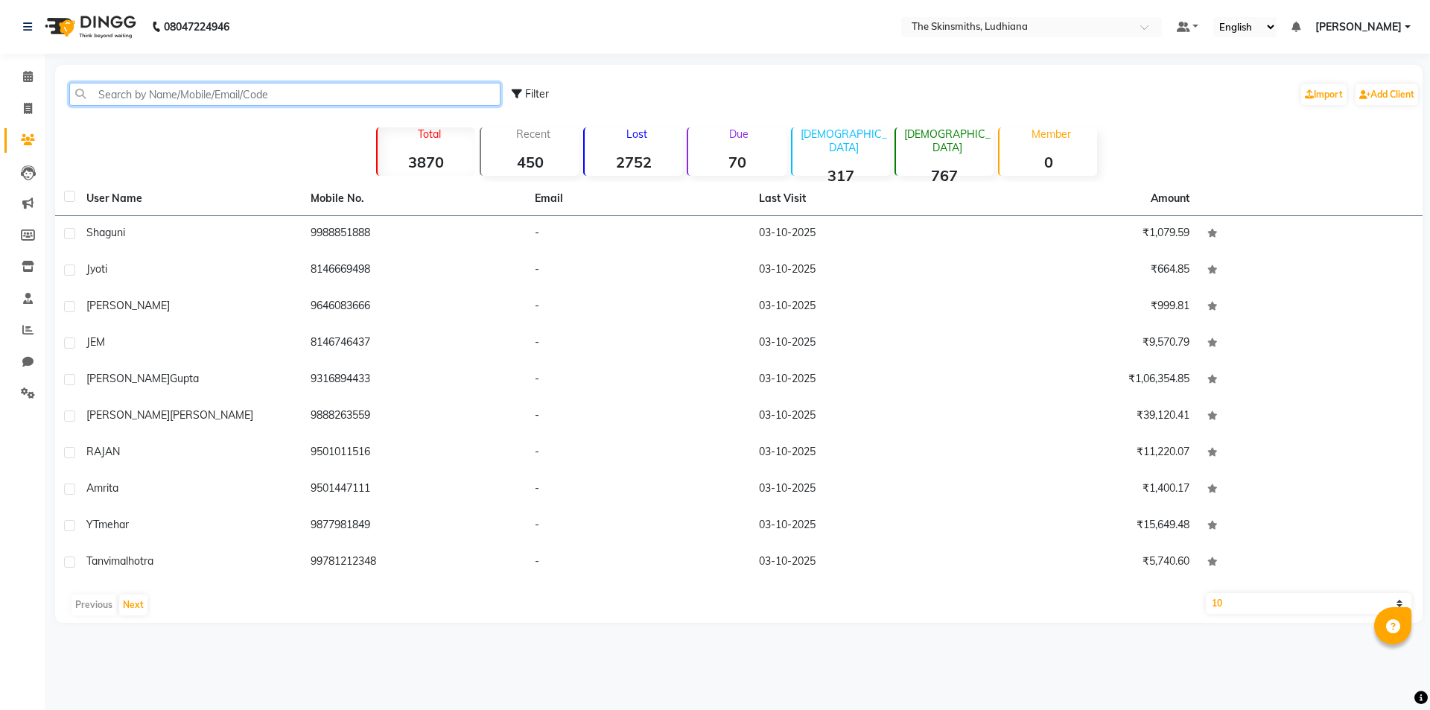
click at [199, 92] on input "text" at bounding box center [284, 94] width 431 height 23
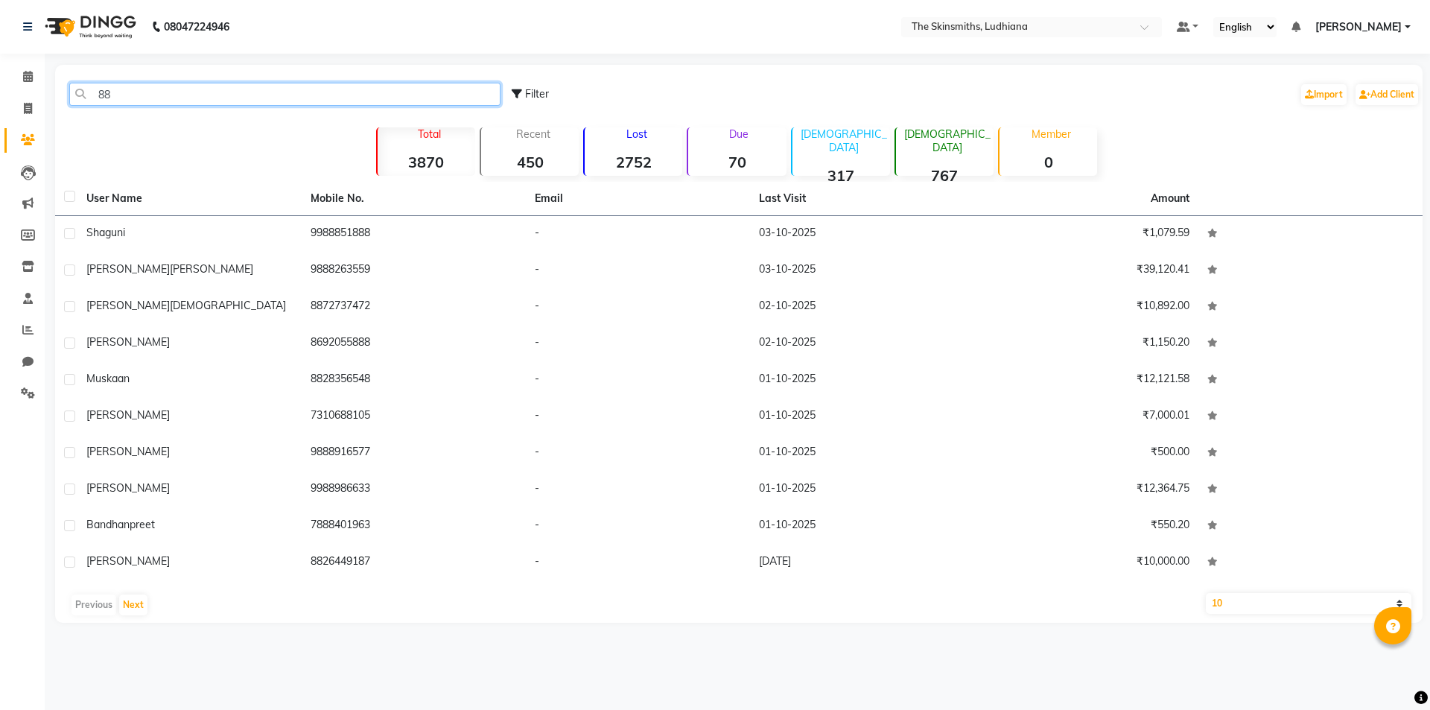
type input "8"
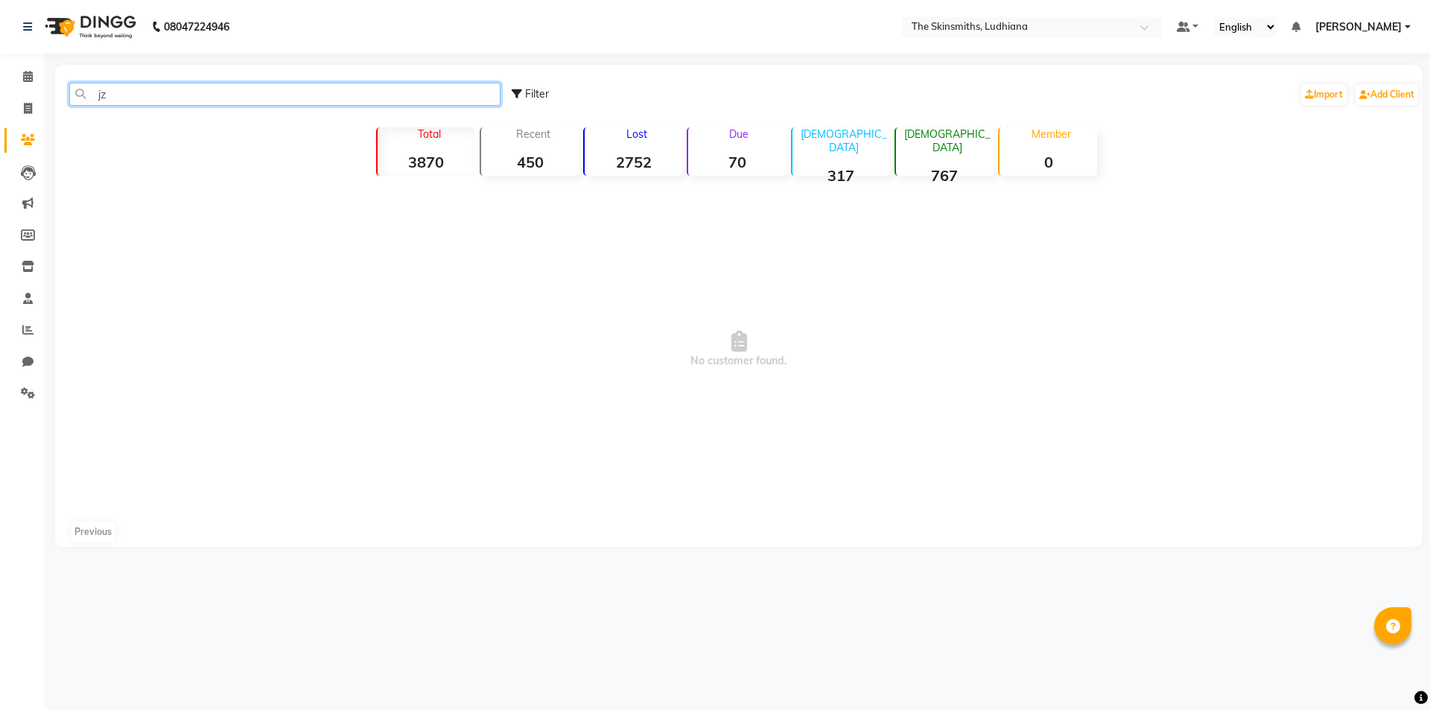
type input "j"
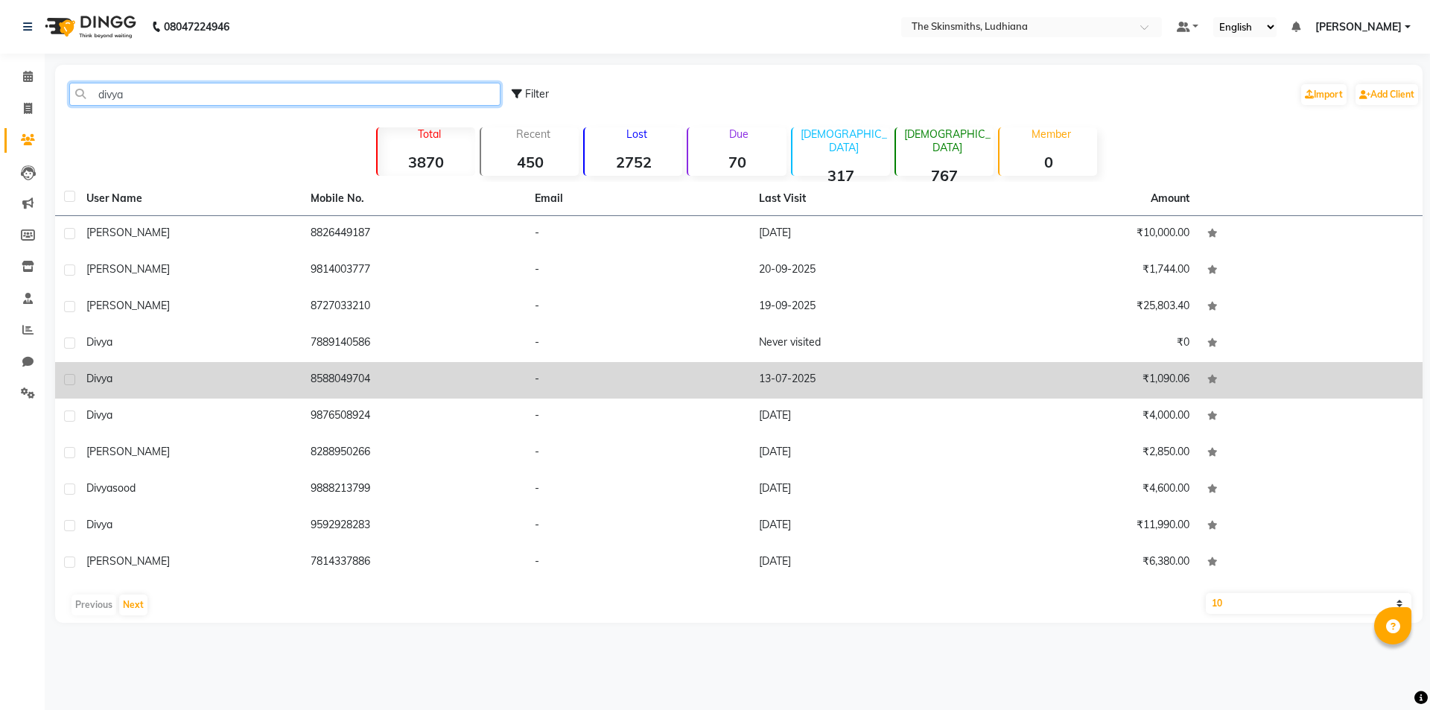
type input "divya"
click at [804, 371] on td "13-07-2025" at bounding box center [862, 380] width 224 height 36
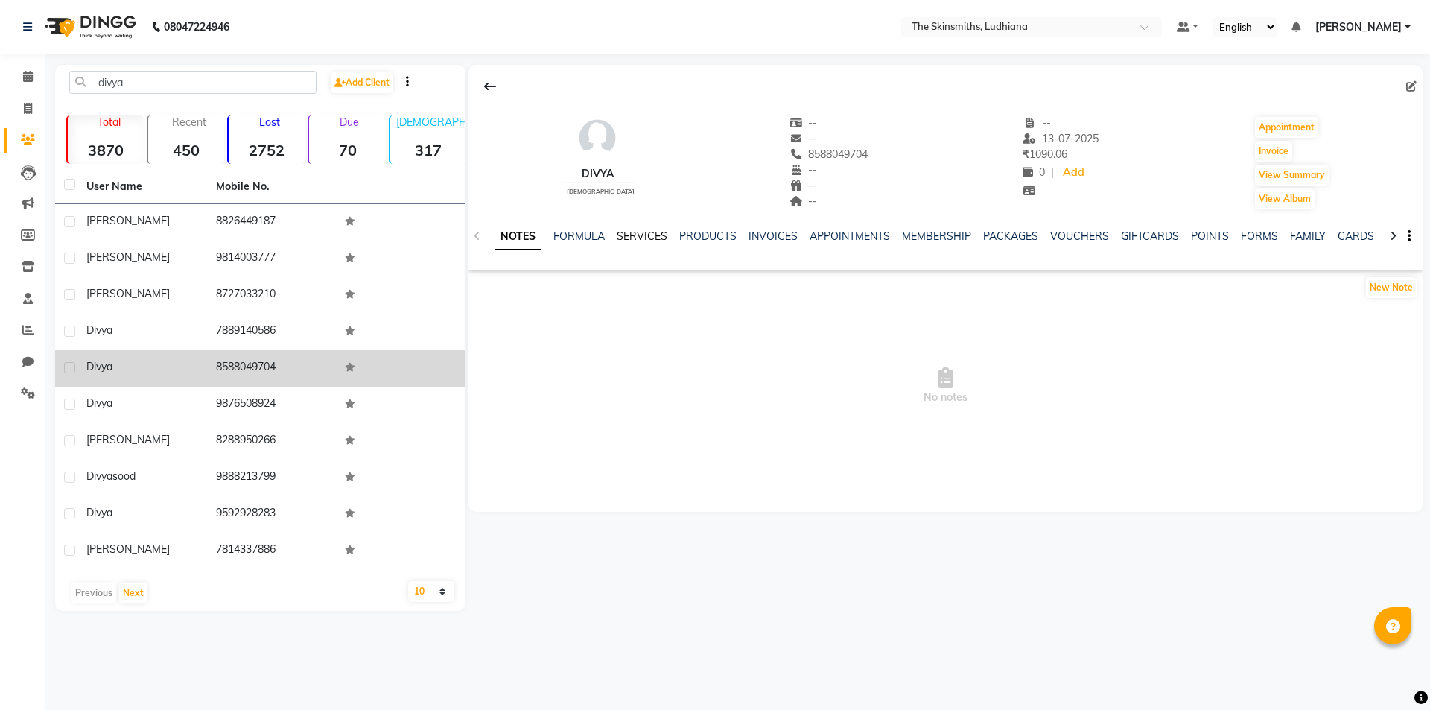
click at [634, 239] on link "SERVICES" at bounding box center [642, 235] width 51 height 13
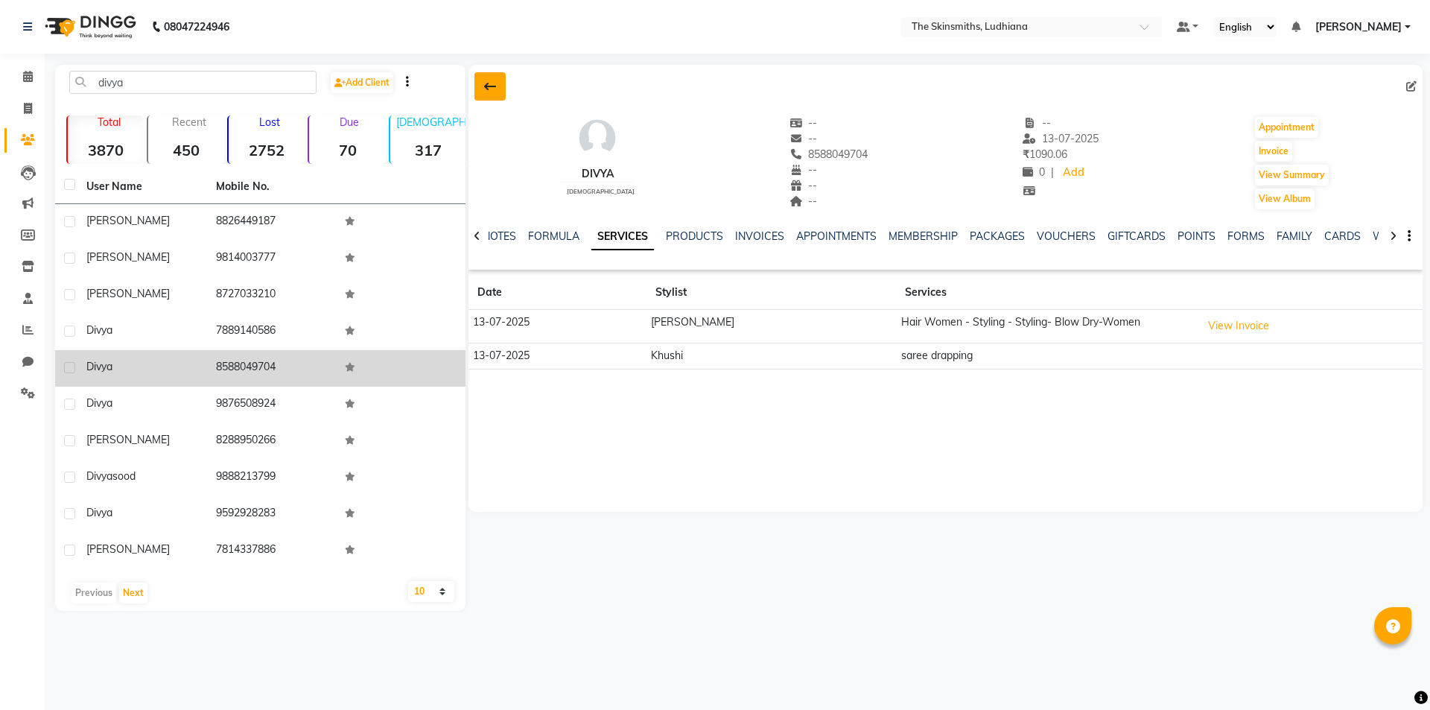
click at [489, 87] on icon at bounding box center [490, 86] width 12 height 12
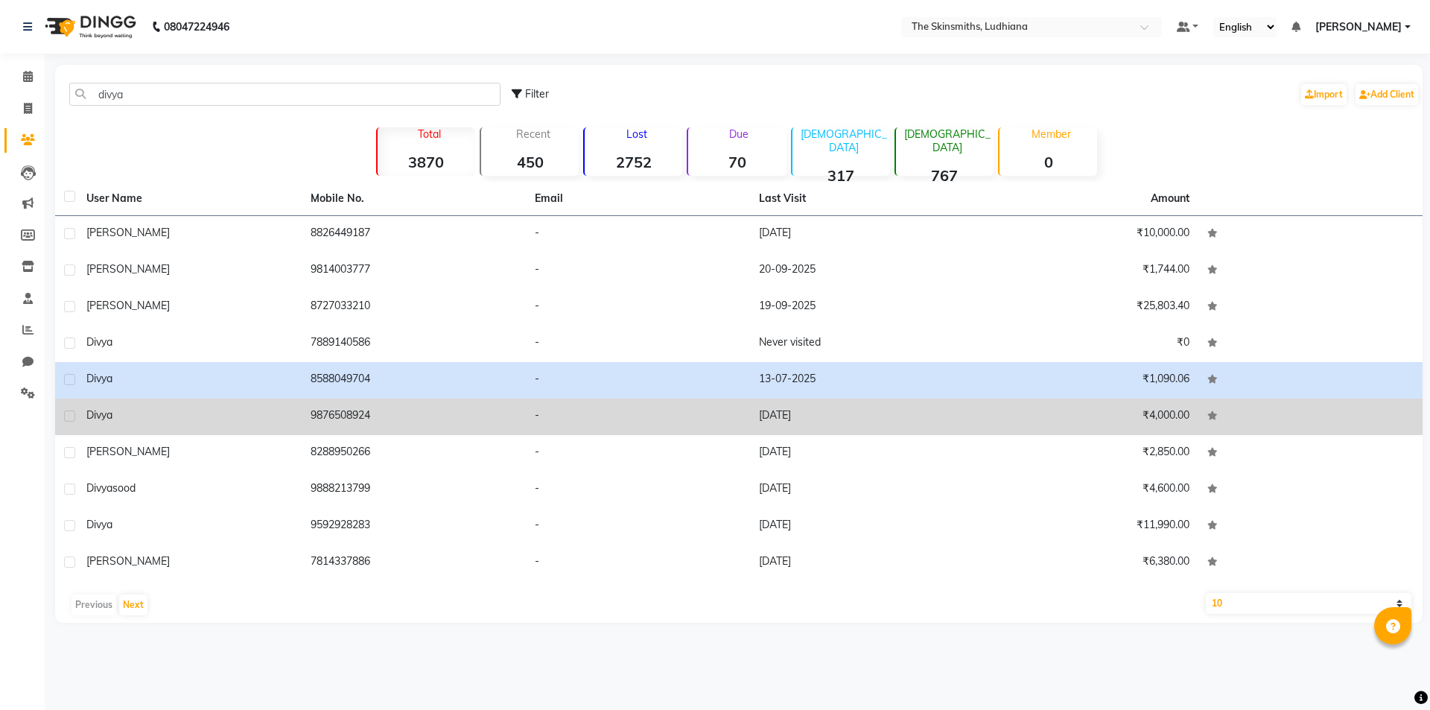
click at [820, 418] on td "25-05-2025" at bounding box center [862, 416] width 224 height 36
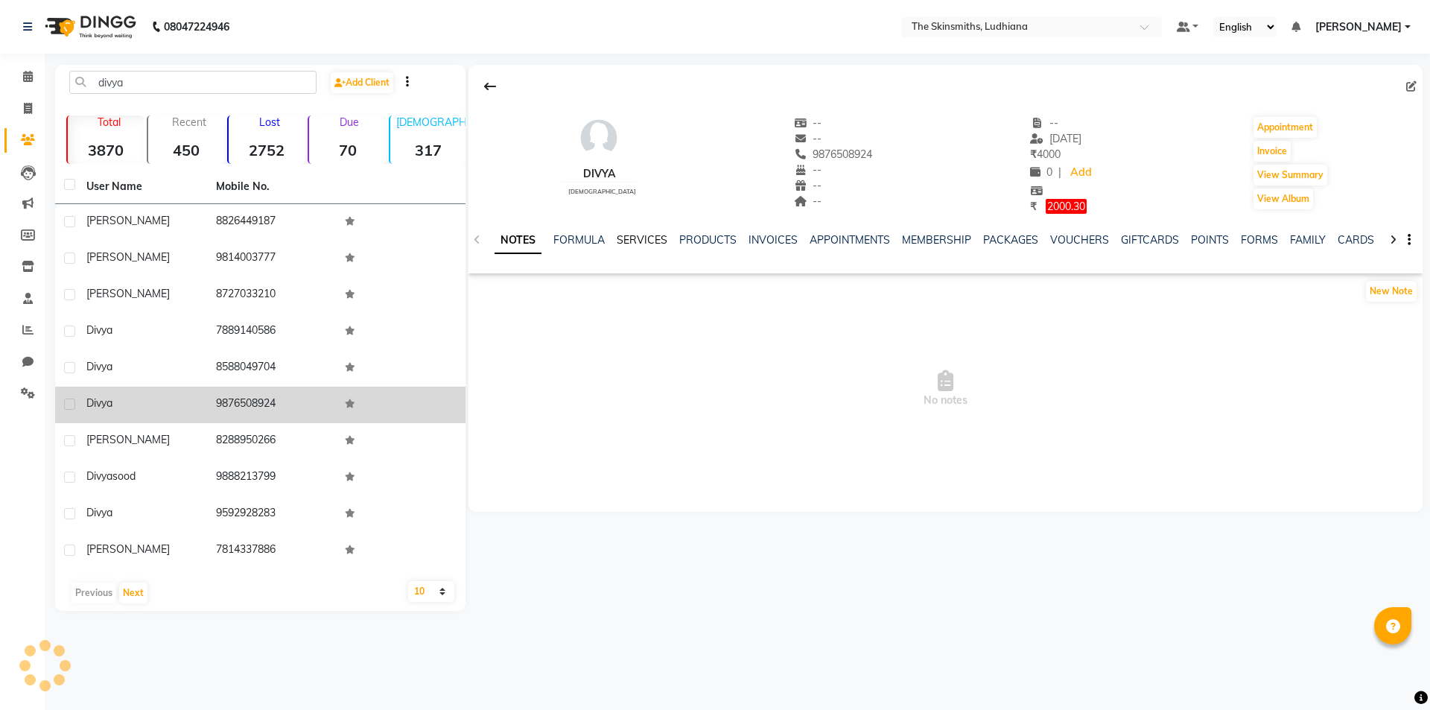
click at [642, 241] on link "SERVICES" at bounding box center [642, 239] width 51 height 13
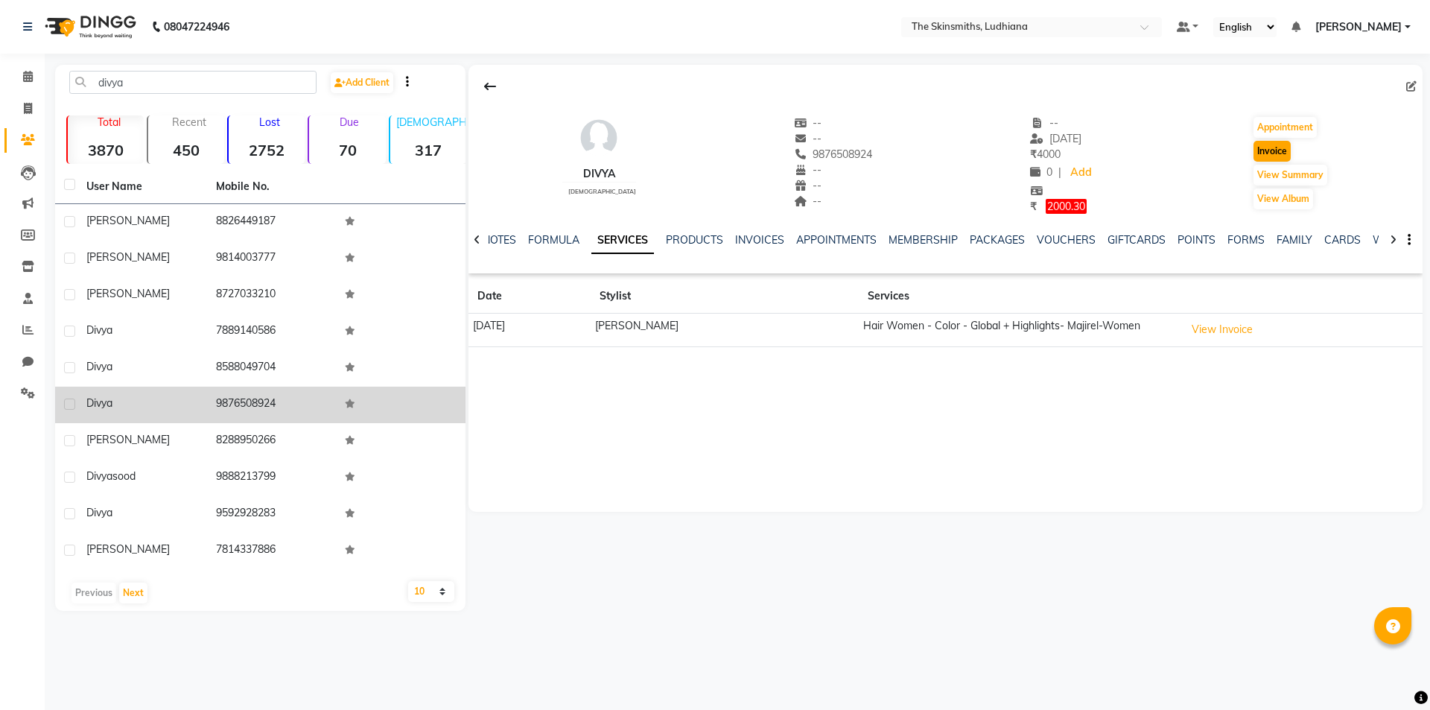
click at [1278, 150] on button "Invoice" at bounding box center [1271, 151] width 37 height 21
select select "service"
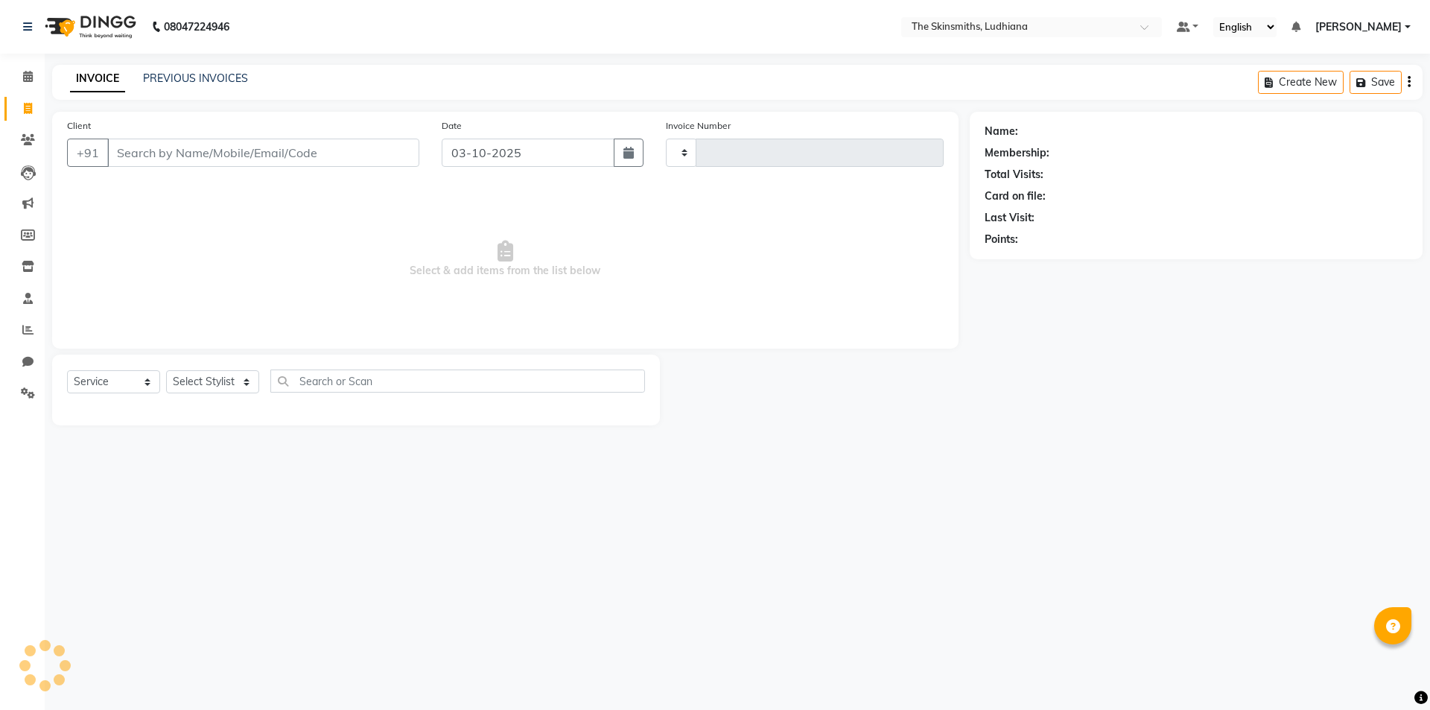
type input "1687"
select select "8115"
type input "9876508924"
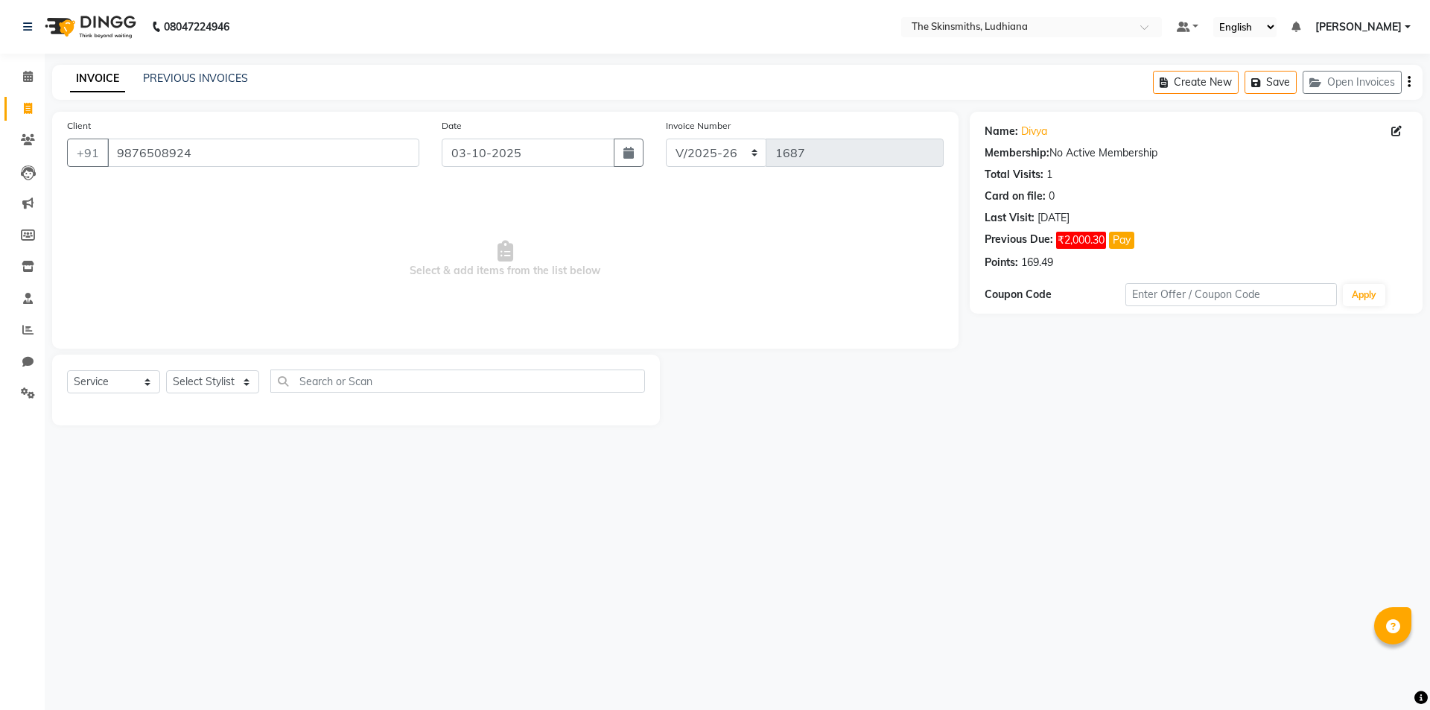
click at [1124, 243] on button "Pay" at bounding box center [1121, 240] width 25 height 17
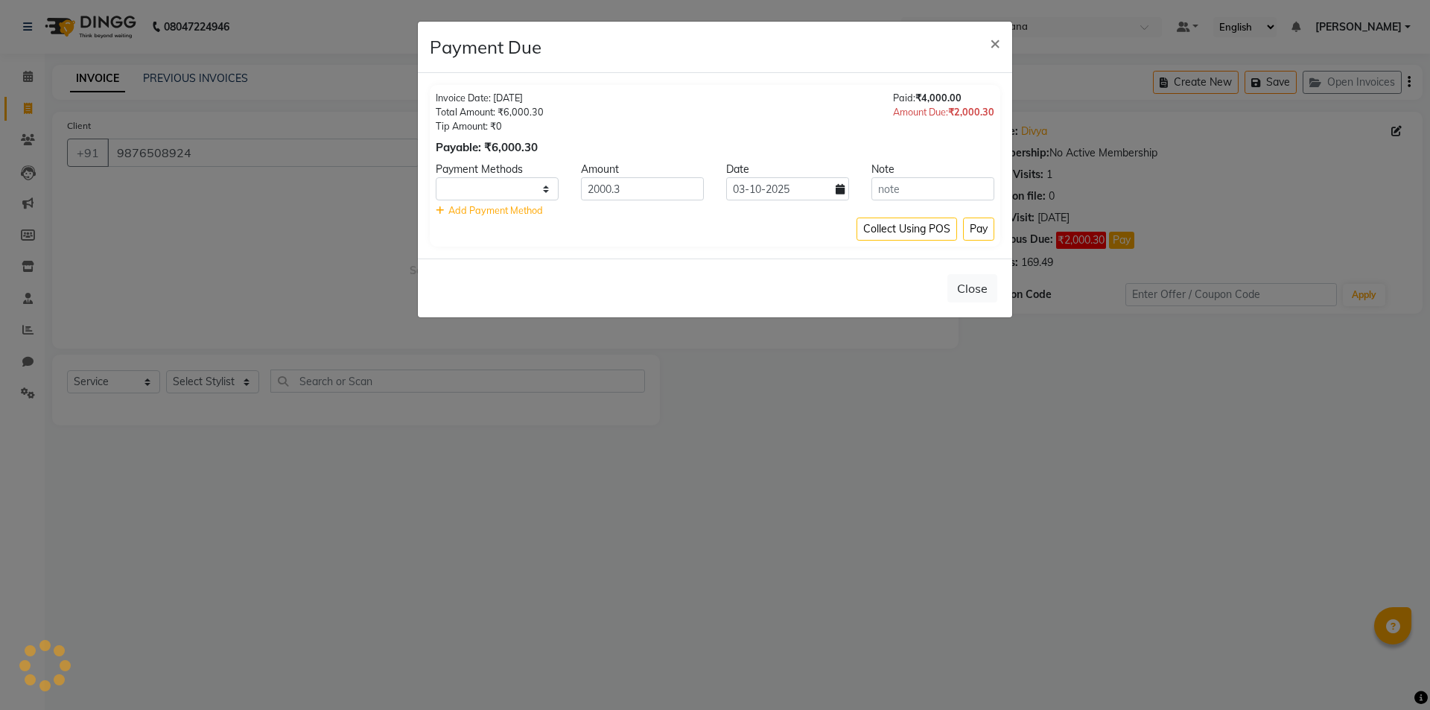
select select "1"
click at [831, 191] on input "03-10-2025" at bounding box center [787, 188] width 123 height 23
select select "10"
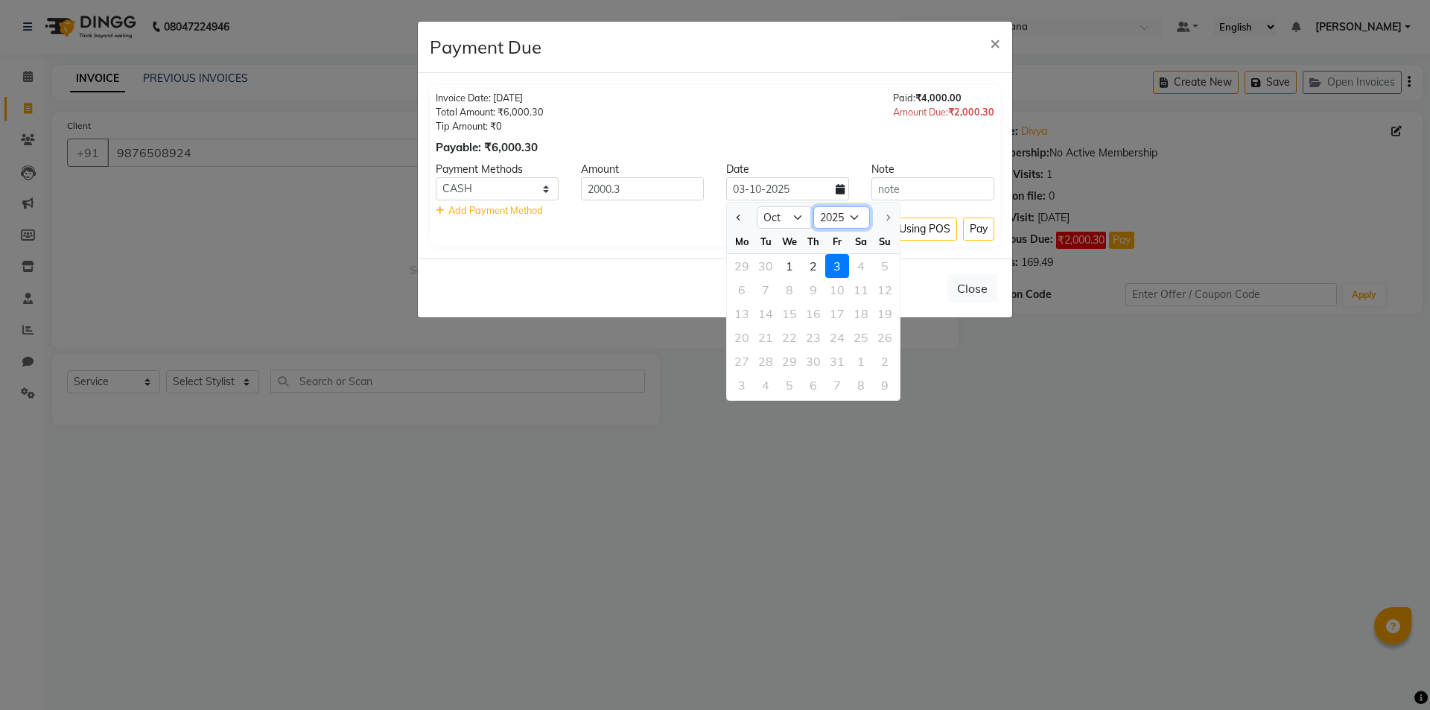
click at [858, 220] on select "2015 2016 2017 2018 2019 2020 2021 2022 2023 2024 2025" at bounding box center [841, 217] width 57 height 22
select select "2015"
click at [813, 206] on select "2015 2016 2017 2018 2019 2020 2021 2022 2023 2024 2025" at bounding box center [841, 217] width 57 height 22
click at [970, 229] on button "Pay" at bounding box center [978, 228] width 31 height 23
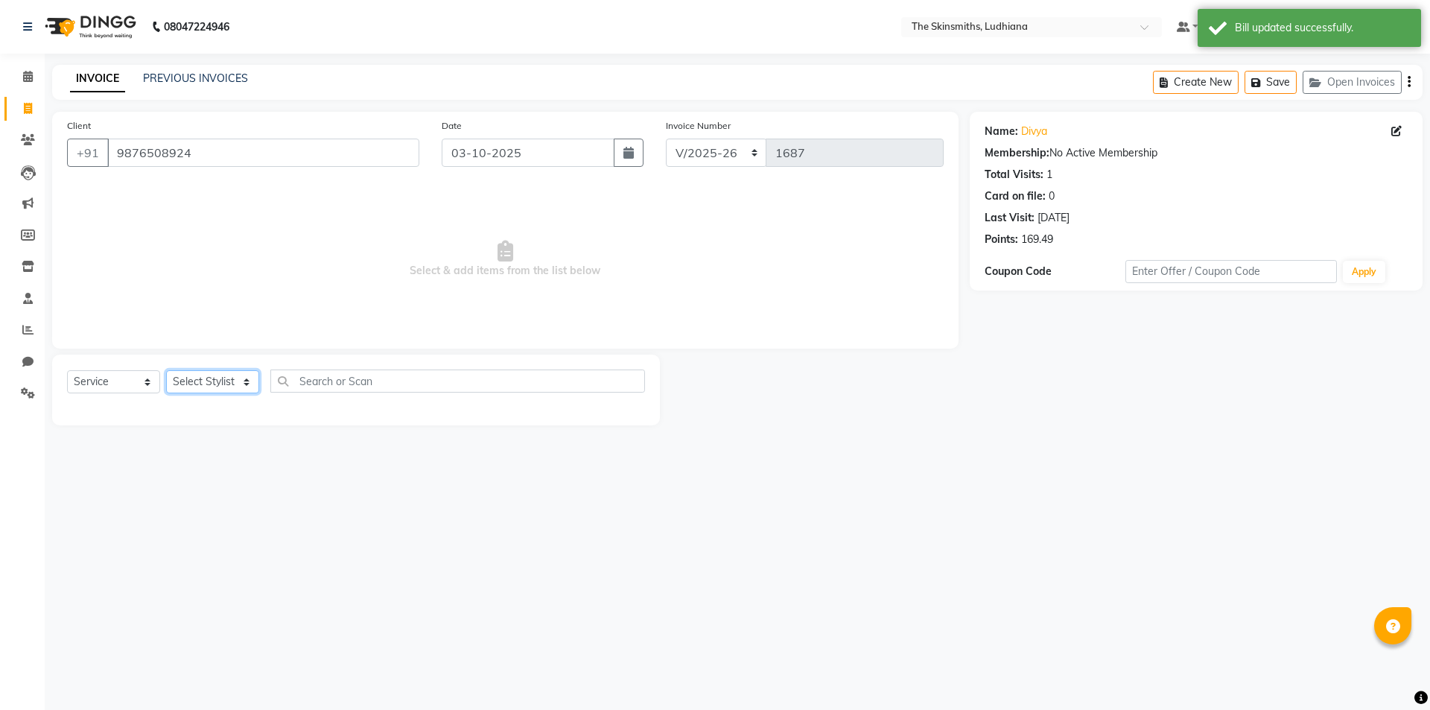
click at [237, 391] on select "Select Stylist Admin Ashu Bunty Dishika DIWAKAR Harish Karan Kawal Oberoi Khush…" at bounding box center [212, 381] width 93 height 23
select select "76547"
click at [166, 370] on select "Select Stylist Admin Ashu Bunty Dishika DIWAKAR Harish Karan Kawal Oberoi Khush…" at bounding box center [212, 381] width 93 height 23
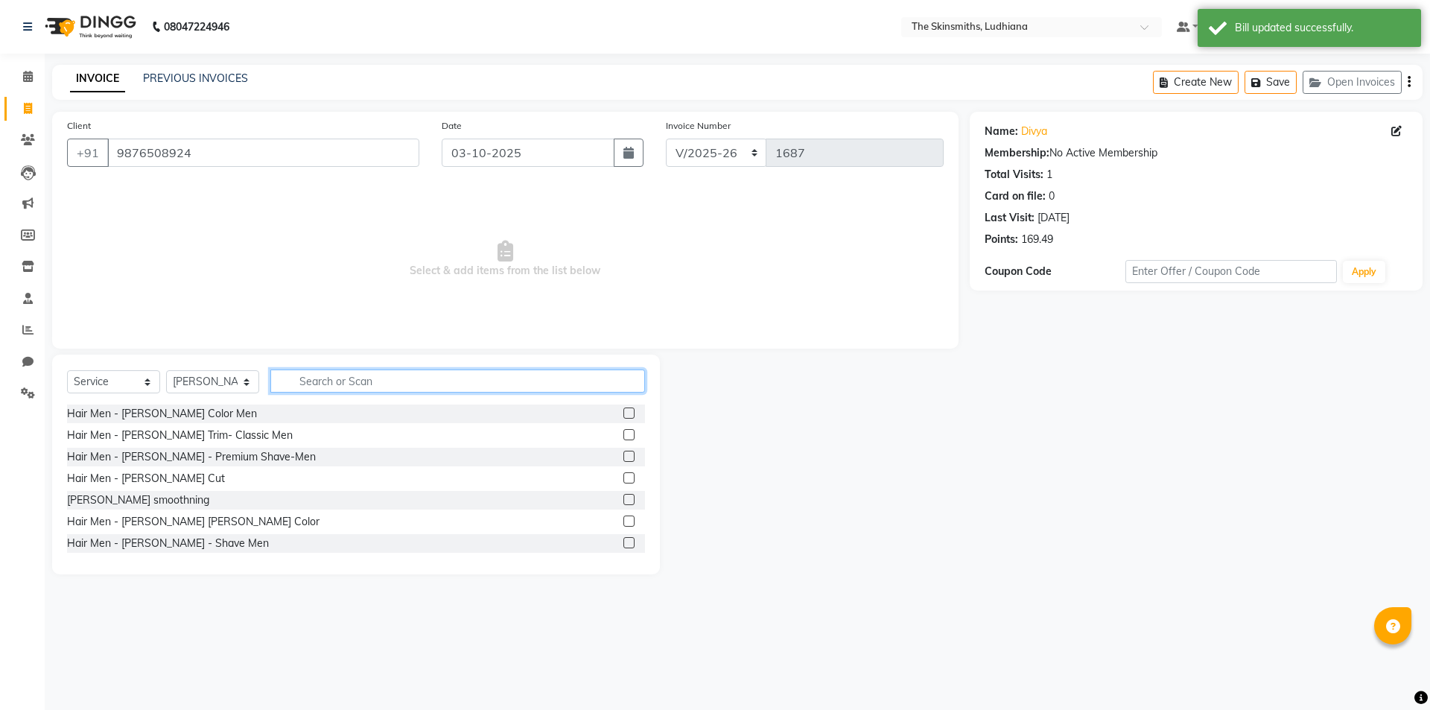
click at [444, 380] on input "text" at bounding box center [457, 380] width 375 height 23
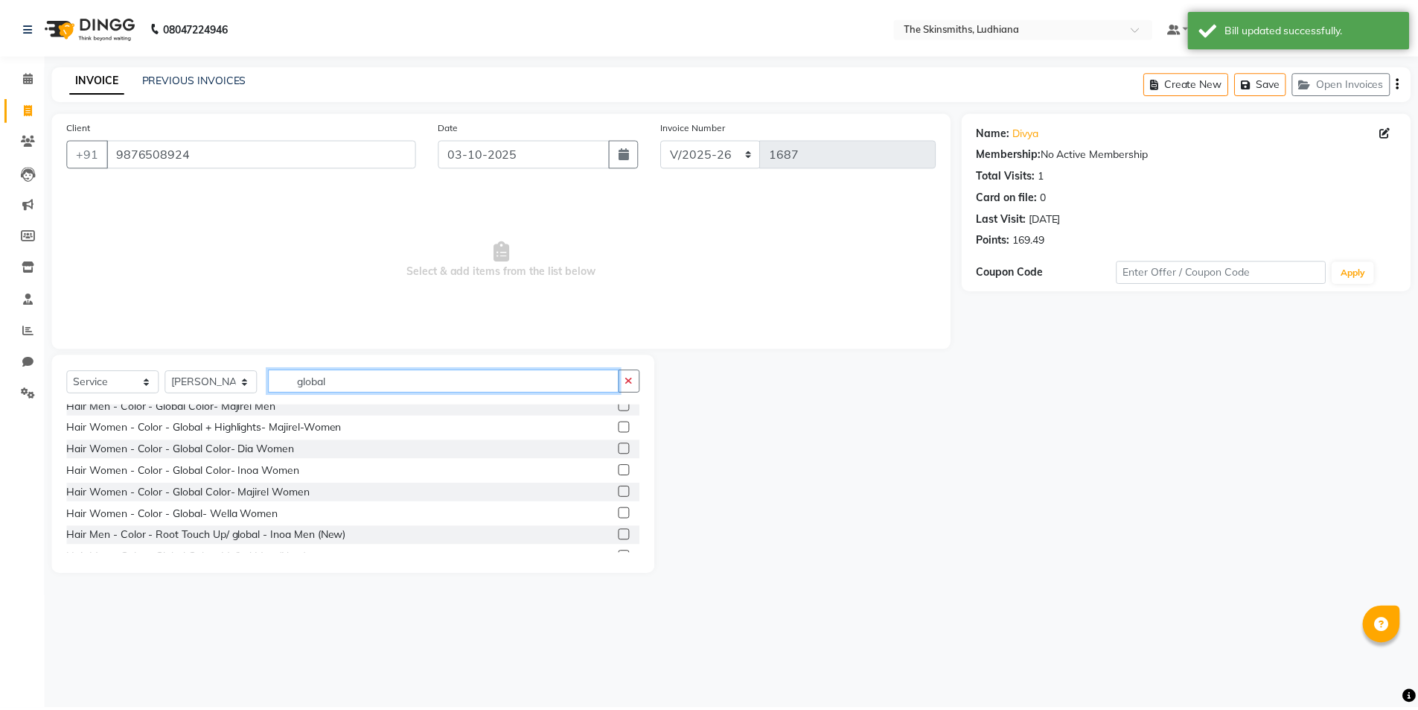
scroll to position [153, 0]
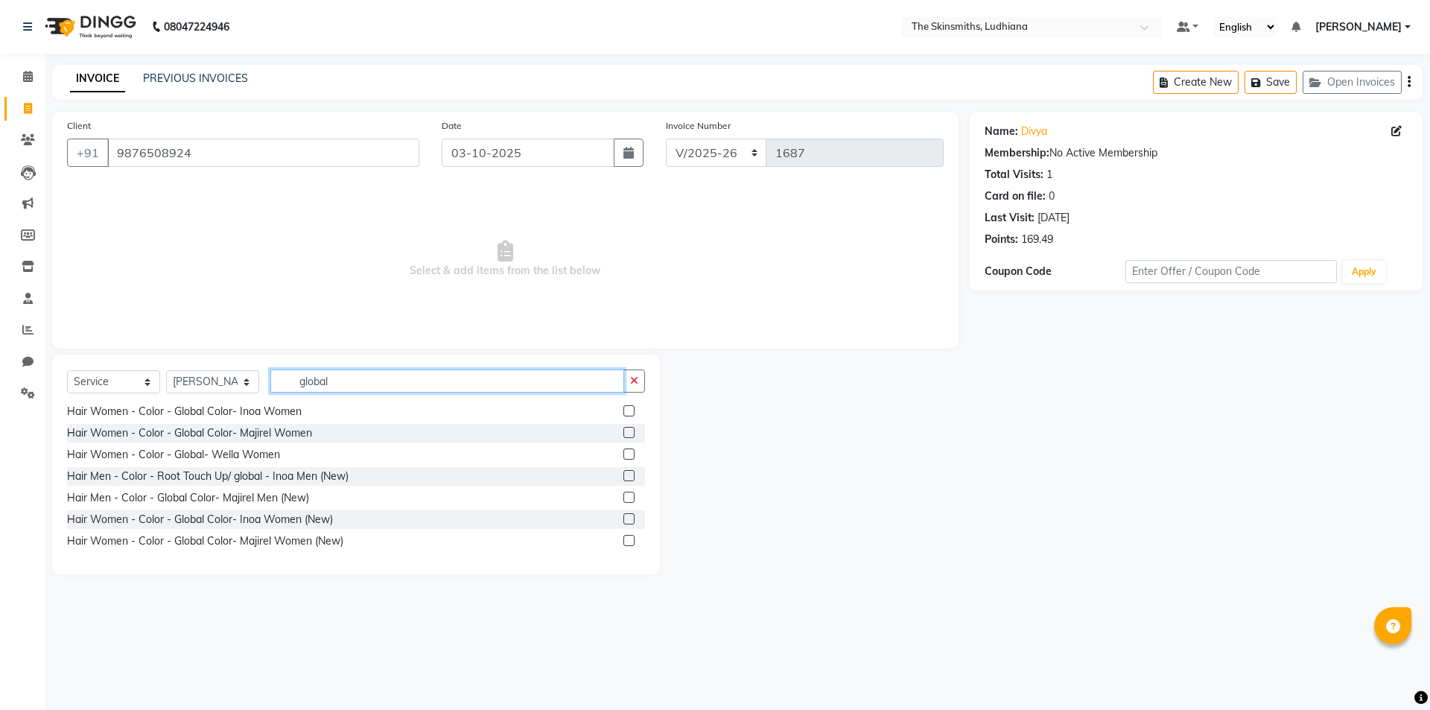
type input "global"
click at [623, 543] on label at bounding box center [628, 540] width 11 height 11
click at [623, 543] on input "checkbox" at bounding box center [628, 541] width 10 height 10
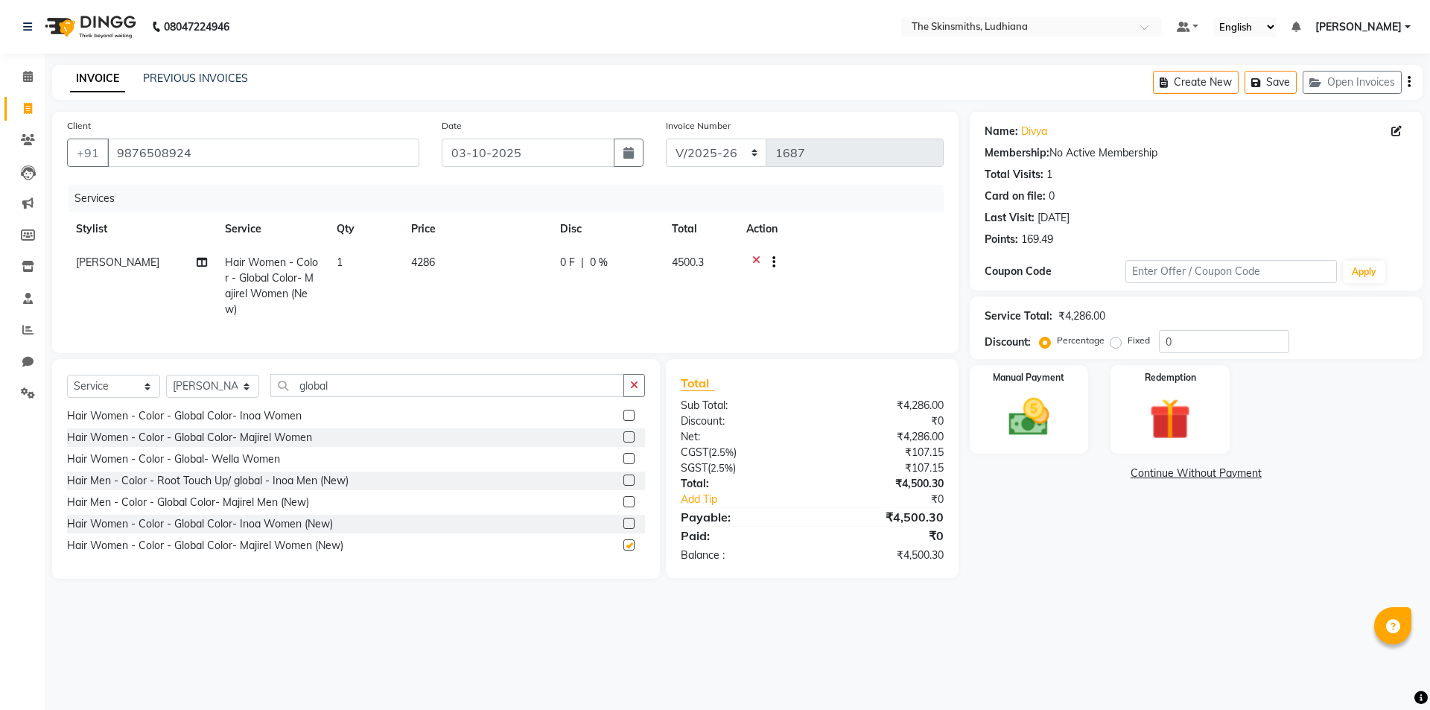
checkbox input "false"
click at [433, 261] on span "4286" at bounding box center [423, 261] width 24 height 13
select select "76547"
click at [522, 267] on input "4286" at bounding box center [546, 266] width 131 height 23
type input "4"
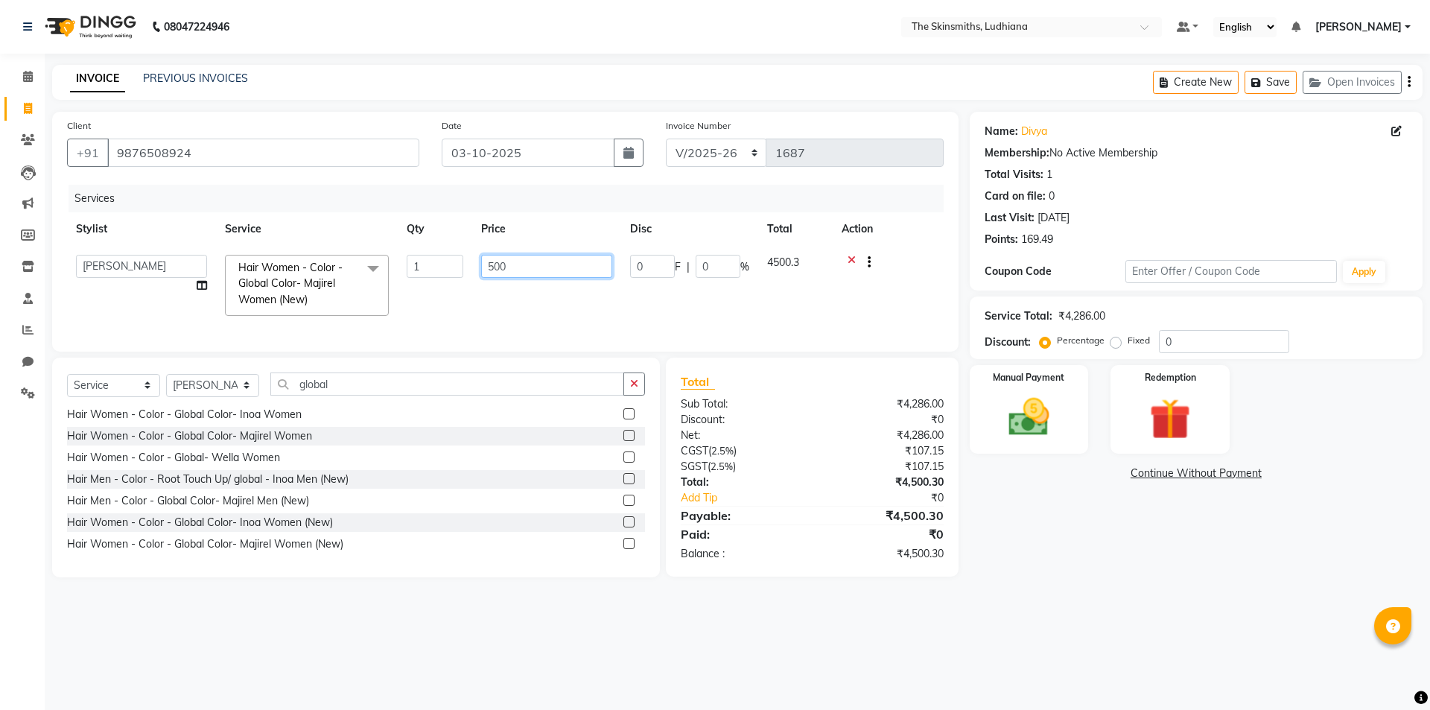
type input "5000"
click at [1063, 555] on div "Name: Divya Membership: No Active Membership Total Visits: 1 Card on file: 0 La…" at bounding box center [1201, 344] width 464 height 465
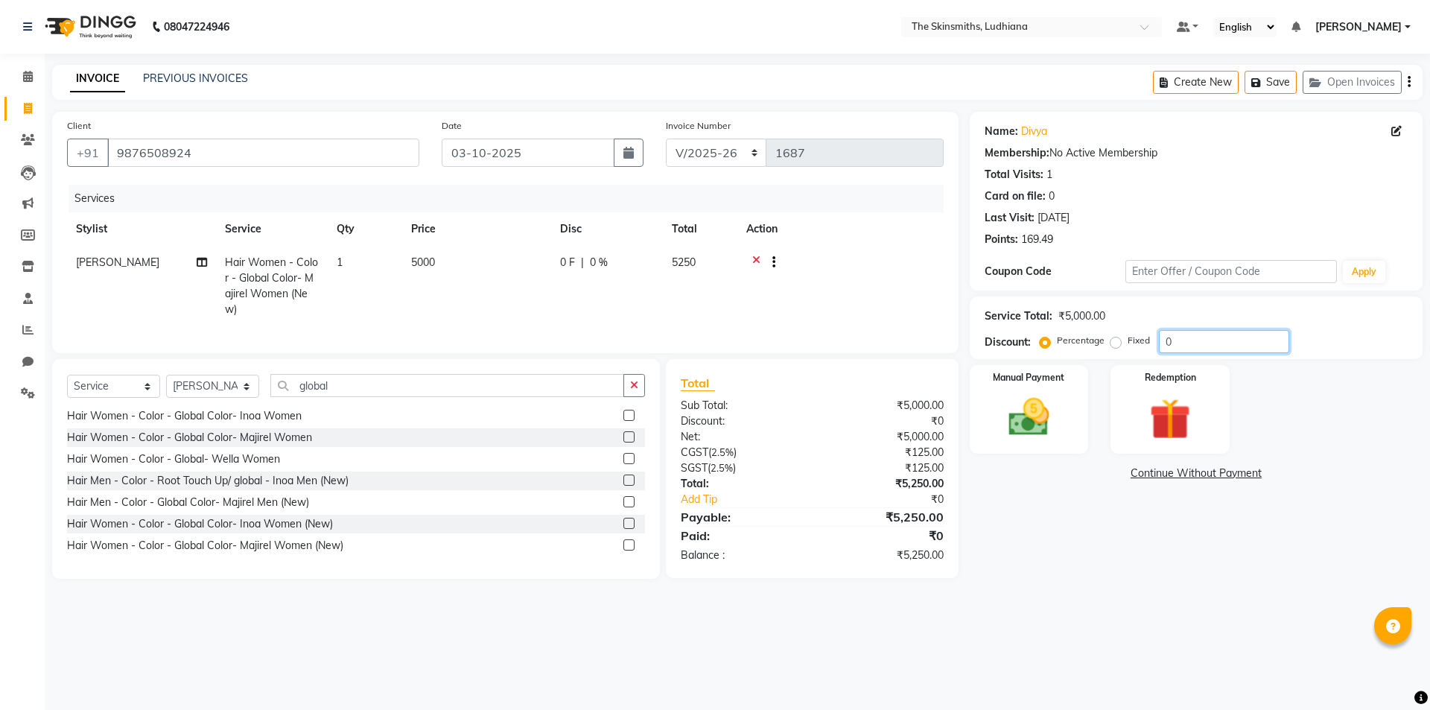
click at [1182, 338] on input "0" at bounding box center [1224, 341] width 130 height 23
click at [445, 265] on td "5000" at bounding box center [476, 286] width 149 height 80
select select "76547"
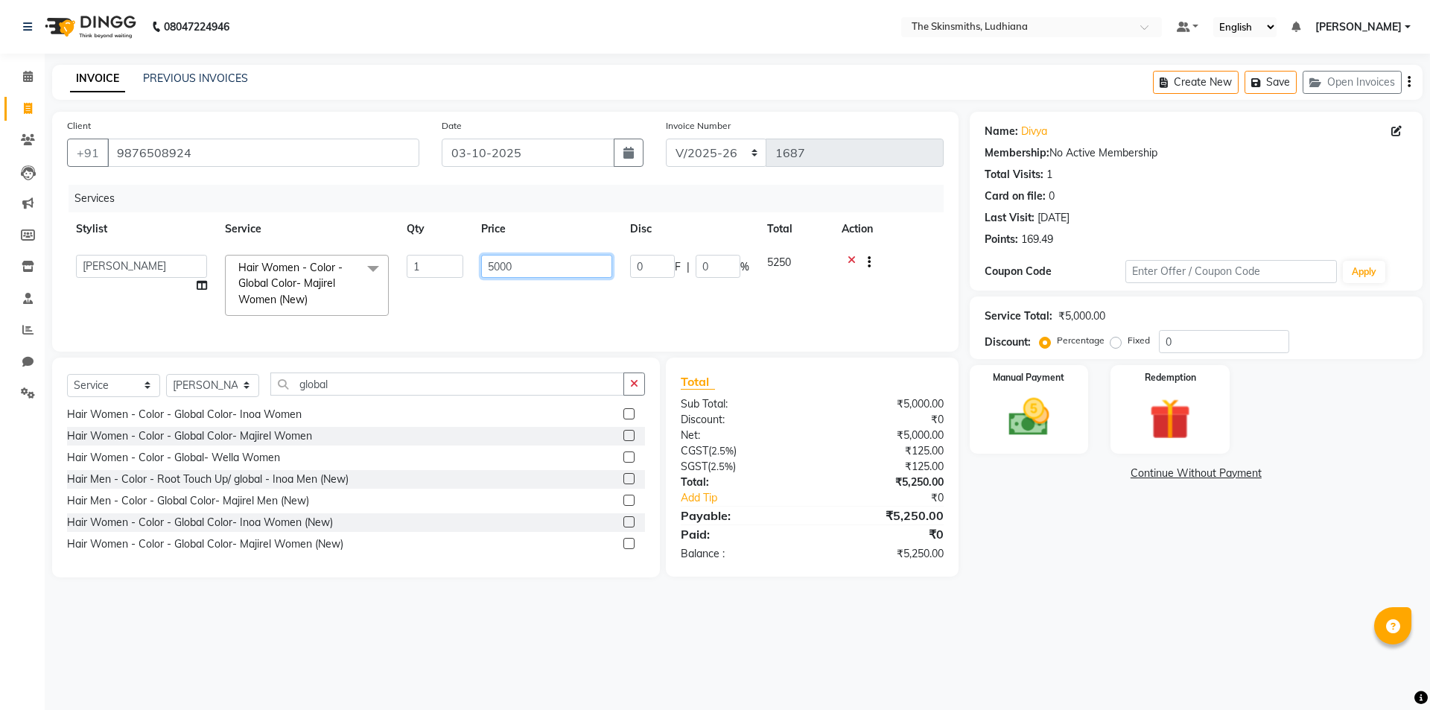
click at [529, 265] on input "5000" at bounding box center [546, 266] width 131 height 23
type input "5"
type input "4850"
click at [1092, 538] on div "Name: Divya Membership: No Active Membership Total Visits: 1 Card on file: 0 La…" at bounding box center [1201, 344] width 464 height 465
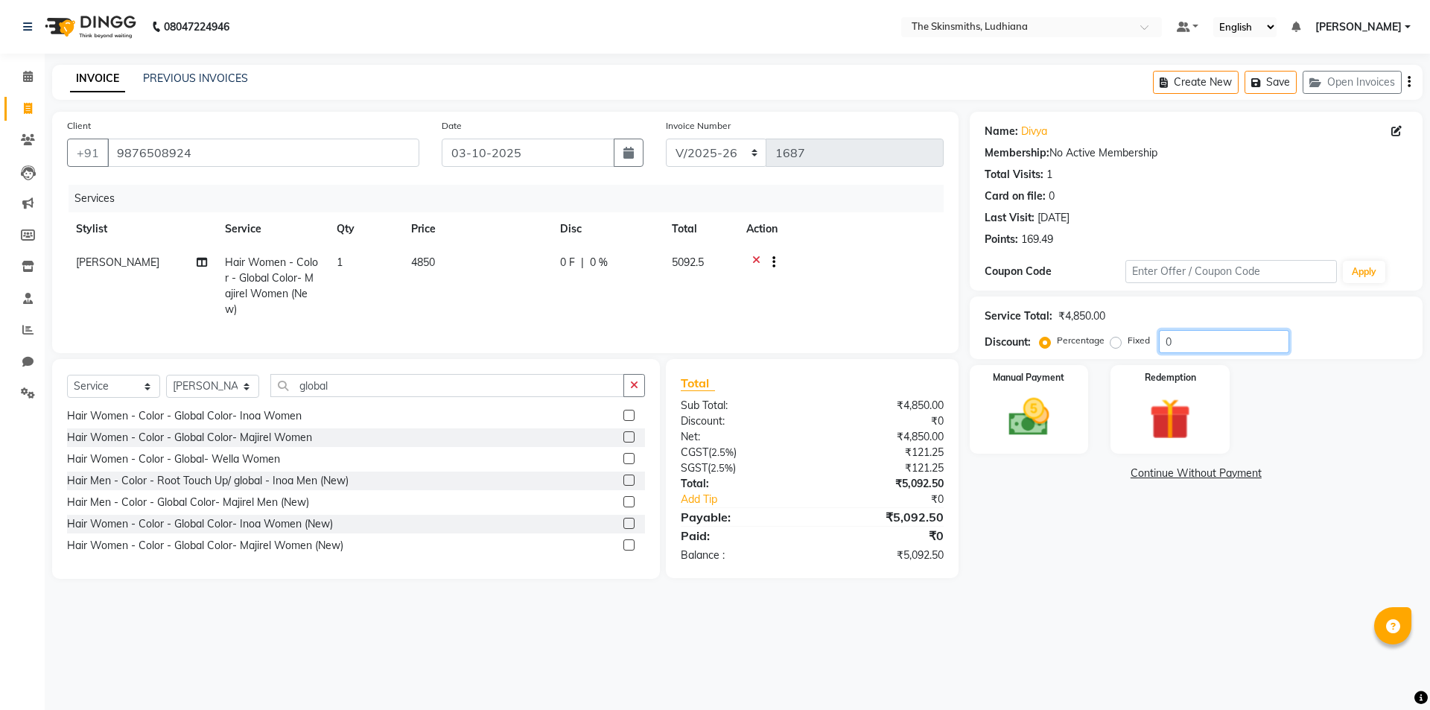
click at [1185, 346] on input "0" at bounding box center [1224, 341] width 130 height 23
type input "50"
click at [442, 258] on td "4850" at bounding box center [476, 286] width 149 height 80
select select "76547"
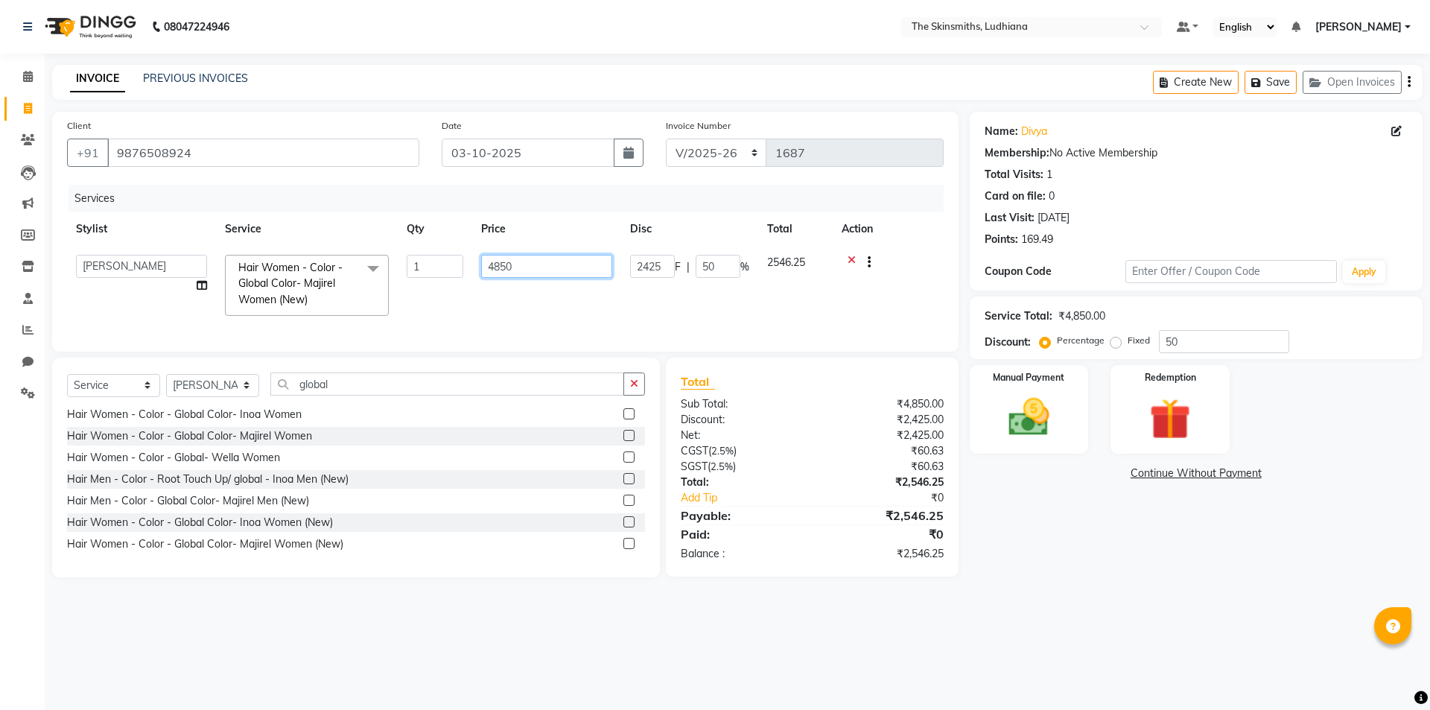
click at [543, 270] on input "4850" at bounding box center [546, 266] width 131 height 23
type input "4800"
click at [1086, 577] on div "Name: Divya Membership: No Active Membership Total Visits: 1 Card on file: 0 La…" at bounding box center [1201, 344] width 464 height 465
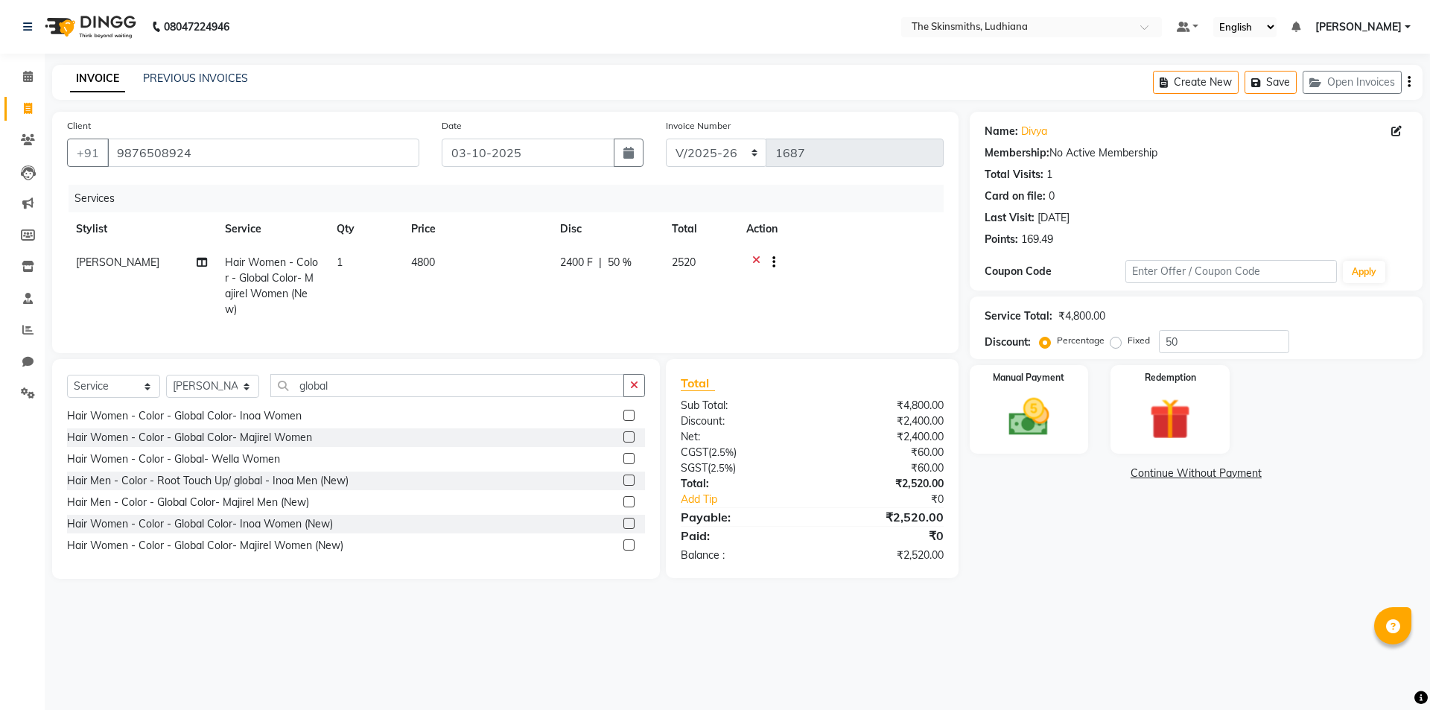
click at [447, 265] on td "4800" at bounding box center [476, 286] width 149 height 80
select select "76547"
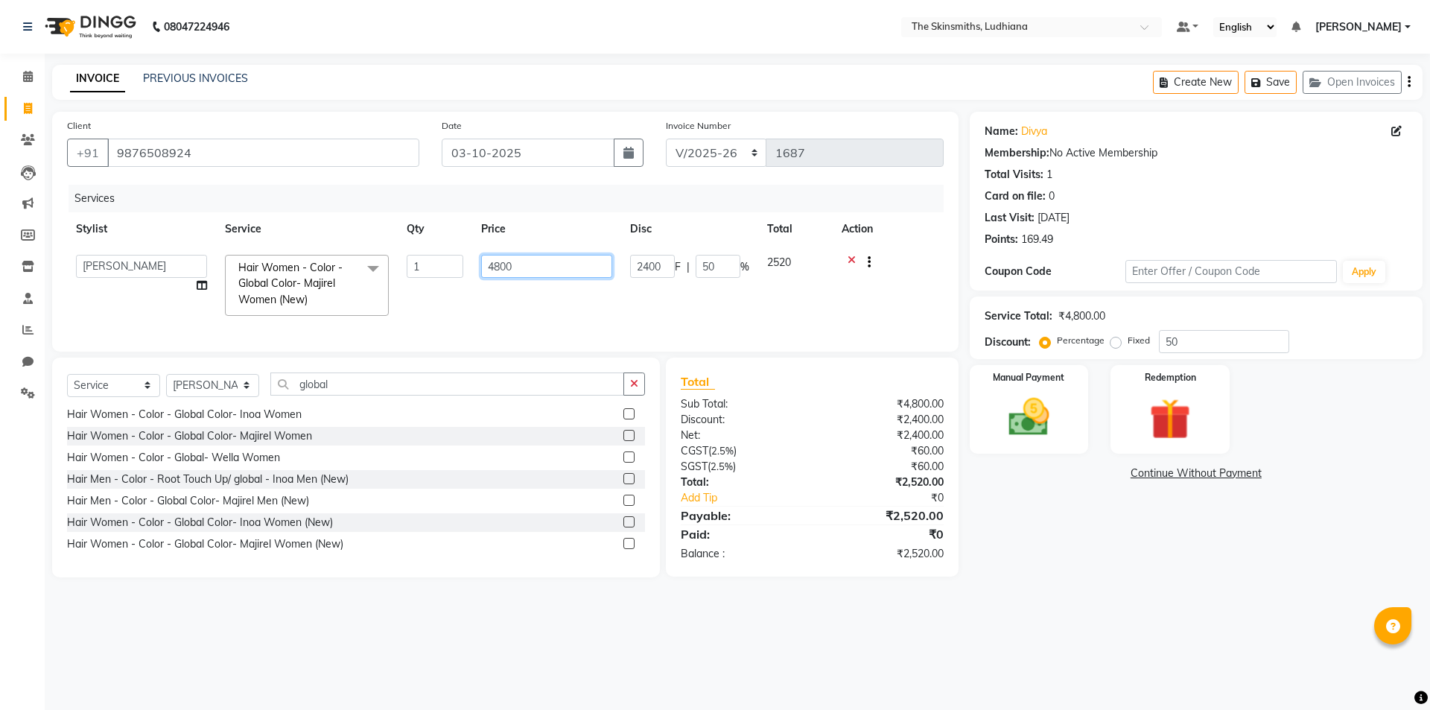
click at [527, 267] on input "4800" at bounding box center [546, 266] width 131 height 23
type input "4750"
click at [1037, 533] on div "Name: Divya Membership: No Active Membership Total Visits: 1 Card on file: 0 La…" at bounding box center [1201, 344] width 464 height 465
click at [442, 261] on td "4750" at bounding box center [476, 286] width 149 height 80
select select "76547"
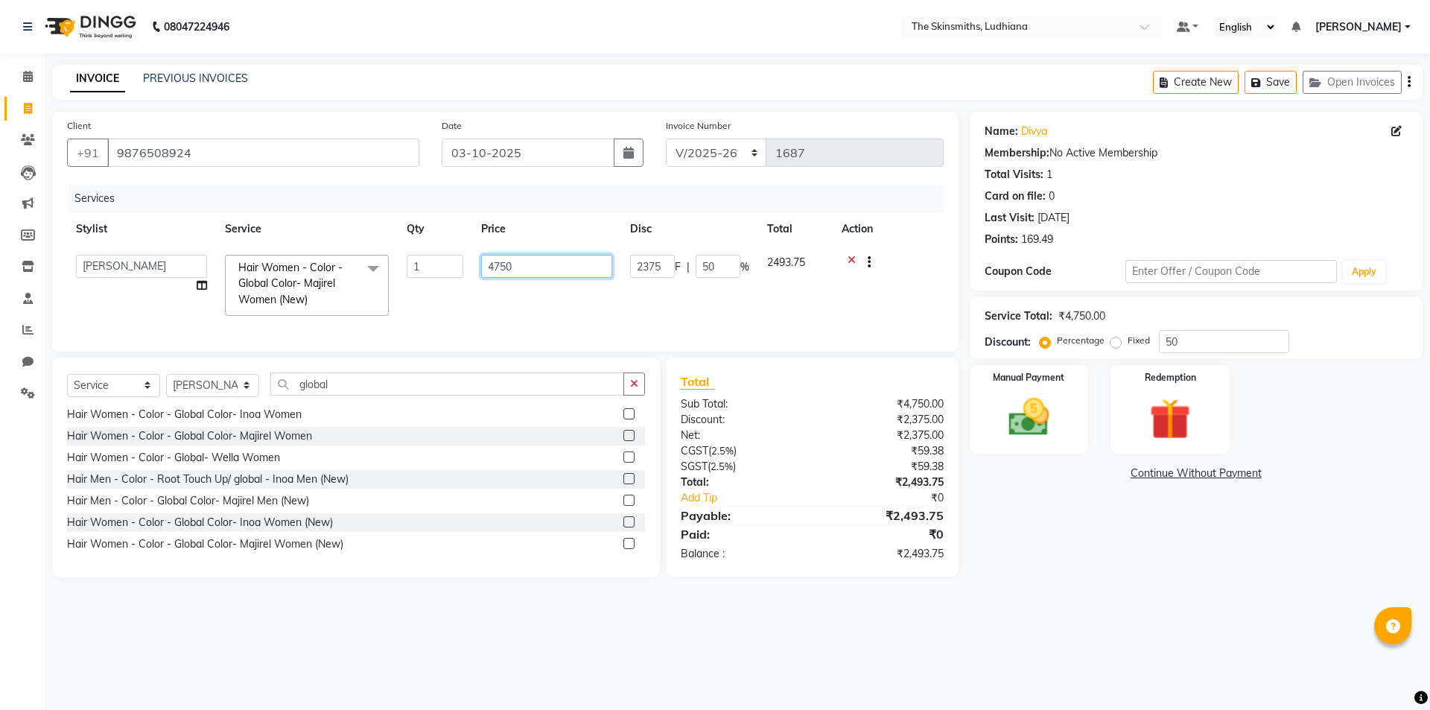
click at [545, 270] on input "4750" at bounding box center [546, 266] width 131 height 23
type input "4780"
click at [1103, 591] on main "INVOICE PREVIOUS INVOICES Create New Save Open Invoices Client +91 9876508924 D…" at bounding box center [737, 332] width 1385 height 535
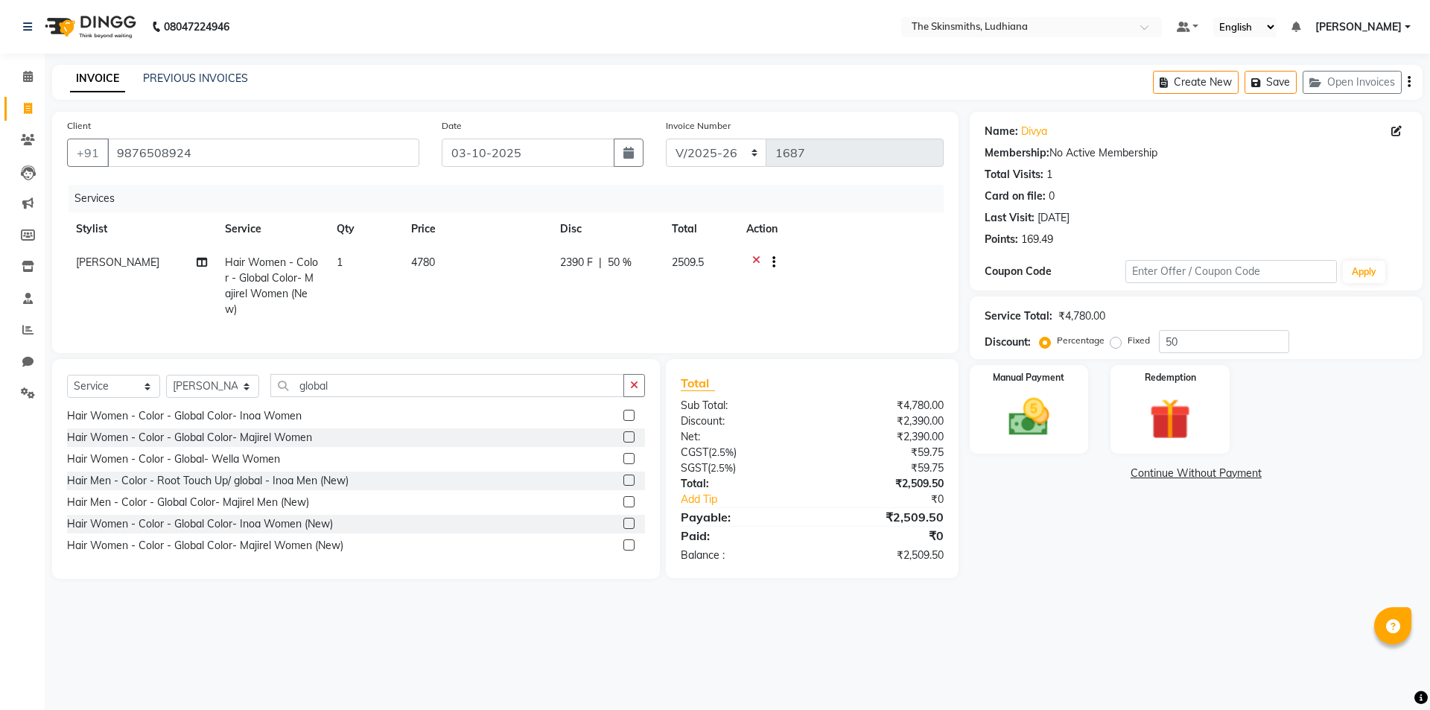
click at [463, 258] on td "4780" at bounding box center [476, 286] width 149 height 80
select select "76547"
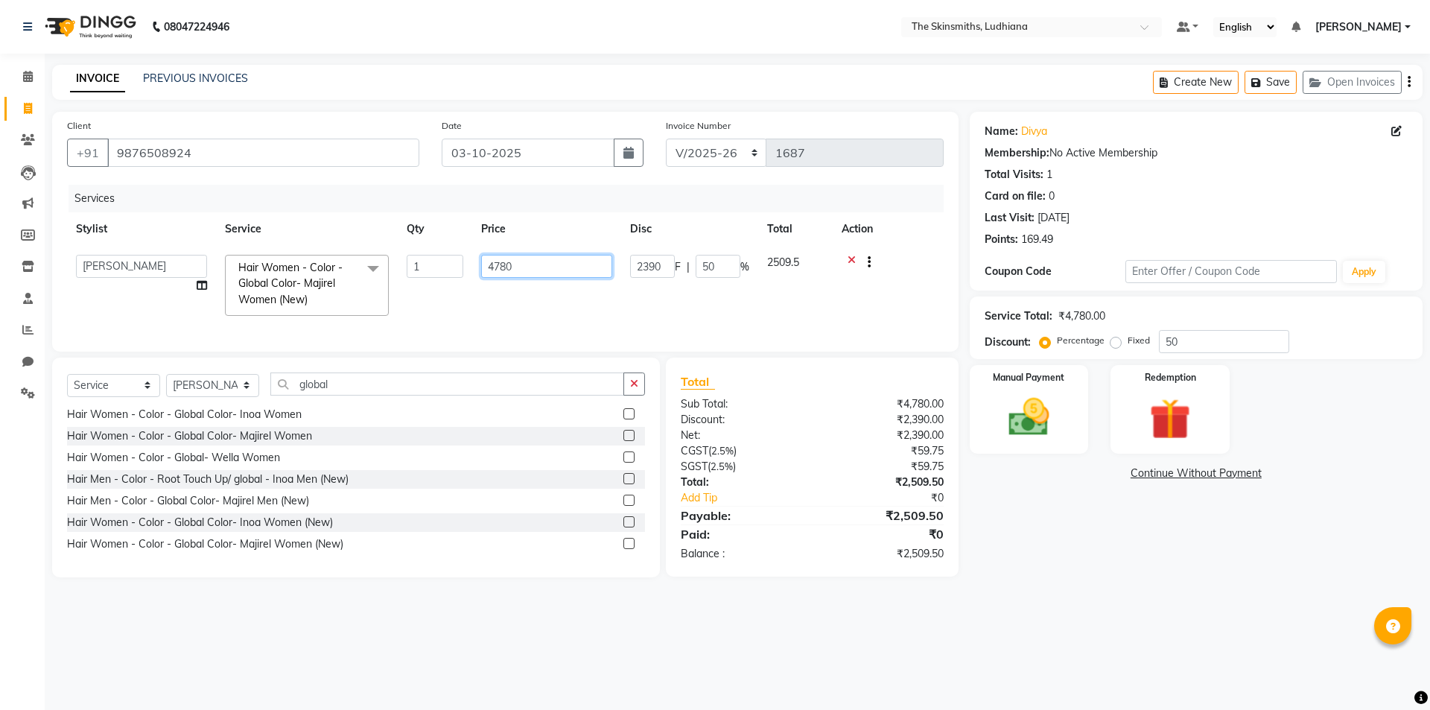
click at [540, 262] on input "4780" at bounding box center [546, 266] width 131 height 23
type input "4775"
click at [1030, 562] on div "Name: Divya Membership: No Active Membership Total Visits: 1 Card on file: 0 La…" at bounding box center [1201, 344] width 464 height 465
click at [442, 286] on td "4775" at bounding box center [476, 286] width 149 height 80
select select "76547"
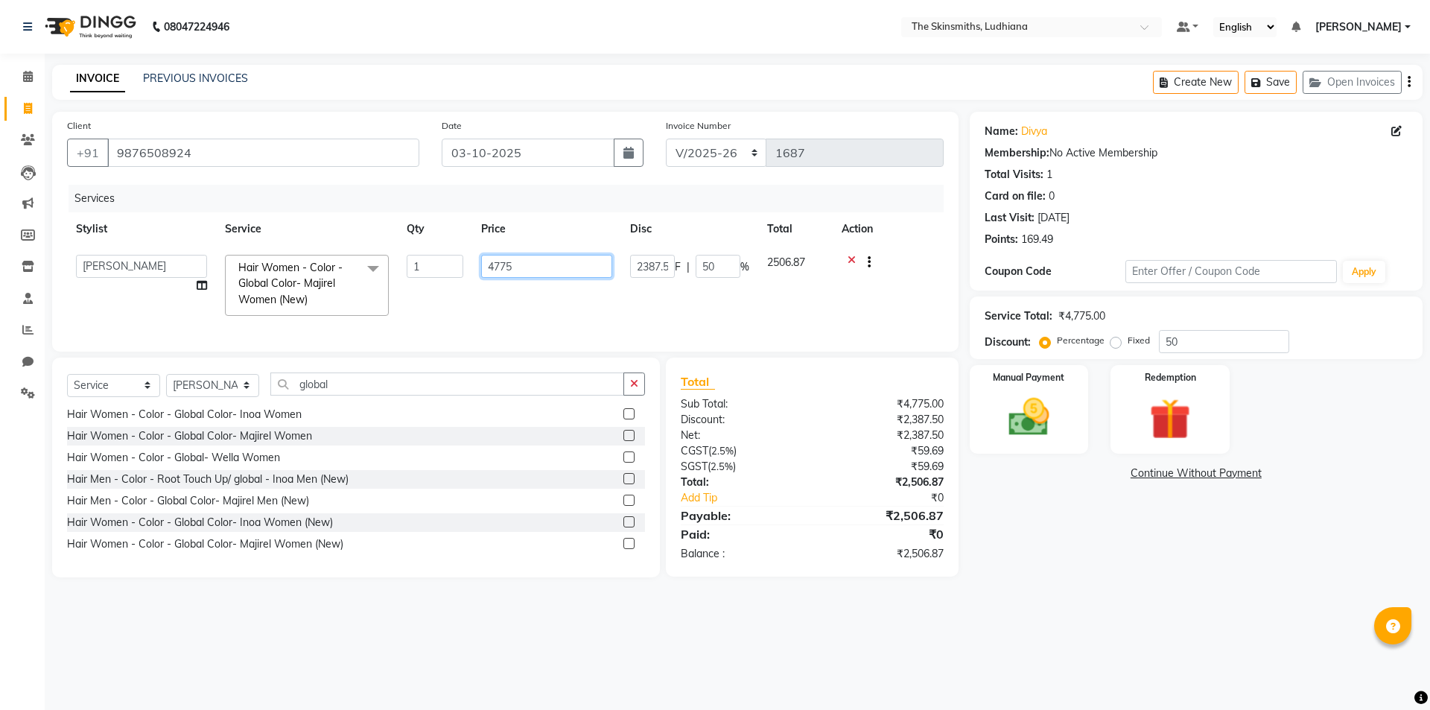
click at [529, 269] on input "4775" at bounding box center [546, 266] width 131 height 23
type input "476"
click at [1083, 565] on div "Name: Divya Membership: No Active Membership Total Visits: 1 Card on file: 0 La…" at bounding box center [1201, 344] width 464 height 465
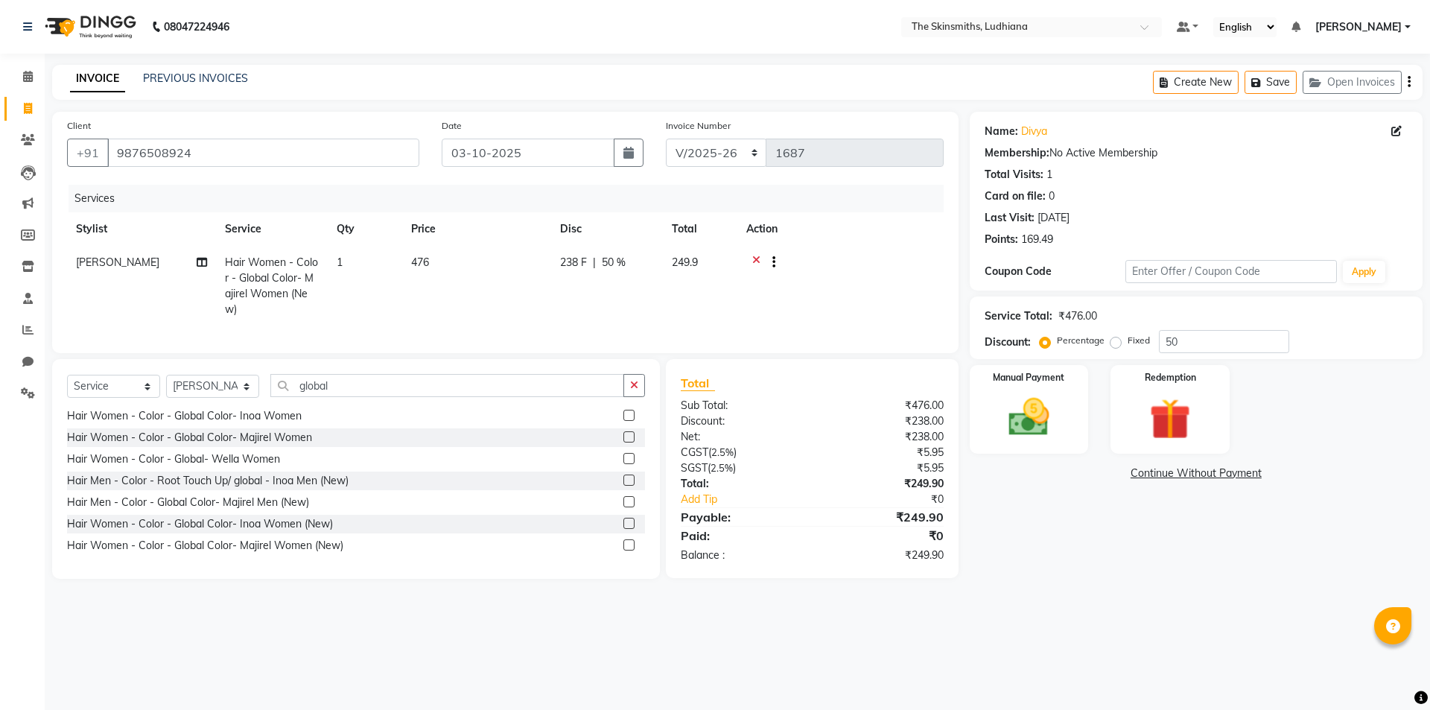
click at [468, 268] on td "476" at bounding box center [476, 286] width 149 height 80
select select "76547"
click at [520, 271] on input "476" at bounding box center [546, 266] width 131 height 23
type input "4760"
click at [1127, 537] on div "Name: Divya Membership: No Active Membership Total Visits: 1 Card on file: 0 La…" at bounding box center [1201, 344] width 464 height 465
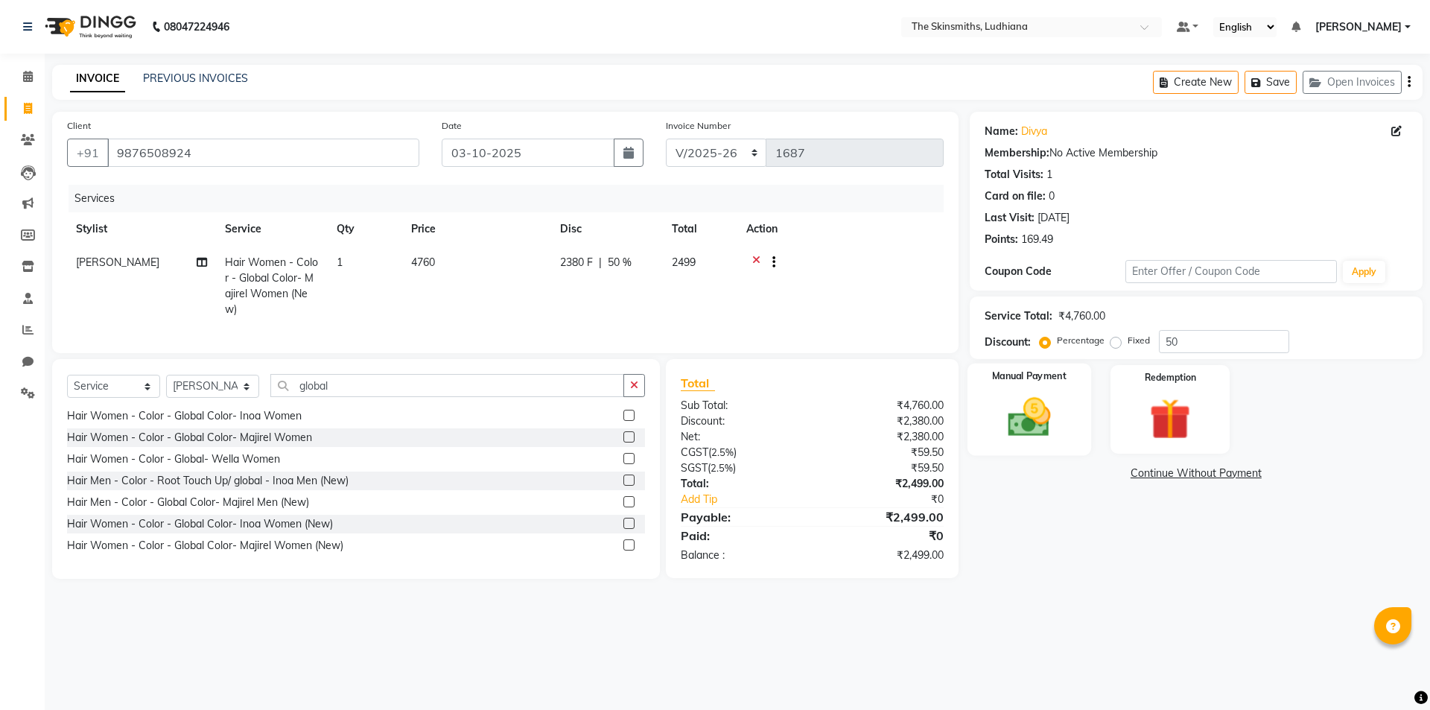
click at [1022, 427] on img at bounding box center [1028, 416] width 69 height 49
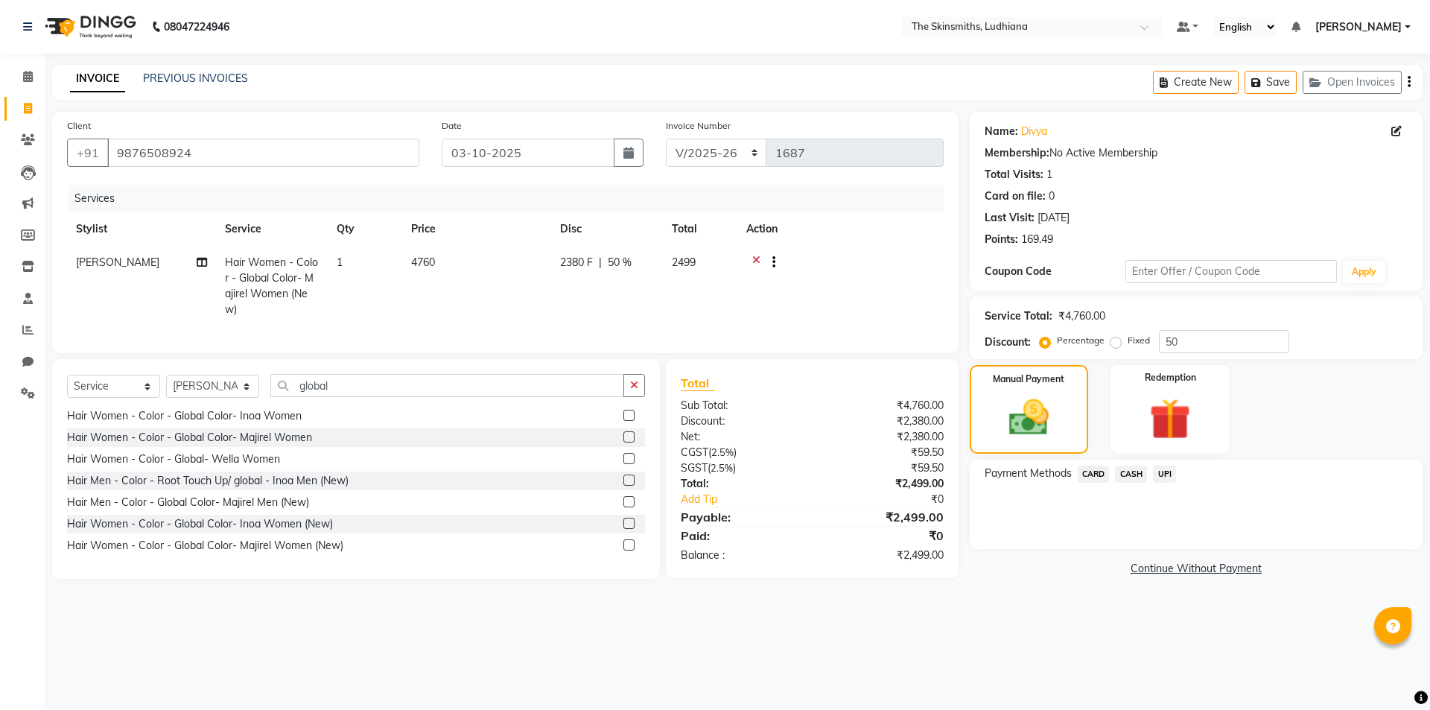
click at [1167, 478] on span "UPI" at bounding box center [1164, 473] width 23 height 17
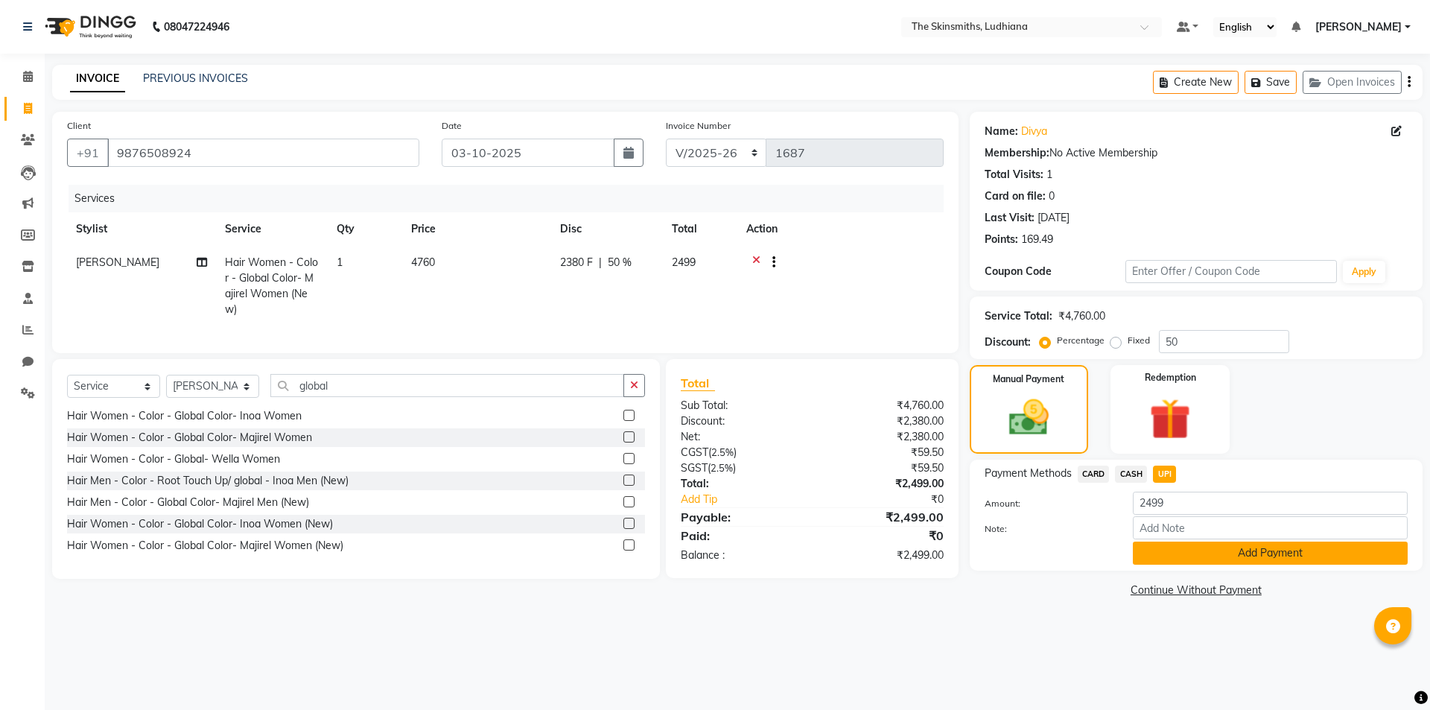
click at [1234, 563] on button "Add Payment" at bounding box center [1269, 552] width 275 height 23
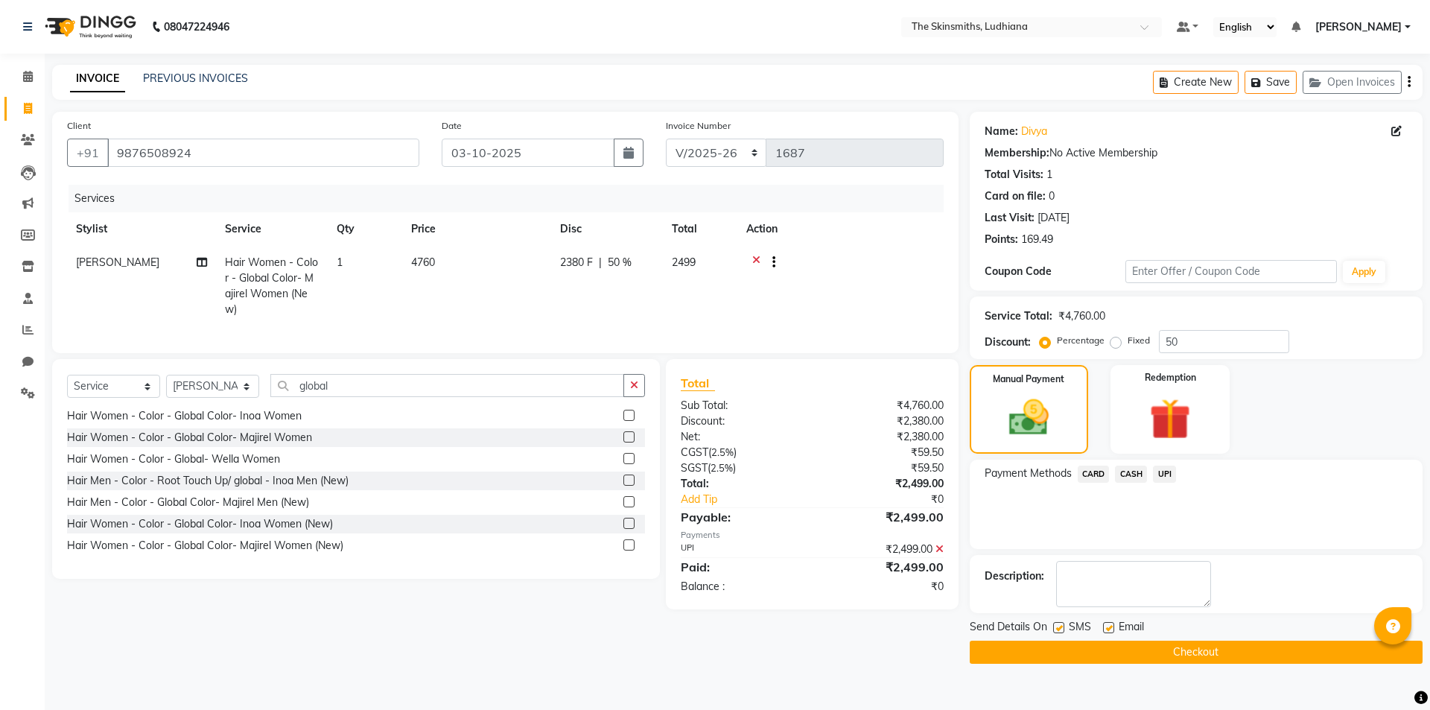
click at [1271, 659] on button "Checkout" at bounding box center [1195, 651] width 453 height 23
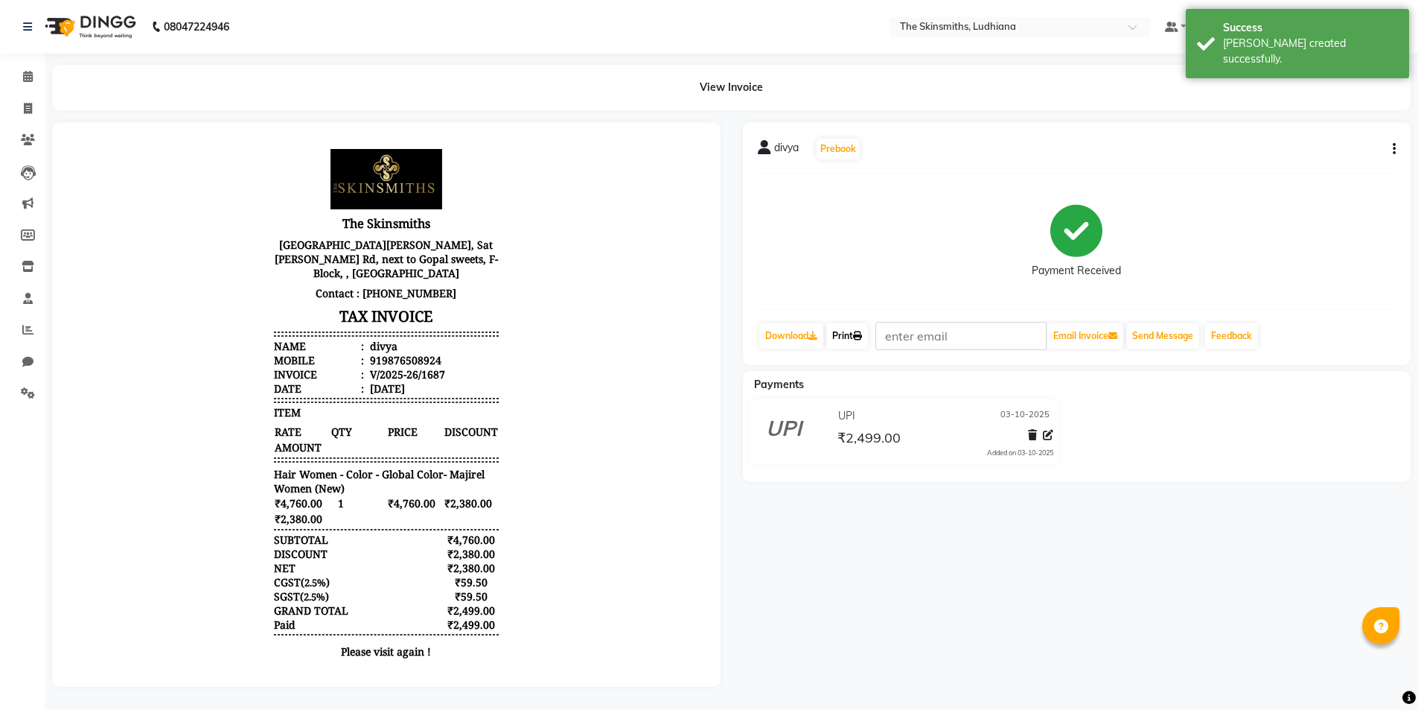
click at [854, 333] on link "Print" at bounding box center [847, 335] width 42 height 25
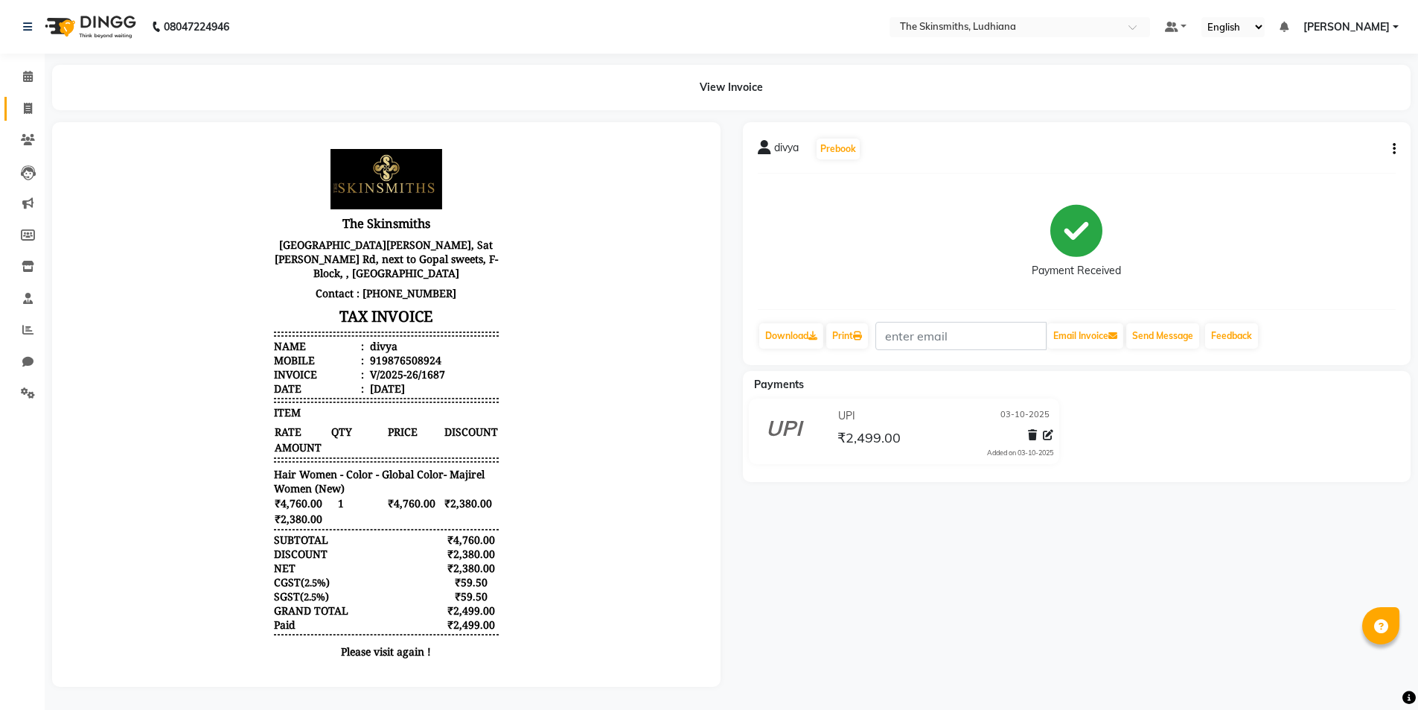
click at [28, 108] on icon at bounding box center [28, 108] width 8 height 11
select select "service"
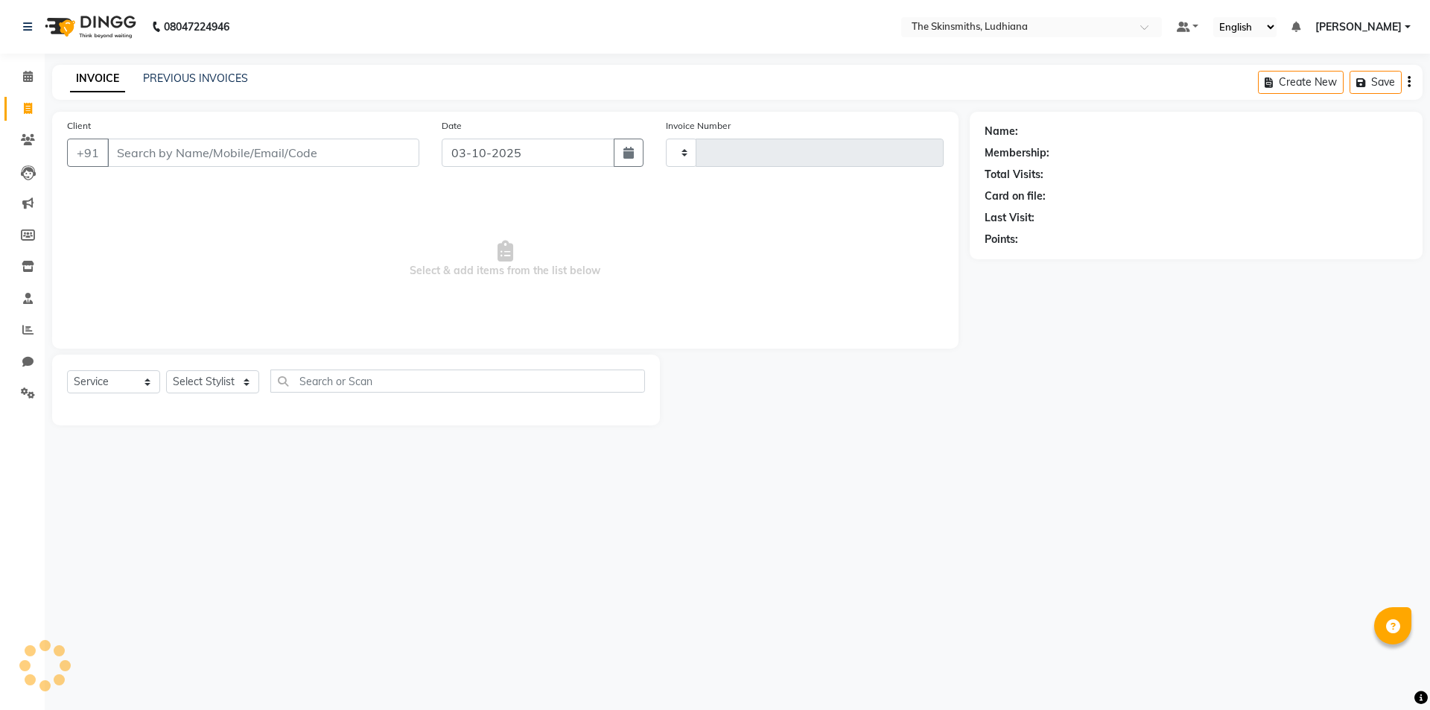
type input "1688"
select select "8115"
click at [1344, 83] on button "Open Invoices" at bounding box center [1351, 82] width 99 height 23
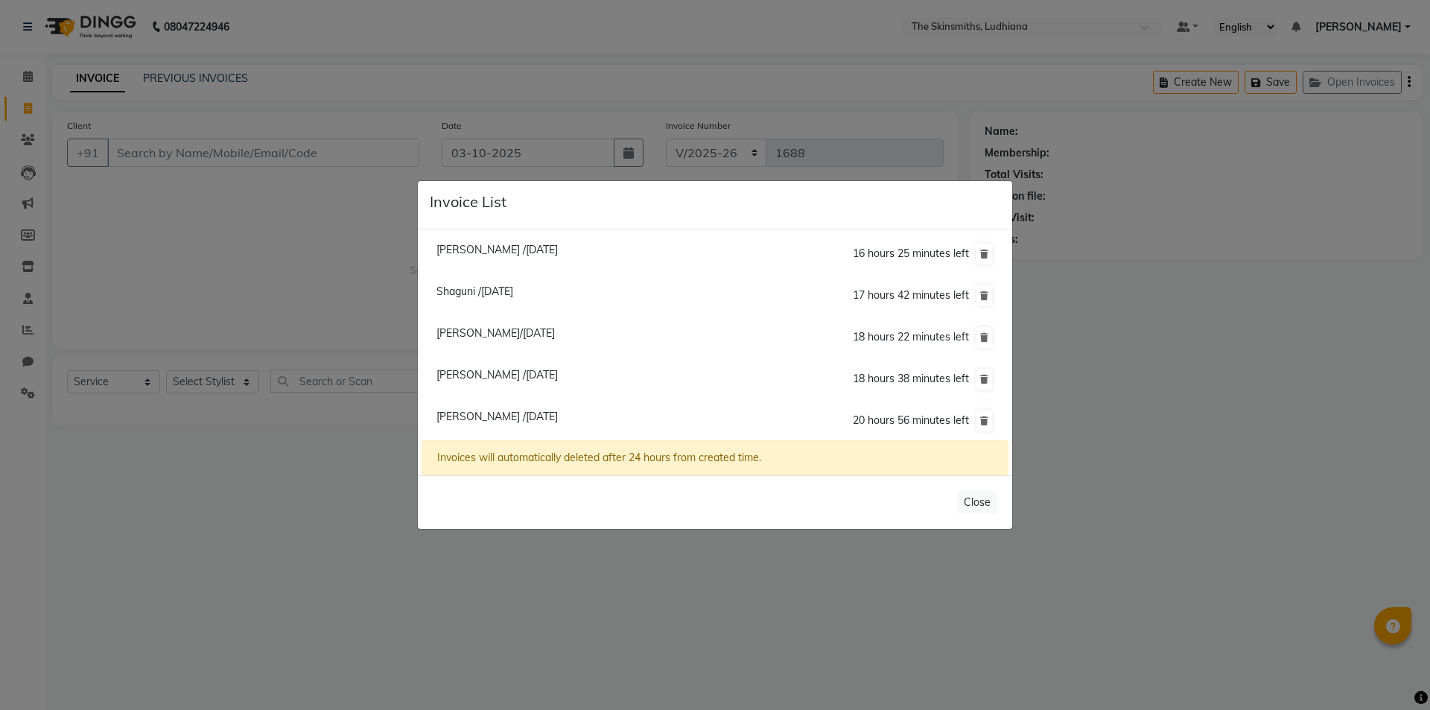
click at [525, 412] on span "[PERSON_NAME] /[DATE]" at bounding box center [496, 416] width 121 height 13
type input "7310688105"
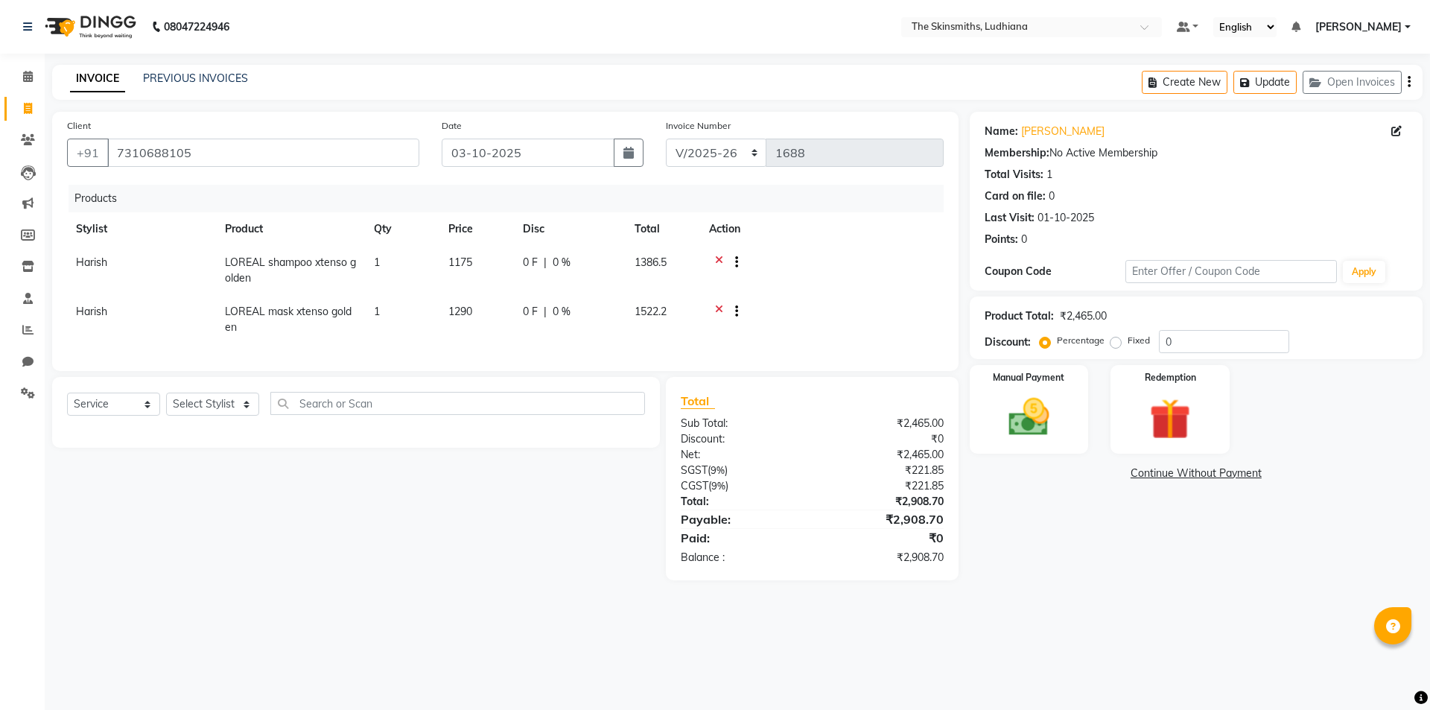
click at [459, 306] on span "1290" at bounding box center [460, 311] width 24 height 13
select select "76557"
click at [491, 317] on input "1290" at bounding box center [476, 315] width 57 height 23
type input "1"
type input "1290"
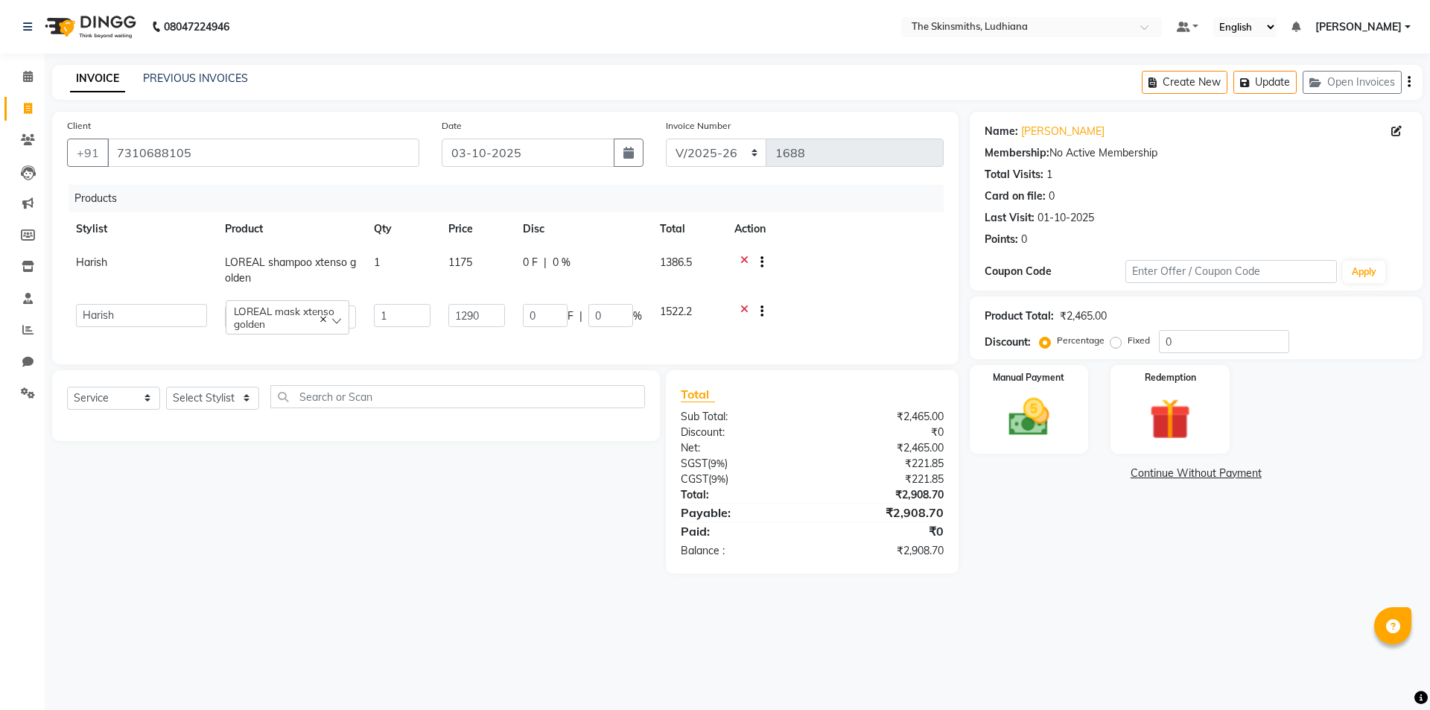
click at [1052, 596] on main "INVOICE PREVIOUS INVOICES Create New Update Open Invoices Client +91 7310688105…" at bounding box center [737, 330] width 1385 height 531
click at [720, 309] on icon at bounding box center [719, 313] width 8 height 19
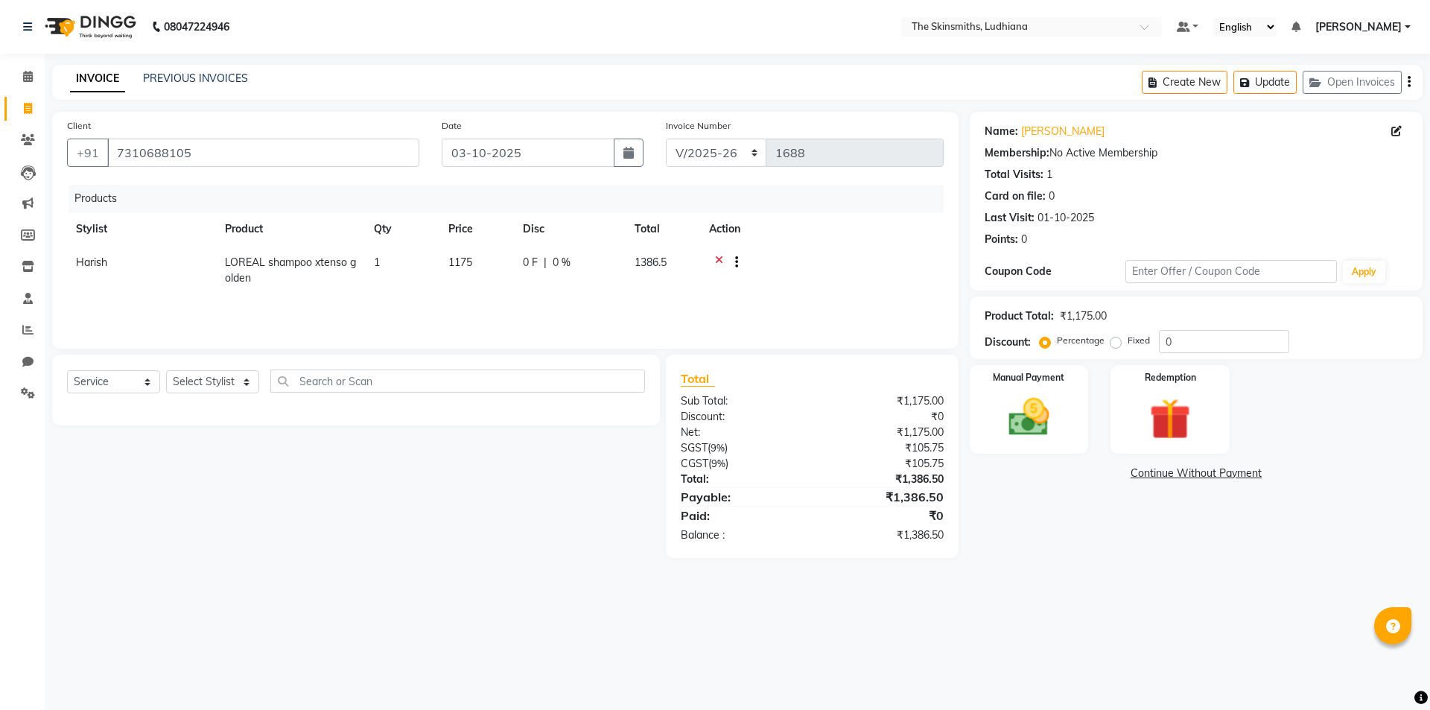
click at [719, 259] on icon at bounding box center [719, 264] width 8 height 19
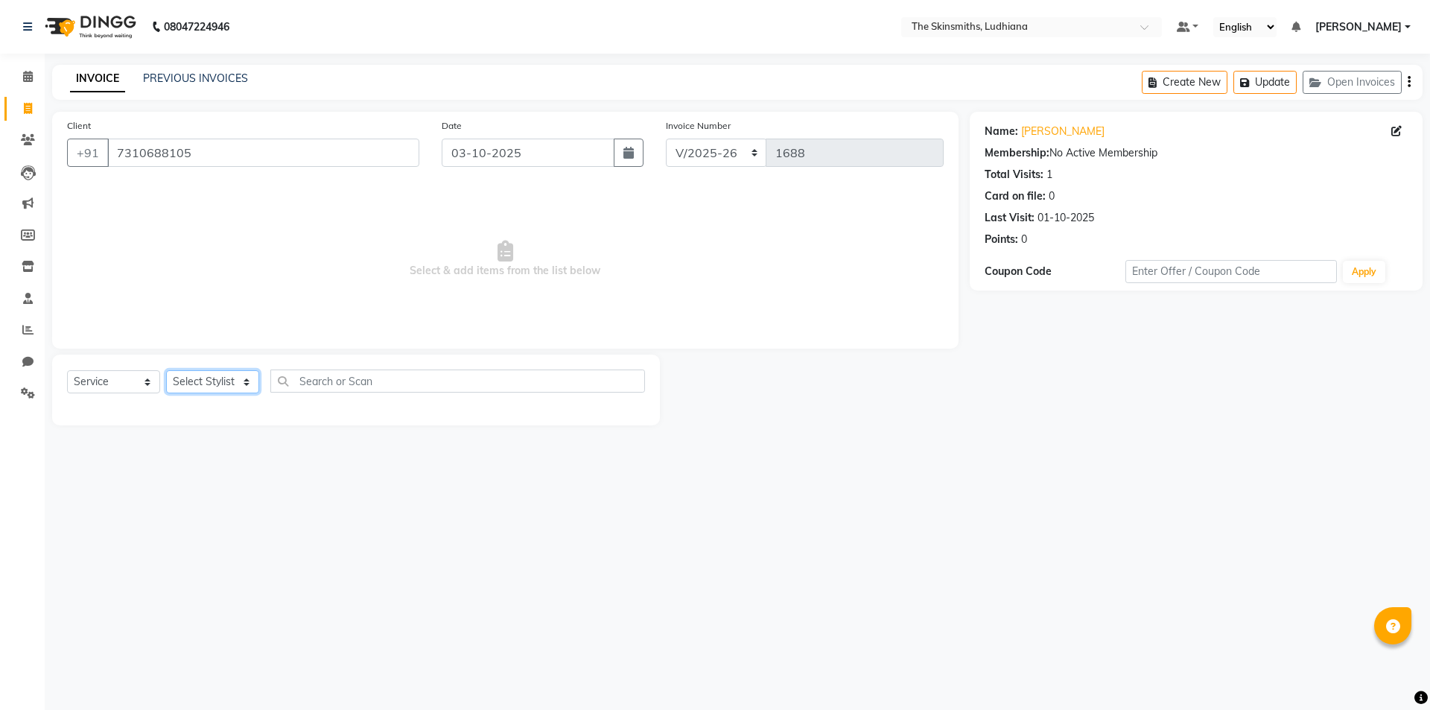
click at [211, 385] on select "Select Stylist Admin Ashu Bunty Dishika DIWAKAR Harish Karan Kawal Oberoi Khush…" at bounding box center [212, 381] width 93 height 23
select select "76557"
click at [166, 370] on select "Select Stylist Admin Ashu Bunty Dishika DIWAKAR Harish Karan Kawal Oberoi Khush…" at bounding box center [212, 381] width 93 height 23
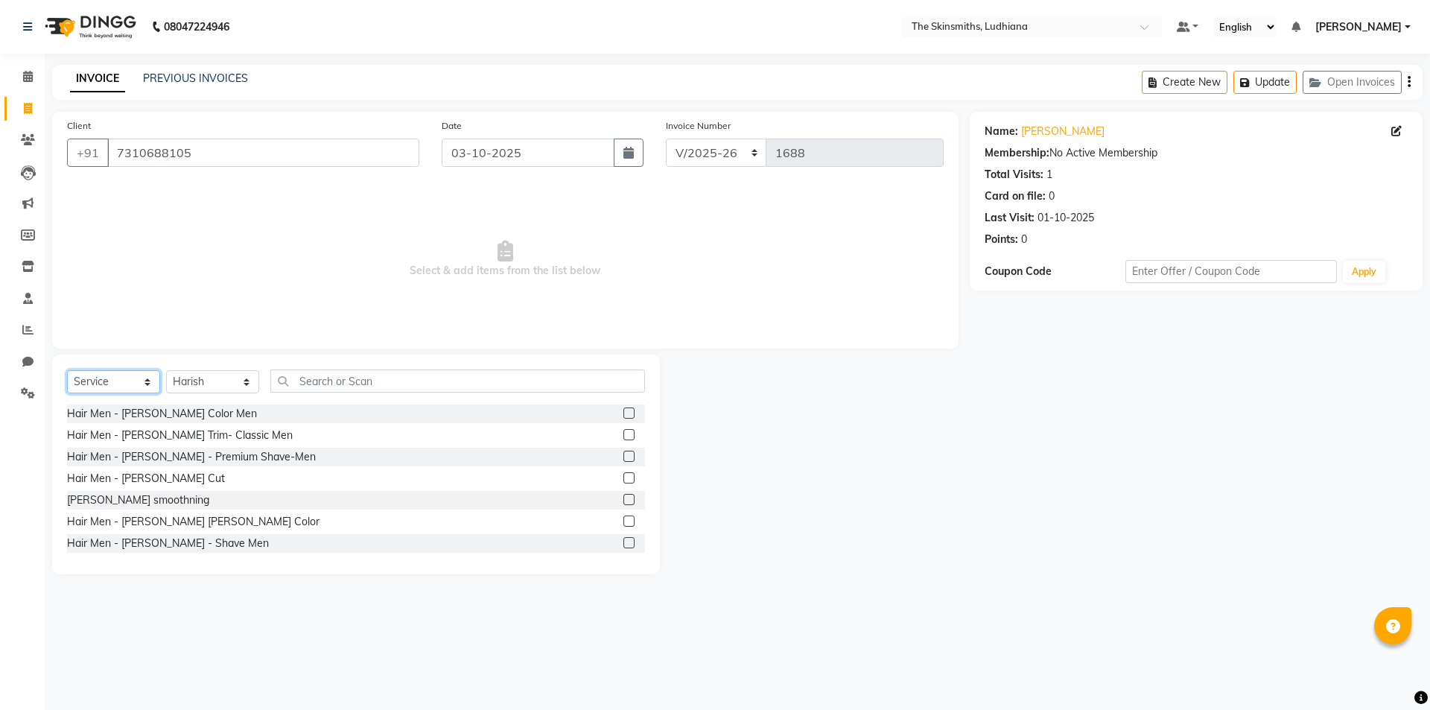
click at [112, 375] on select "Select Service Product Membership Package Voucher Prepaid Gift Card" at bounding box center [113, 381] width 93 height 23
select select "product"
click at [67, 370] on select "Select Service Product Membership Package Voucher Prepaid Gift Card" at bounding box center [113, 381] width 93 height 23
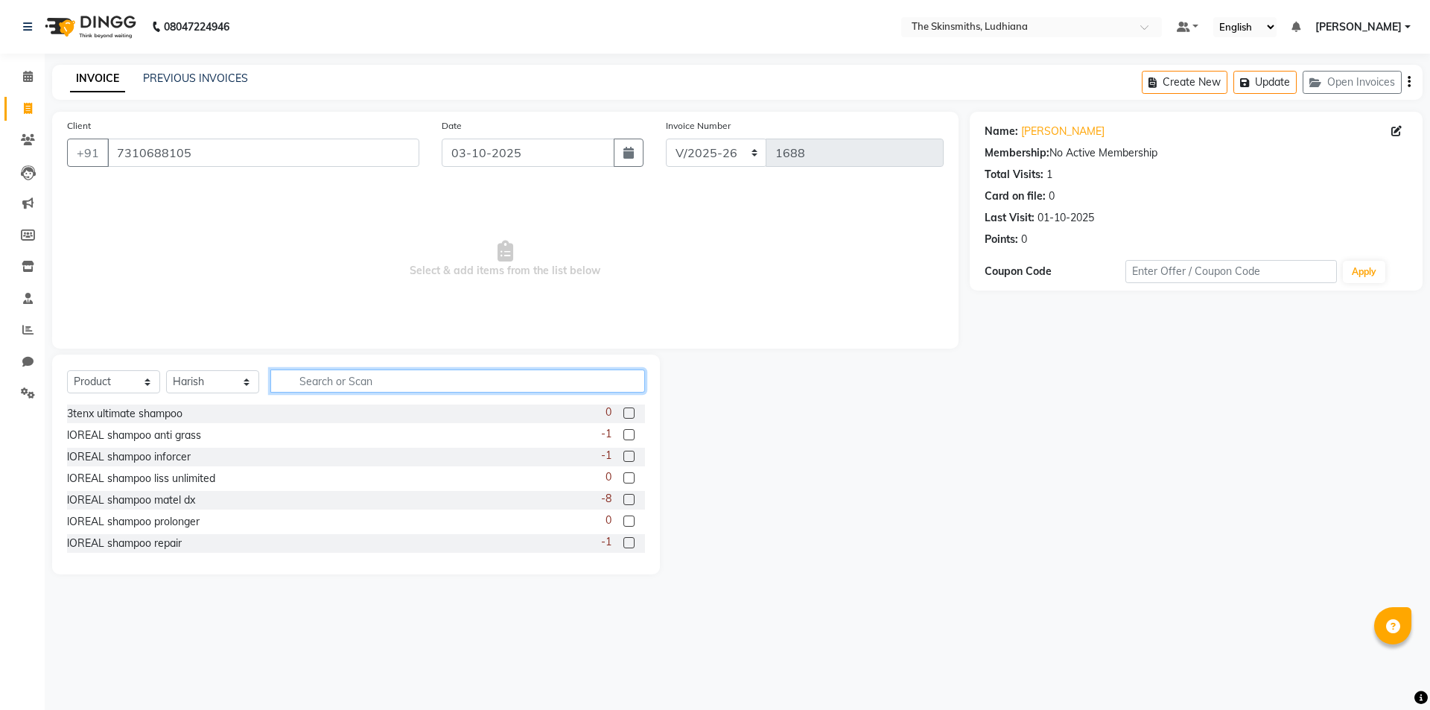
click at [381, 381] on input "text" at bounding box center [457, 380] width 375 height 23
type input "e"
type input "gold"
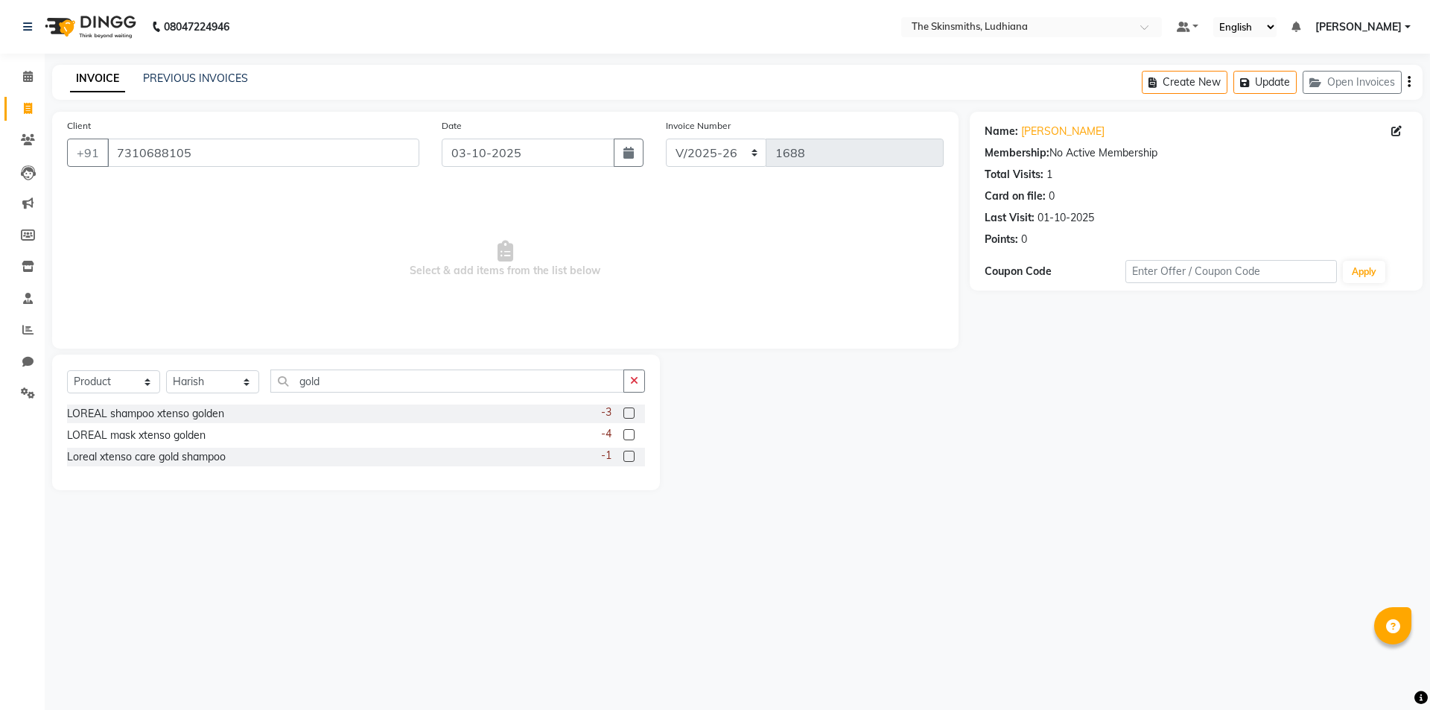
click at [630, 413] on label at bounding box center [628, 412] width 11 height 11
click at [630, 413] on input "checkbox" at bounding box center [628, 414] width 10 height 10
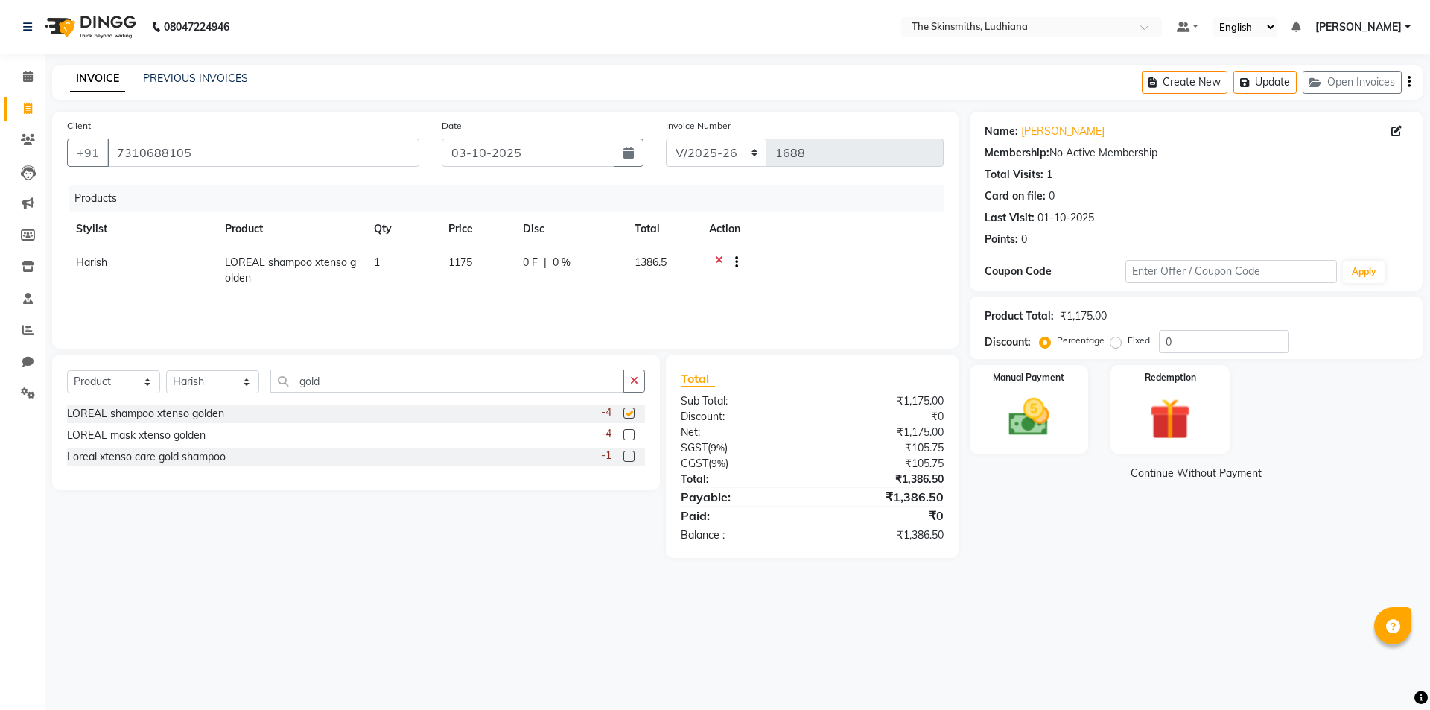
checkbox input "false"
click at [717, 255] on icon at bounding box center [719, 264] width 8 height 19
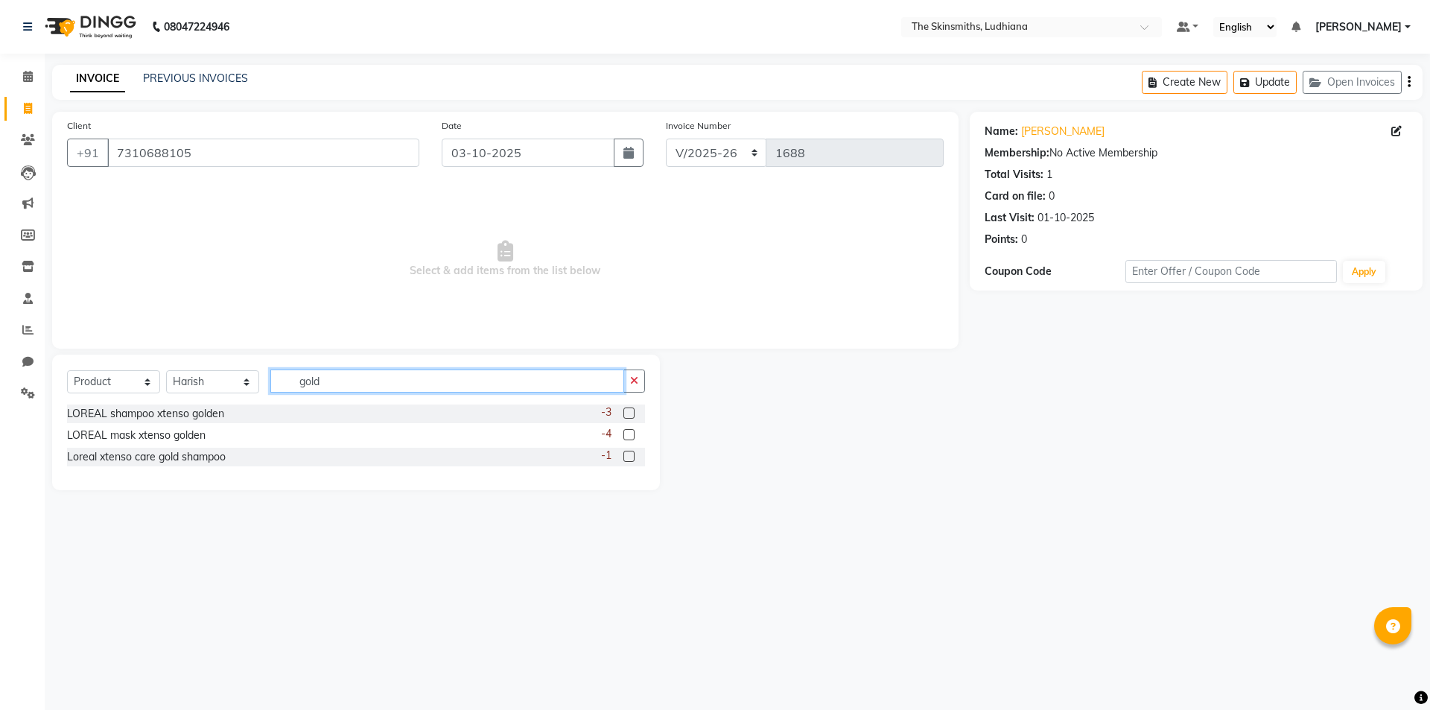
click at [445, 383] on input "gold" at bounding box center [447, 380] width 354 height 23
type input "g"
type input "e"
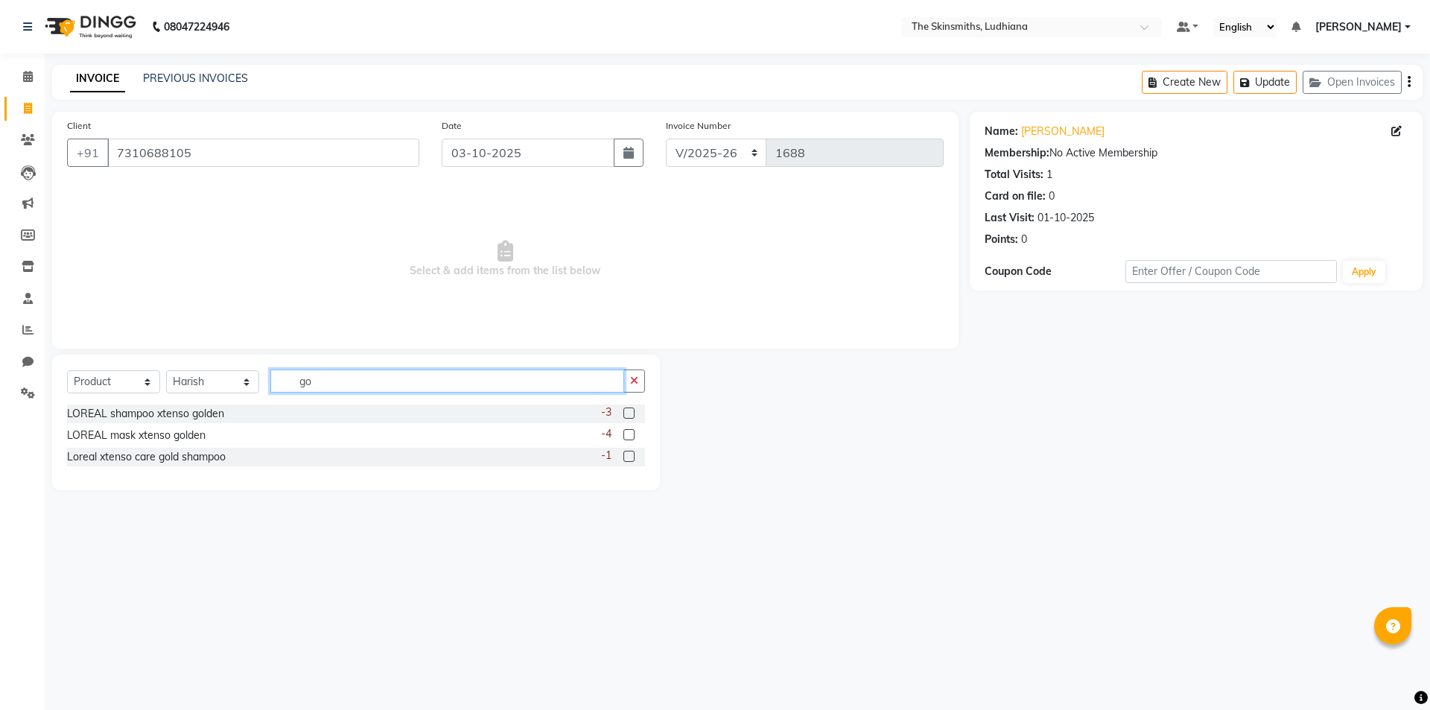
type input "g"
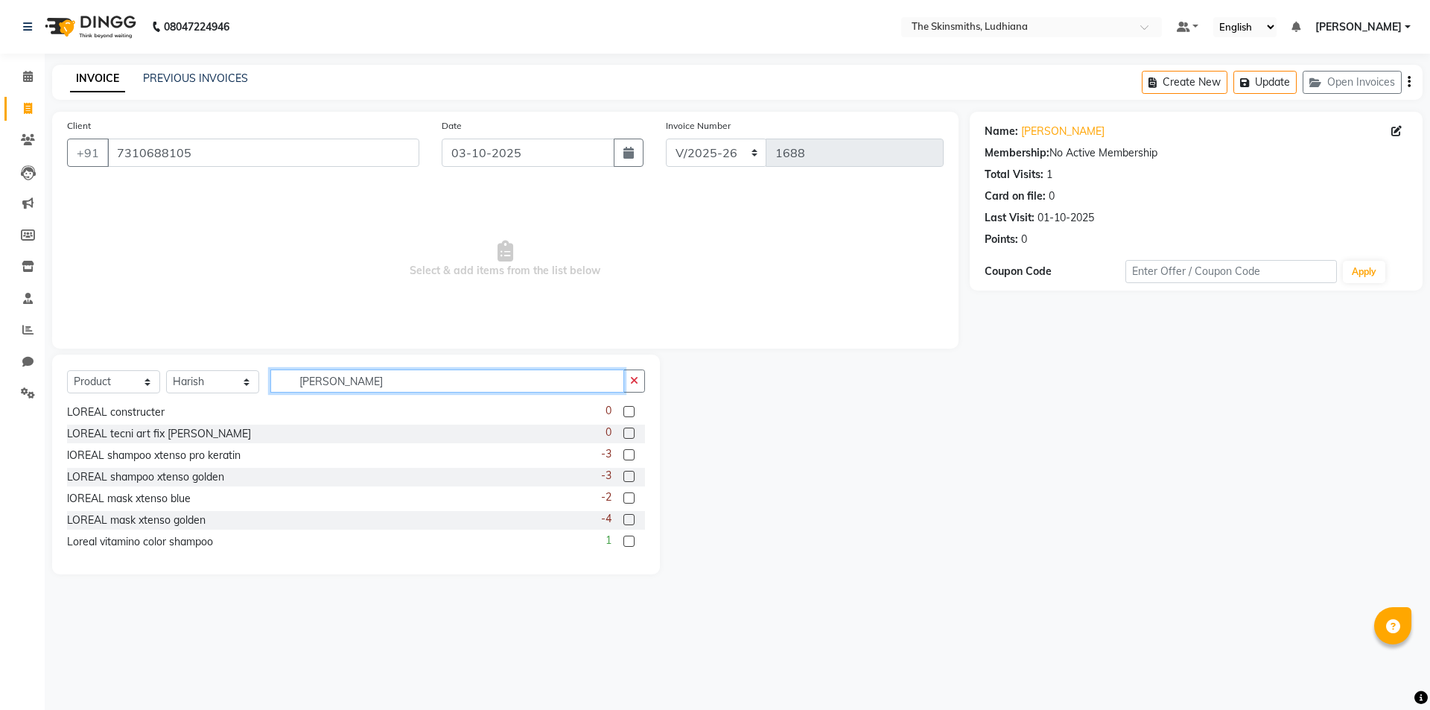
scroll to position [526, 0]
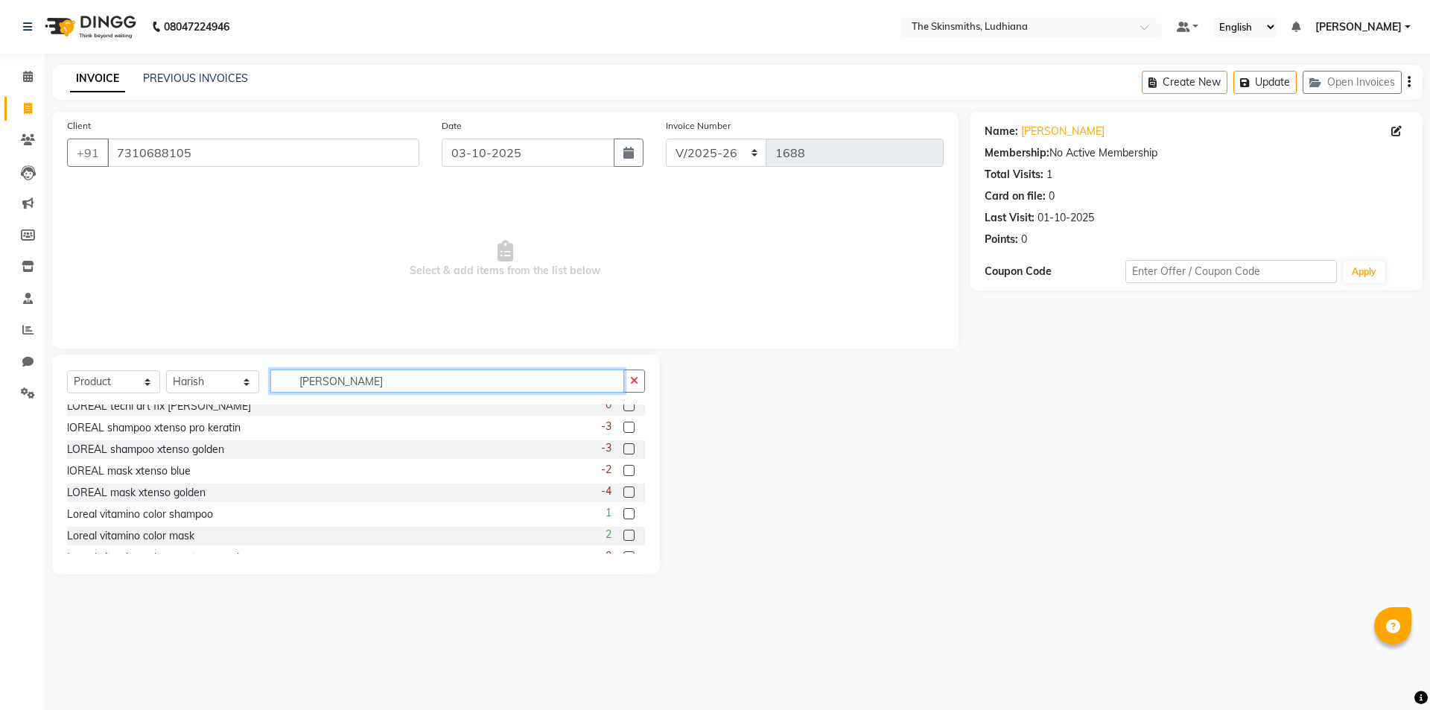
type input "lorea"
click at [623, 429] on label at bounding box center [628, 426] width 11 height 11
click at [623, 429] on input "checkbox" at bounding box center [628, 428] width 10 height 10
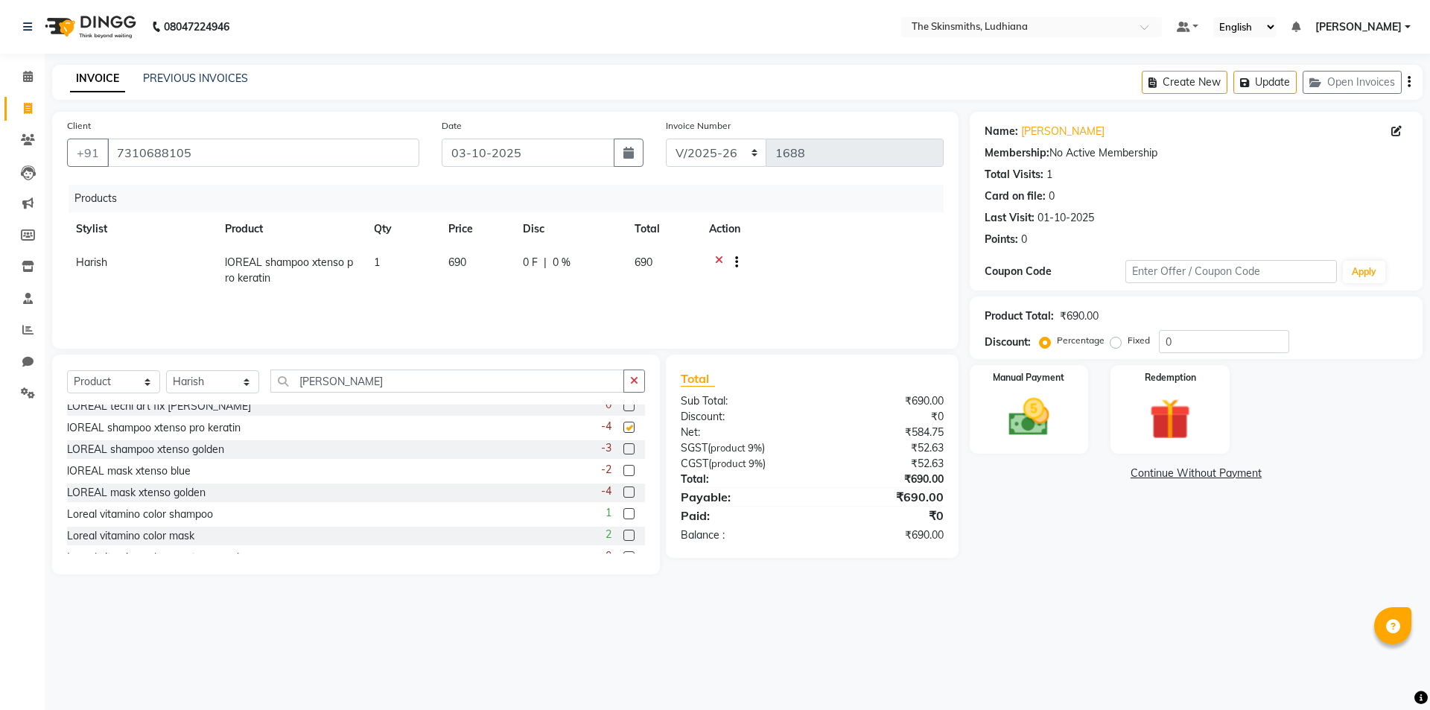
checkbox input "false"
click at [623, 453] on label at bounding box center [628, 448] width 11 height 11
click at [623, 453] on input "checkbox" at bounding box center [628, 450] width 10 height 10
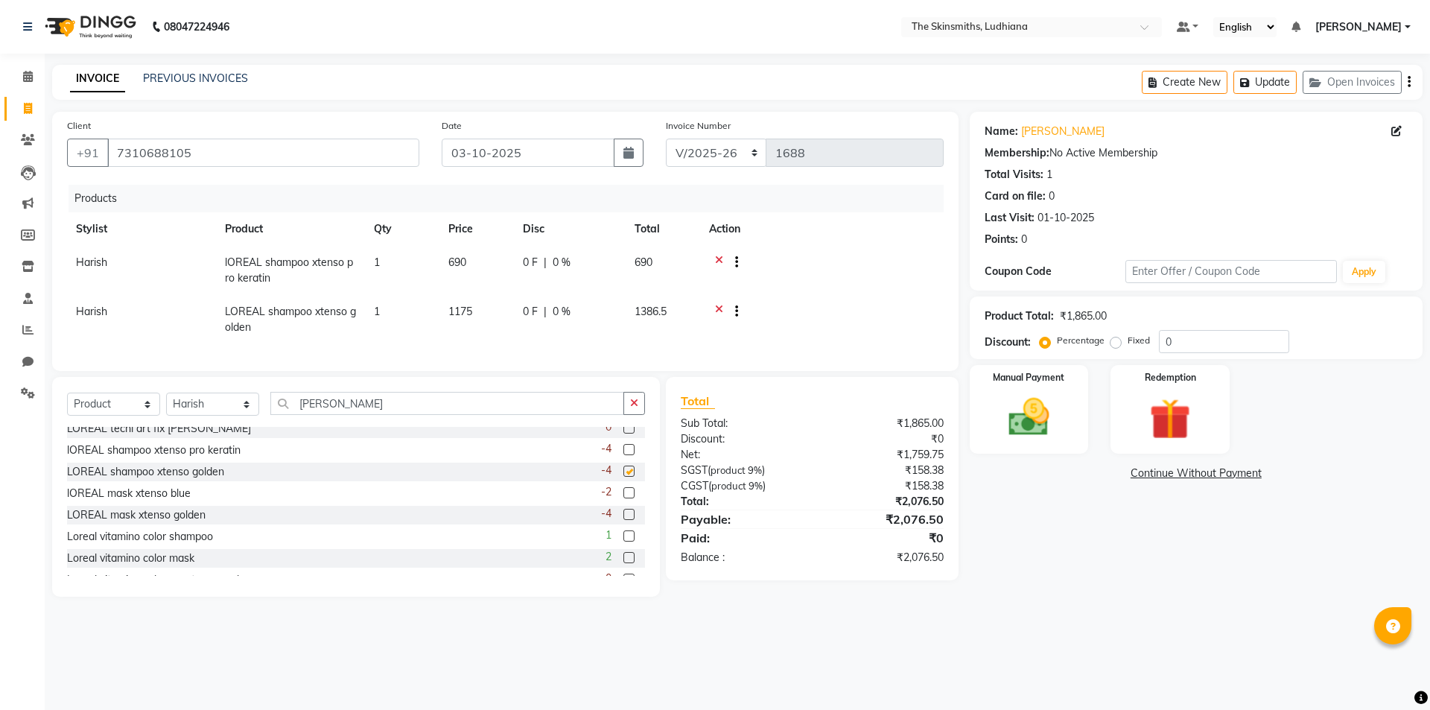
checkbox input "false"
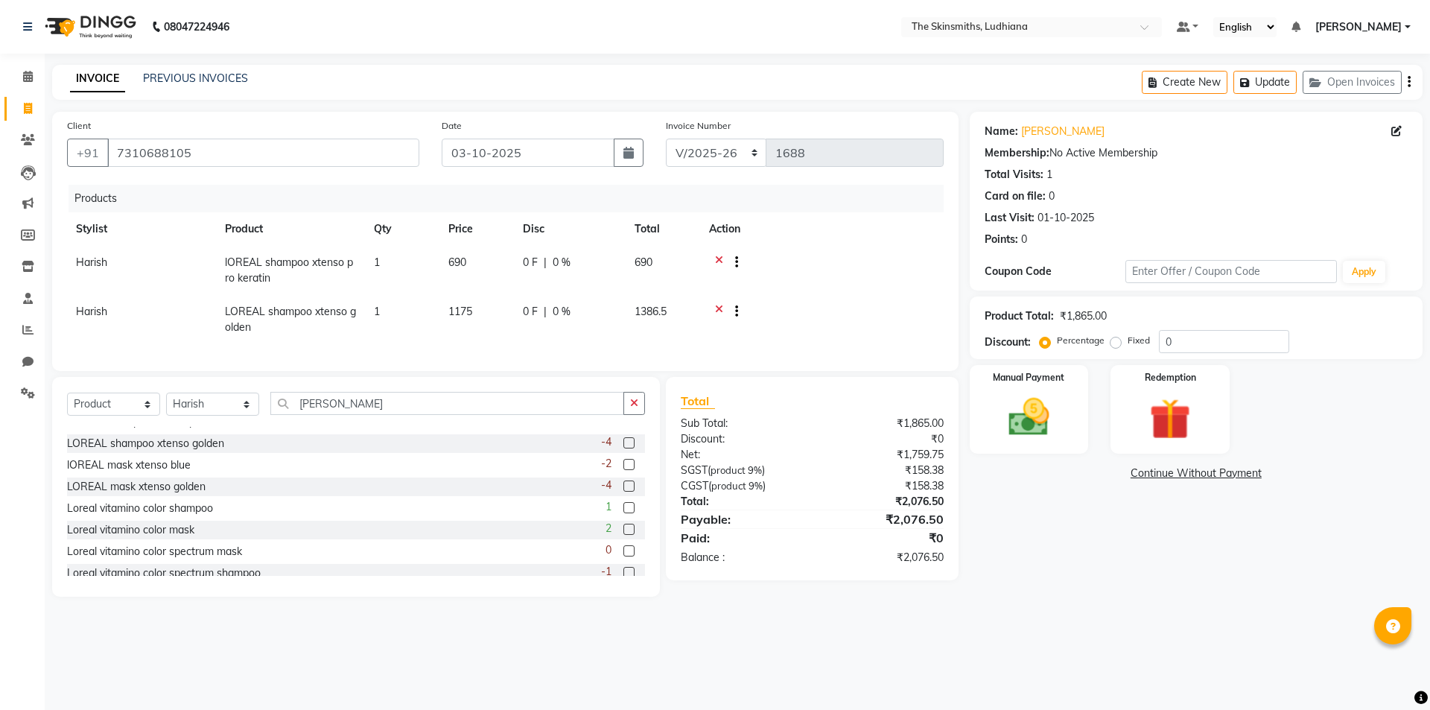
scroll to position [555, 0]
click at [623, 468] on label at bounding box center [628, 462] width 11 height 11
click at [623, 468] on input "checkbox" at bounding box center [628, 464] width 10 height 10
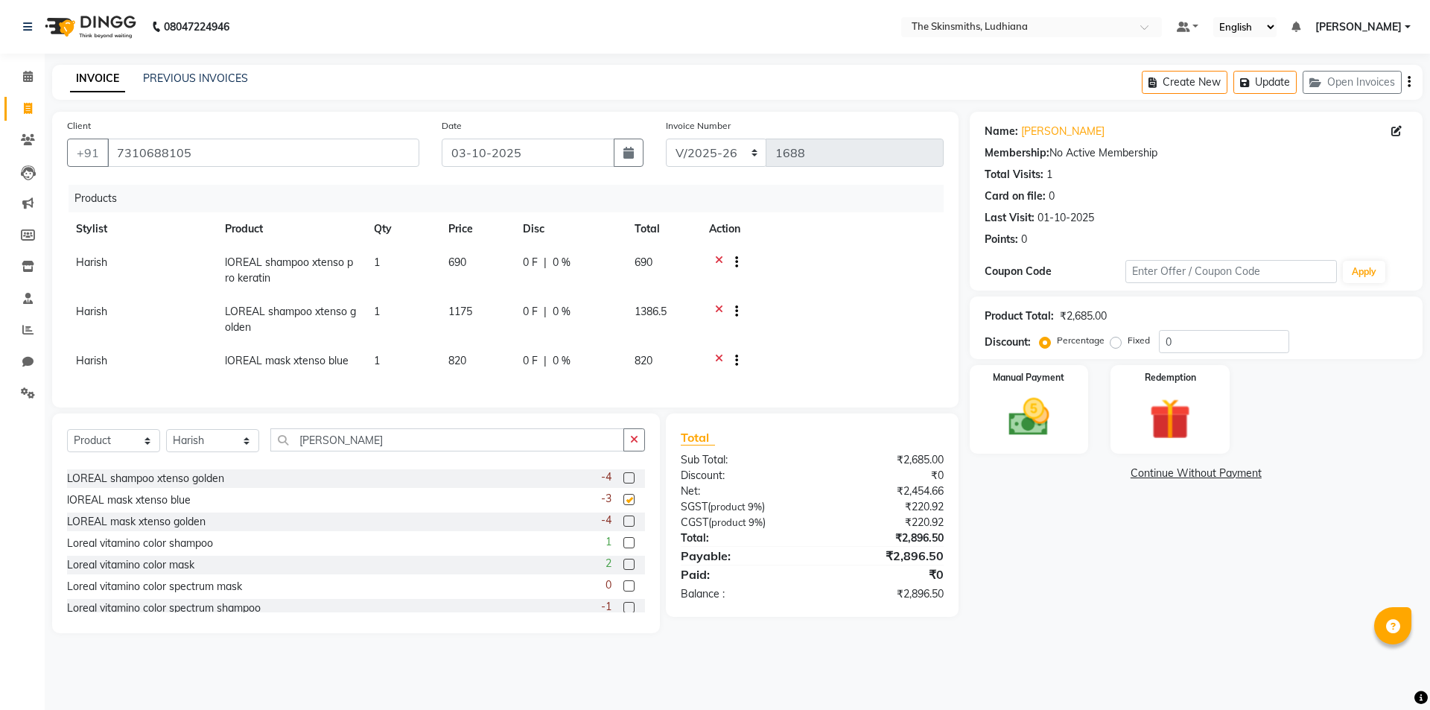
checkbox input "false"
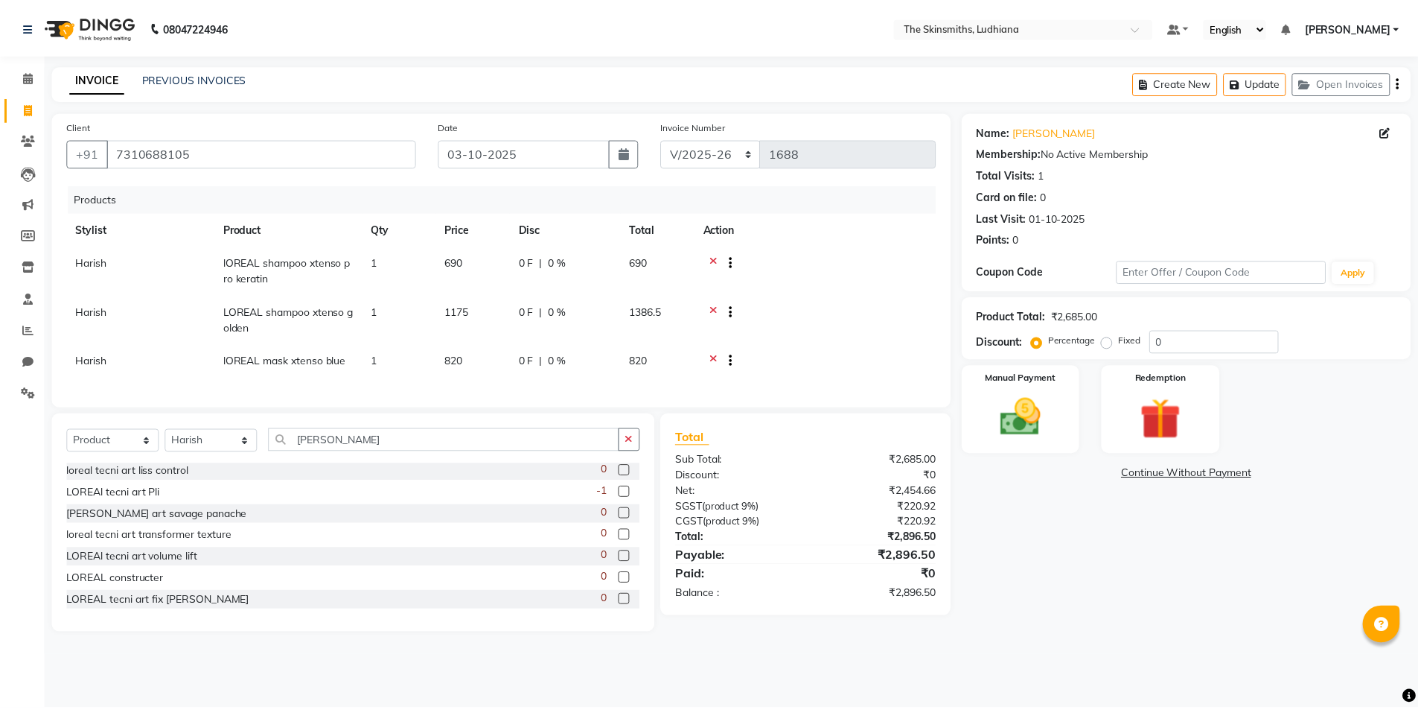
scroll to position [0, 0]
click at [1261, 89] on button "Update" at bounding box center [1264, 82] width 63 height 23
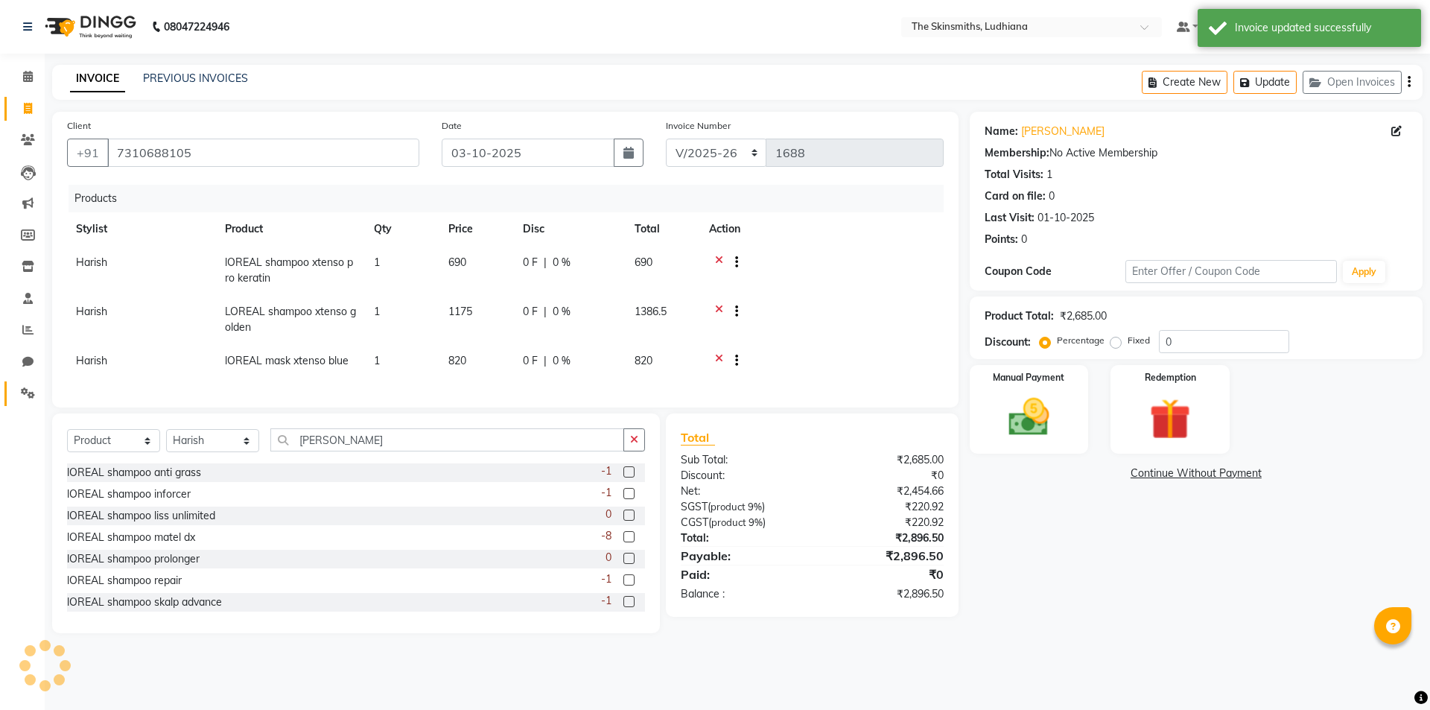
click at [34, 398] on icon at bounding box center [28, 392] width 14 height 11
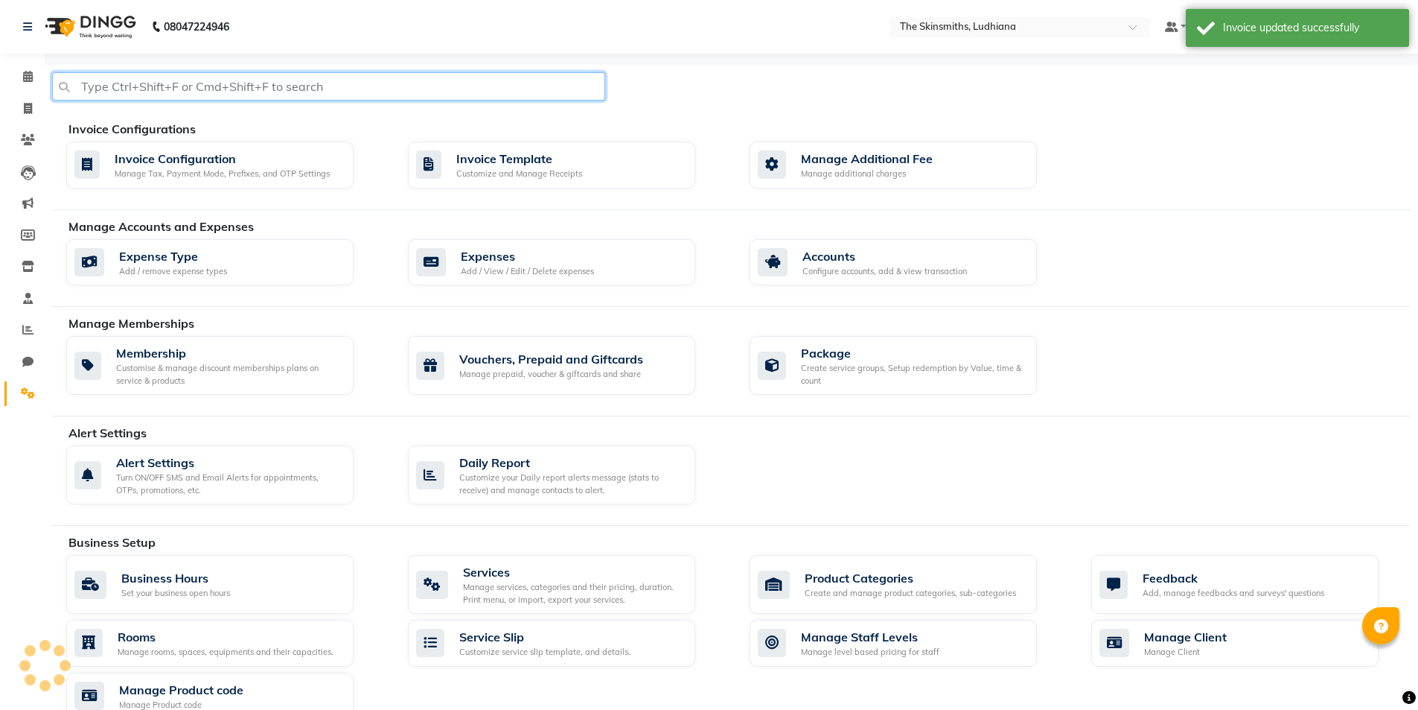
click at [381, 89] on input "text" at bounding box center [328, 86] width 553 height 28
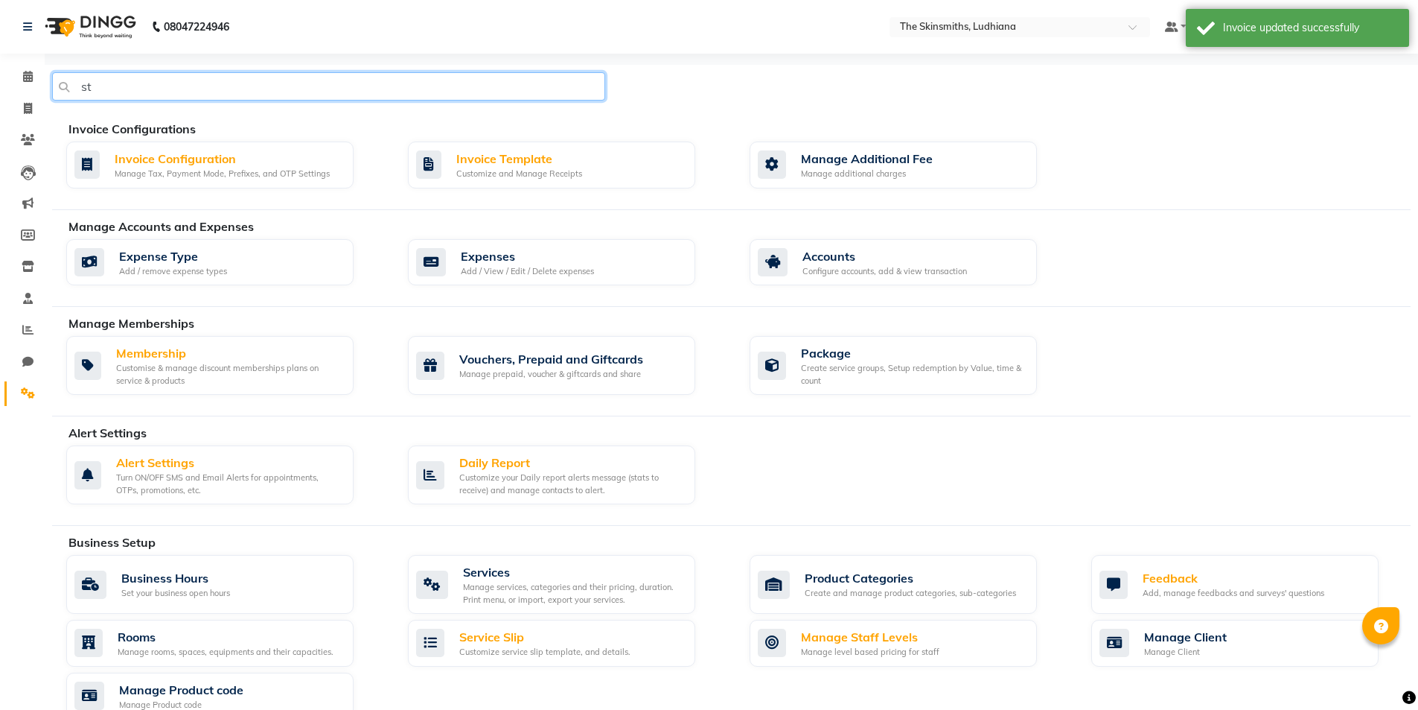
type input "s"
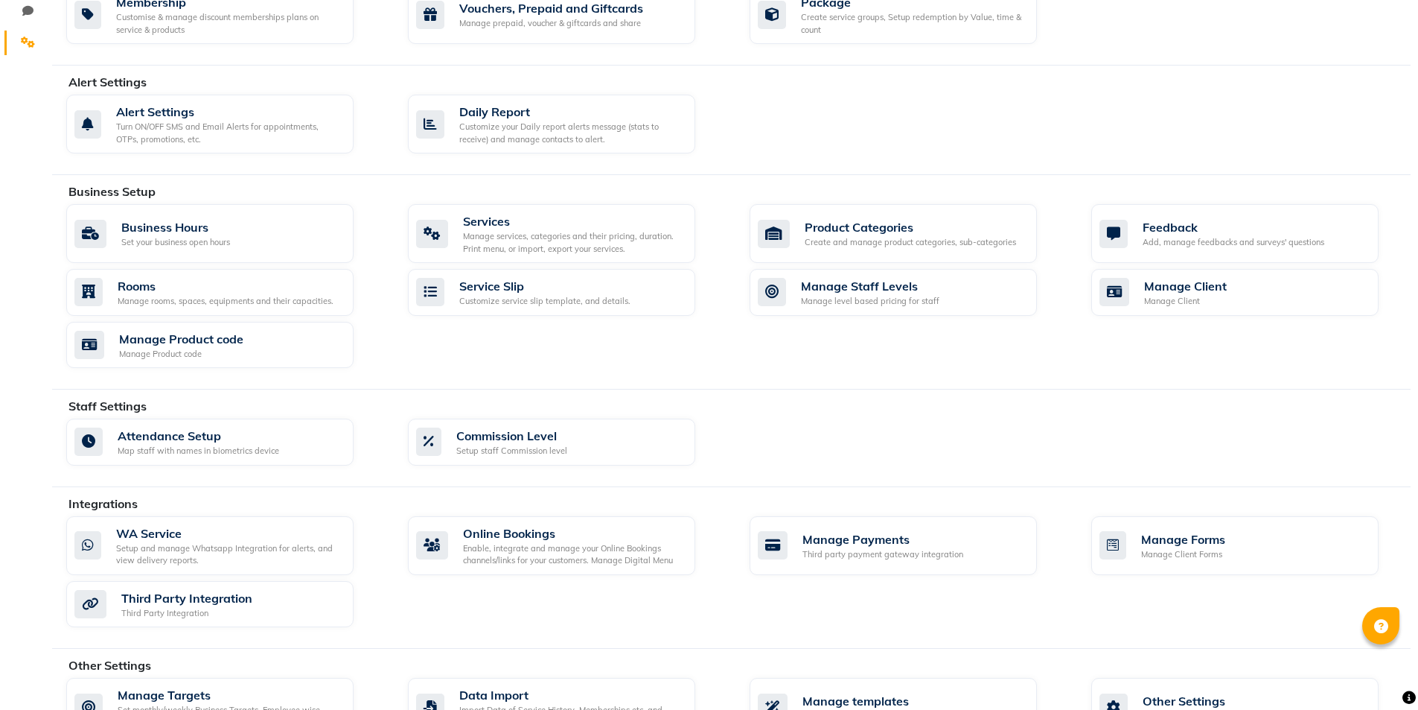
scroll to position [351, 0]
click at [290, 346] on div "Manage Product code Manage Product code" at bounding box center [207, 344] width 267 height 31
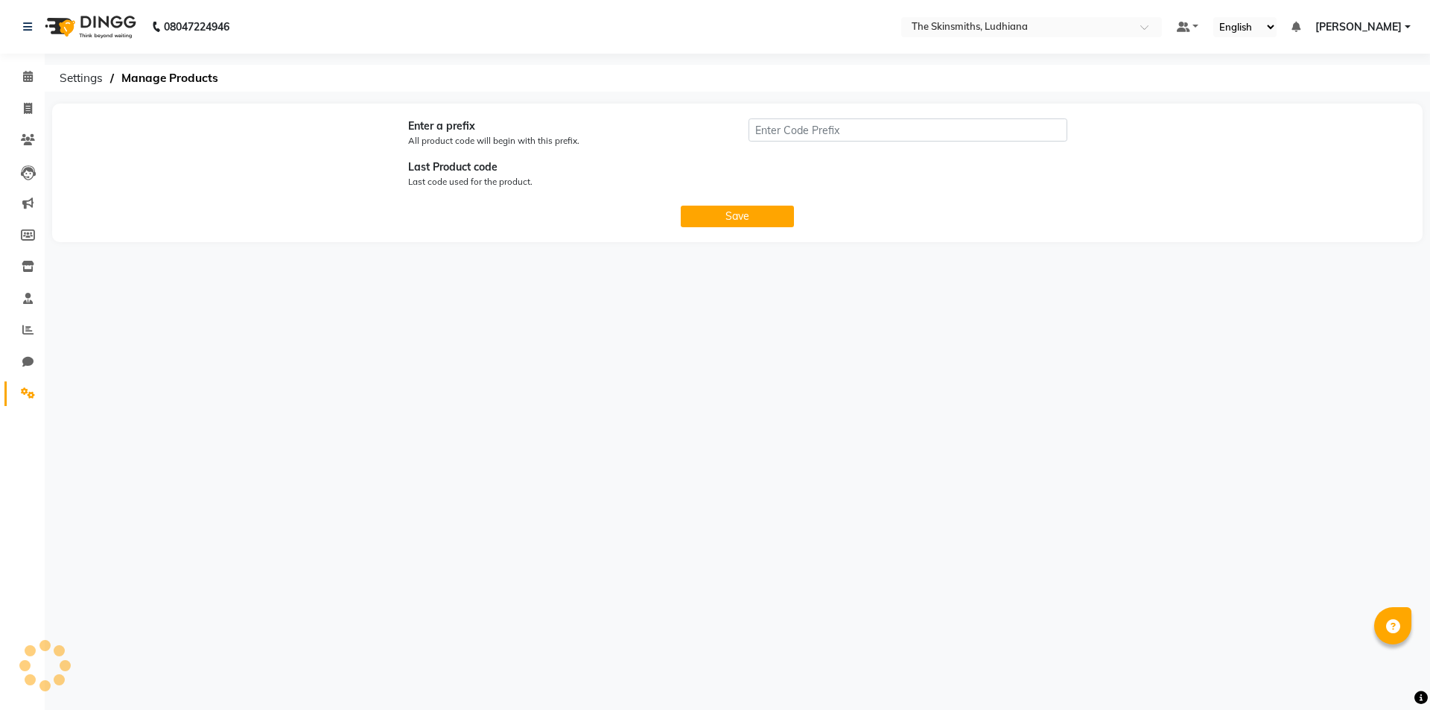
type input "P"
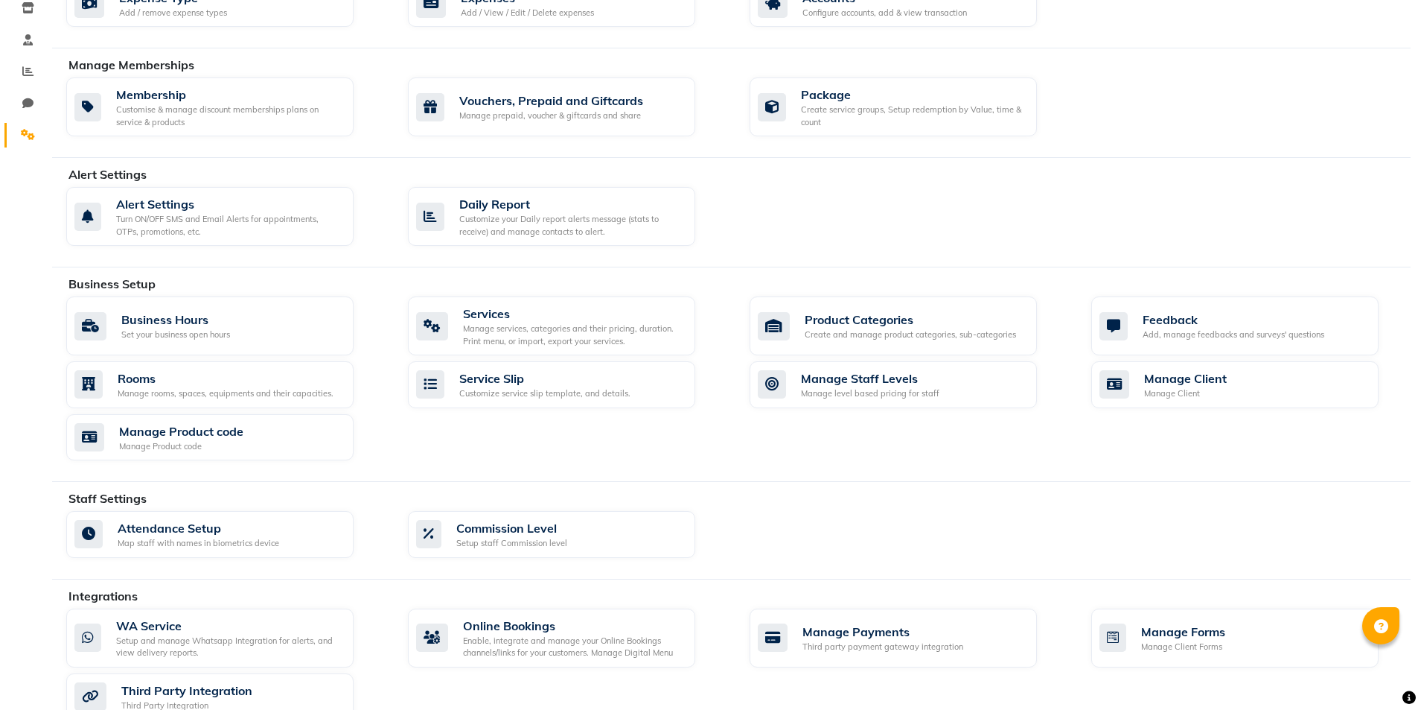
scroll to position [262, 0]
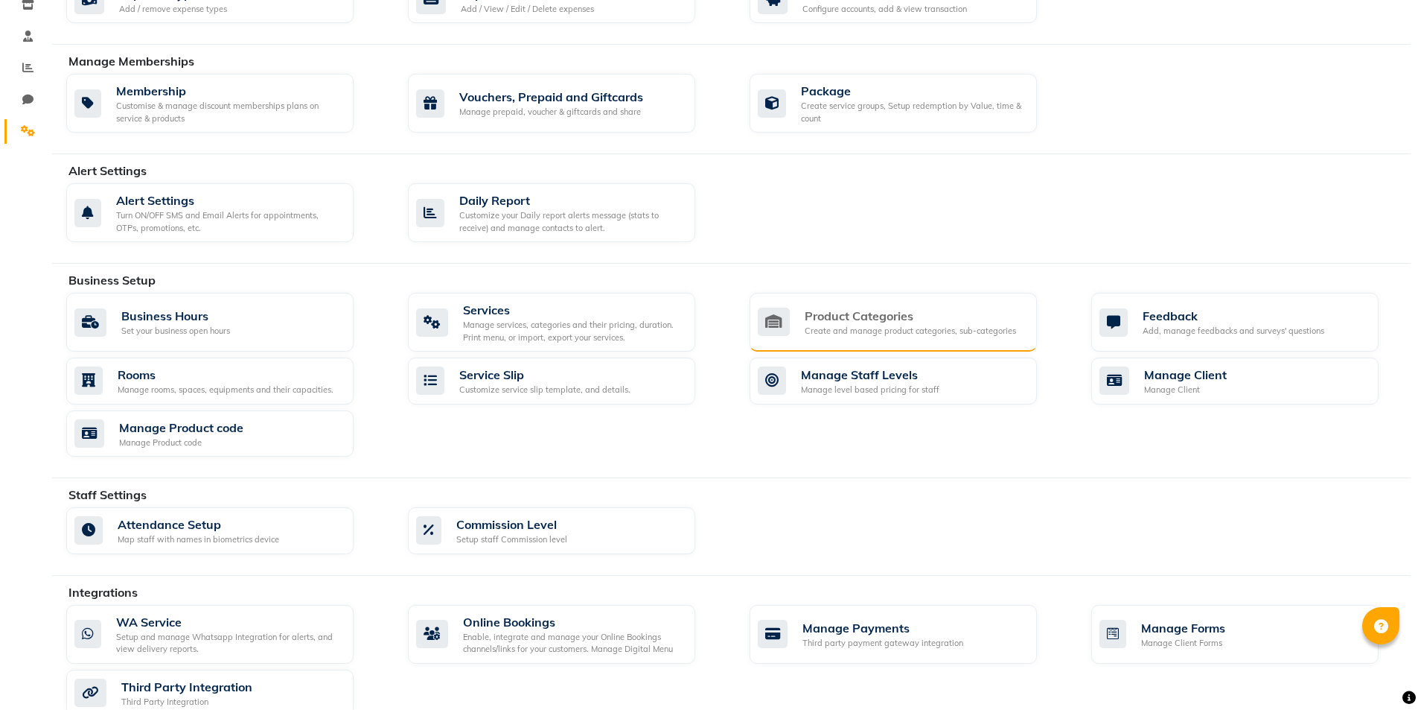
click at [916, 310] on div "Product Categories" at bounding box center [910, 316] width 211 height 18
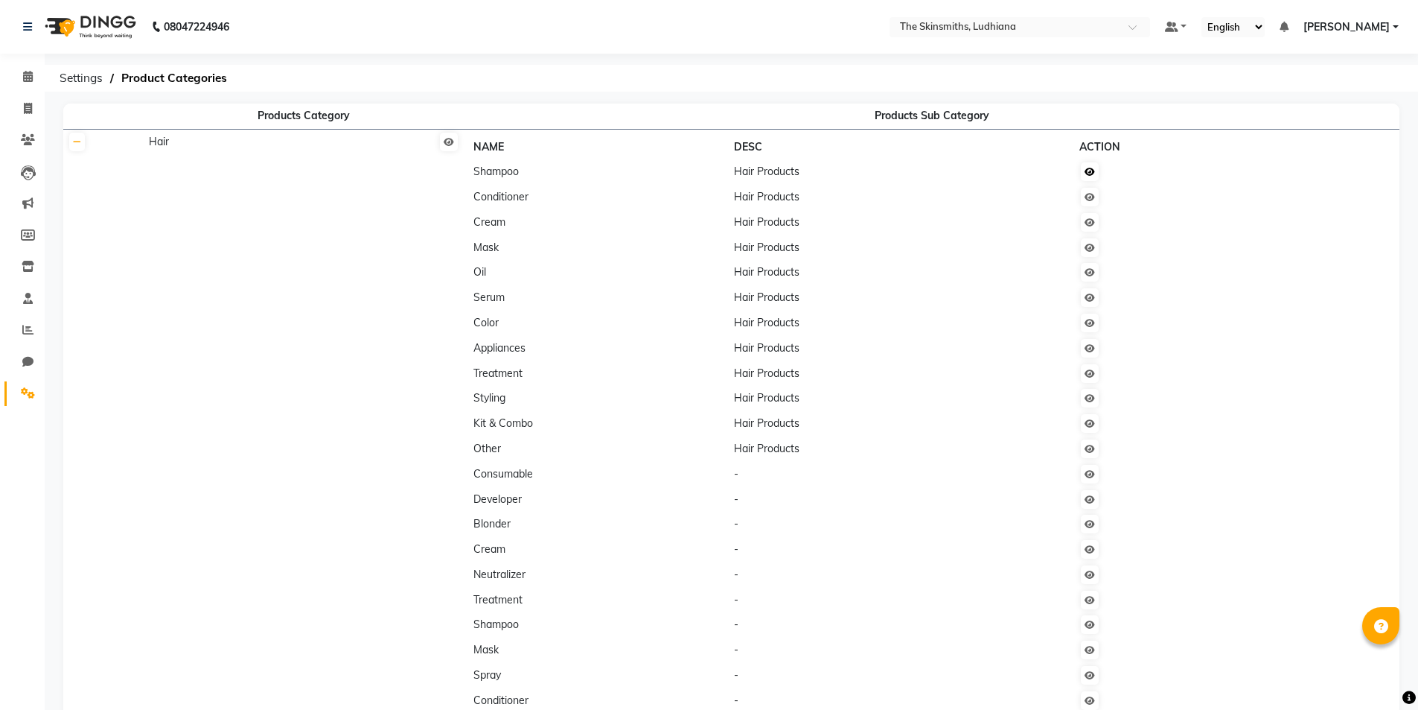
click at [1095, 174] on icon at bounding box center [1090, 172] width 10 height 9
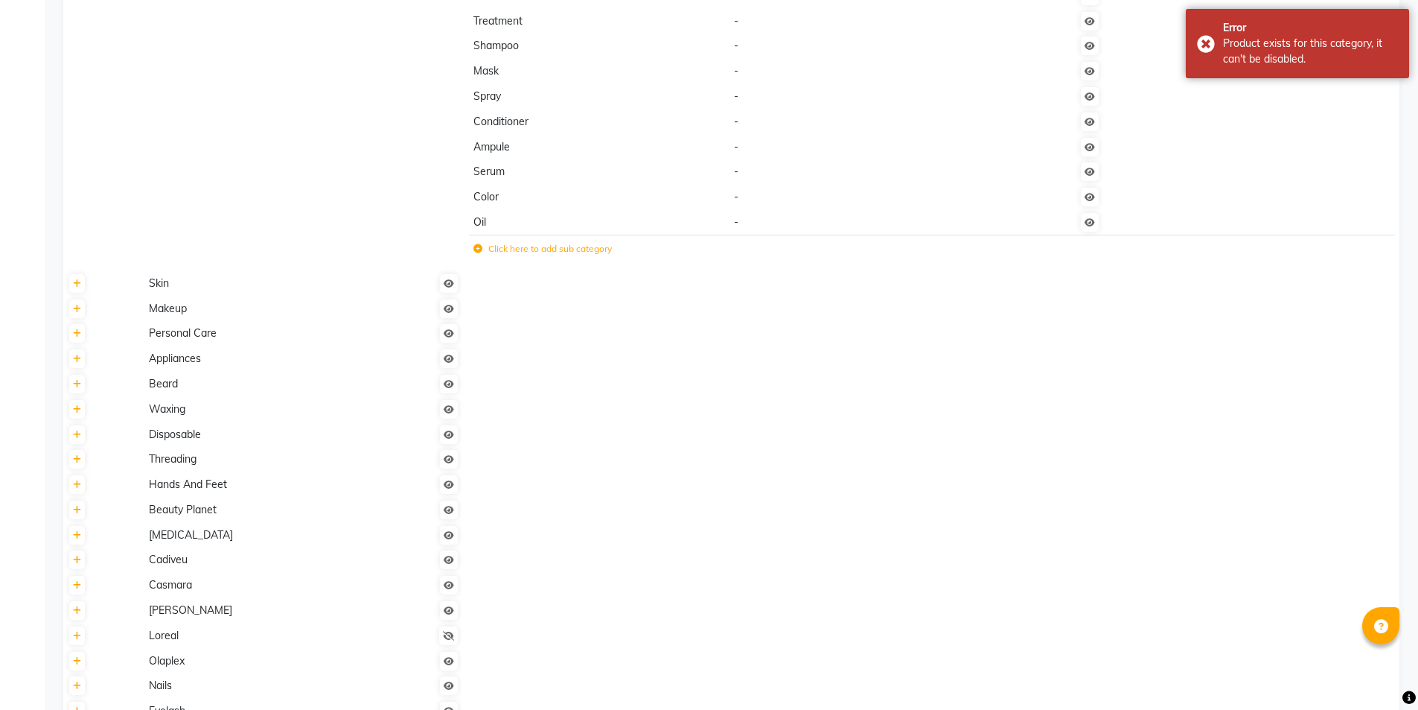
scroll to position [756, 0]
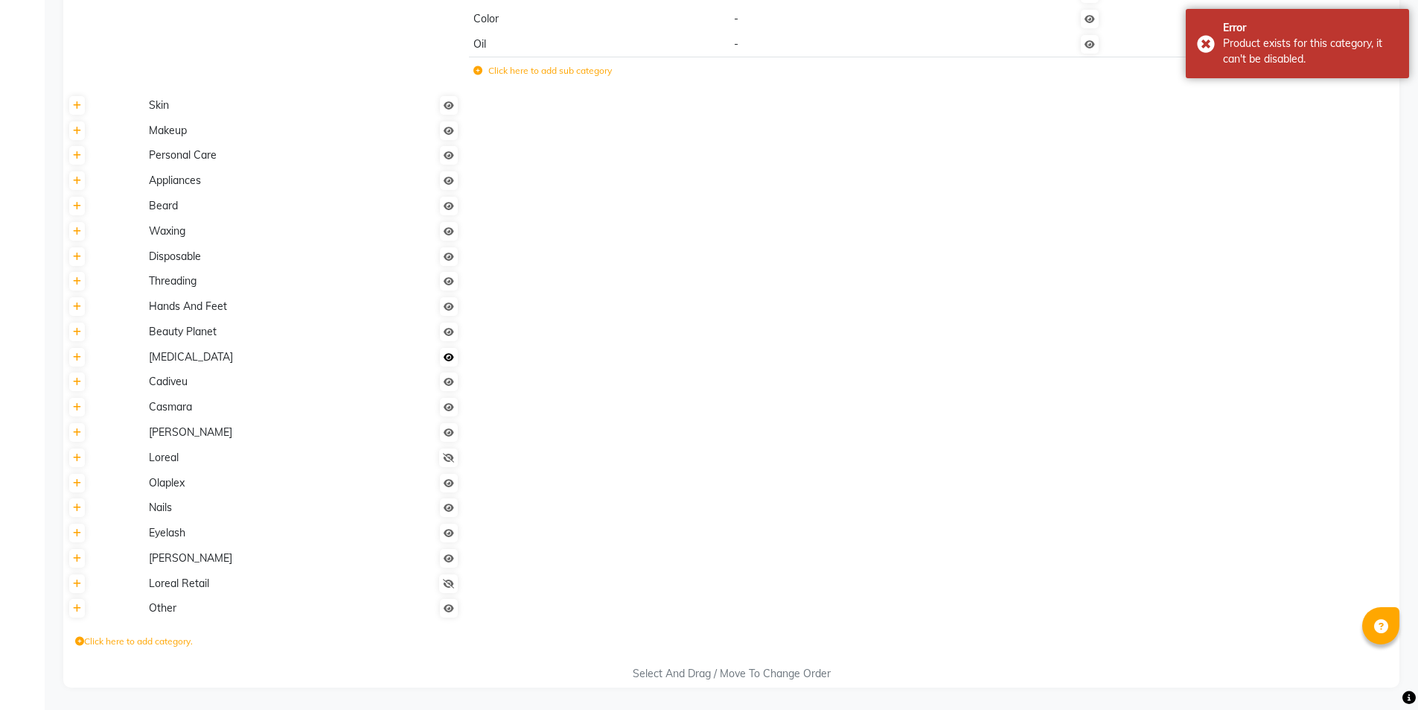
click at [447, 359] on icon at bounding box center [449, 357] width 10 height 9
click at [449, 585] on icon at bounding box center [448, 583] width 11 height 9
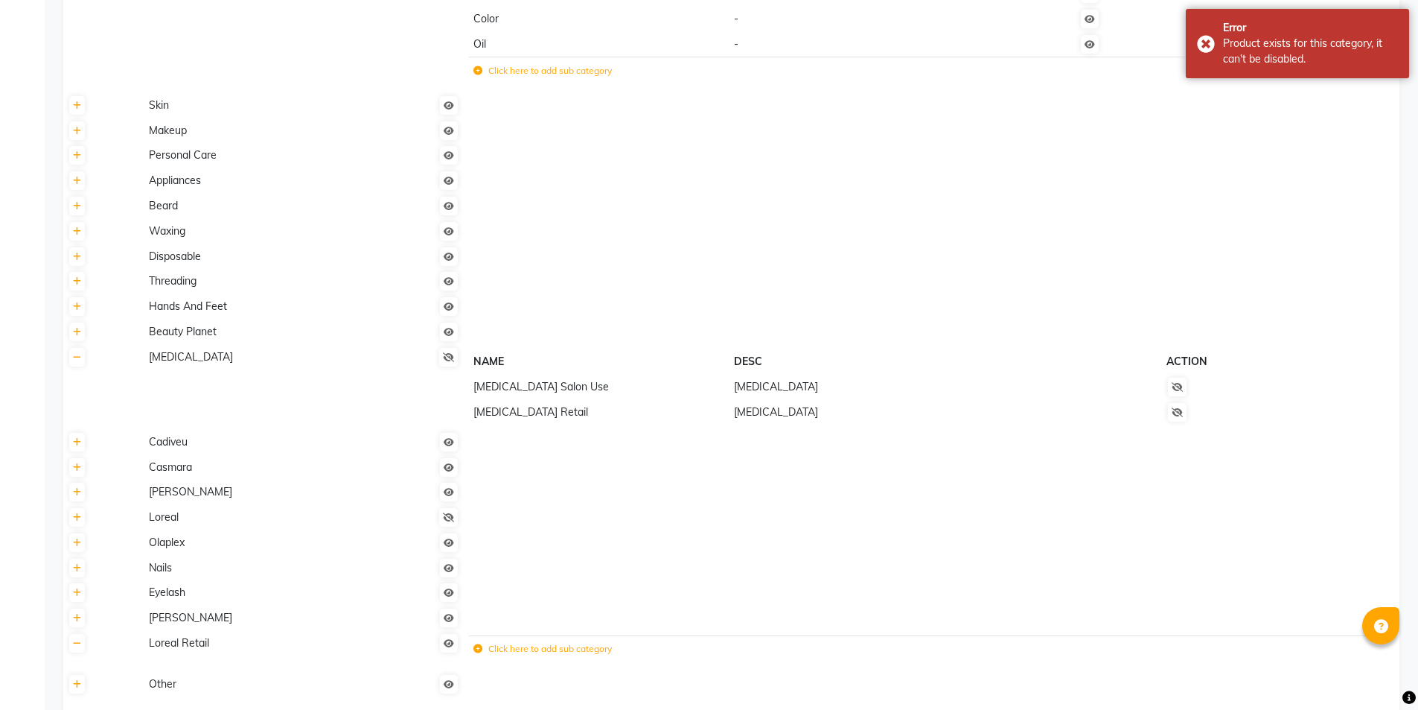
scroll to position [832, 0]
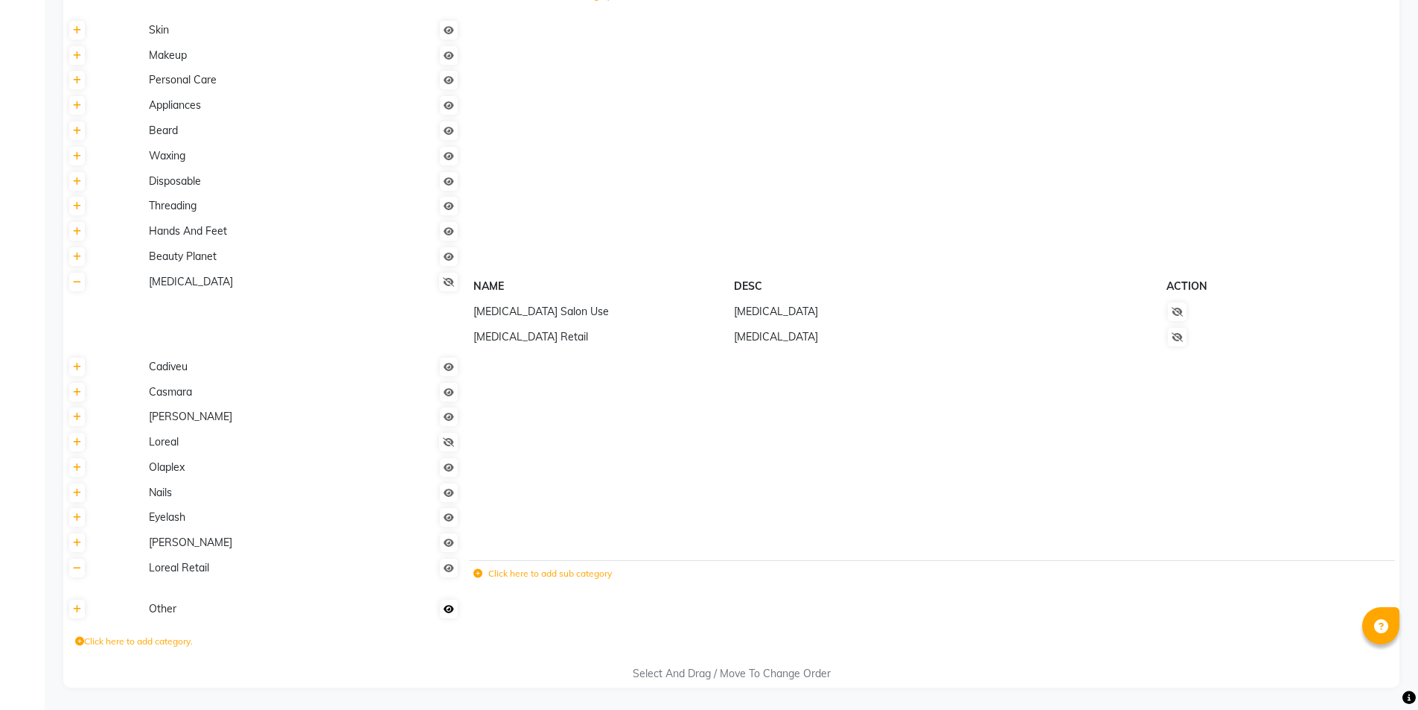
click at [448, 608] on icon at bounding box center [449, 609] width 10 height 9
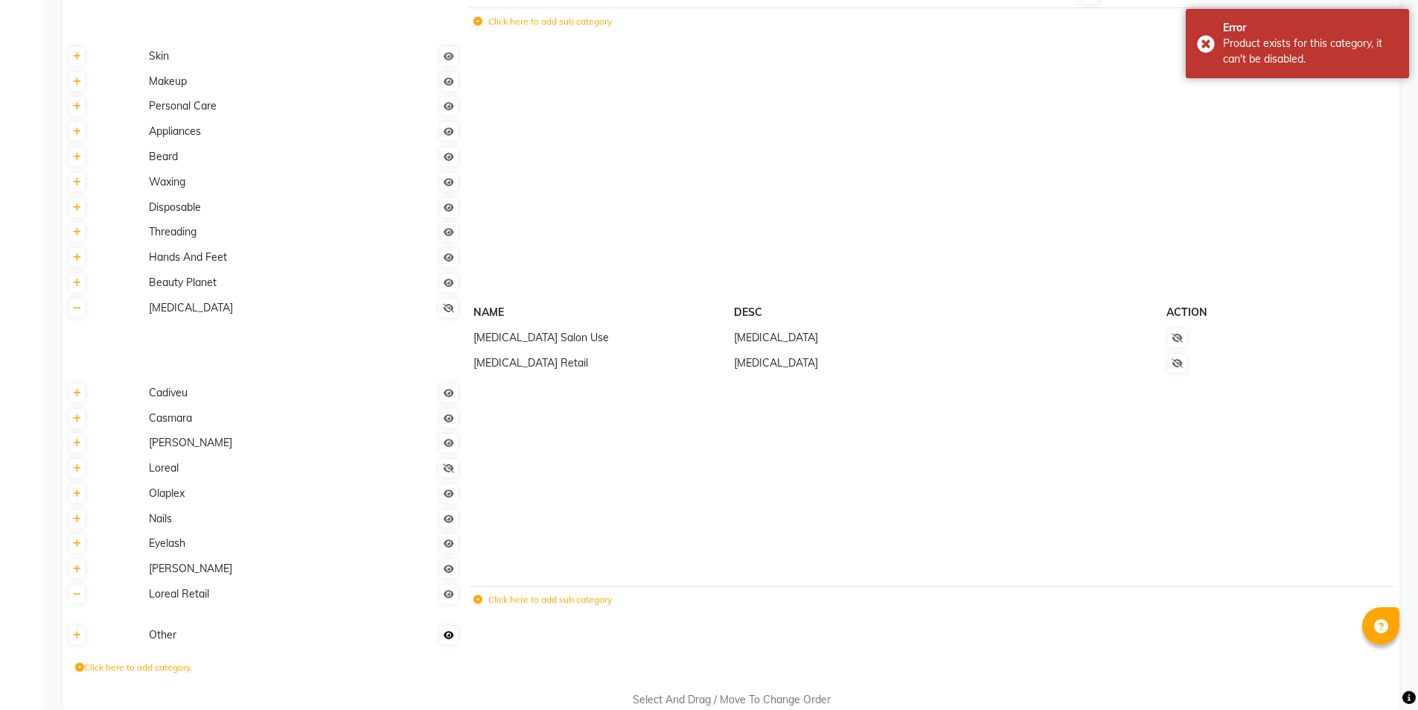
scroll to position [796, 0]
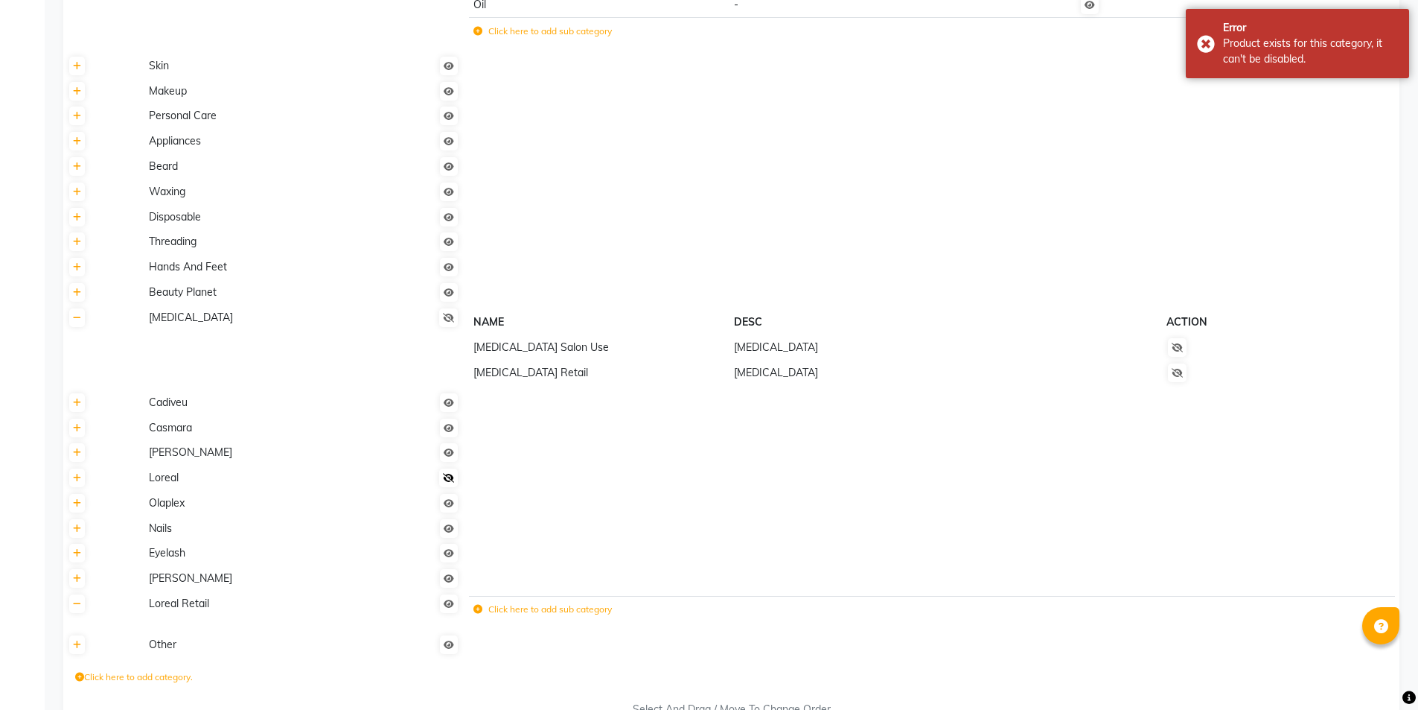
click at [444, 479] on icon at bounding box center [448, 478] width 11 height 9
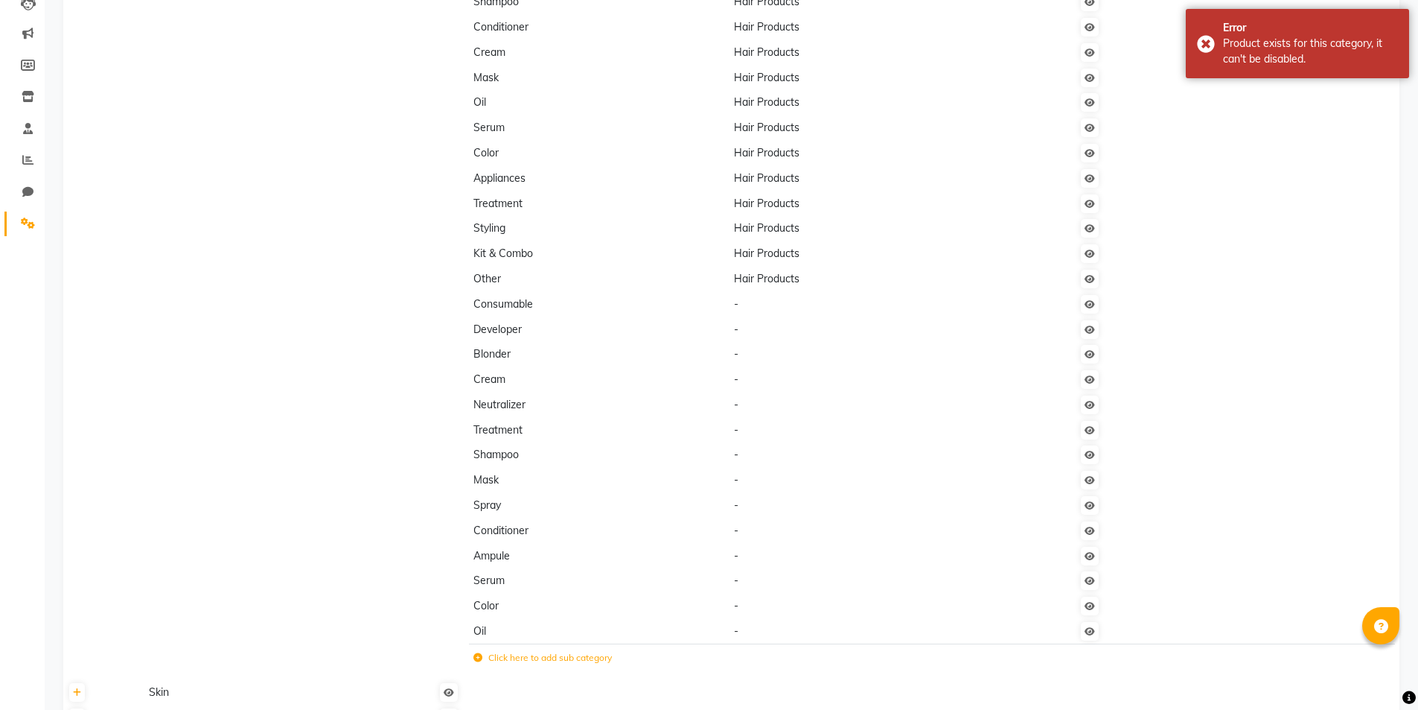
scroll to position [0, 0]
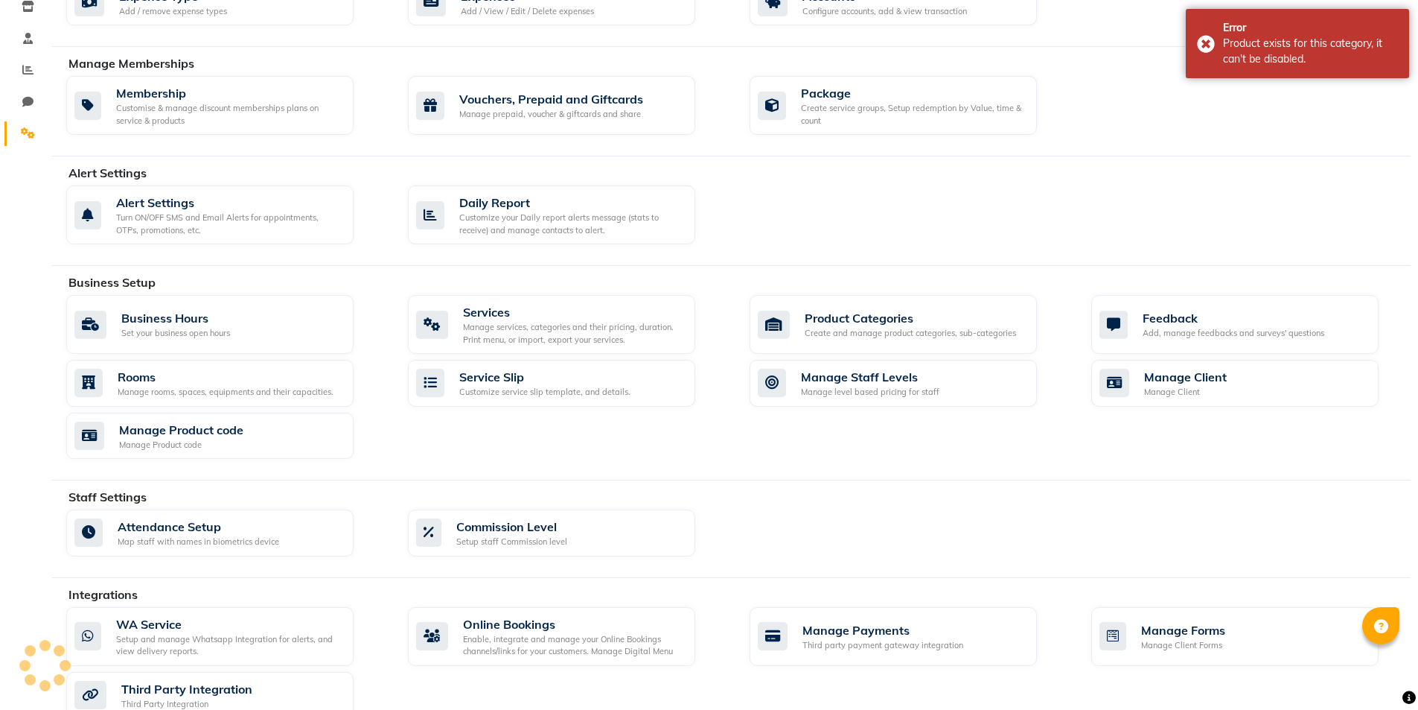
scroll to position [262, 0]
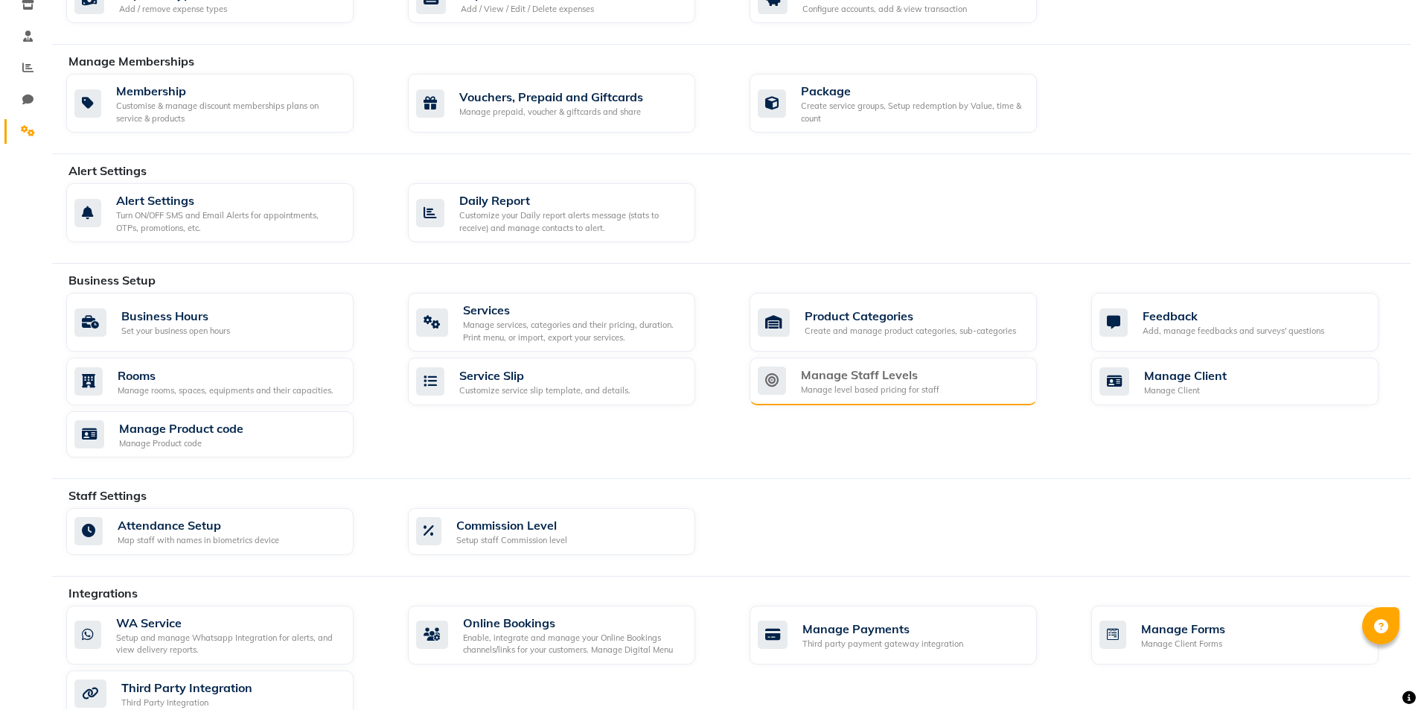
click at [993, 381] on div "Manage Staff Levels Manage level based pricing for staff" at bounding box center [891, 381] width 267 height 31
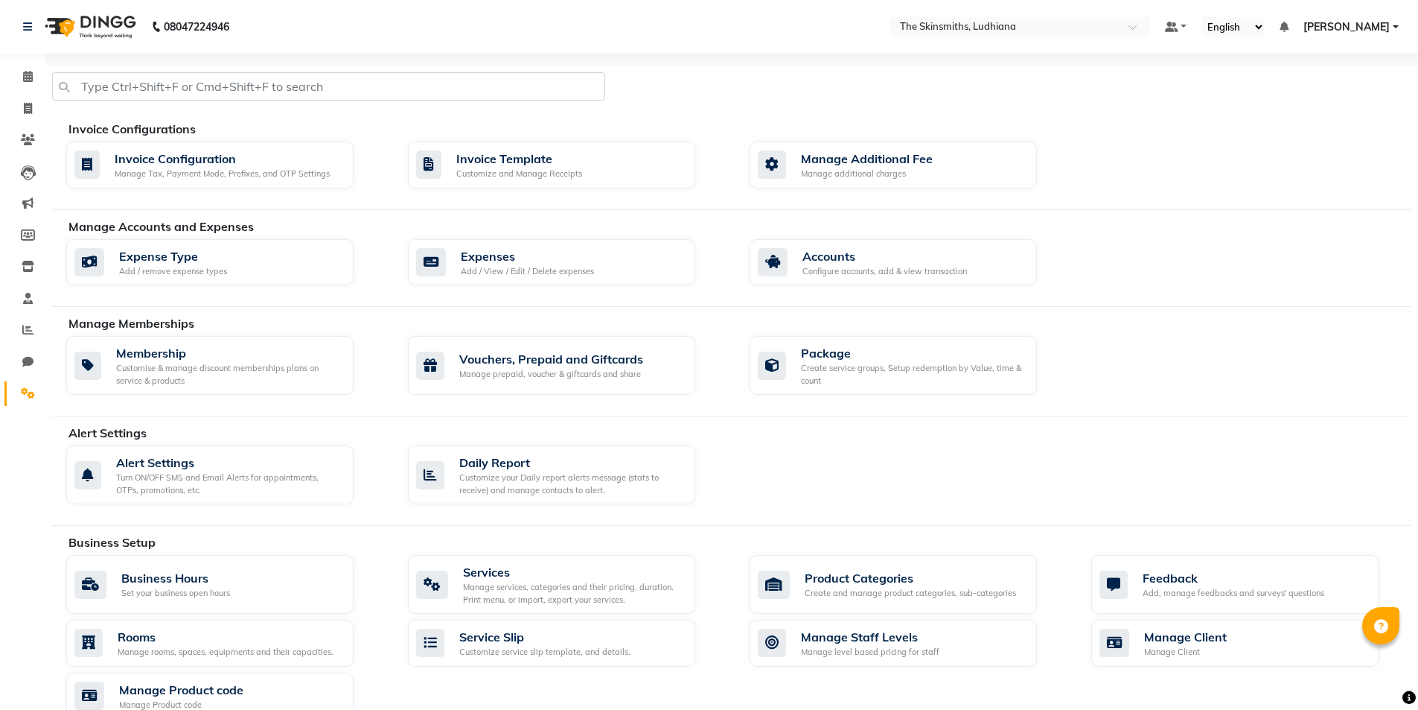
click at [1345, 29] on span "[PERSON_NAME]" at bounding box center [1347, 27] width 86 height 16
click at [1320, 107] on link "Sign out" at bounding box center [1323, 102] width 136 height 23
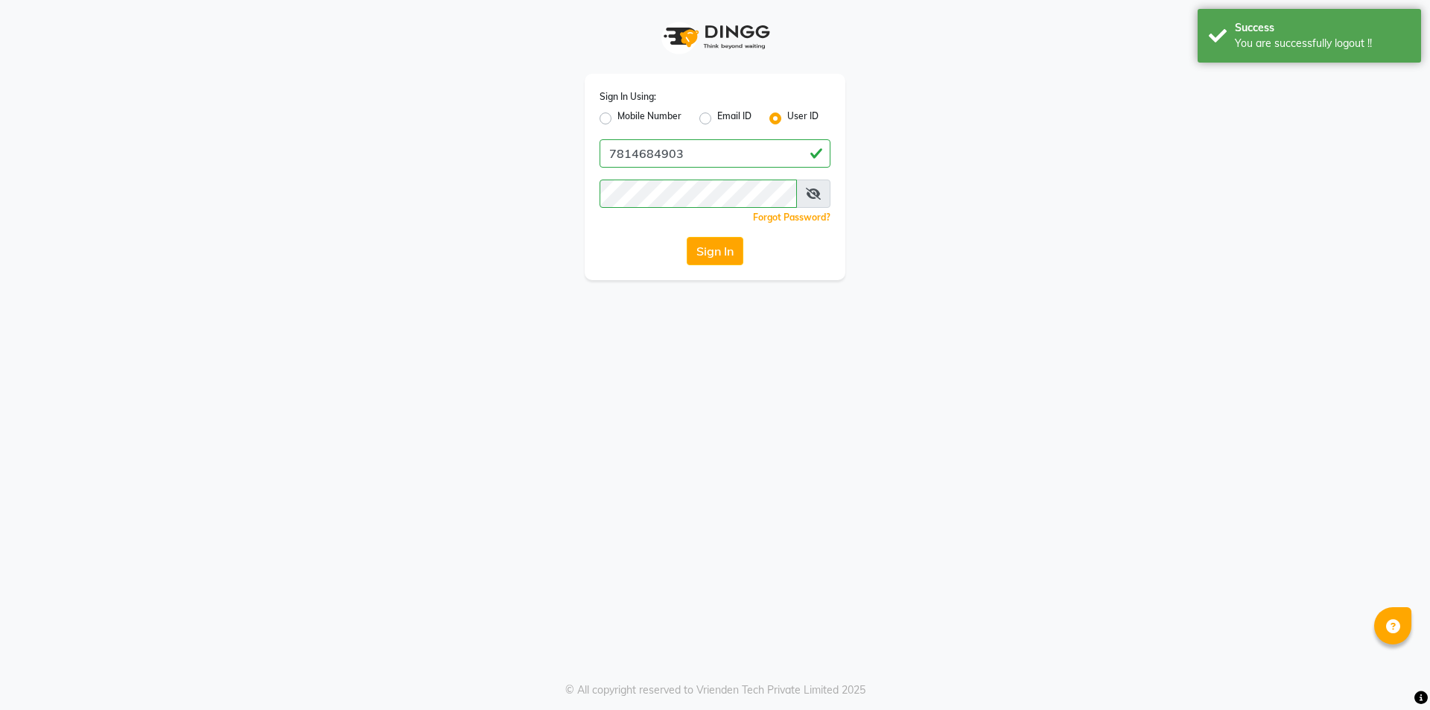
click at [617, 118] on label "Mobile Number" at bounding box center [649, 118] width 64 height 18
click at [617, 118] on input "Mobile Number" at bounding box center [622, 114] width 10 height 10
radio input "true"
radio input "false"
click at [787, 115] on label "User ID" at bounding box center [802, 118] width 31 height 18
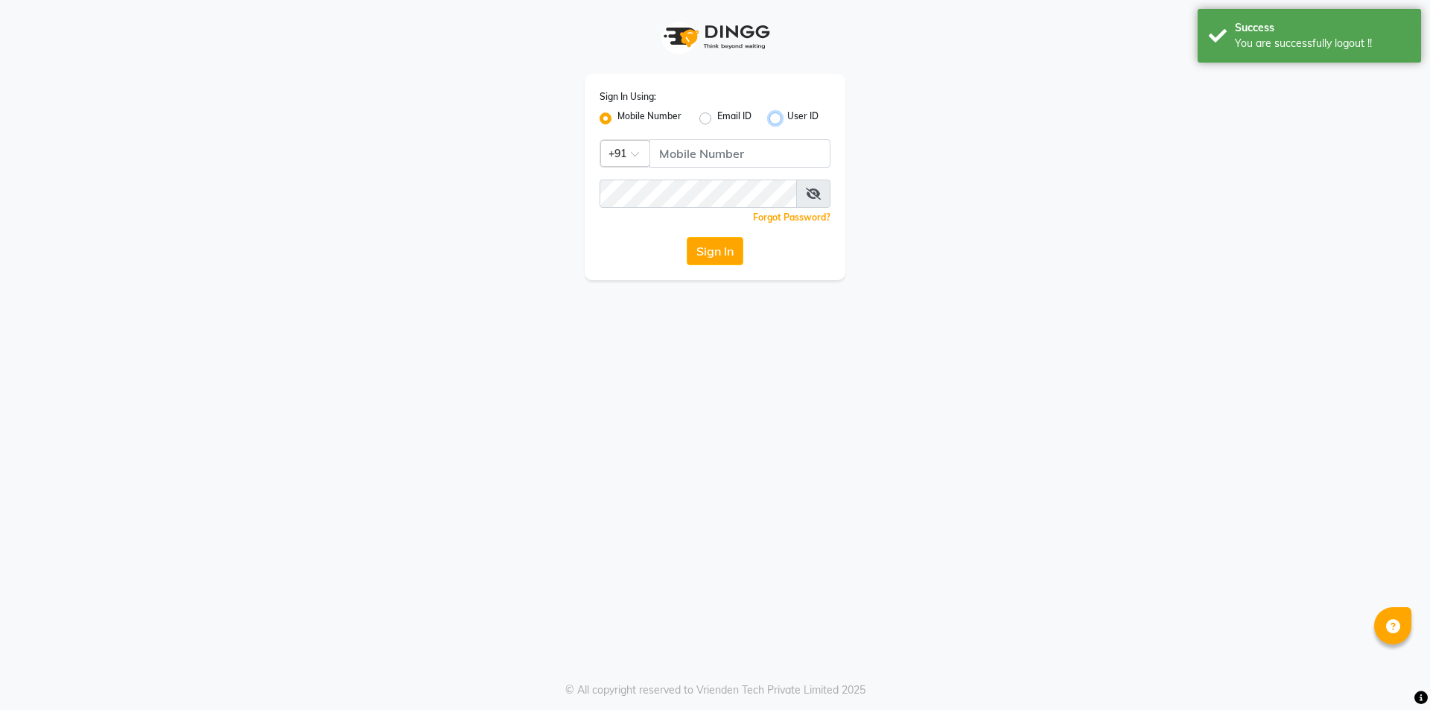
click at [787, 115] on input "User ID" at bounding box center [792, 114] width 10 height 10
radio input "true"
radio input "false"
click at [736, 155] on input "Username" at bounding box center [714, 153] width 231 height 28
type input "Skinsmiths@123"
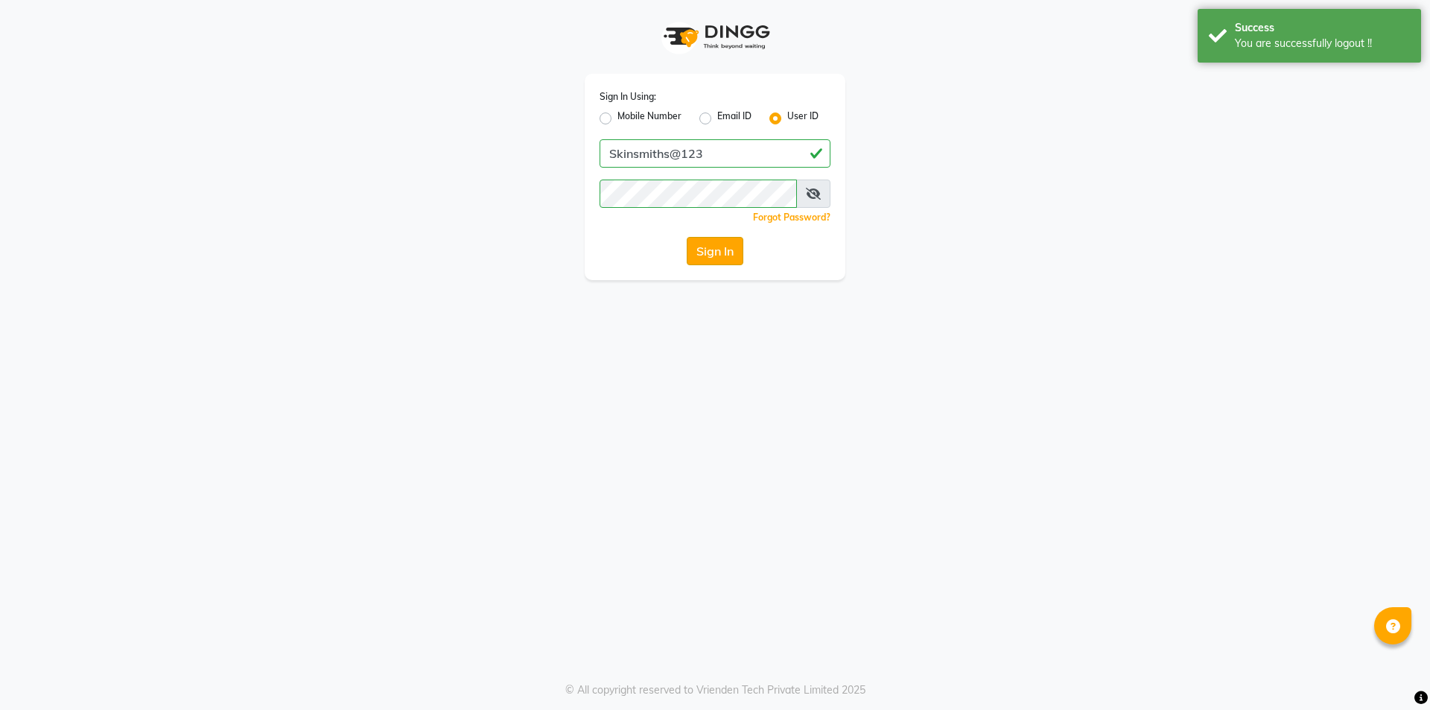
click at [725, 259] on button "Sign In" at bounding box center [714, 251] width 57 height 28
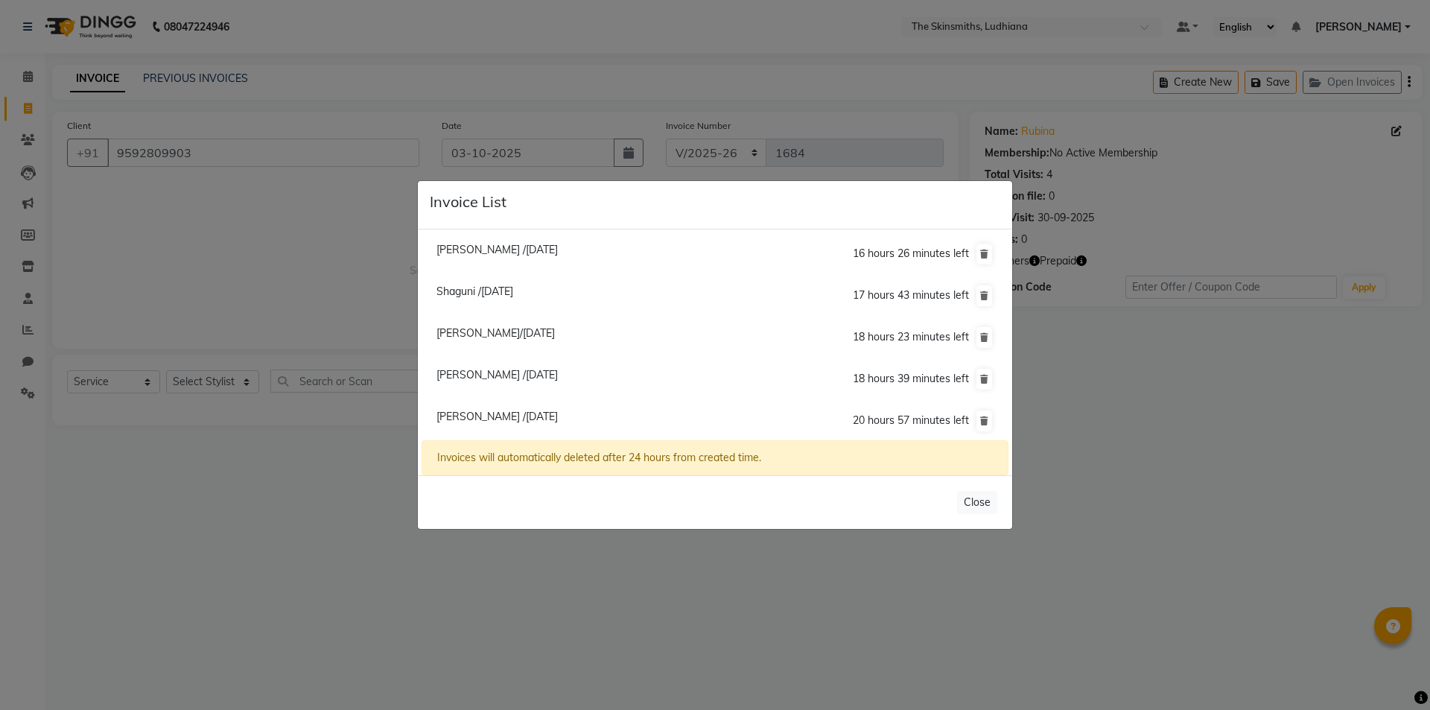
select select "8115"
select select "service"
click at [832, 590] on ngb-modal-window "Invoice List [PERSON_NAME] /[DATE] 16 hours 25 minutes left [GEOGRAPHIC_DATA] /…" at bounding box center [715, 355] width 1430 height 710
